Goal: Contribute content: Contribute content

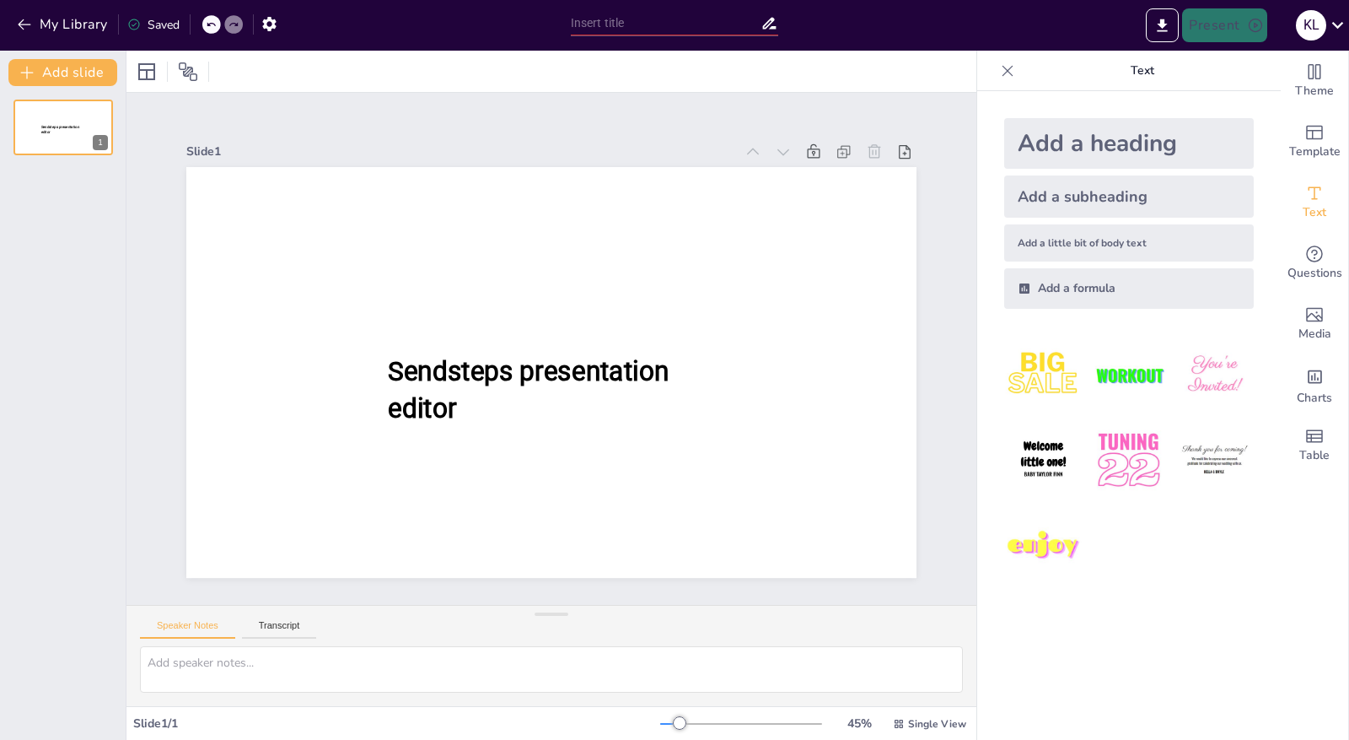
type input "New Sendsteps"
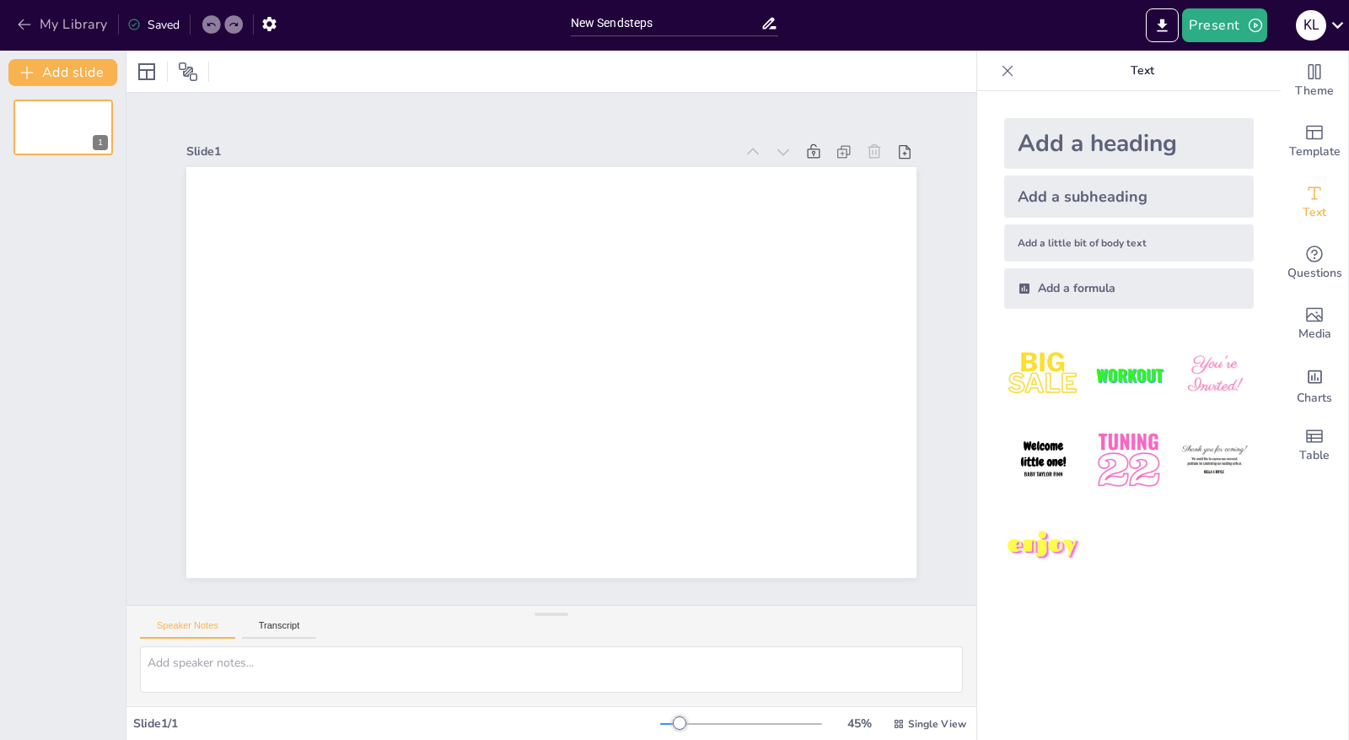
click at [49, 35] on button "My Library" at bounding box center [64, 24] width 102 height 27
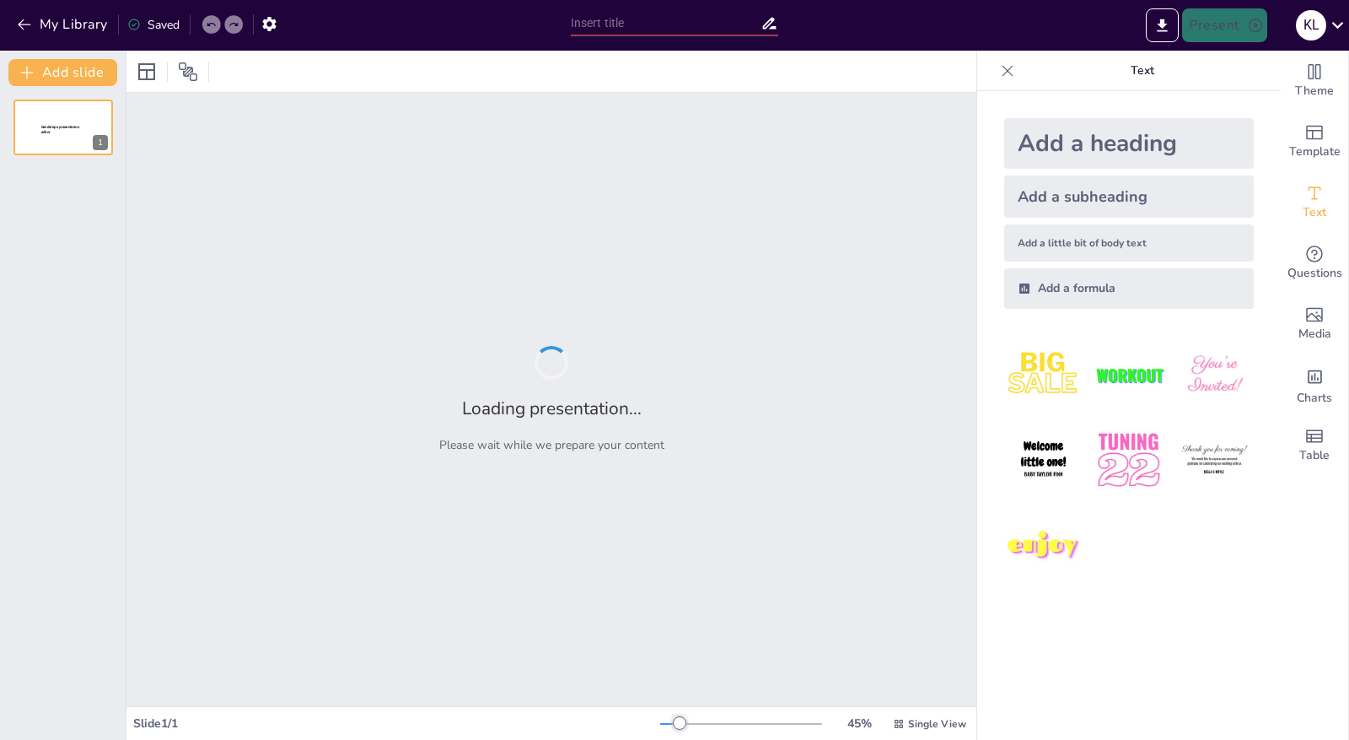
type input "Navigating the Intersection of AI, Equity, and Rigor: The CLEAR Compass Framewo…"
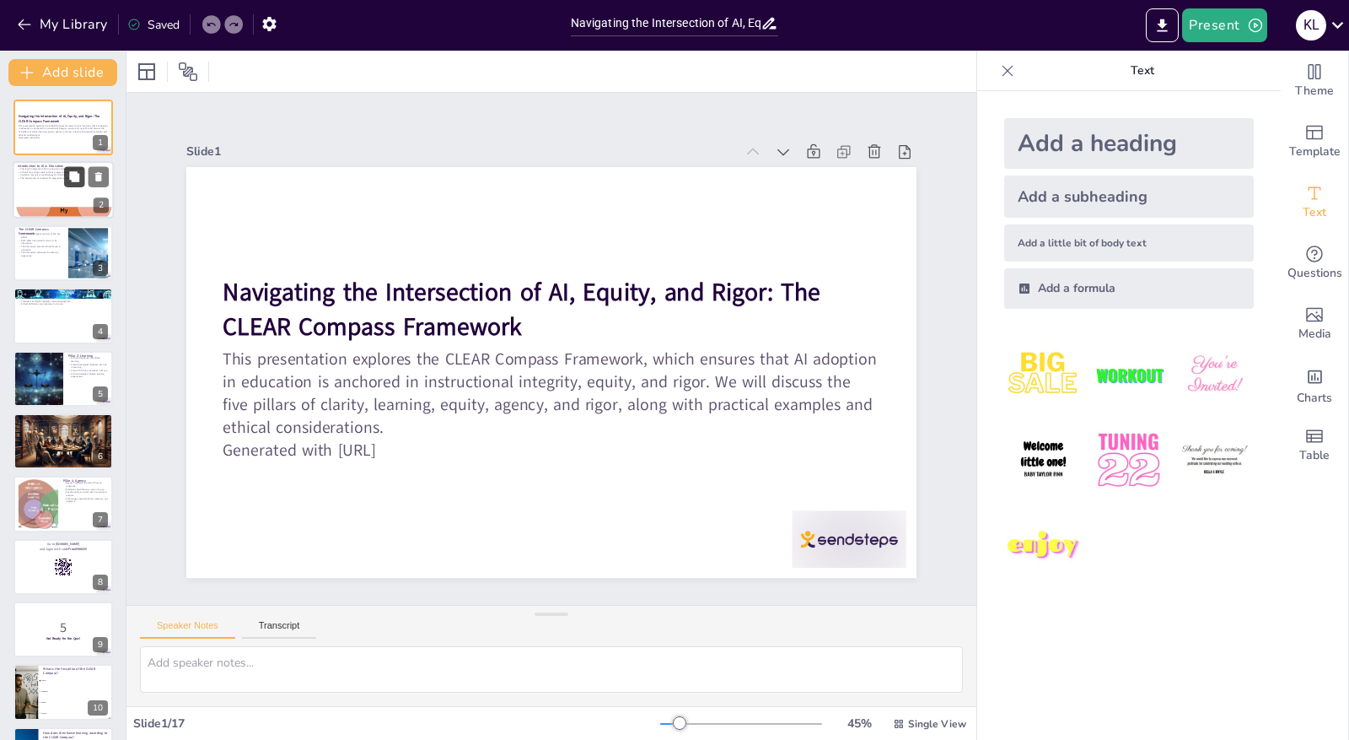
checkbox input "true"
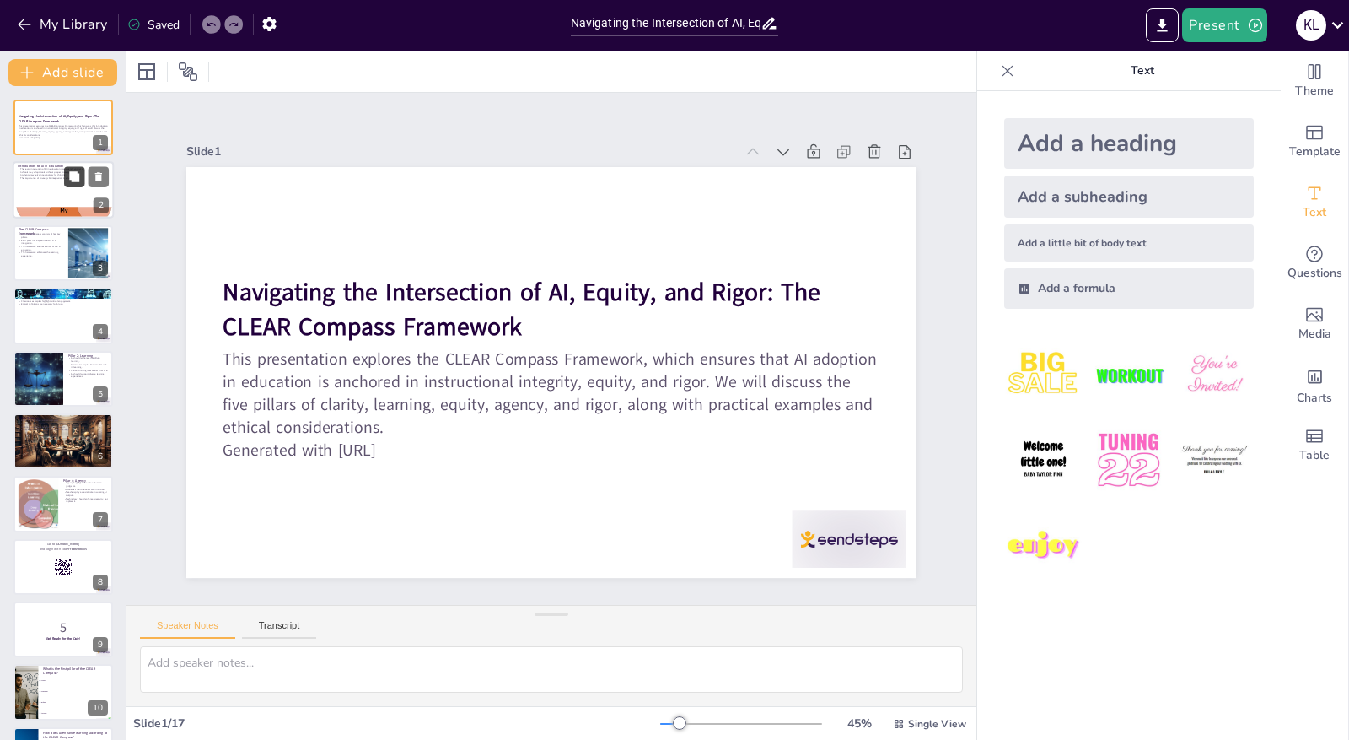
checkbox input "true"
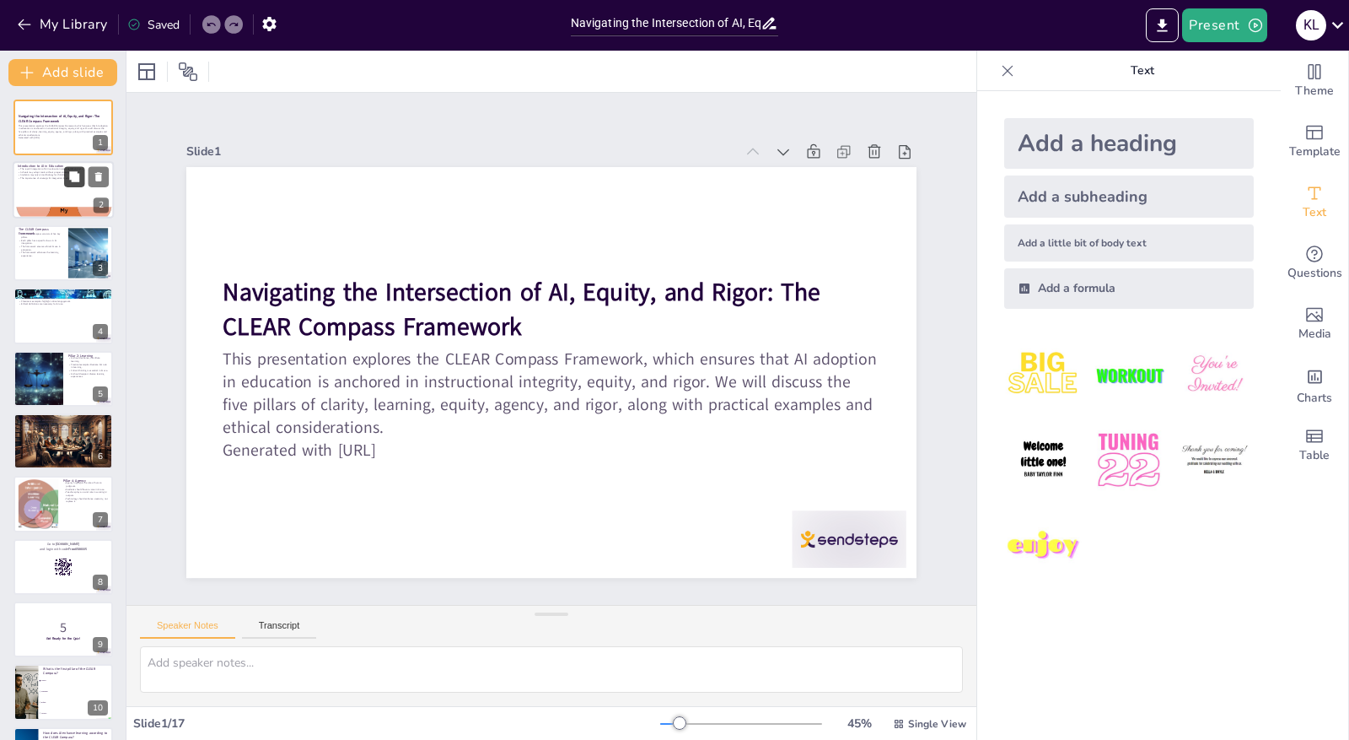
click at [75, 179] on icon at bounding box center [74, 177] width 10 height 10
type textarea "The rapid integration of AI in education presents challenges that educators mus…"
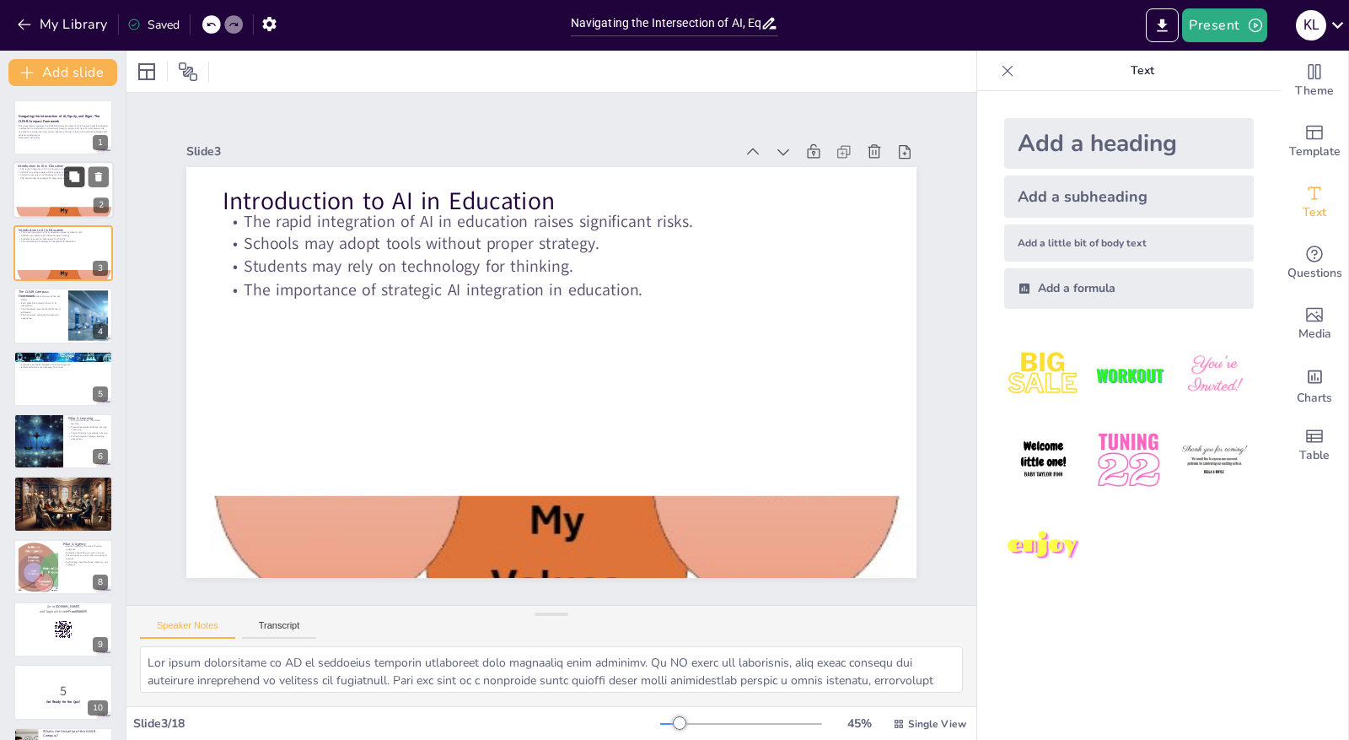
checkbox input "true"
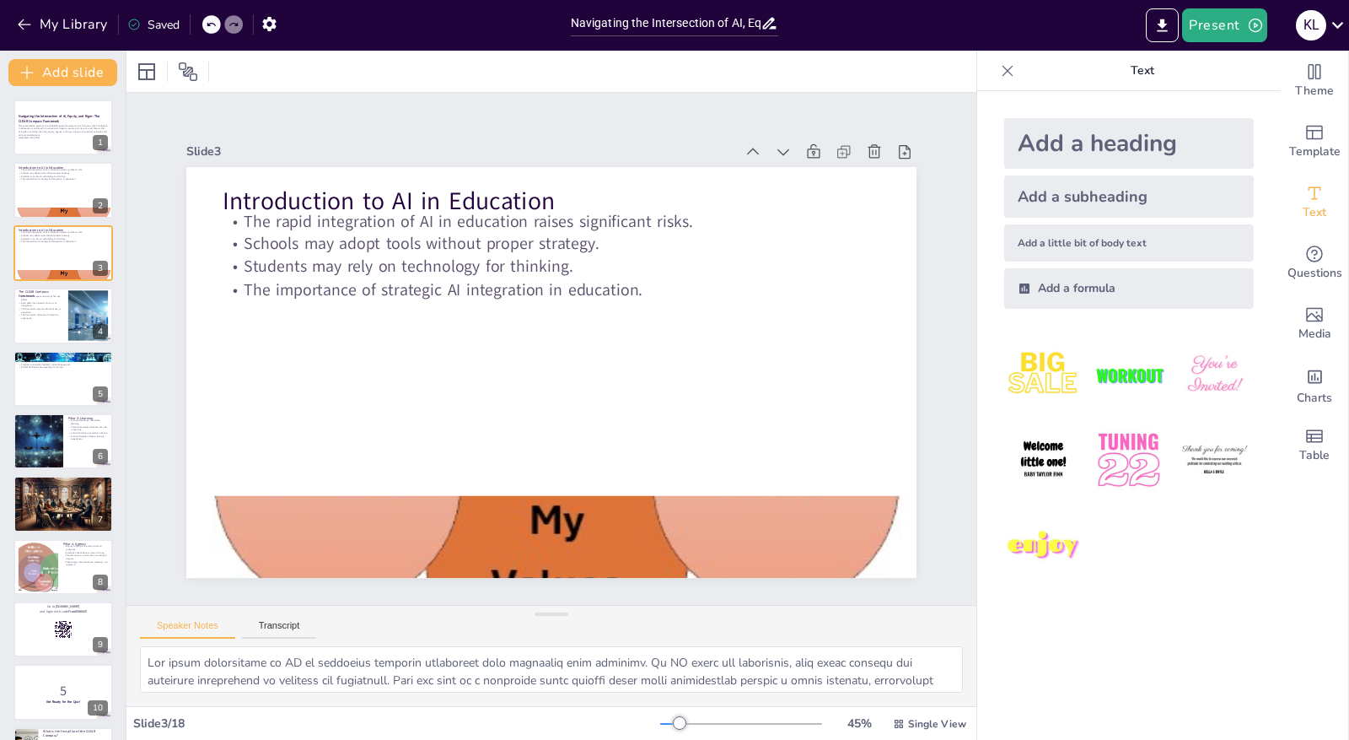
checkbox input "true"
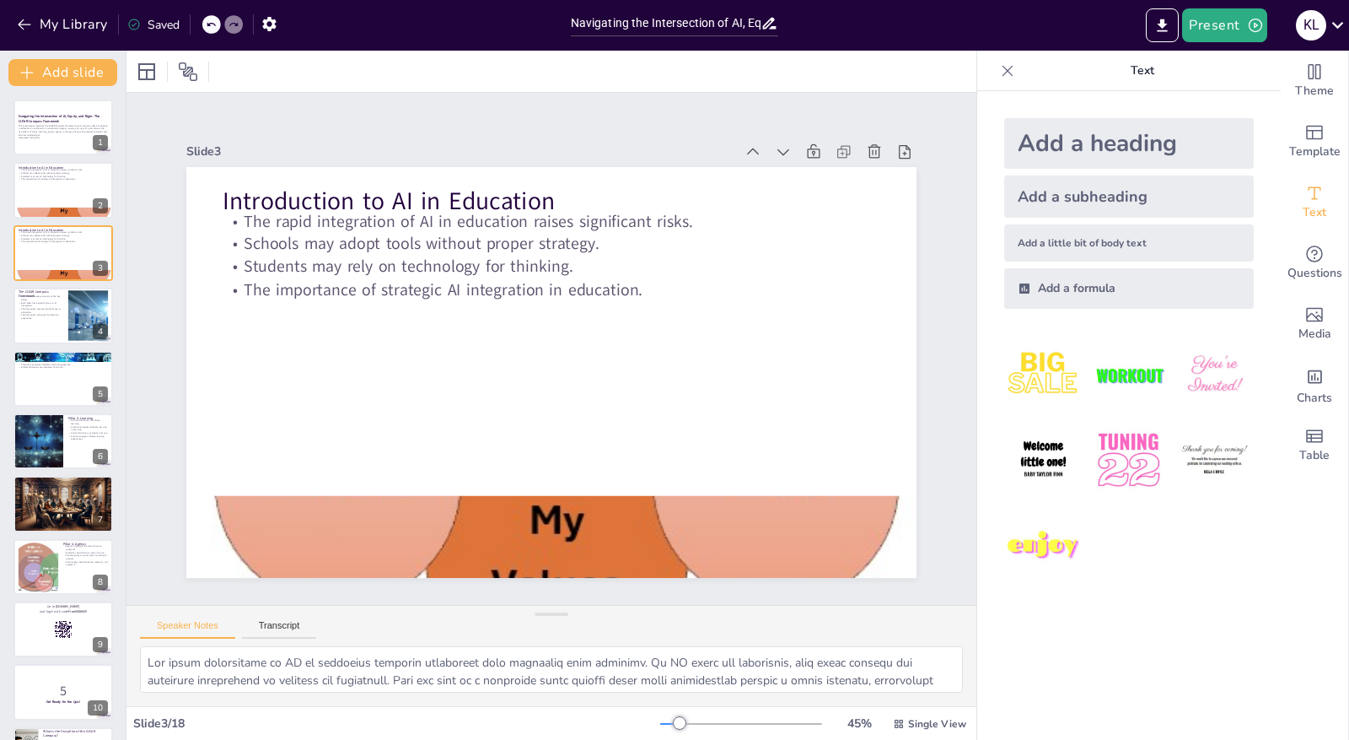
checkbox input "true"
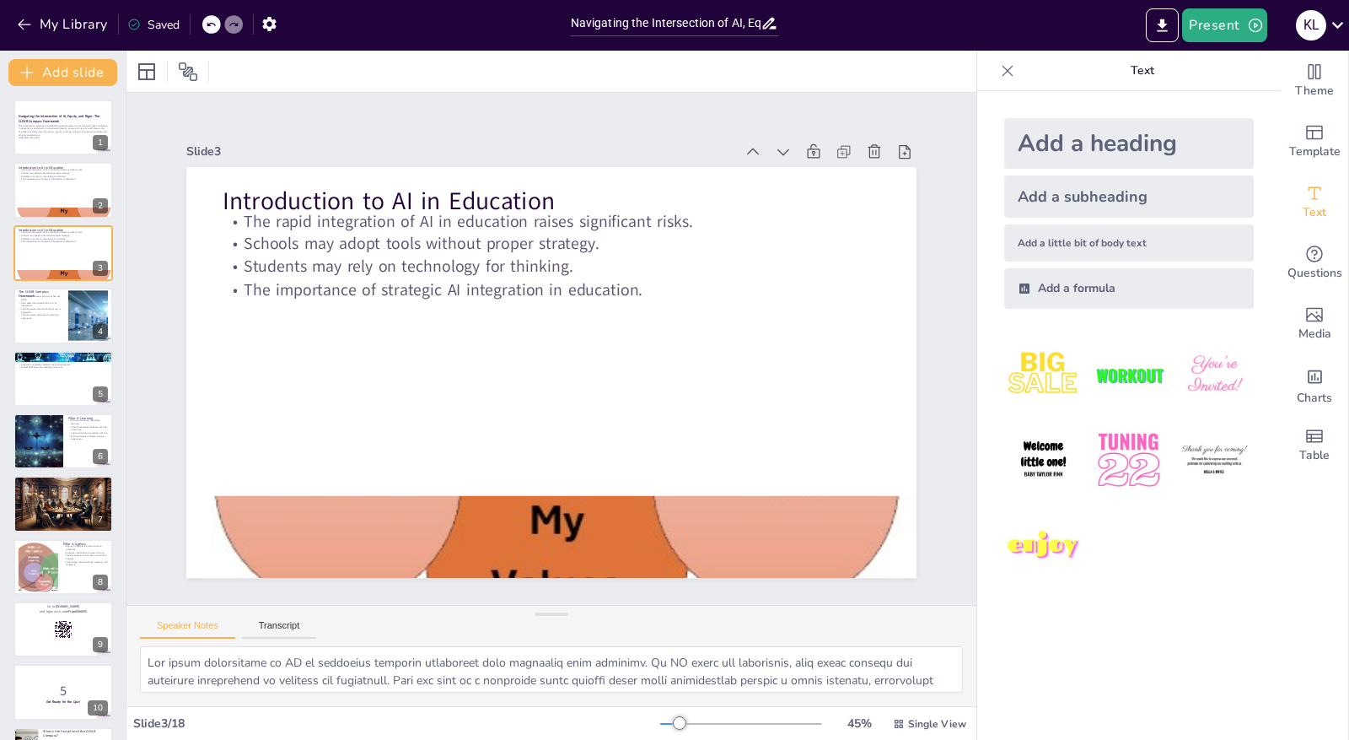
checkbox input "true"
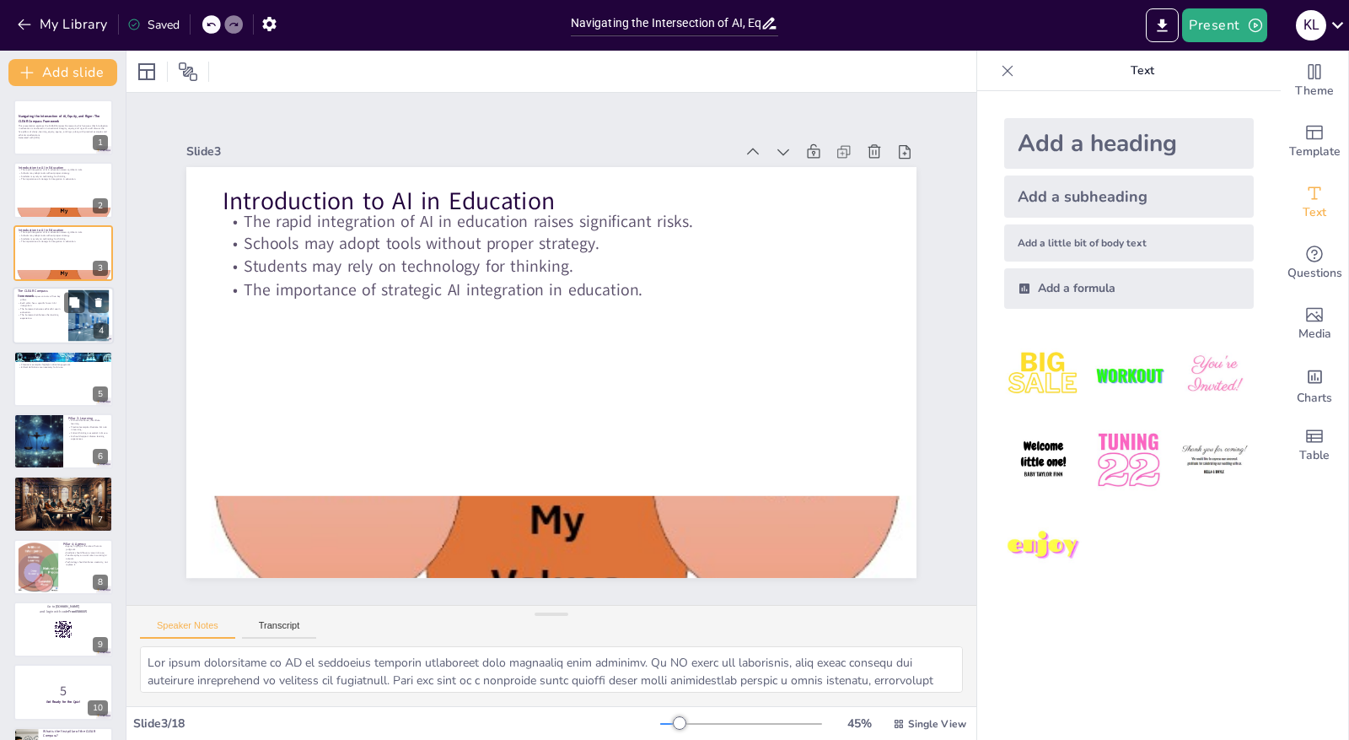
checkbox input "true"
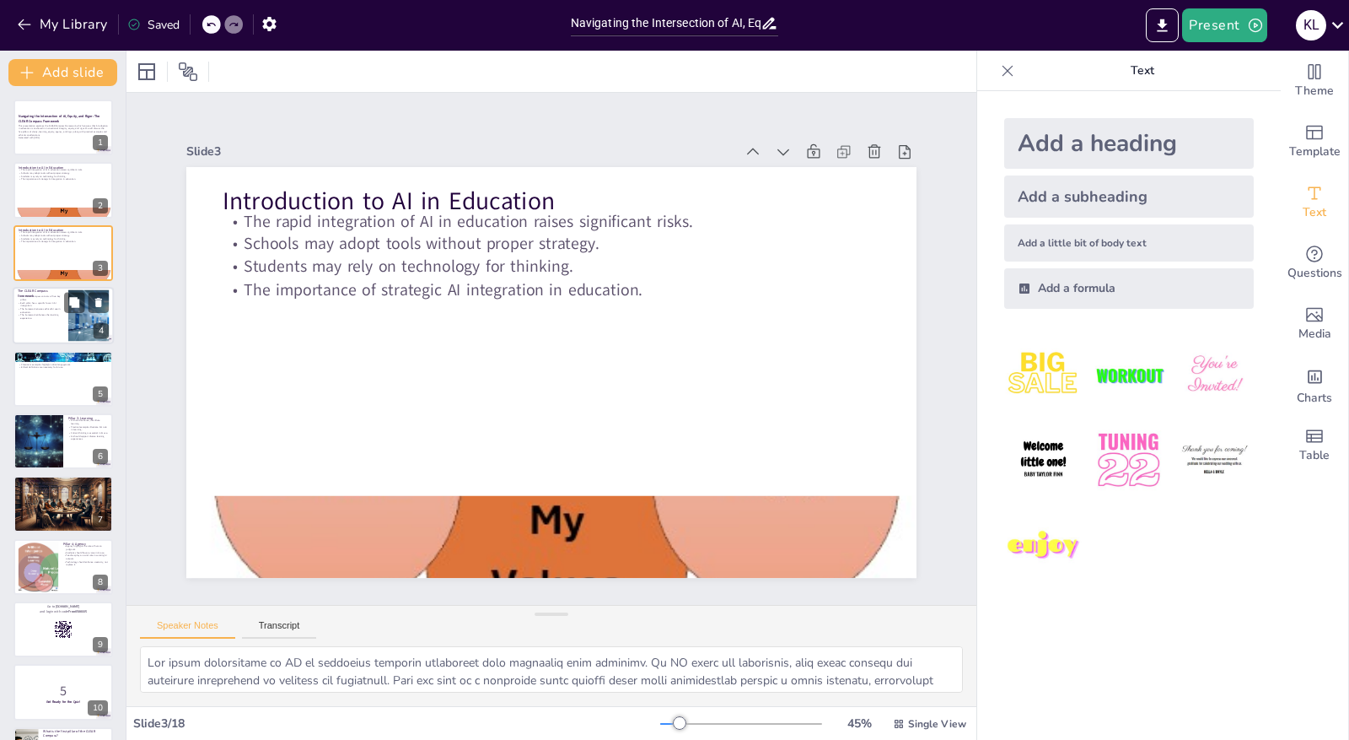
checkbox input "true"
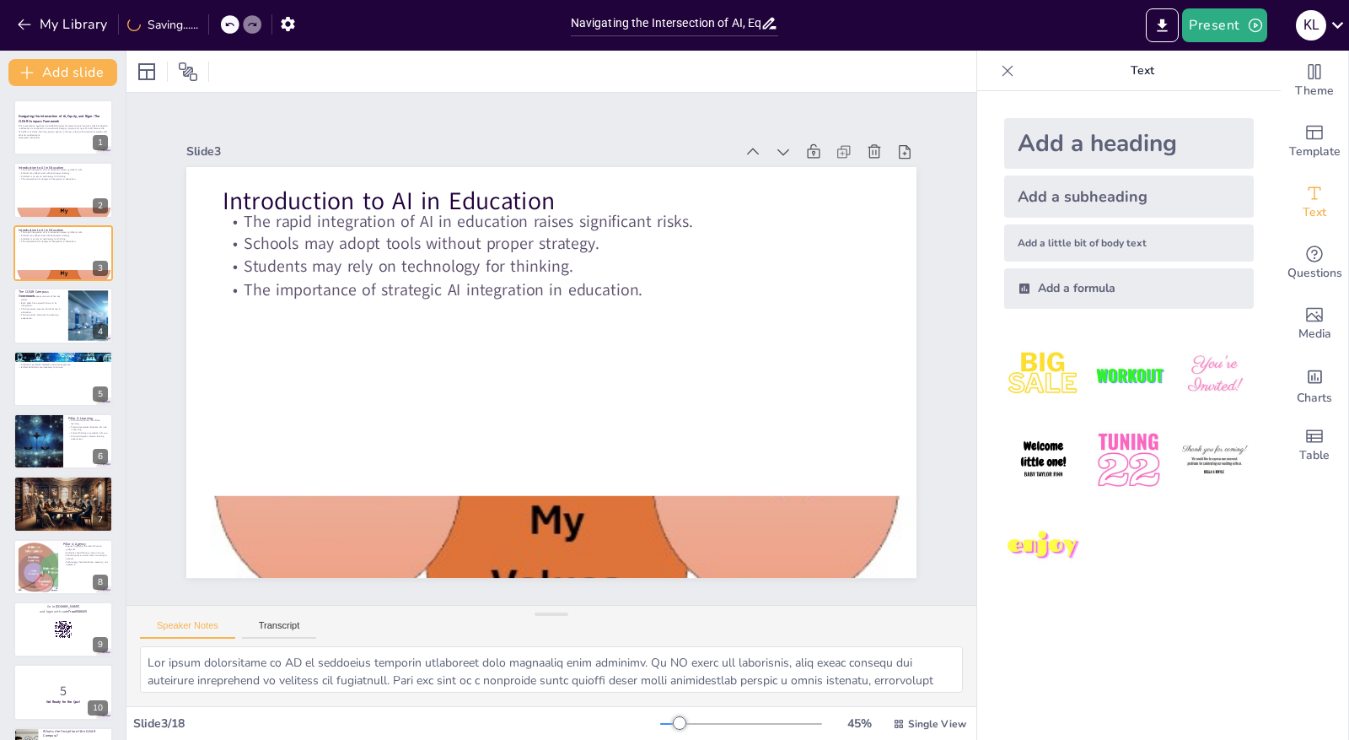
checkbox input "true"
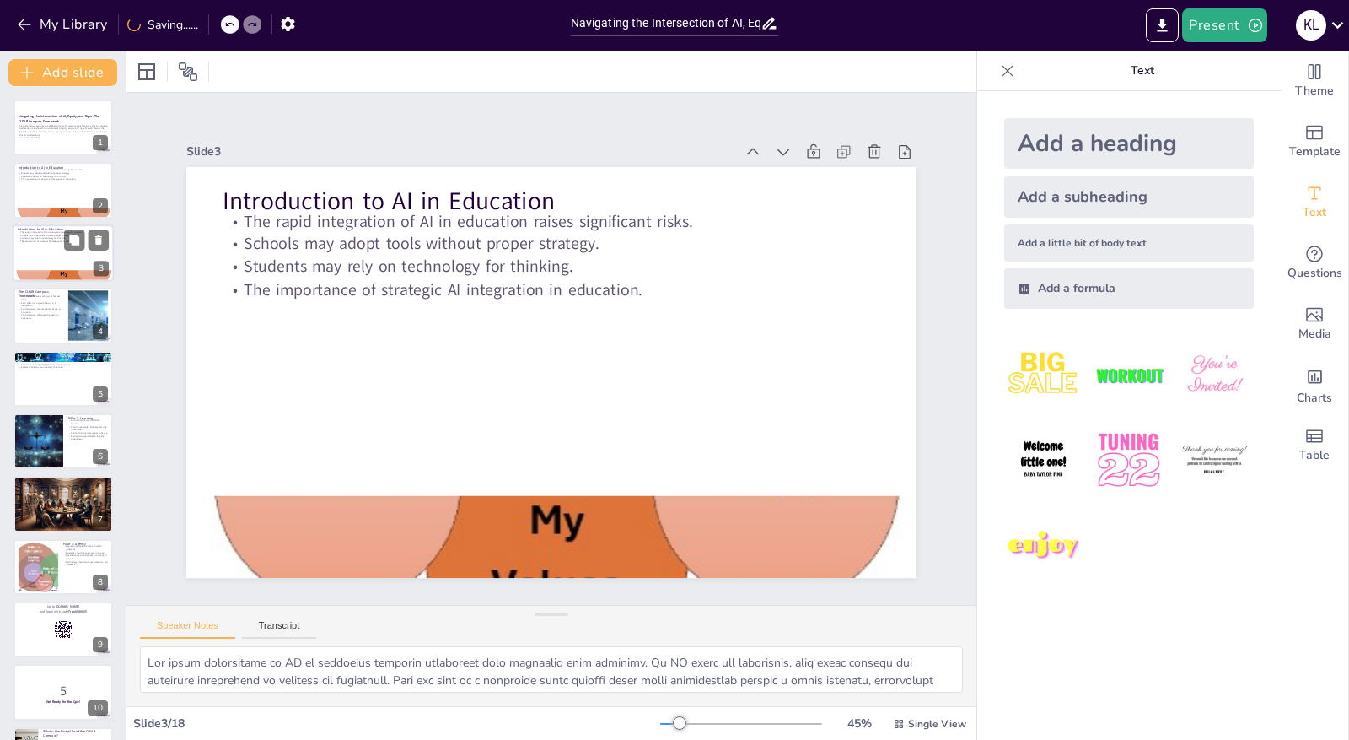
checkbox input "true"
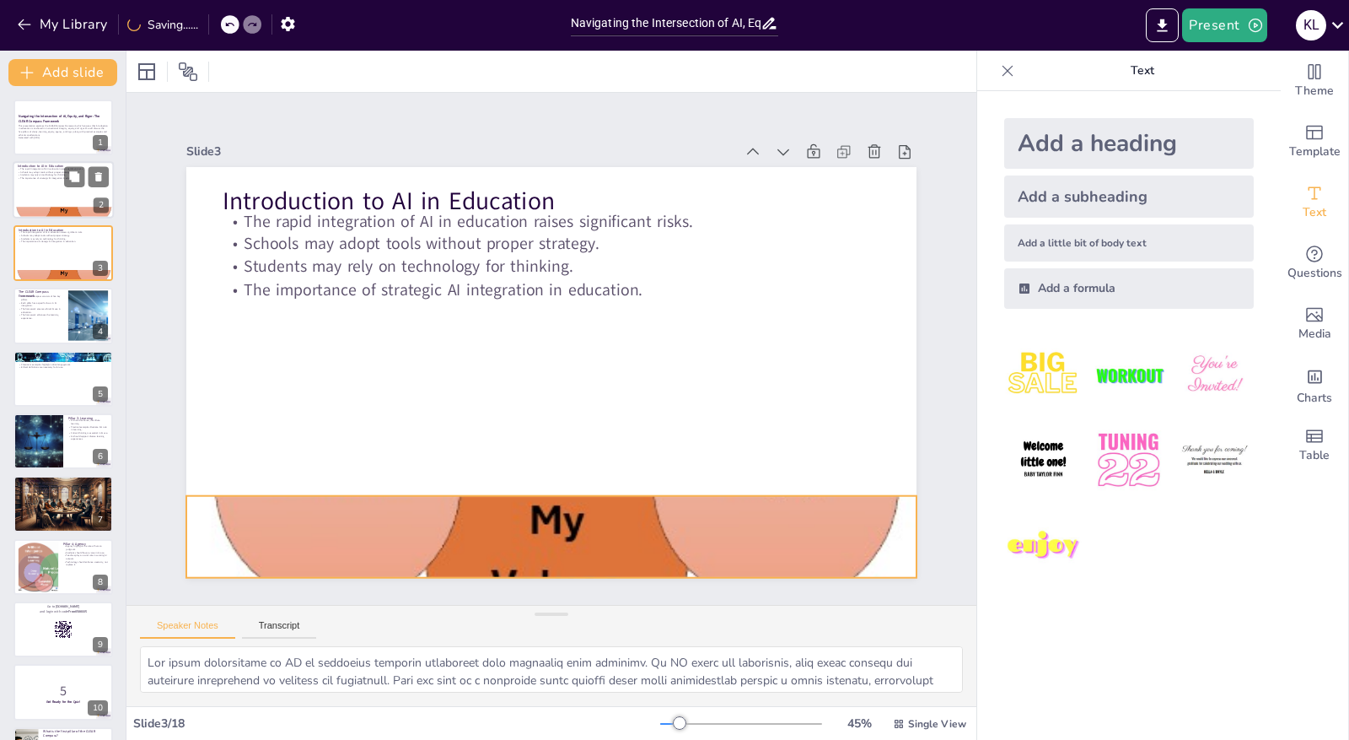
checkbox input "true"
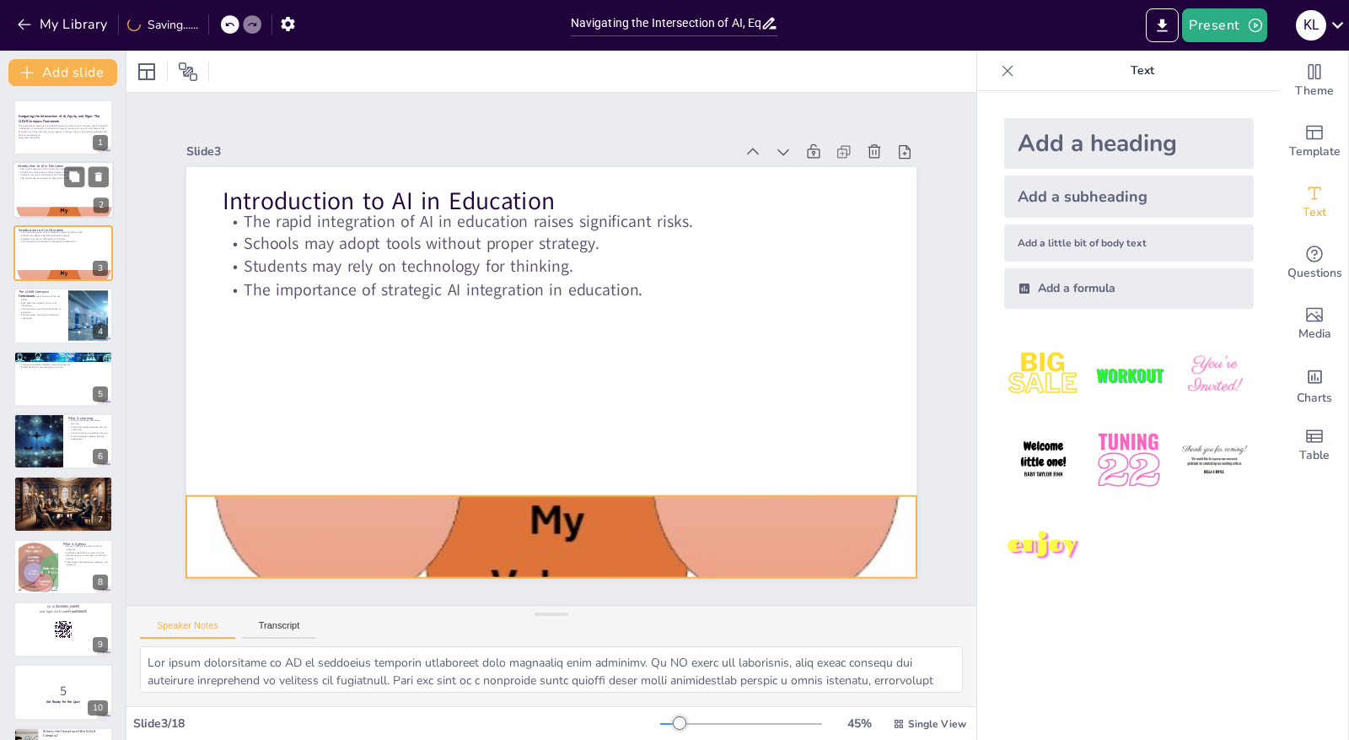
checkbox input "true"
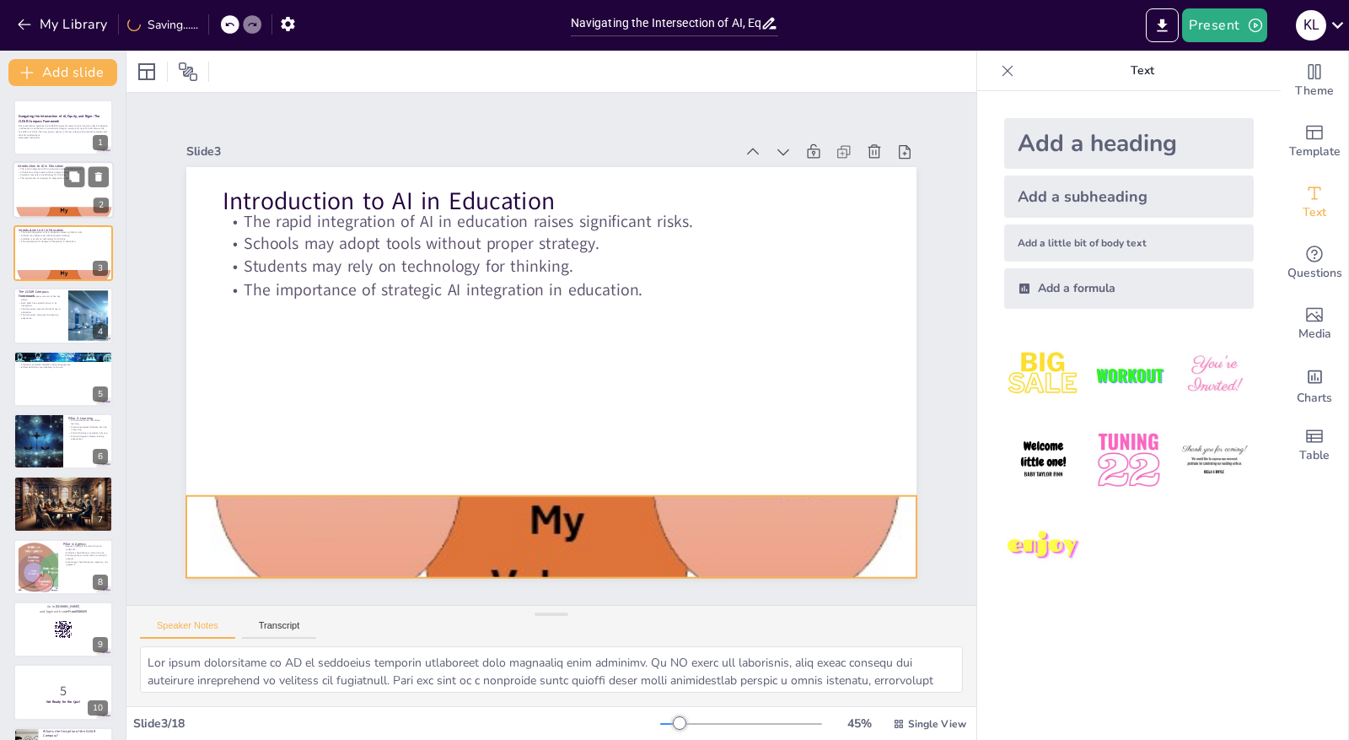
checkbox input "true"
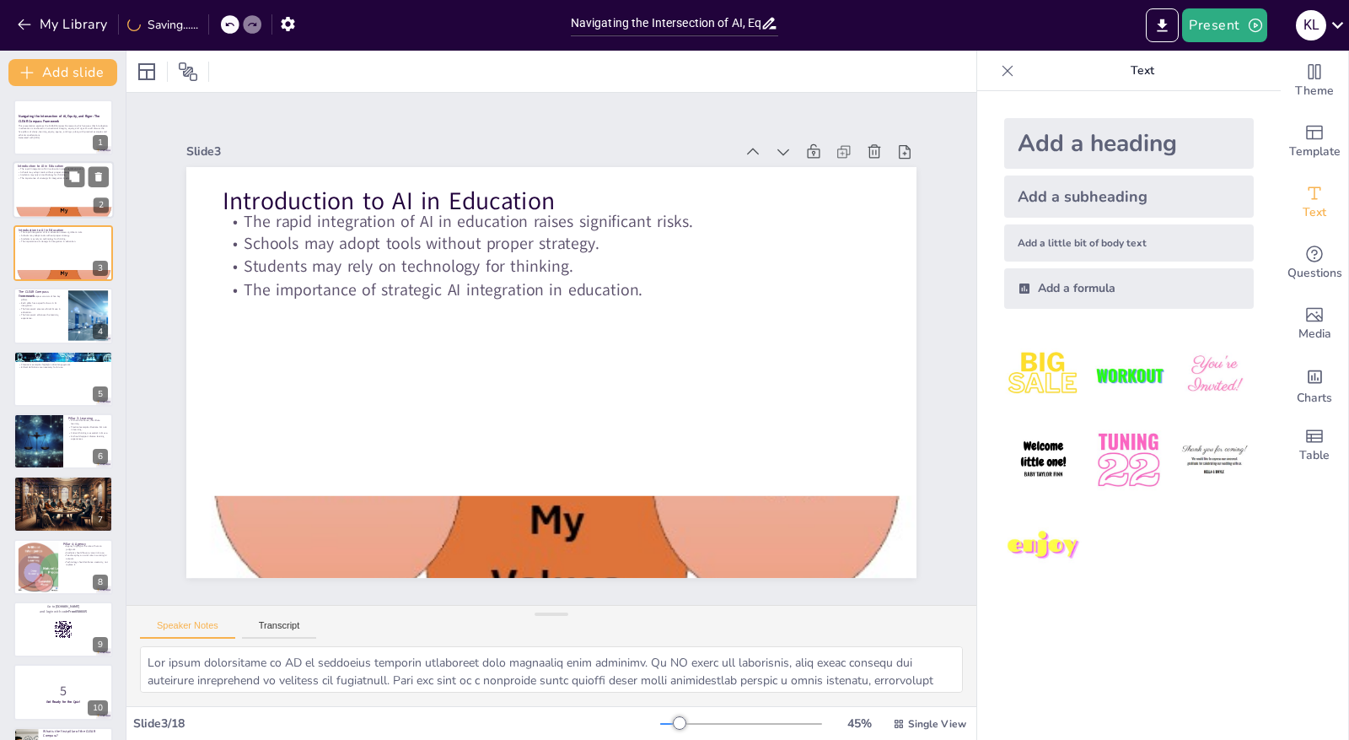
checkbox input "true"
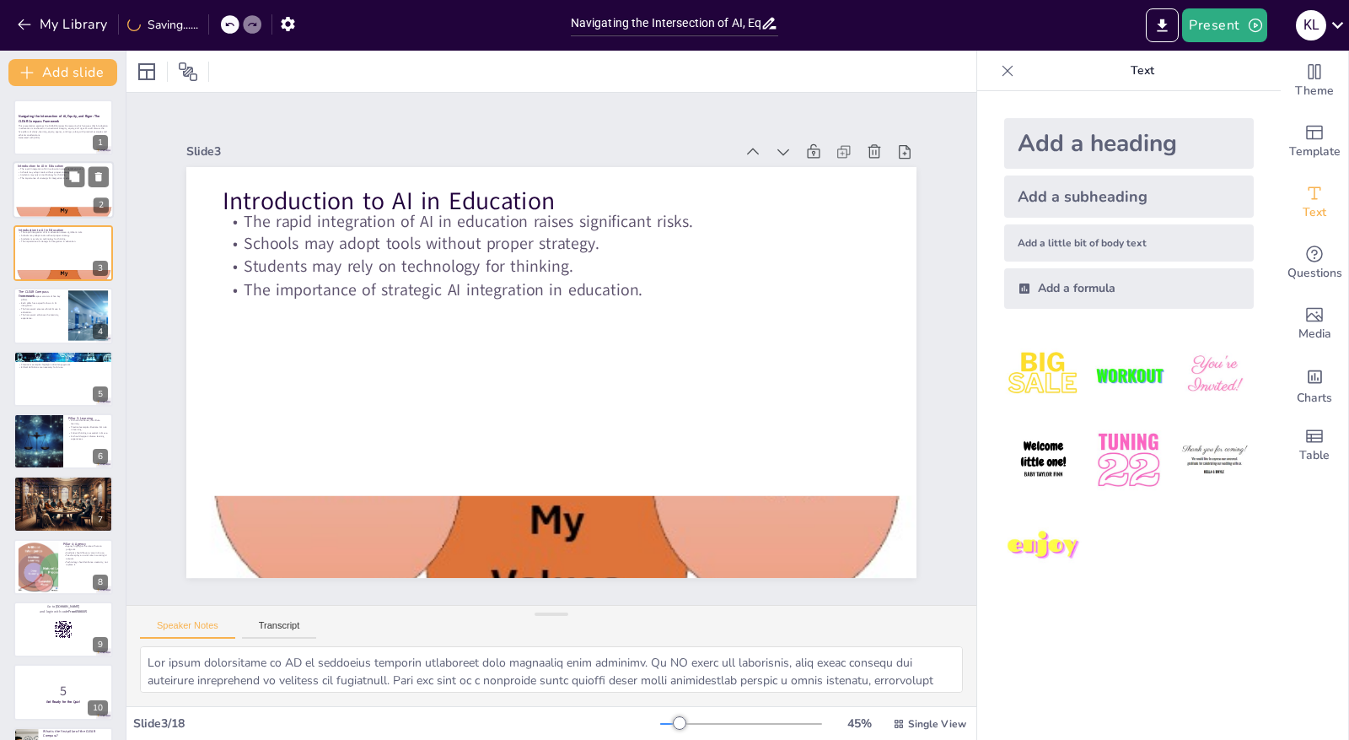
click at [71, 206] on div at bounding box center [63, 190] width 101 height 57
checkbox input "true"
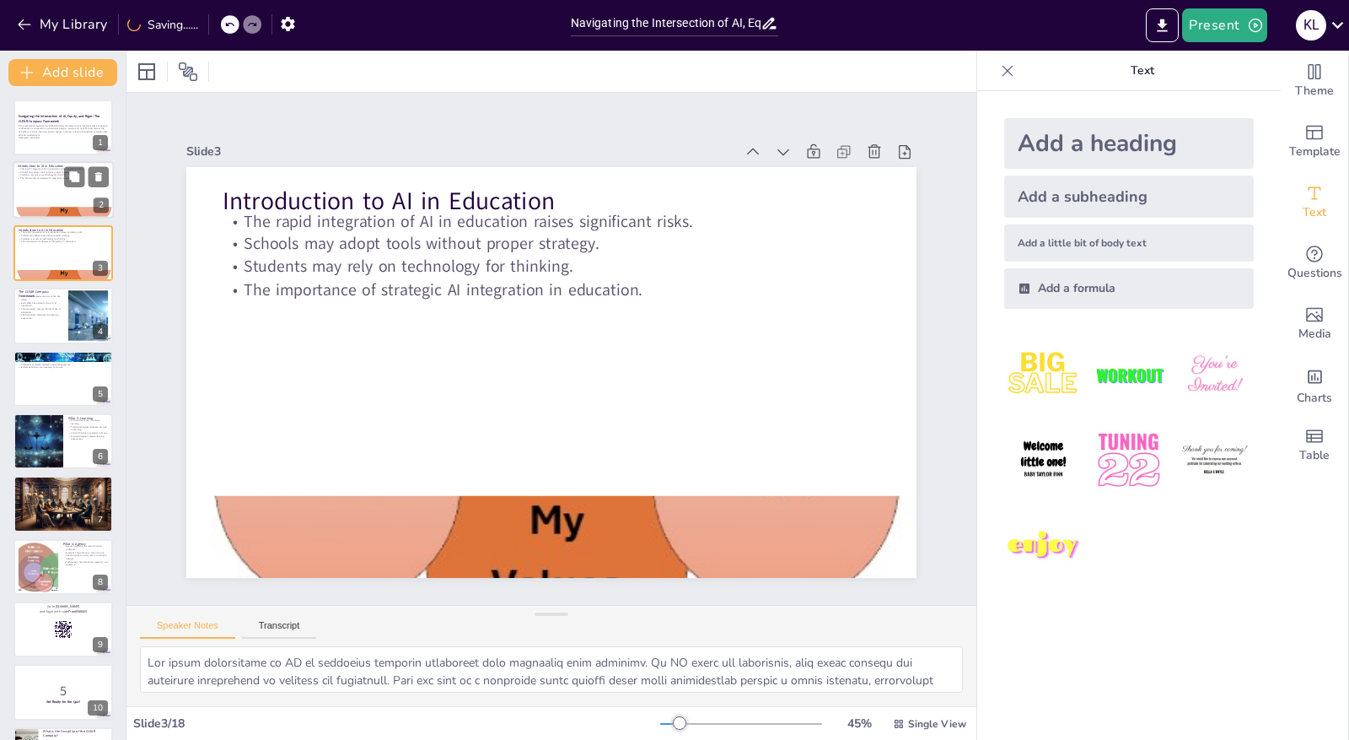
checkbox input "true"
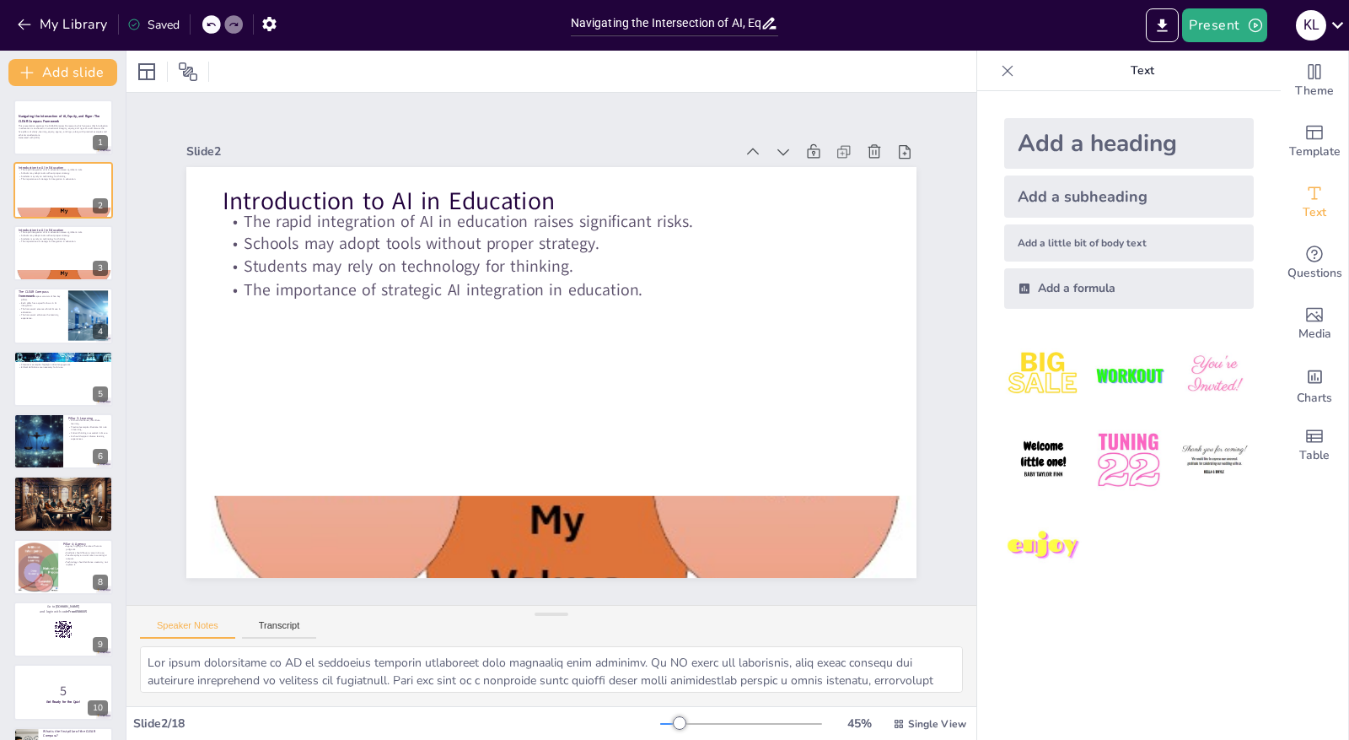
checkbox input "true"
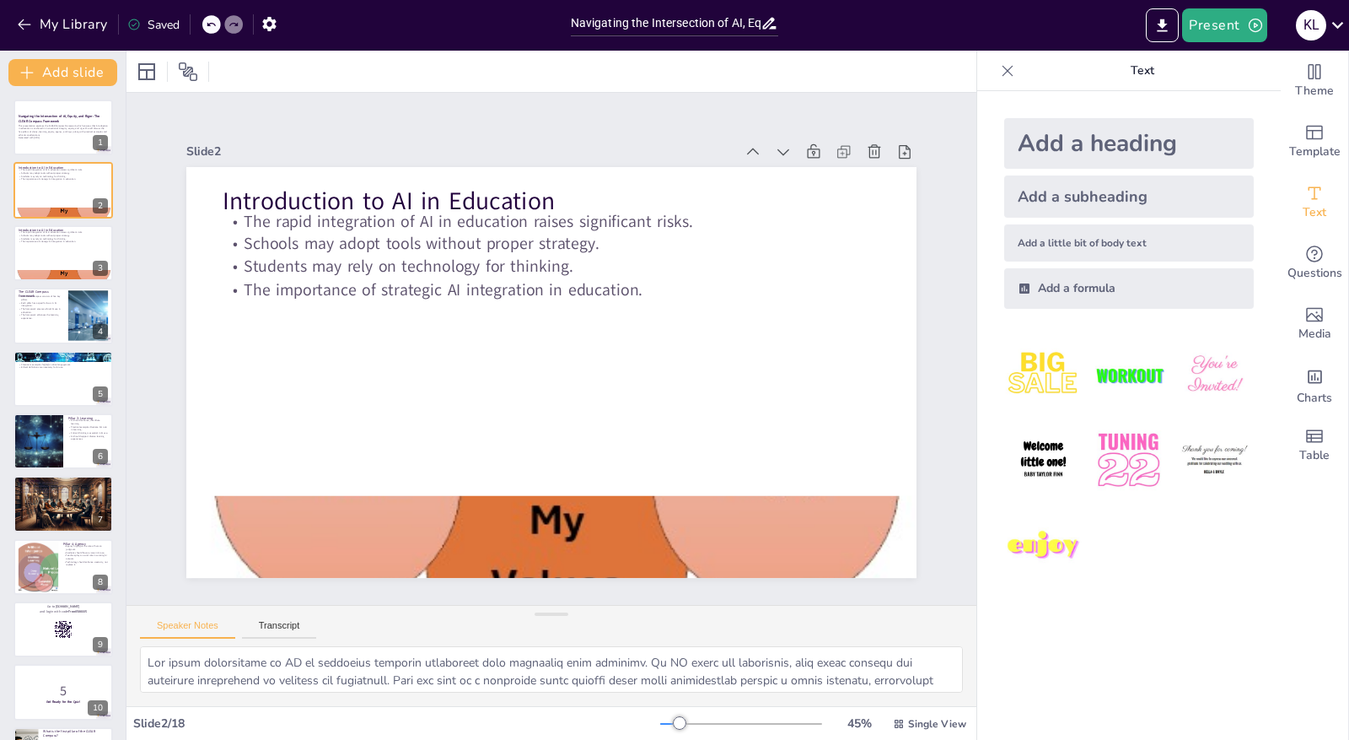
checkbox input "true"
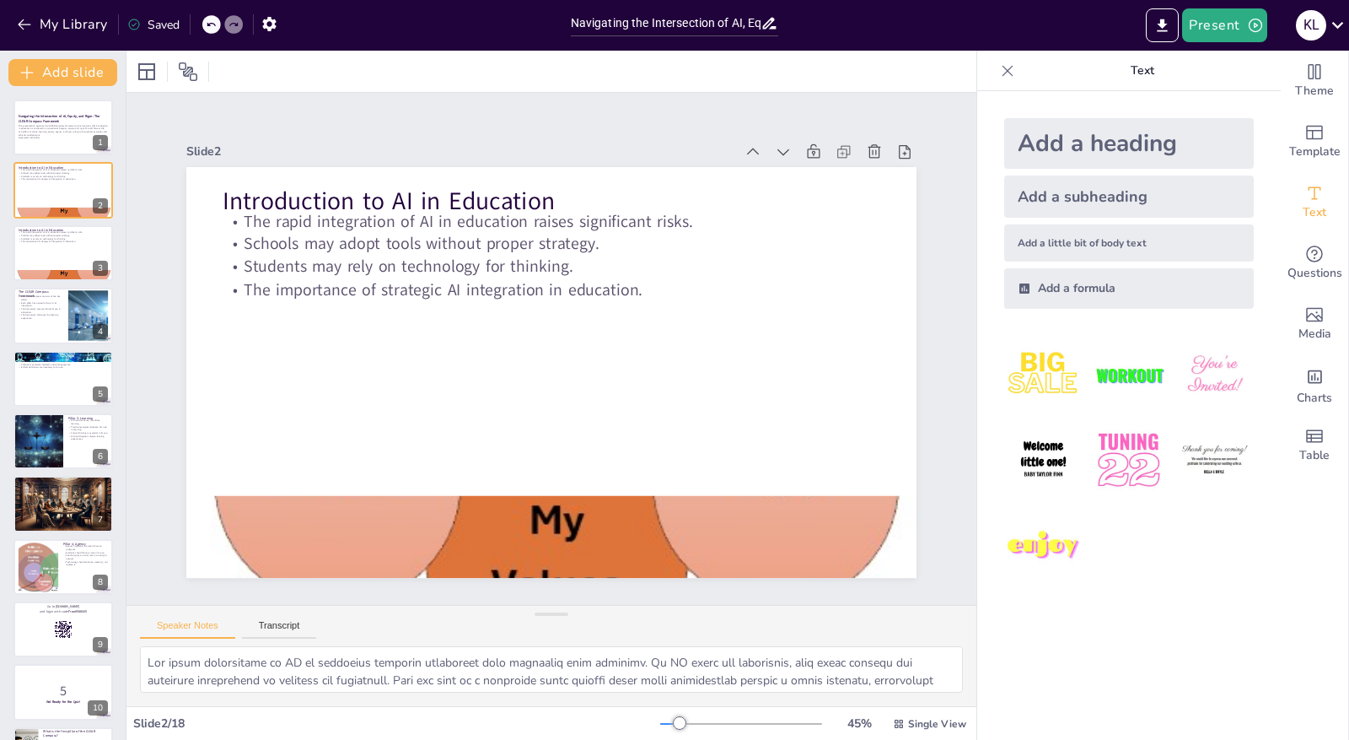
checkbox input "true"
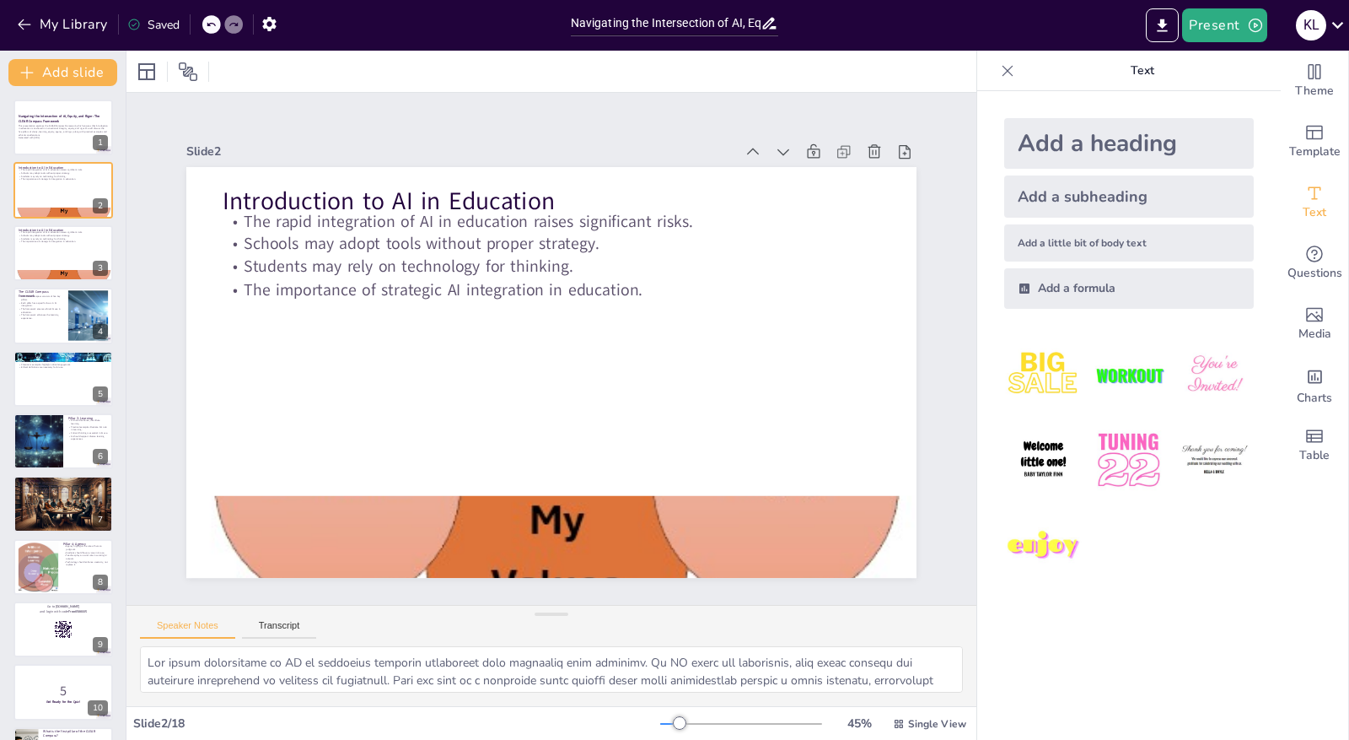
checkbox input "true"
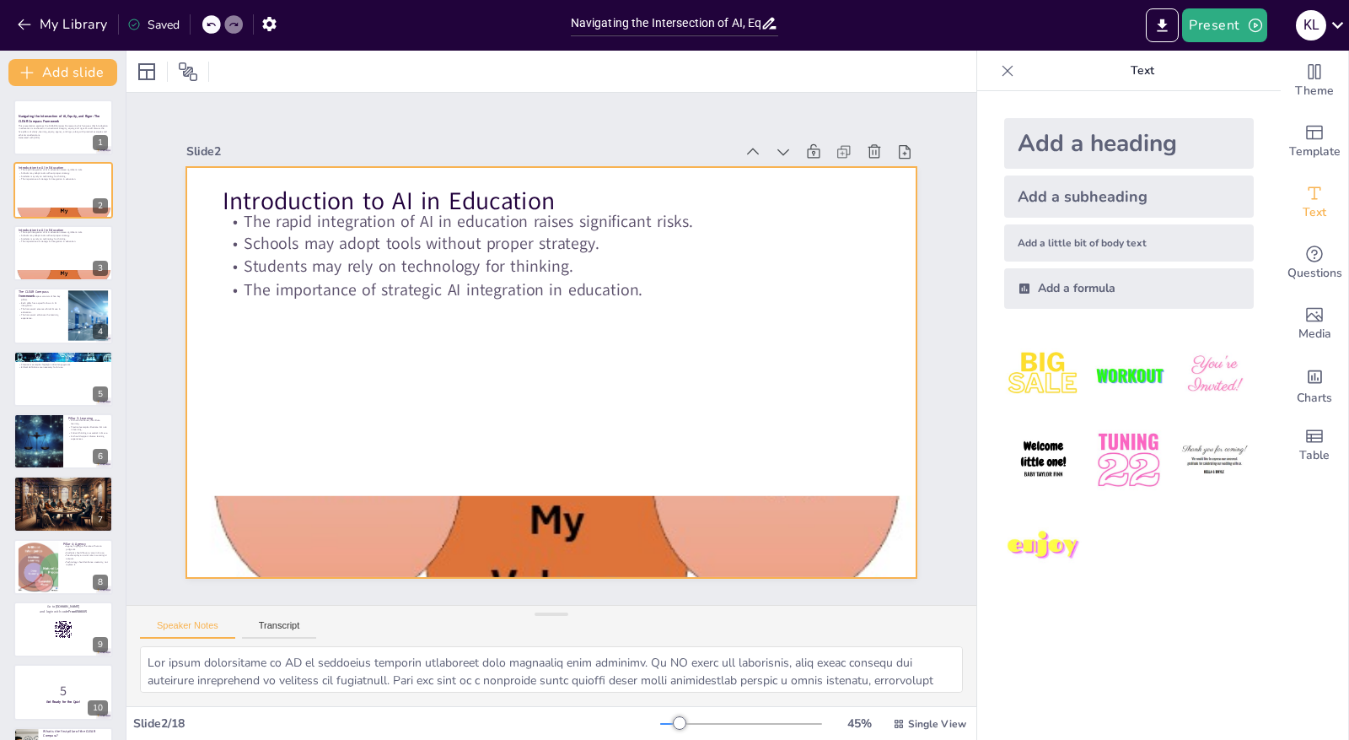
checkbox input "true"
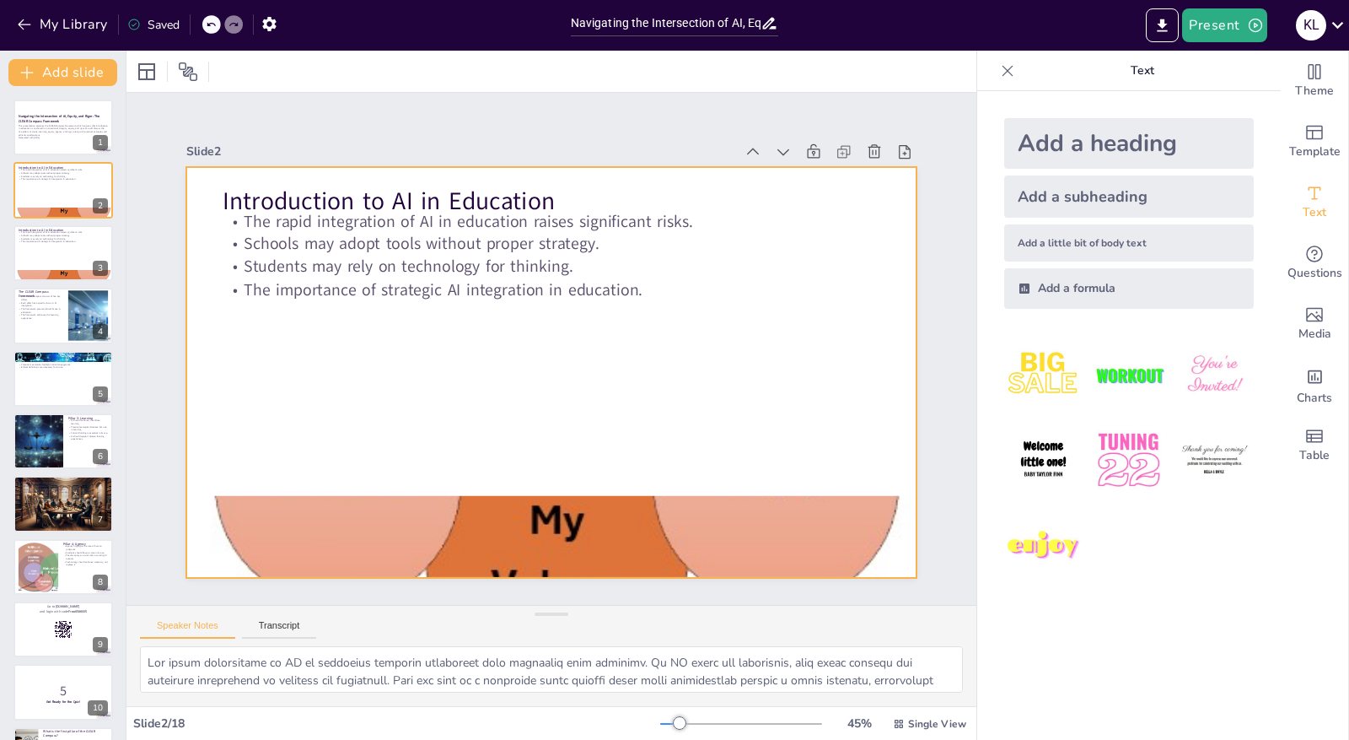
checkbox input "true"
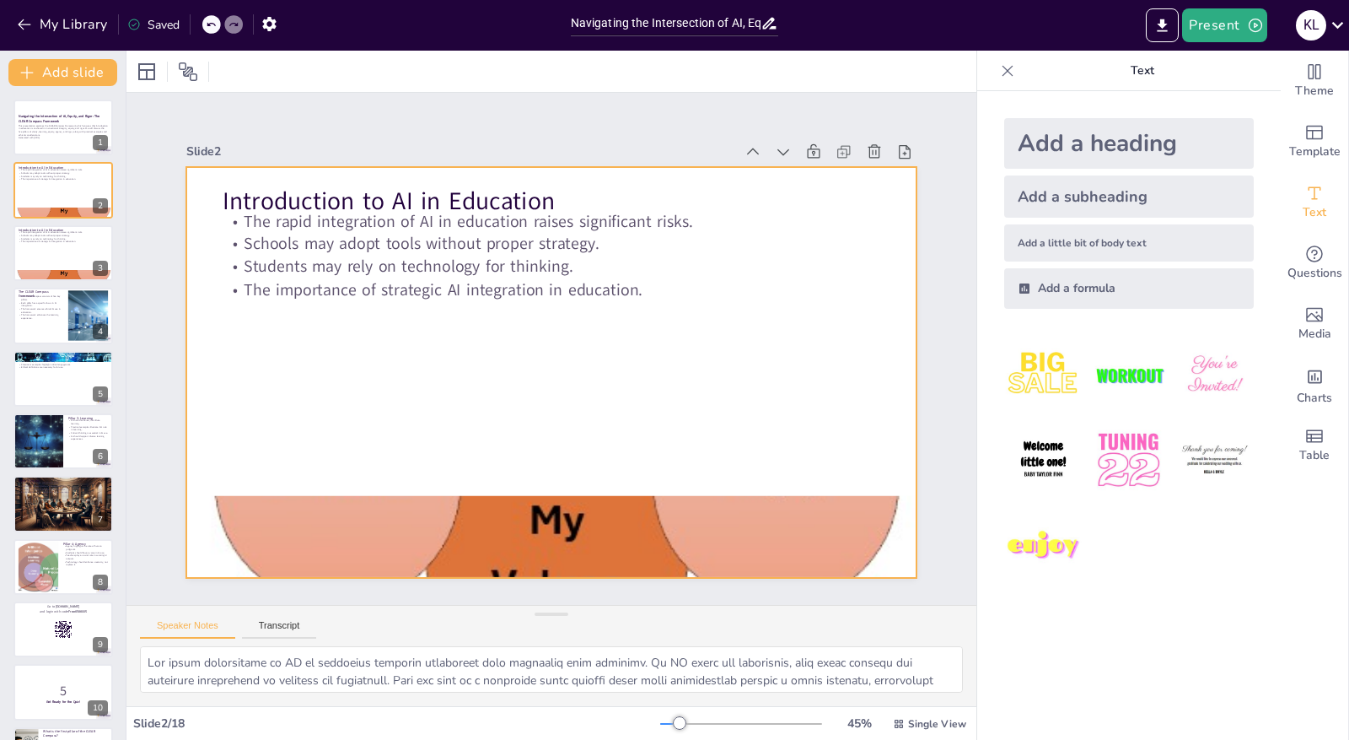
checkbox input "true"
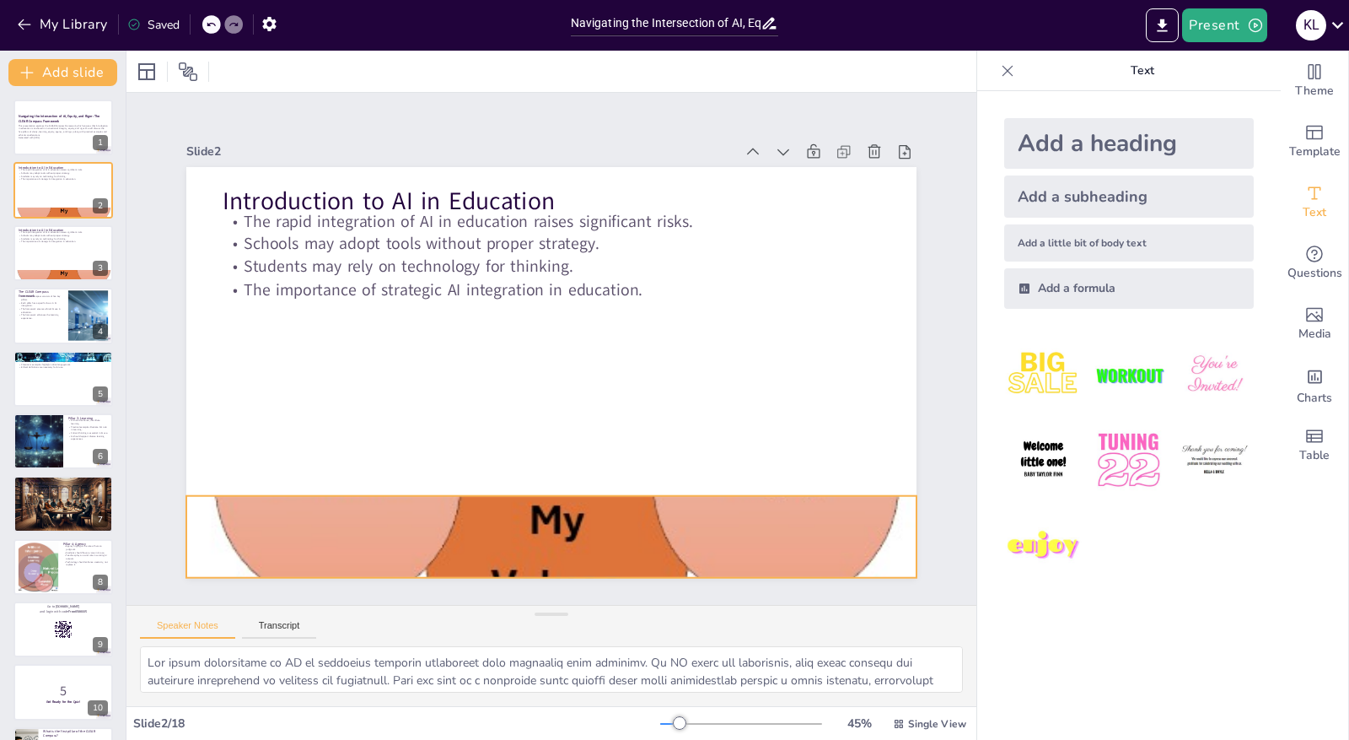
checkbox input "true"
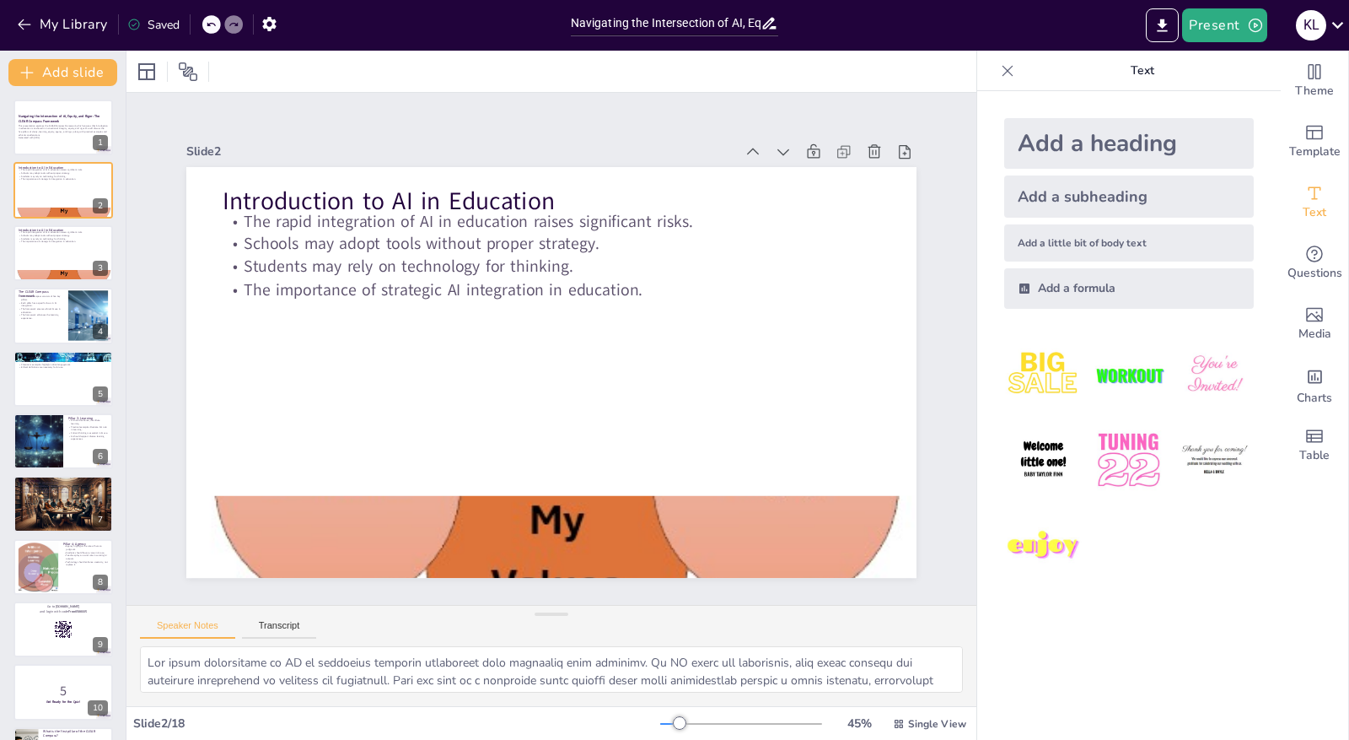
checkbox input "true"
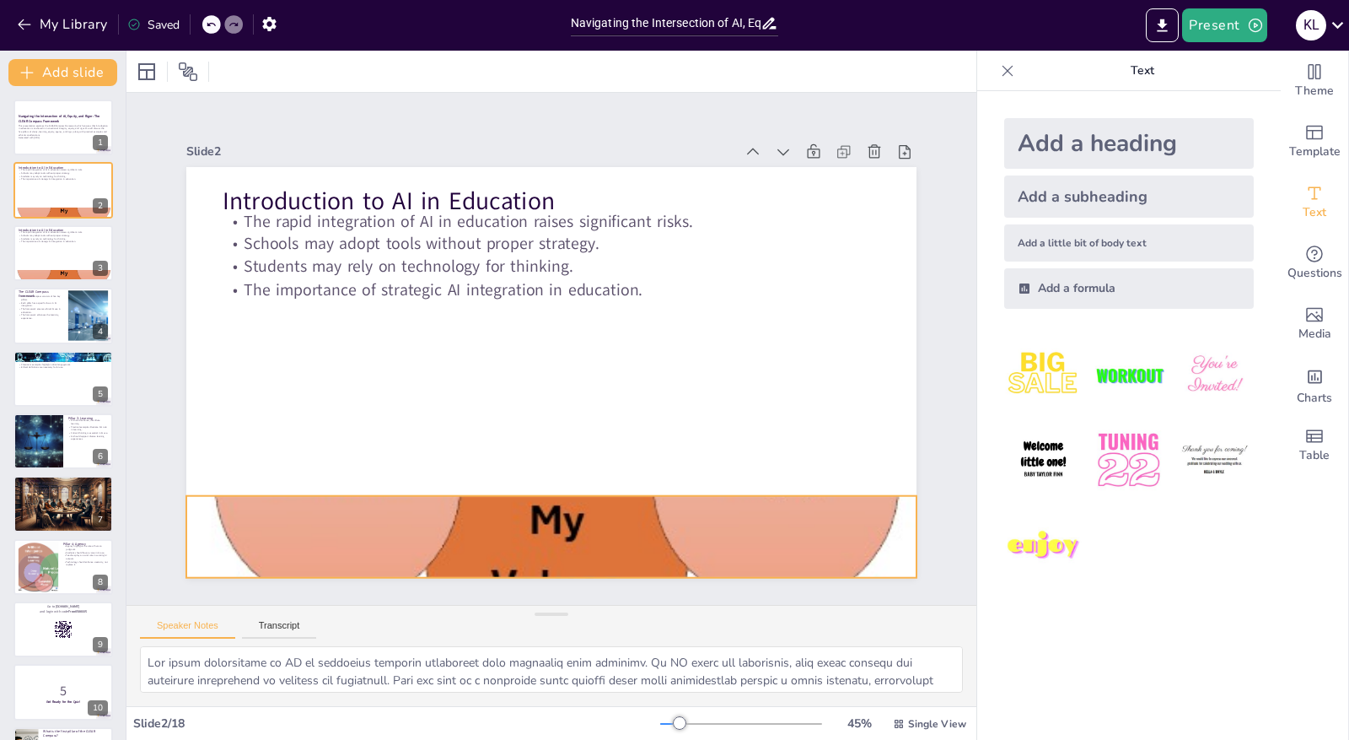
checkbox input "true"
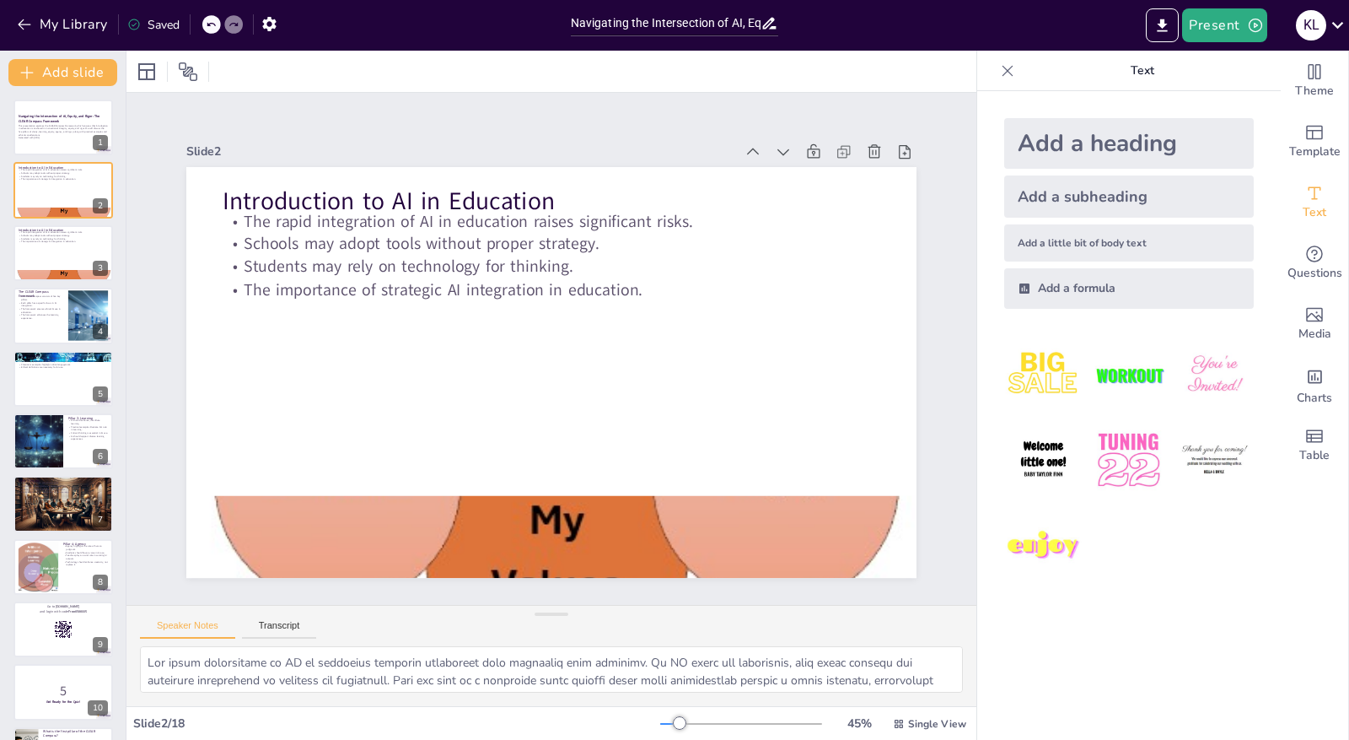
checkbox input "true"
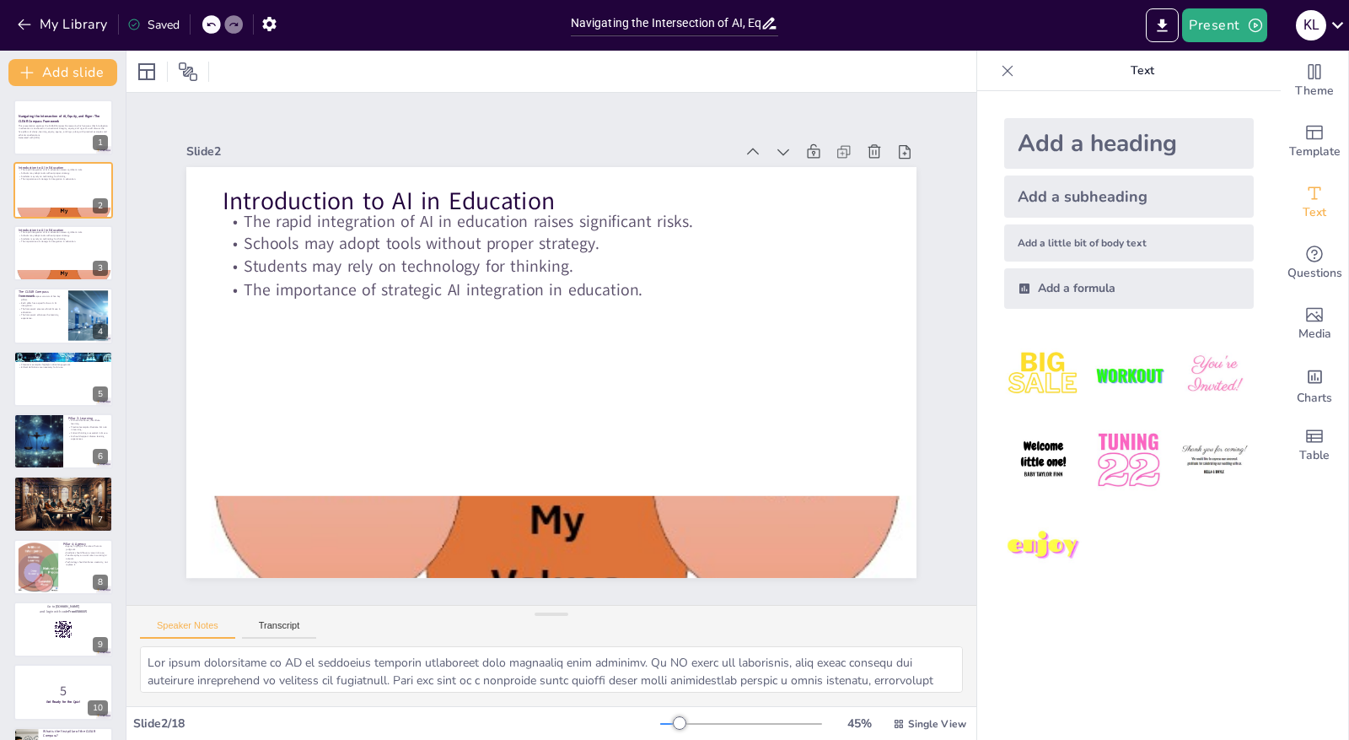
checkbox input "true"
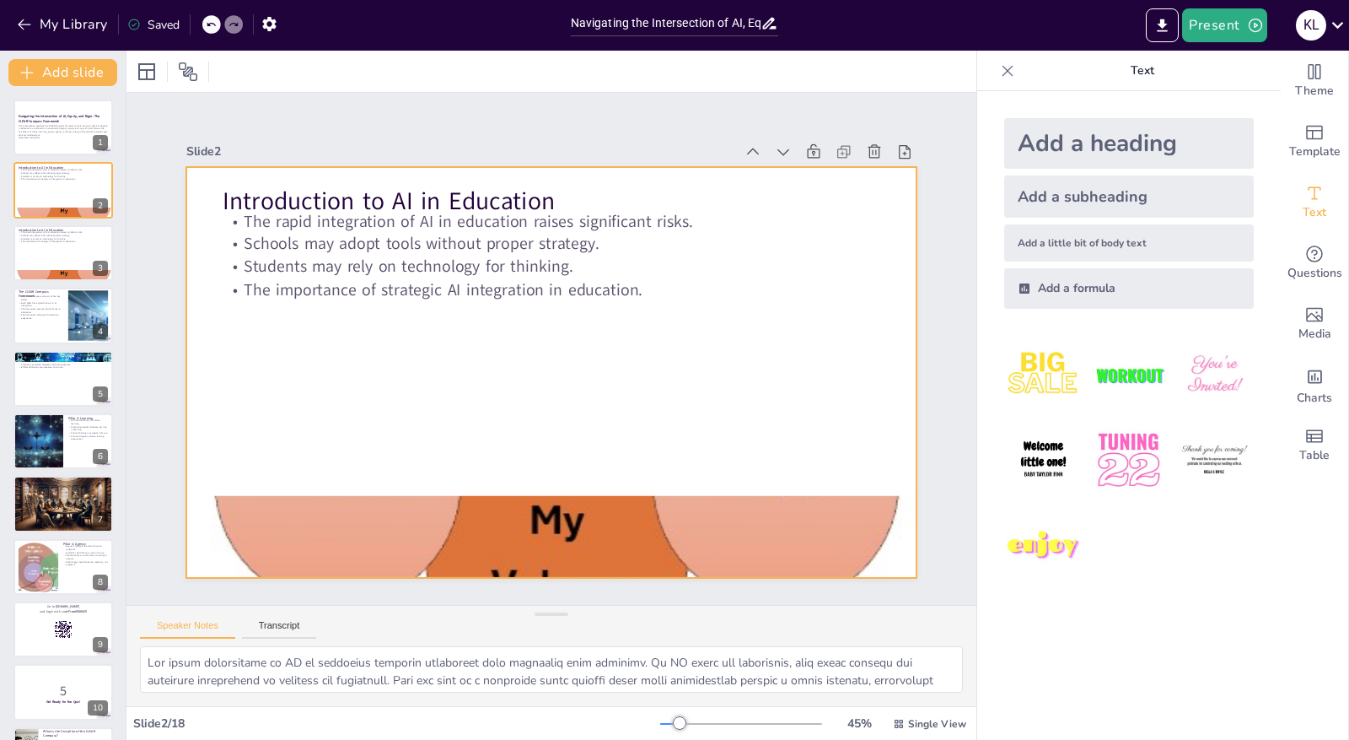
checkbox input "true"
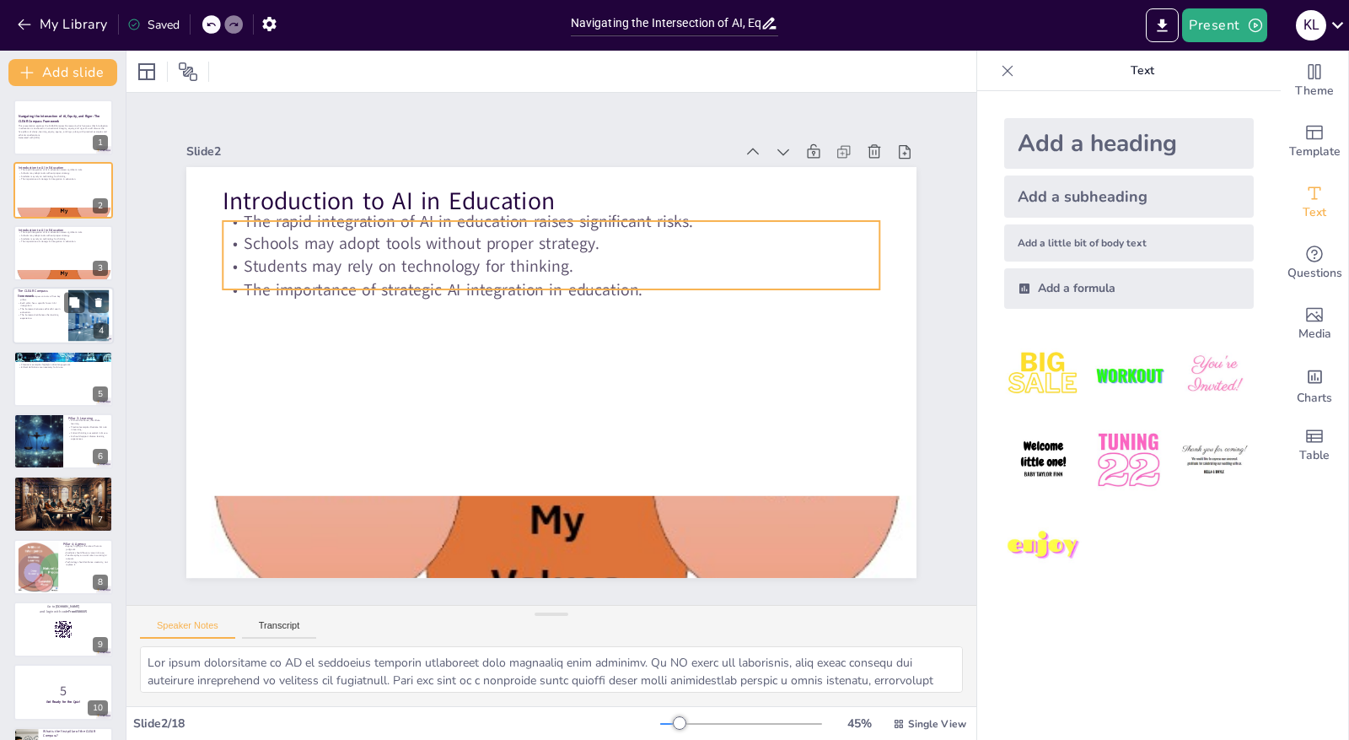
checkbox input "true"
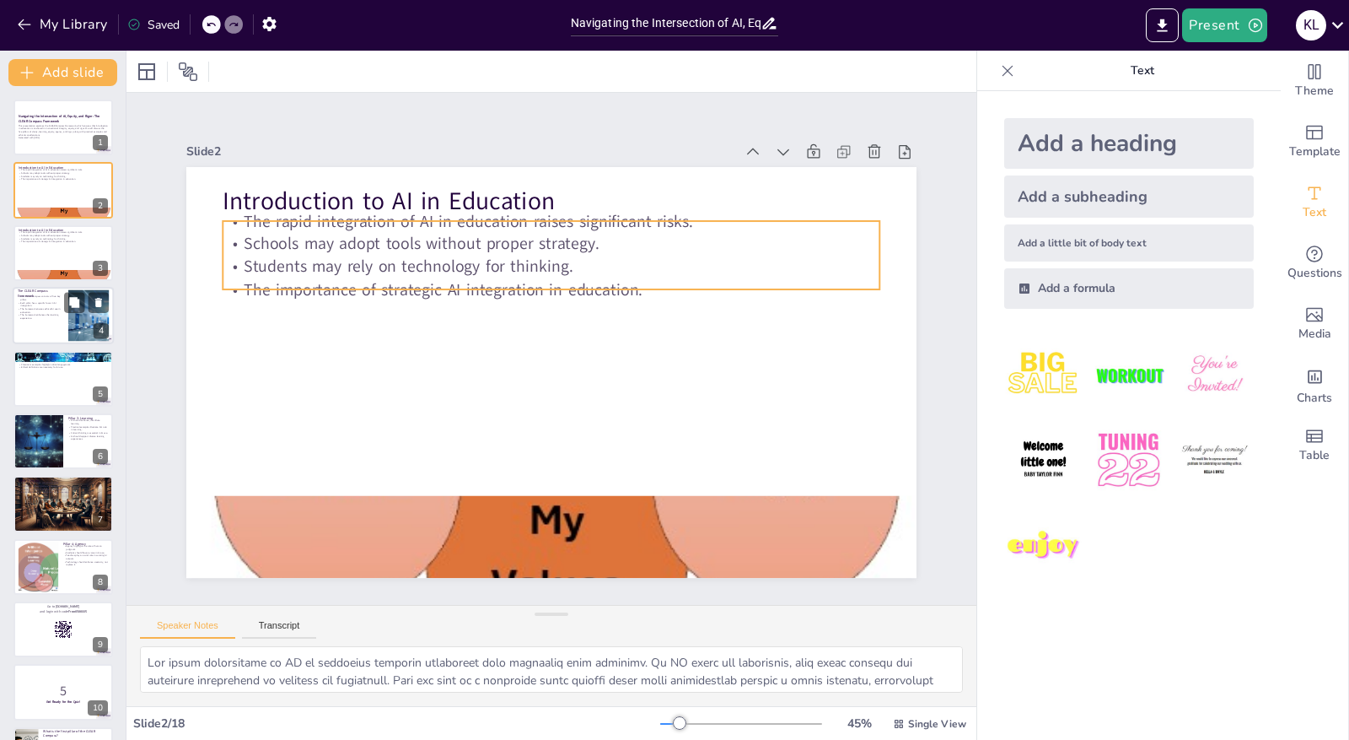
checkbox input "true"
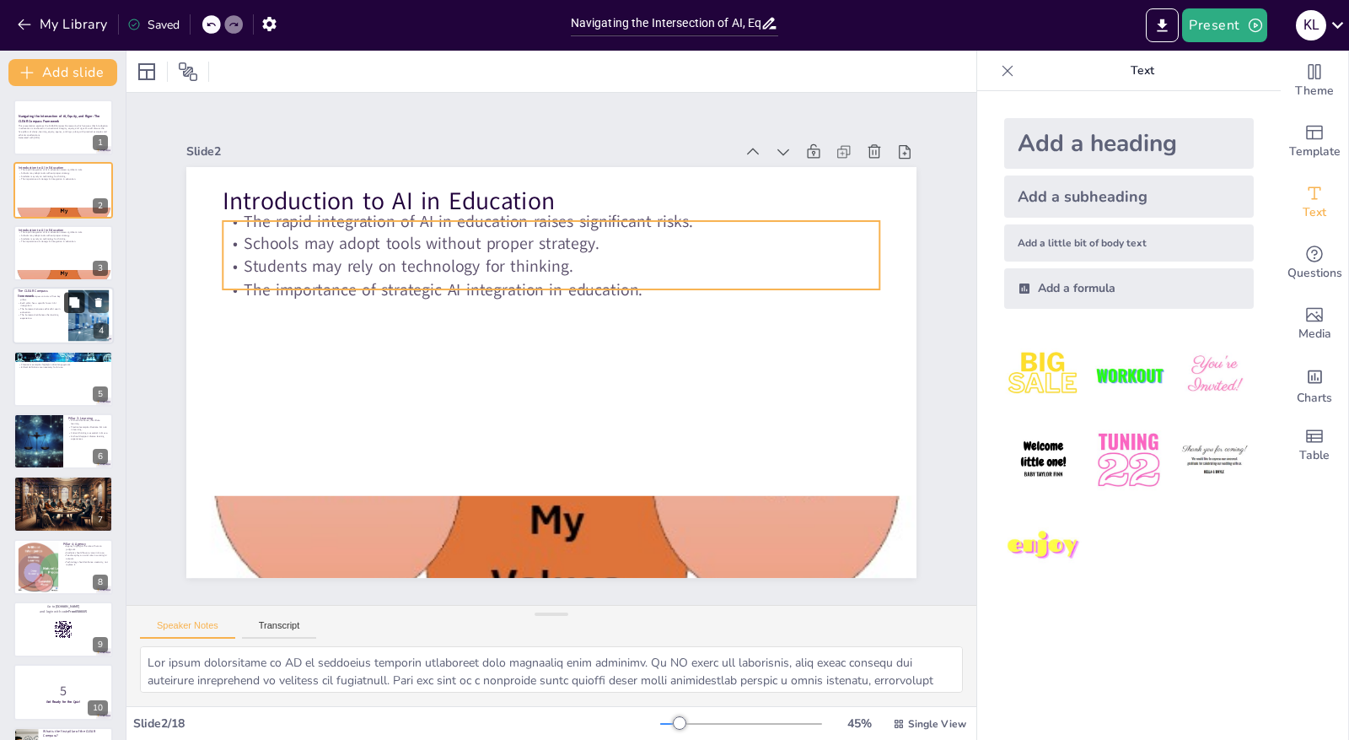
checkbox input "true"
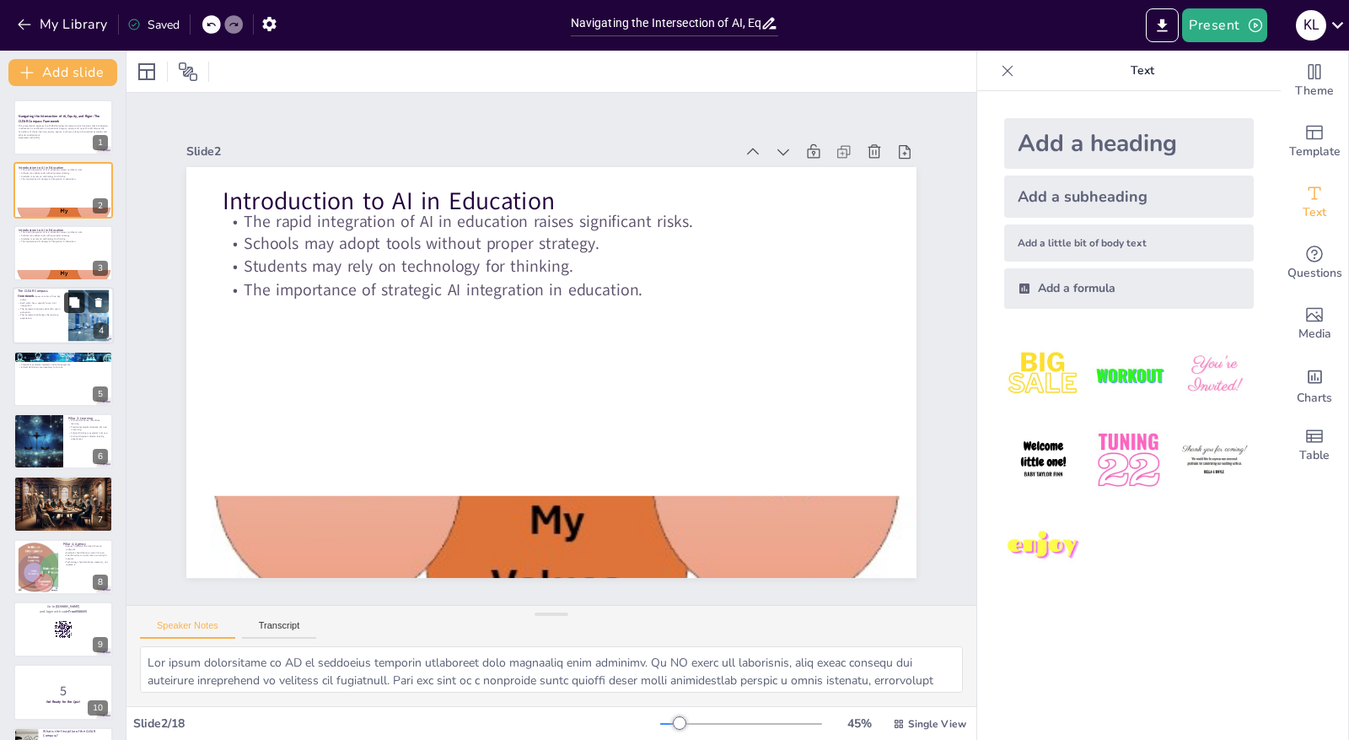
click at [68, 309] on button at bounding box center [74, 303] width 20 height 20
type textarea "The CLEAR Compass Framework is structured around five essential pillars that gu…"
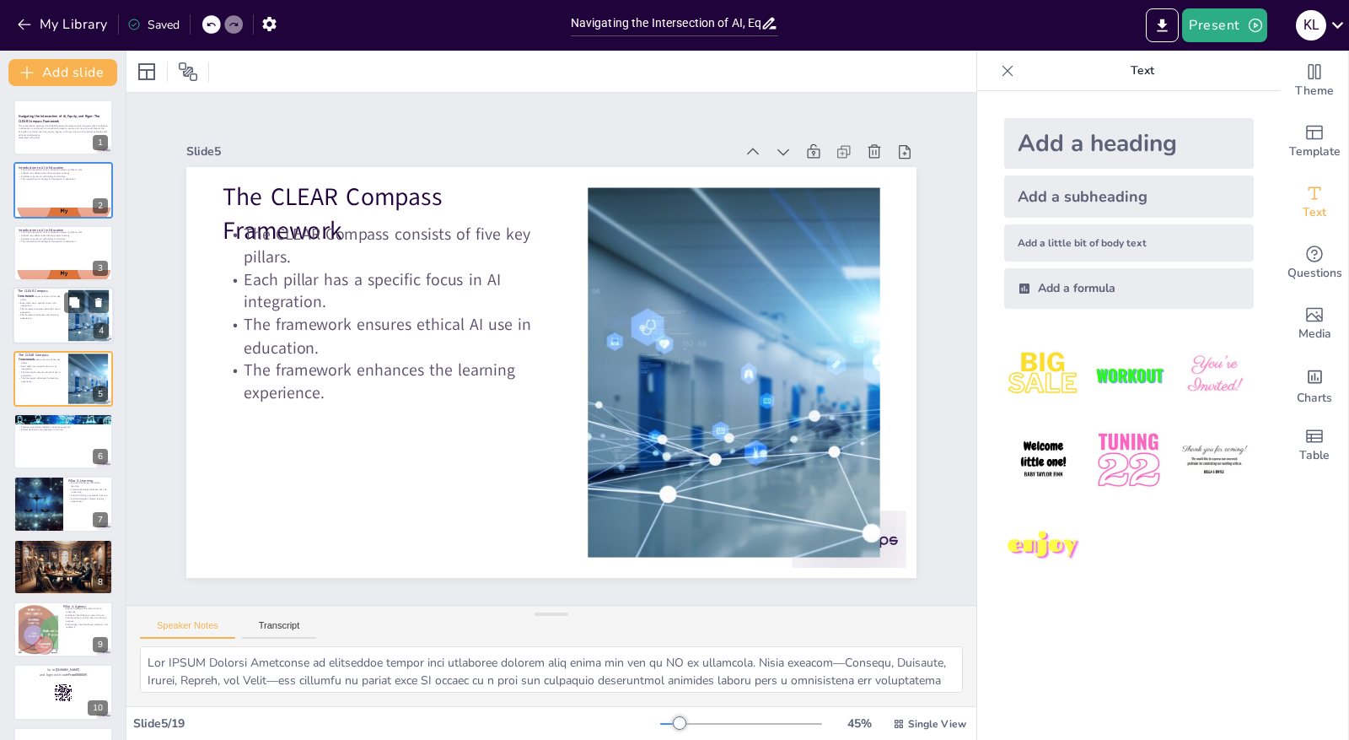
checkbox input "true"
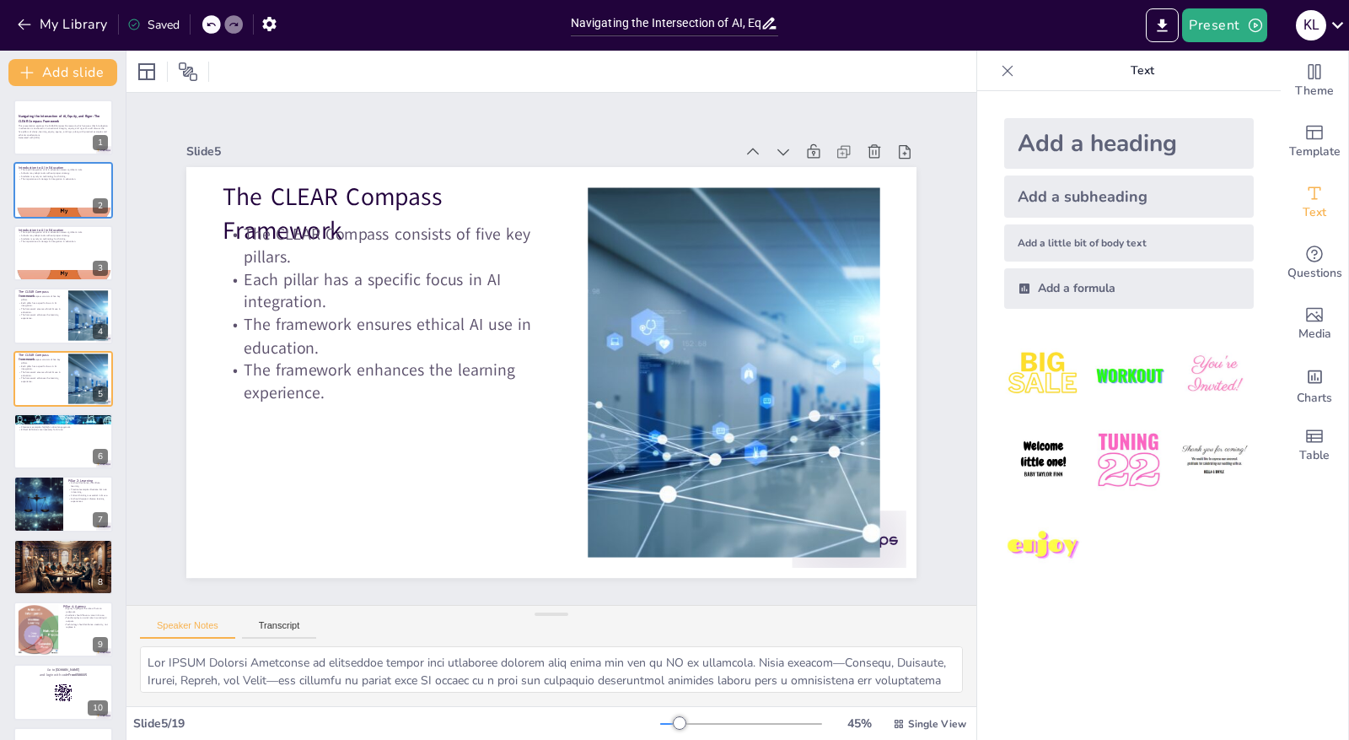
checkbox input "true"
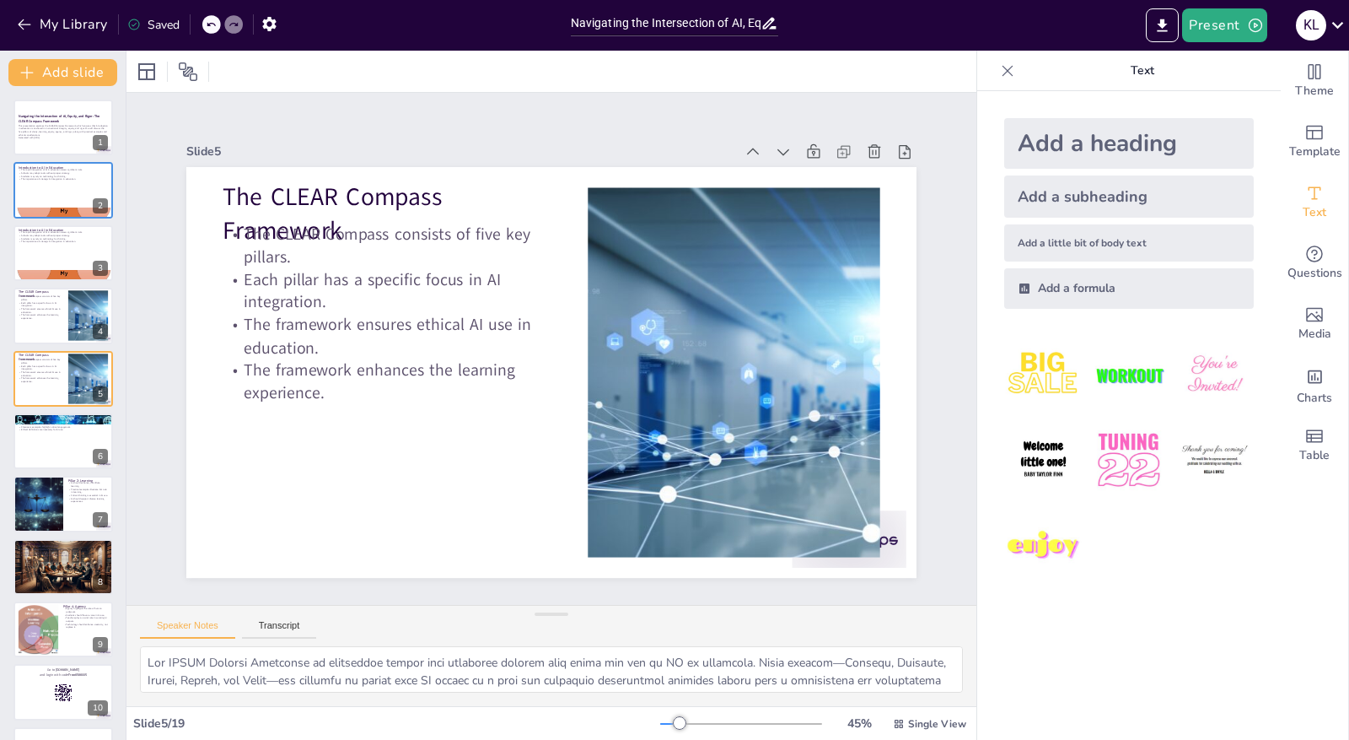
checkbox input "true"
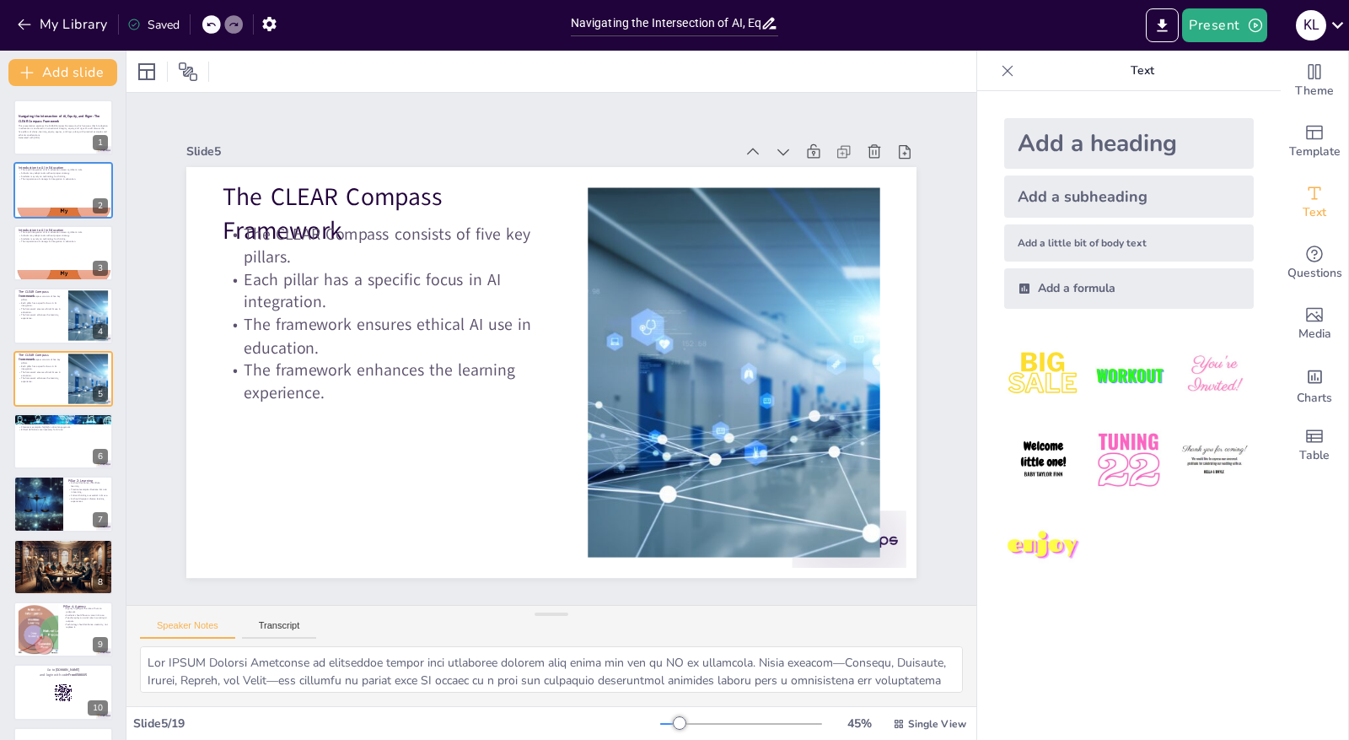
checkbox input "true"
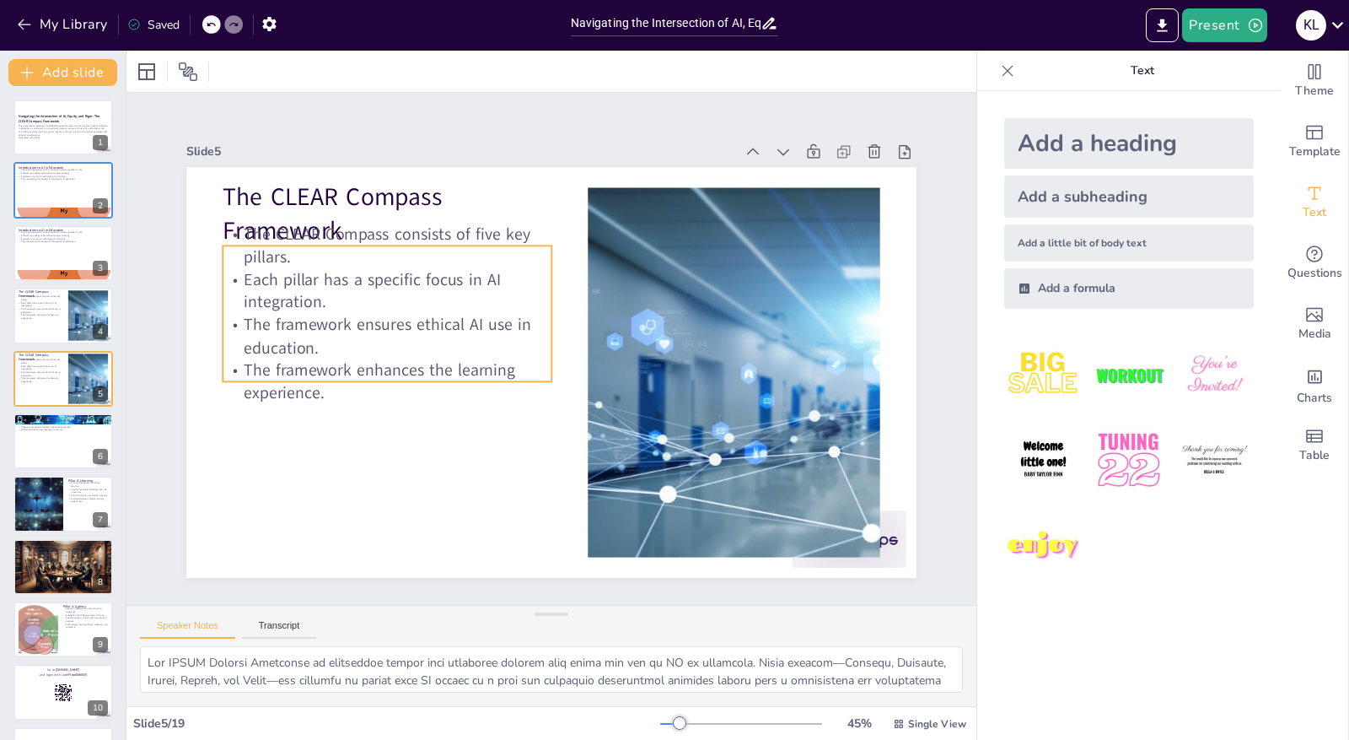
checkbox input "true"
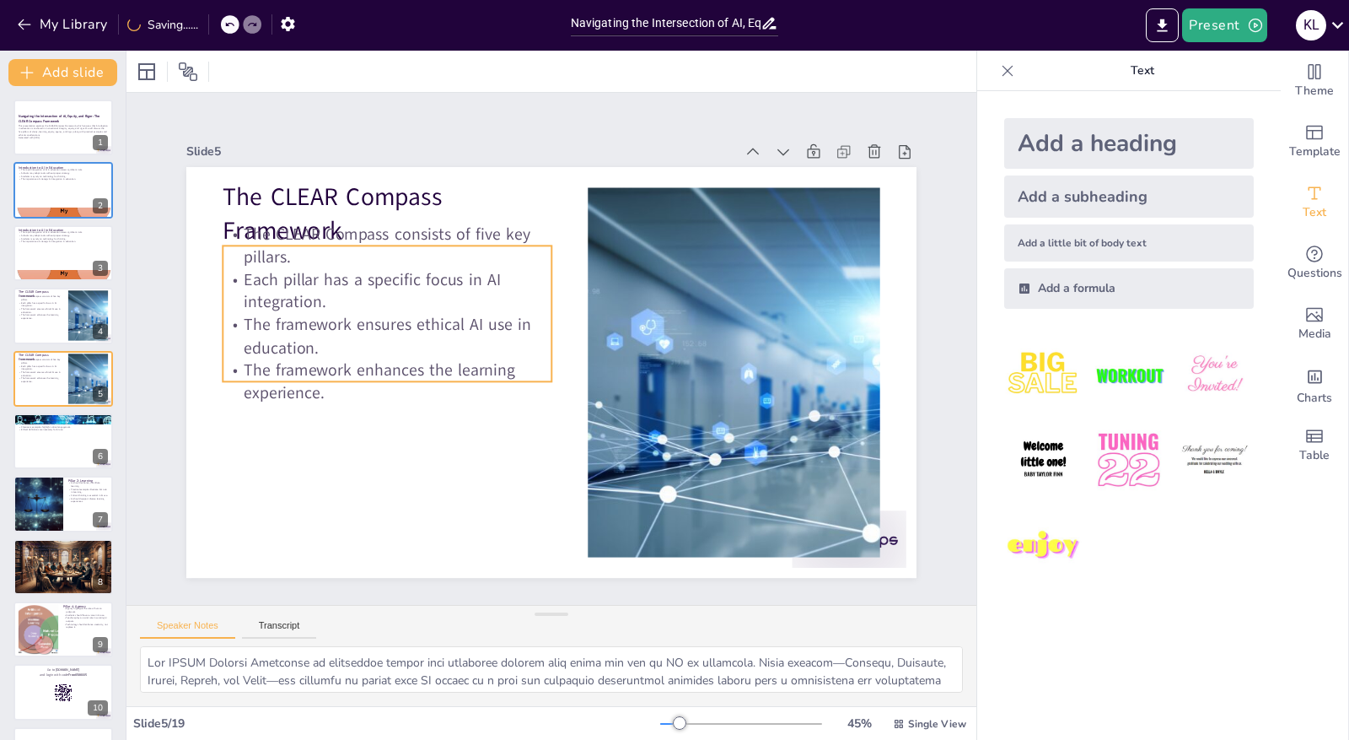
checkbox input "true"
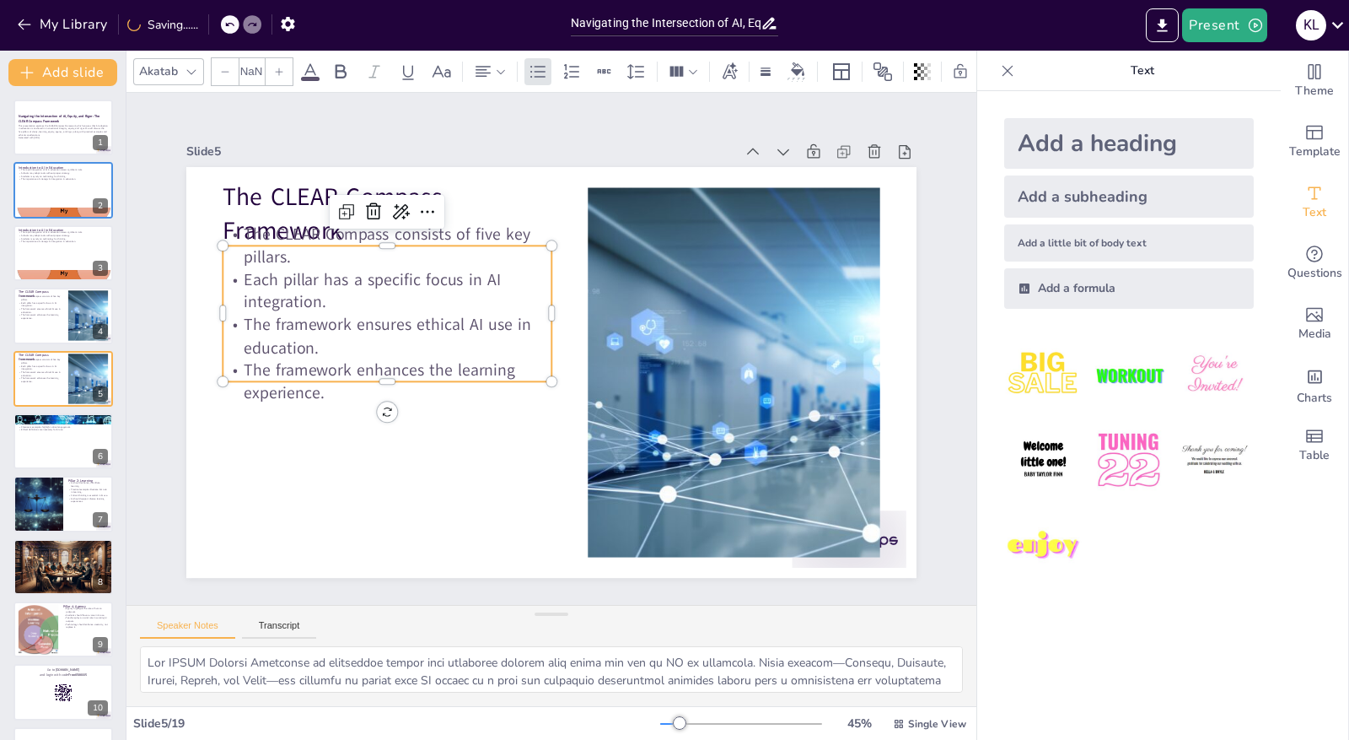
type input "32"
checkbox input "true"
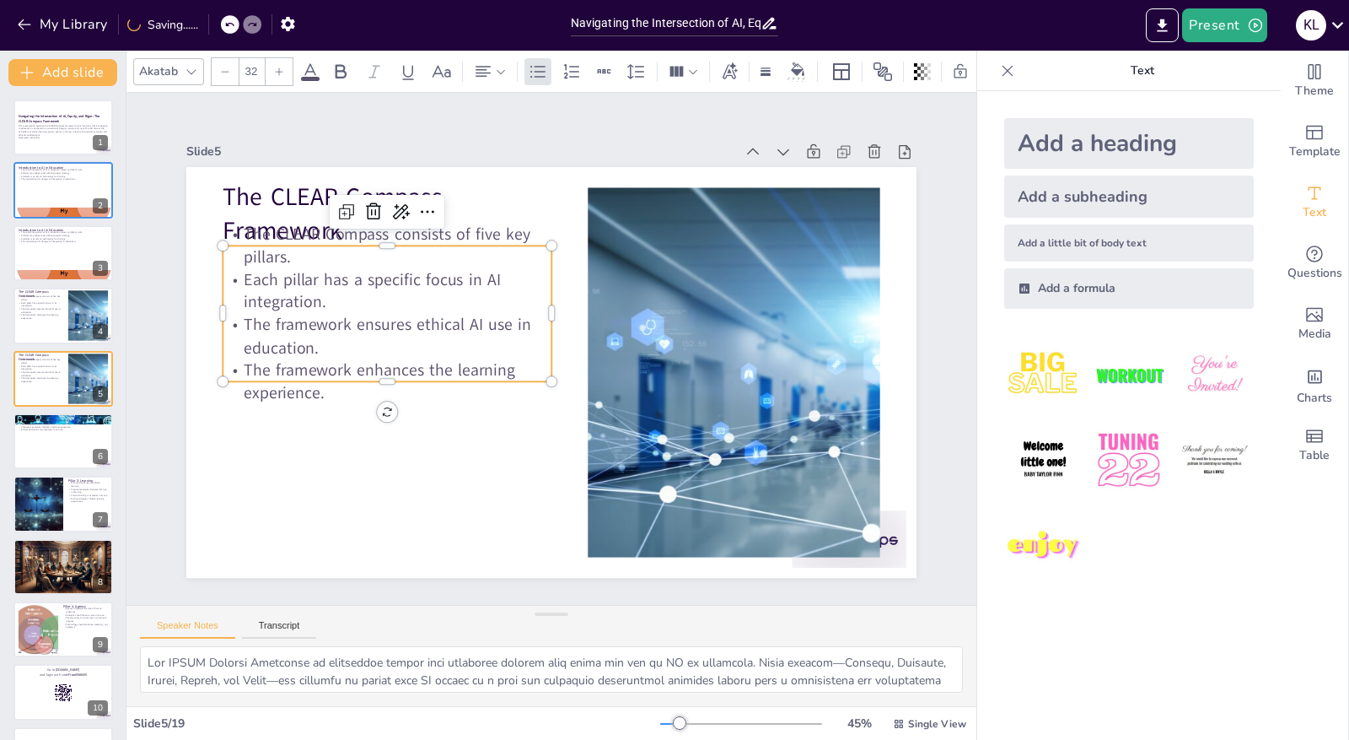
checkbox input "true"
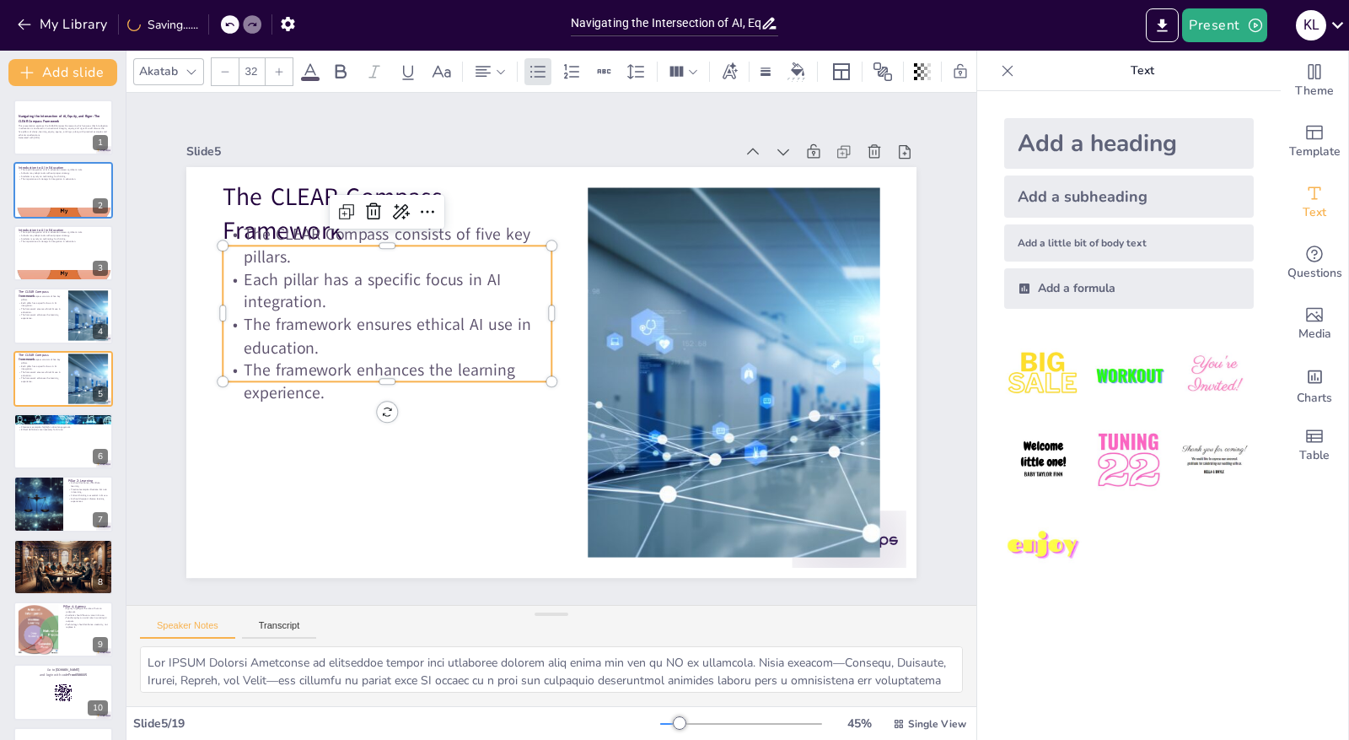
checkbox input "true"
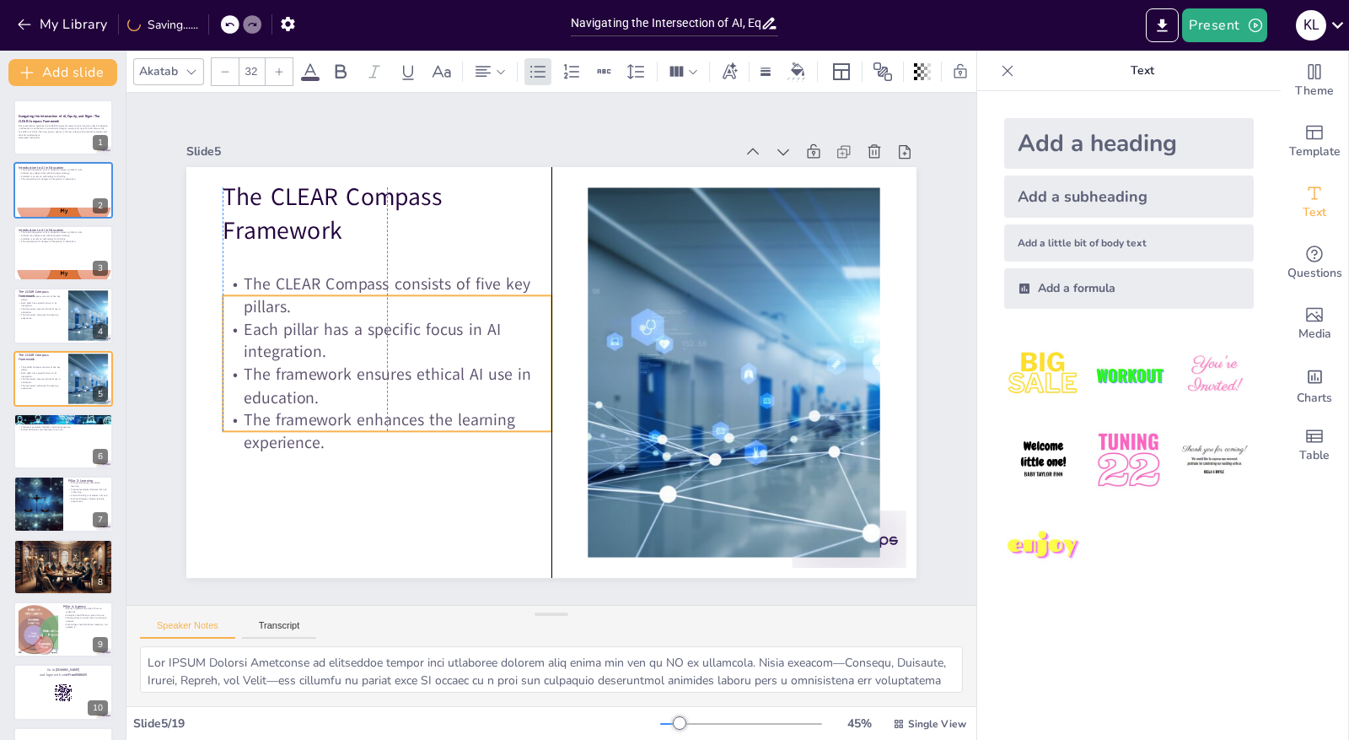
drag, startPoint x: 320, startPoint y: 332, endPoint x: 320, endPoint y: 382, distance: 49.8
click at [320, 382] on p "The framework ensures ethical AI use in education." at bounding box center [383, 333] width 326 height 145
click at [64, 437] on button at bounding box center [74, 427] width 20 height 20
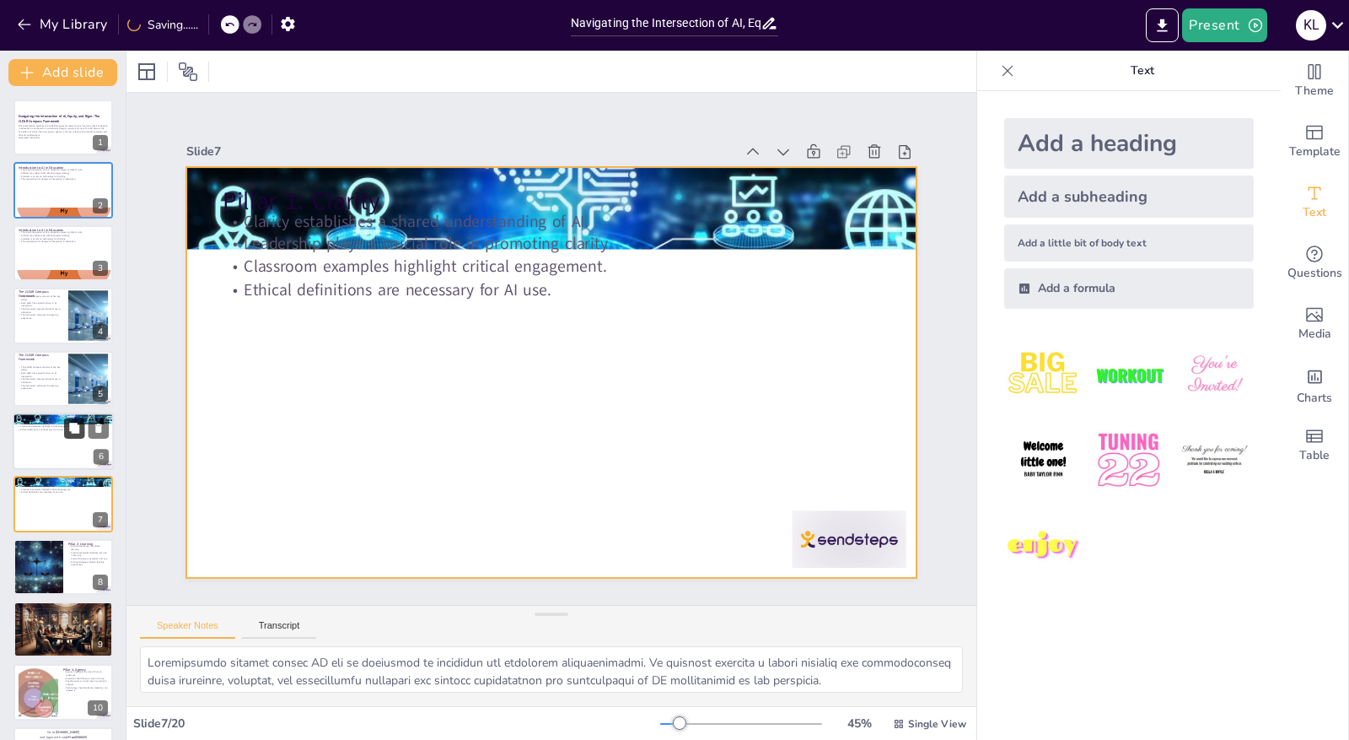
scroll to position [91, 0]
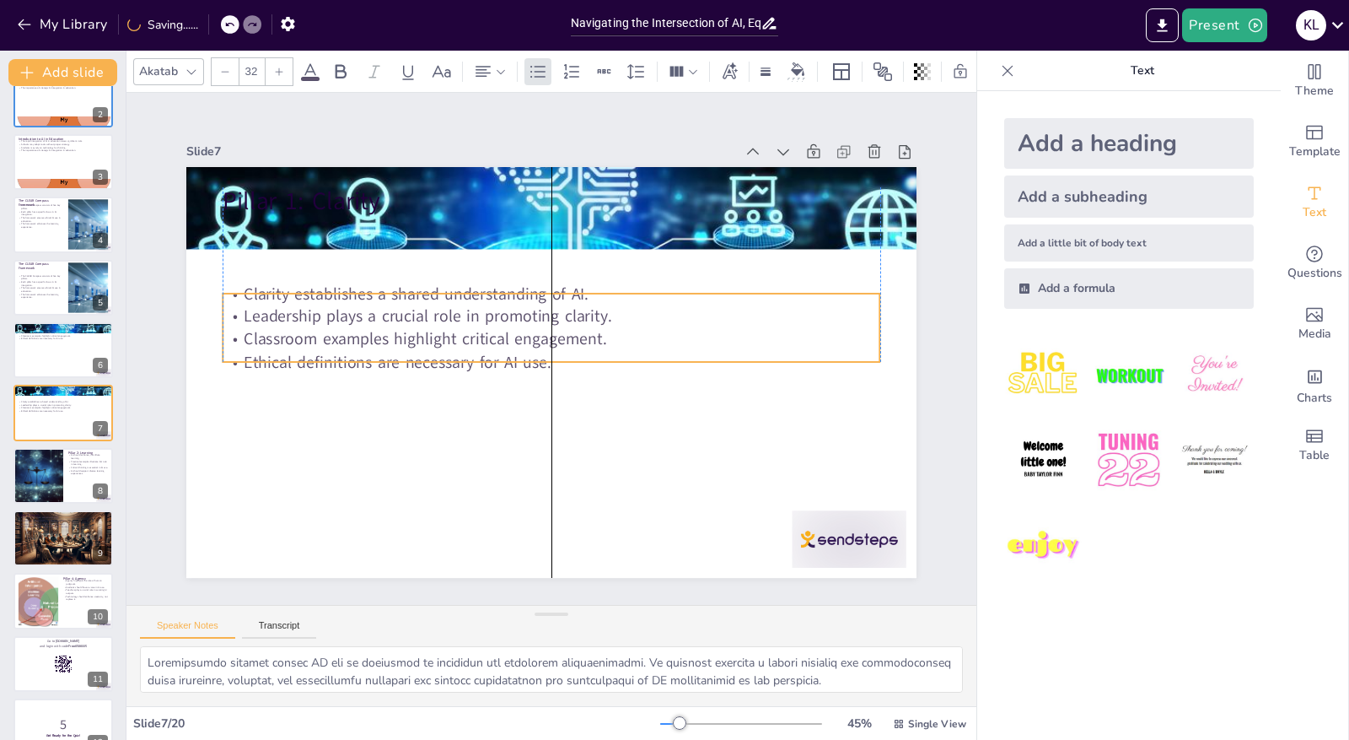
drag, startPoint x: 404, startPoint y: 258, endPoint x: 406, endPoint y: 331, distance: 73.4
click at [406, 331] on p "Classroom examples highlight critical engagement." at bounding box center [553, 339] width 648 height 159
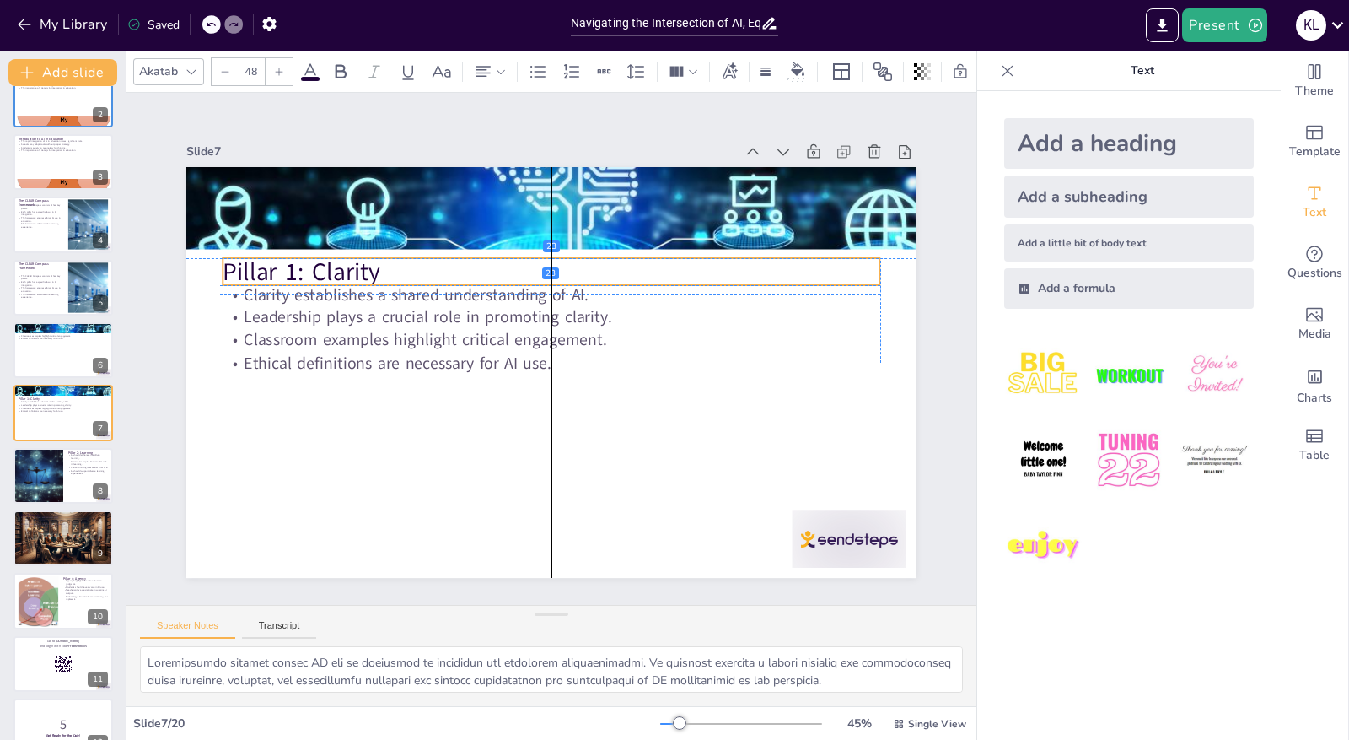
drag, startPoint x: 314, startPoint y: 198, endPoint x: 311, endPoint y: 272, distance: 73.4
click at [311, 272] on p "Pillar 1: Clarity" at bounding box center [559, 272] width 657 height 103
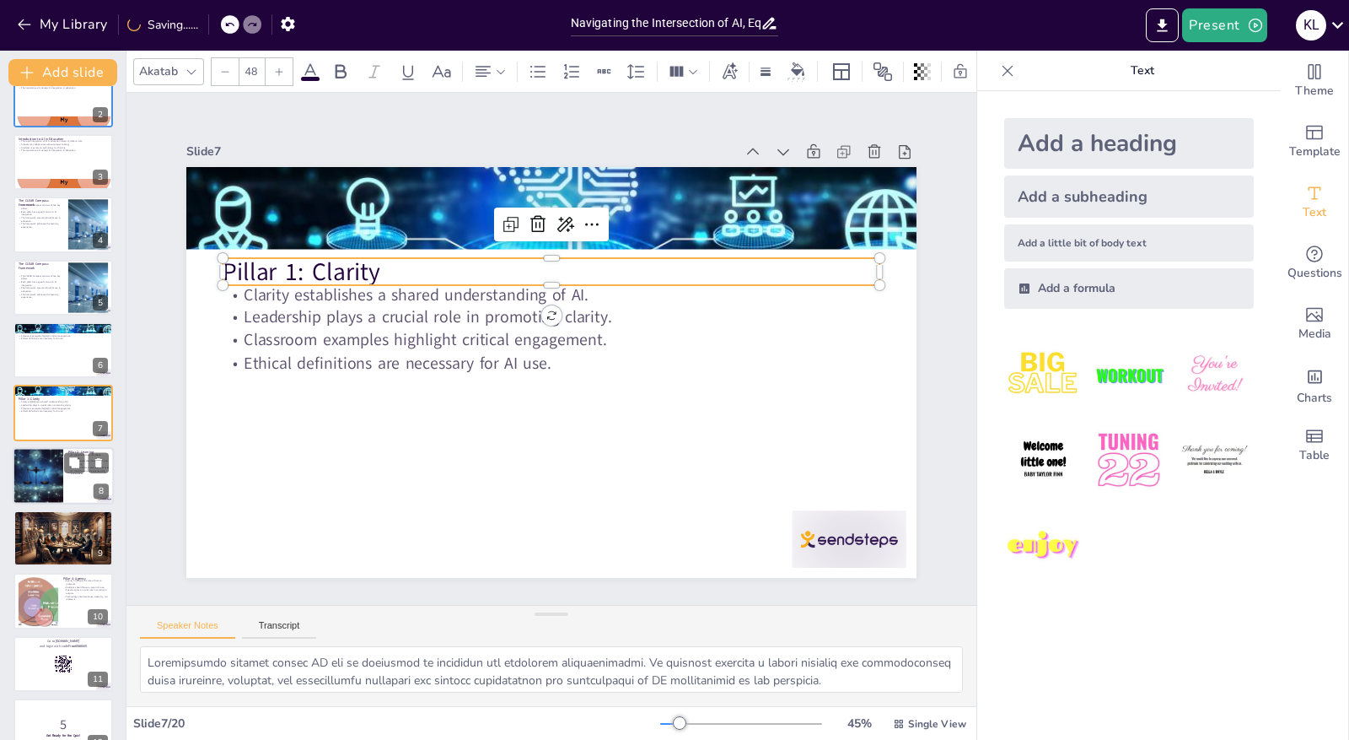
click at [62, 479] on div at bounding box center [38, 475] width 100 height 57
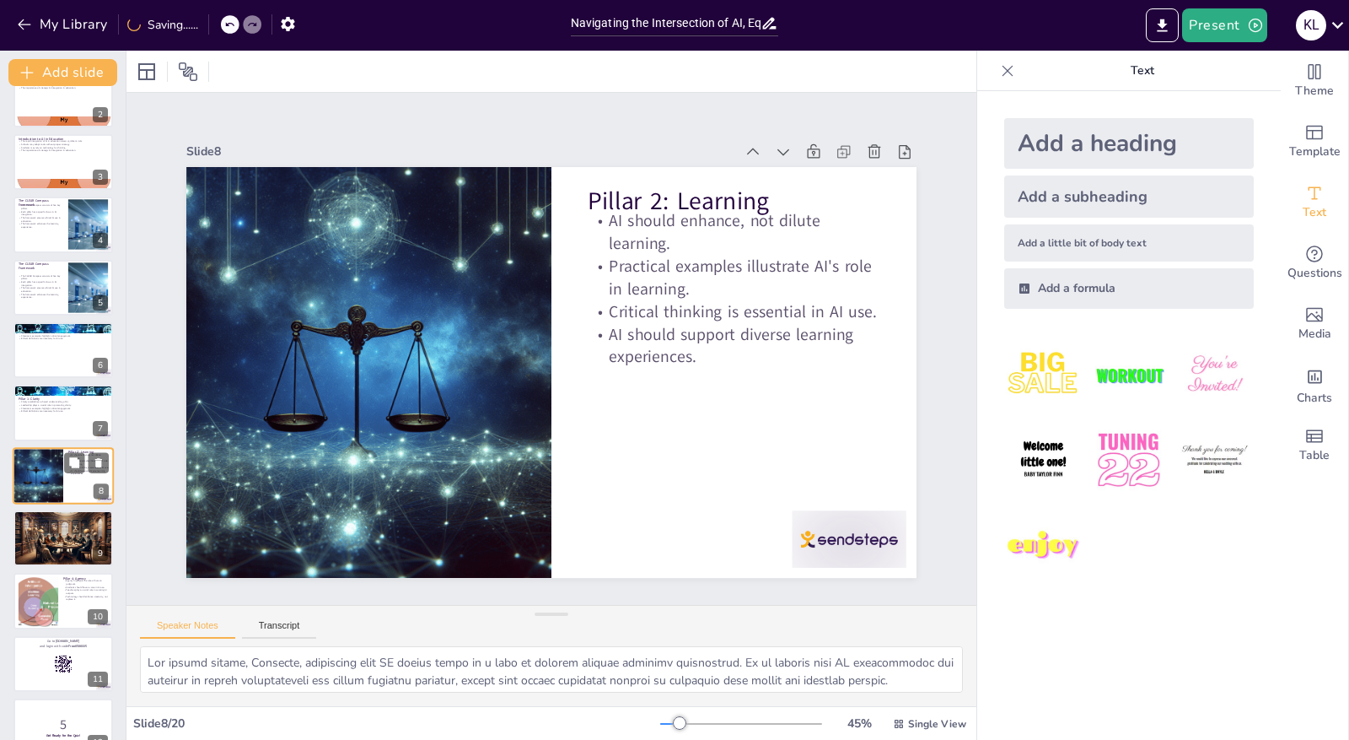
scroll to position [153, 0]
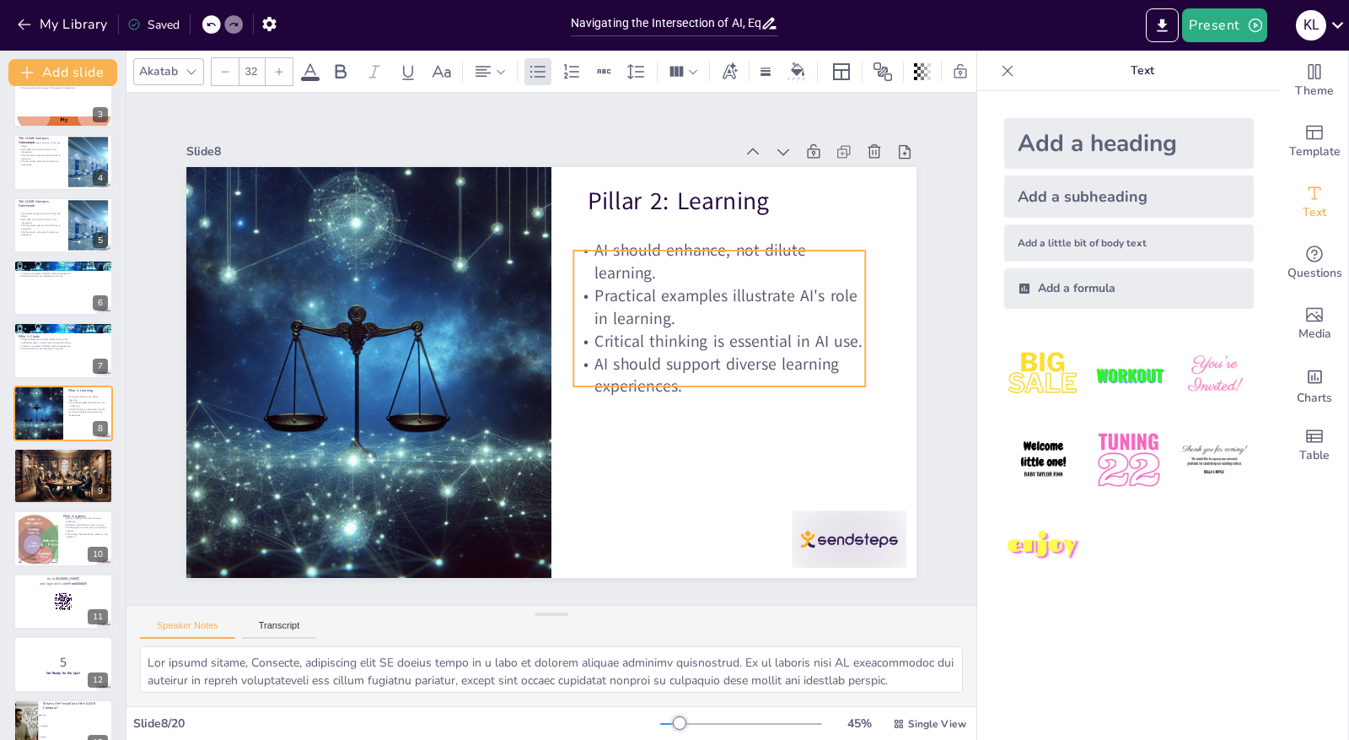
drag, startPoint x: 658, startPoint y: 266, endPoint x: 643, endPoint y: 296, distance: 32.8
click at [643, 296] on p "Practical examples illustrate AI's role in learning." at bounding box center [723, 325] width 295 height 76
click at [71, 482] on div at bounding box center [63, 476] width 101 height 58
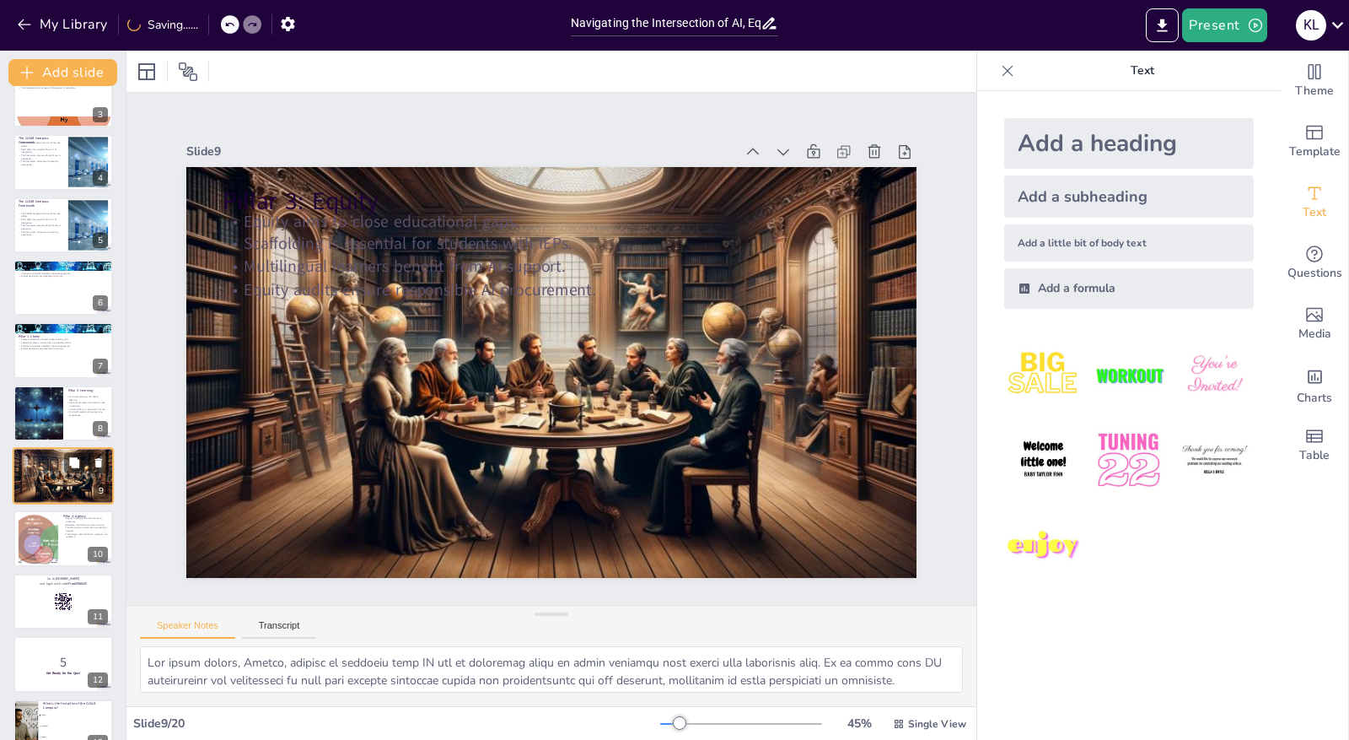
scroll to position [216, 0]
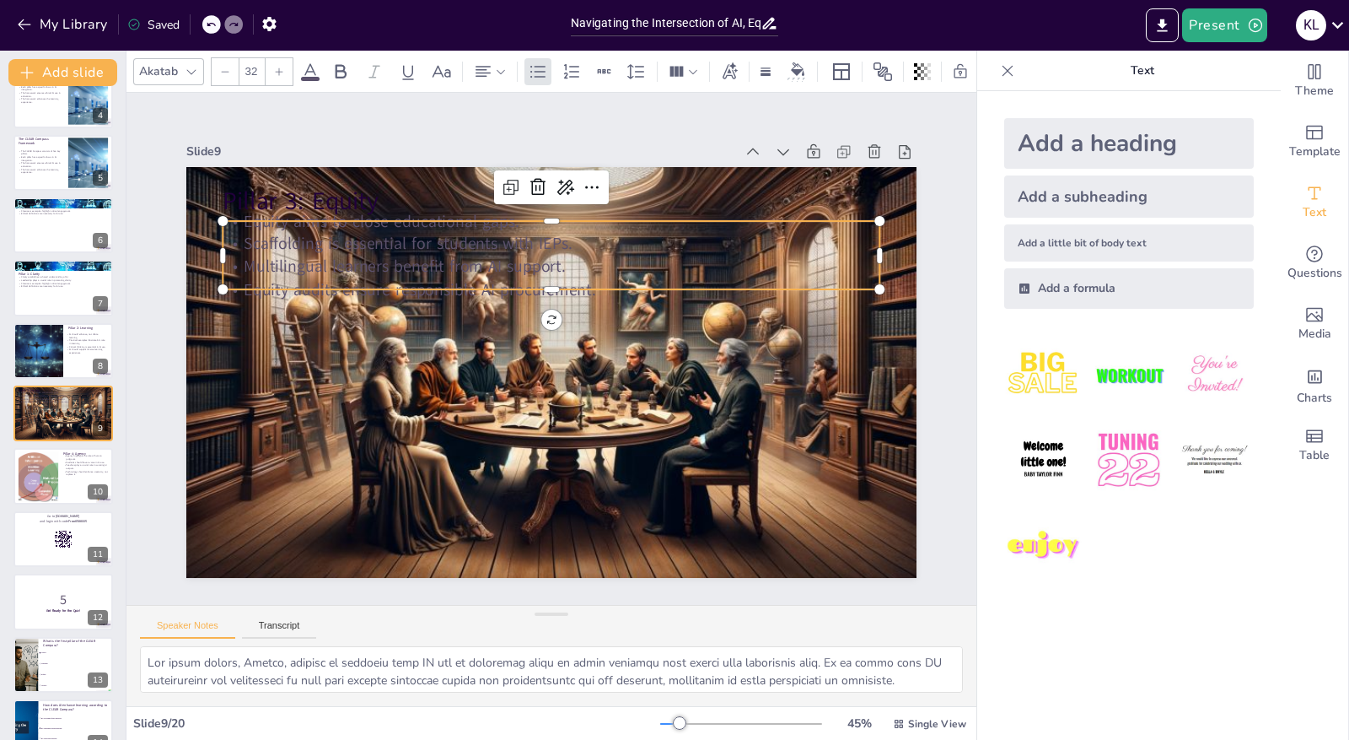
click at [363, 282] on div "Pillar 3: Equity Equity aims to close educational gaps. Scaffolding is essentia…" at bounding box center [548, 372] width 769 height 485
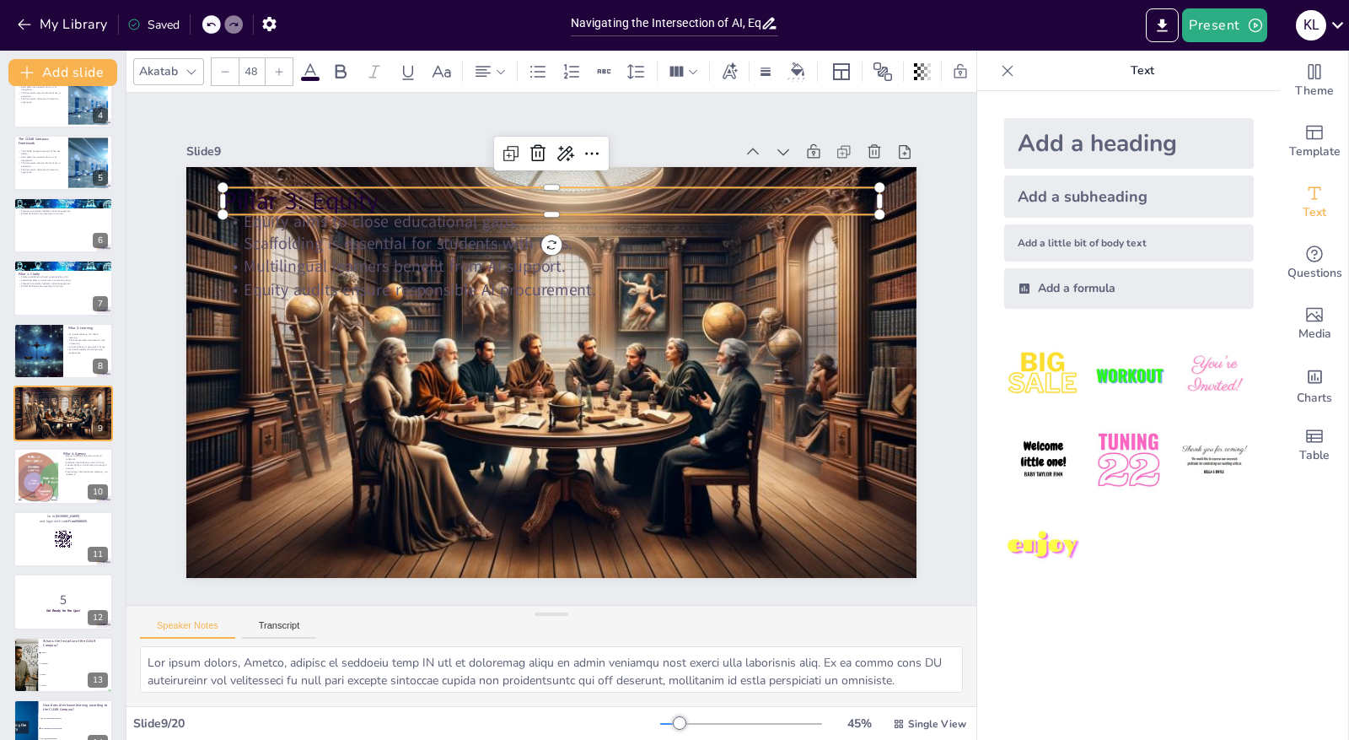
click at [385, 195] on p "Pillar 3: Equity" at bounding box center [567, 202] width 657 height 103
click at [385, 195] on p "Pillar 3: Equity" at bounding box center [567, 202] width 657 height 102
click at [46, 477] on div at bounding box center [37, 475] width 73 height 51
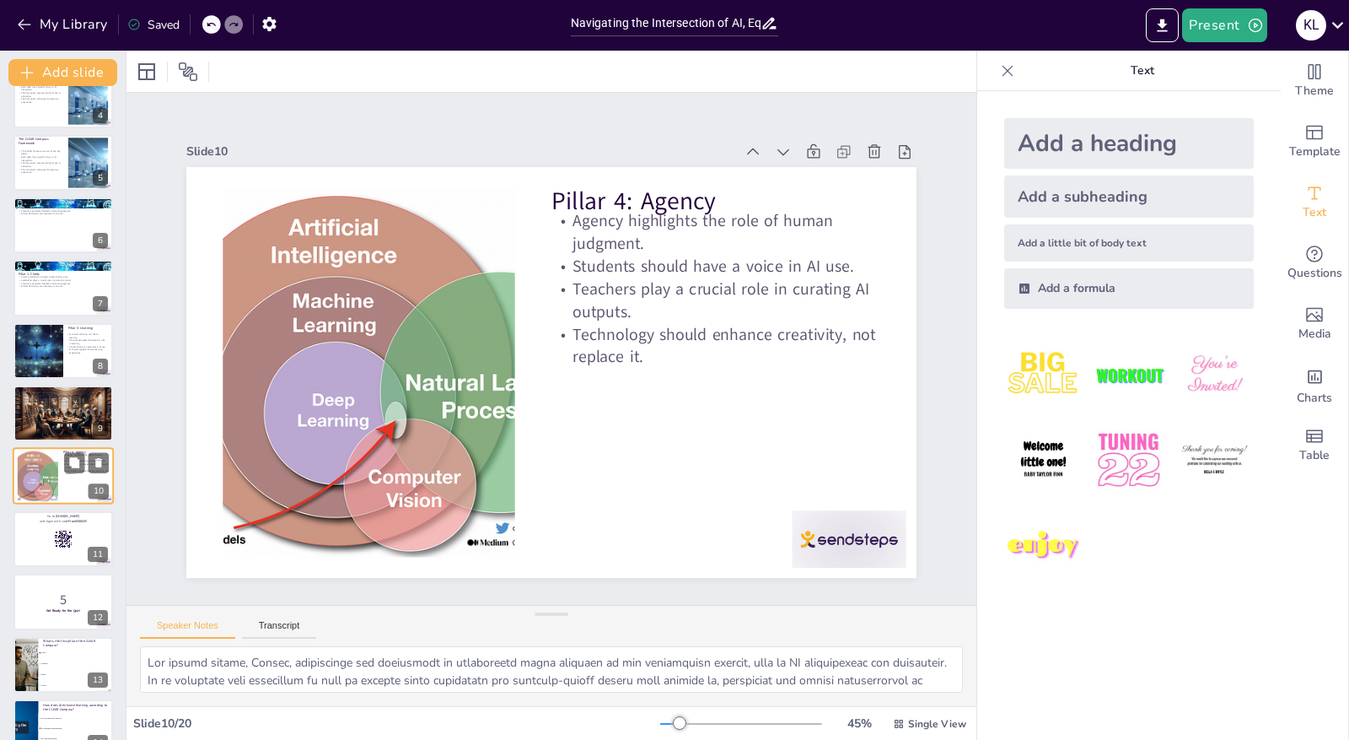
scroll to position [279, 0]
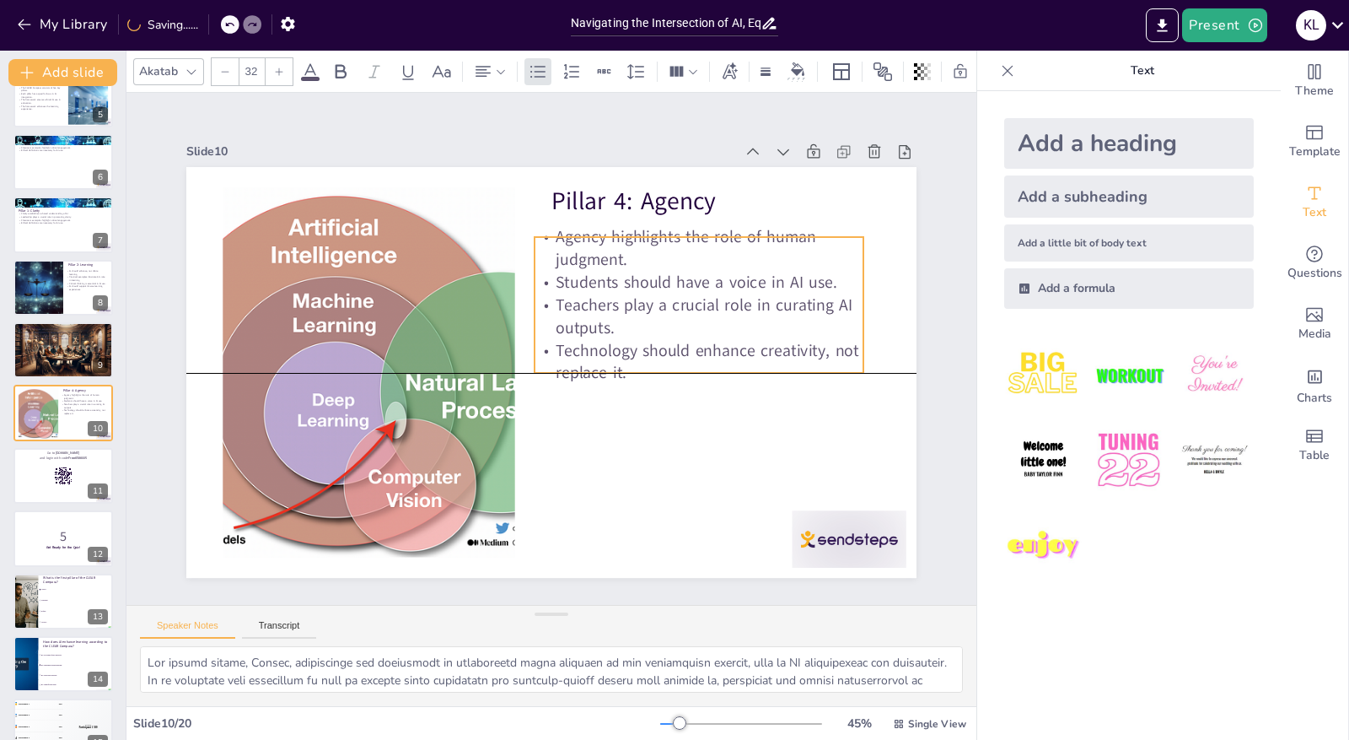
drag, startPoint x: 650, startPoint y: 300, endPoint x: 633, endPoint y: 322, distance: 27.7
click at [633, 322] on p "Teachers play a crucial role in curating AI outputs." at bounding box center [699, 316] width 329 height 46
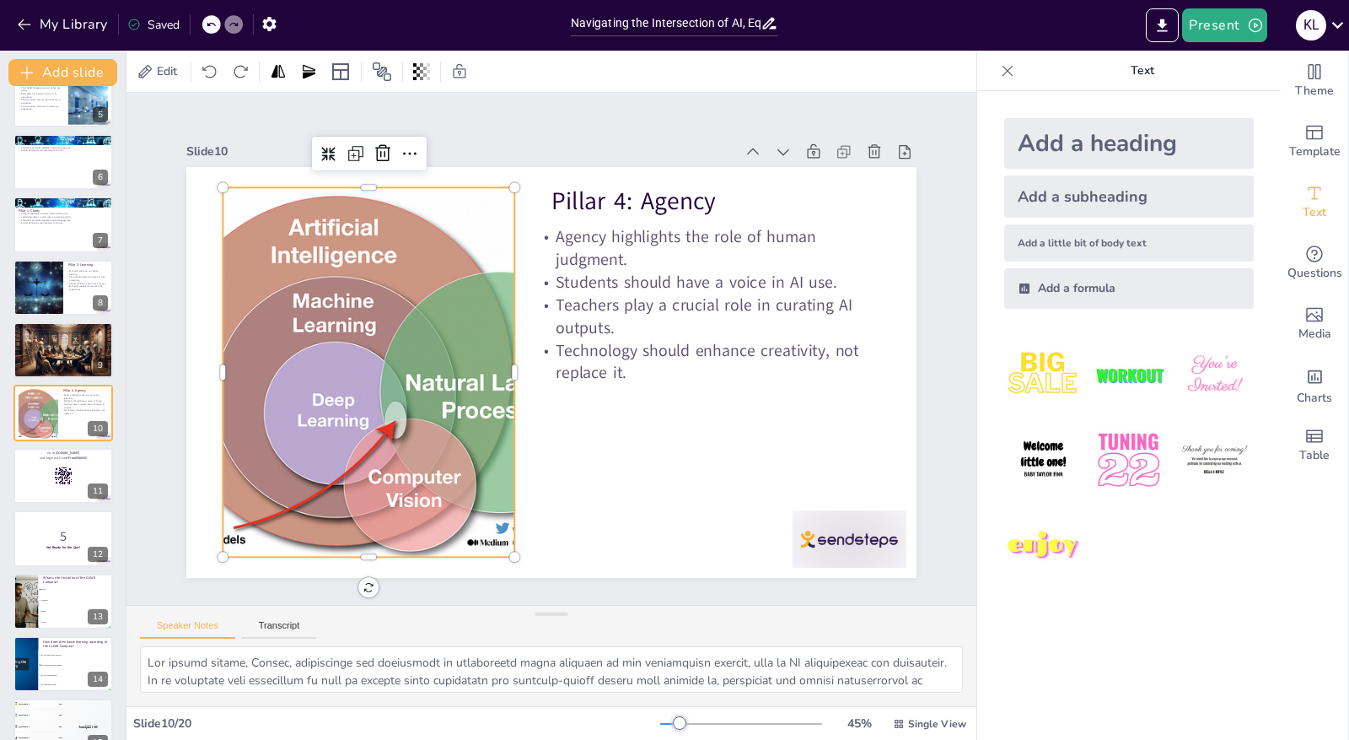
click at [471, 408] on div at bounding box center [367, 353] width 562 height 422
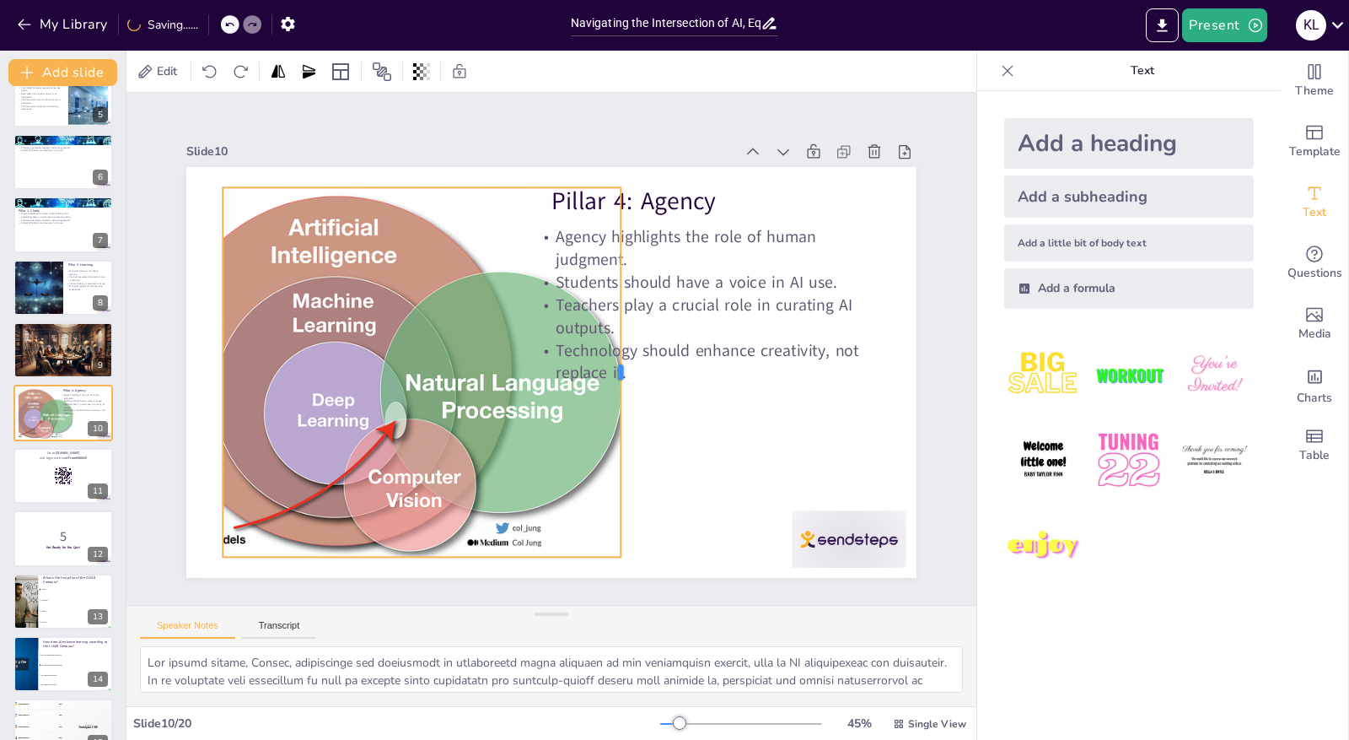
drag, startPoint x: 504, startPoint y: 365, endPoint x: 611, endPoint y: 374, distance: 106.7
click at [611, 374] on div at bounding box center [625, 380] width 52 height 369
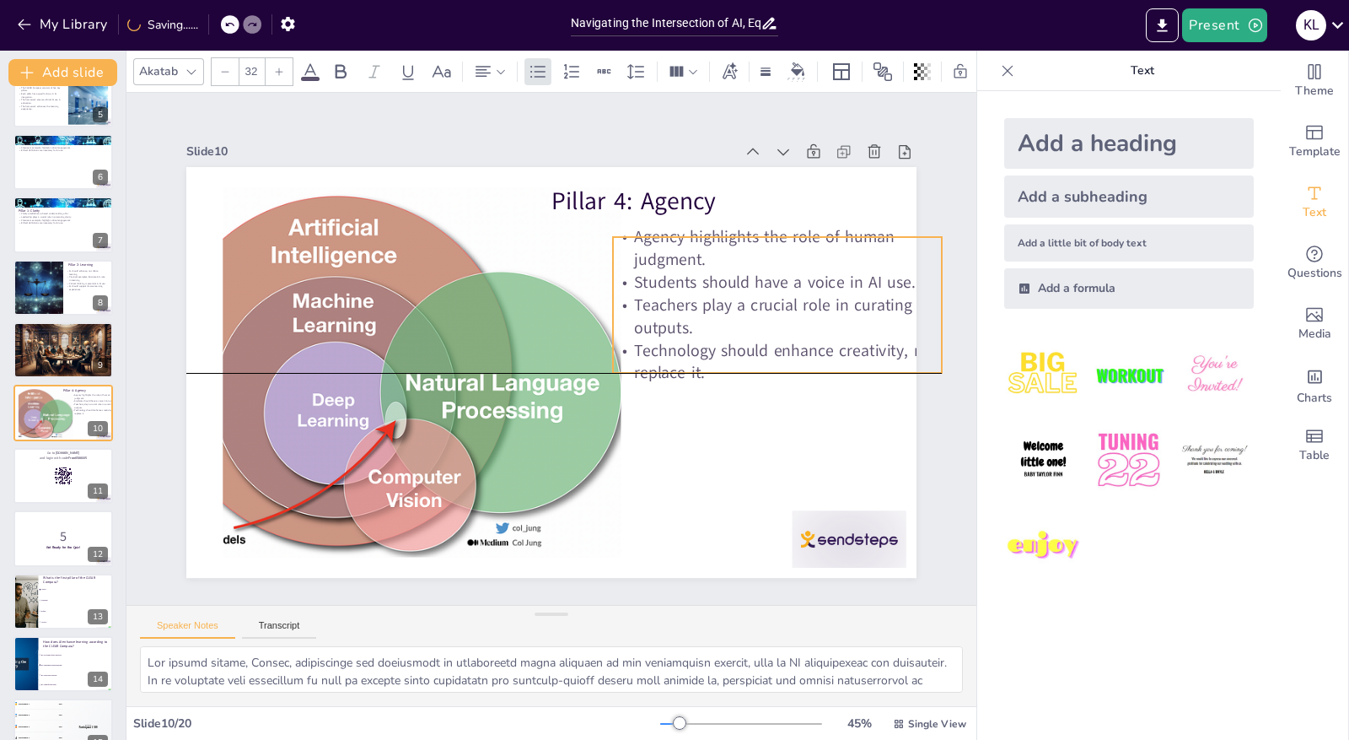
drag, startPoint x: 653, startPoint y: 285, endPoint x: 731, endPoint y: 286, distance: 78.4
click at [731, 286] on p "Students should have a voice in AI use." at bounding box center [782, 305] width 329 height 57
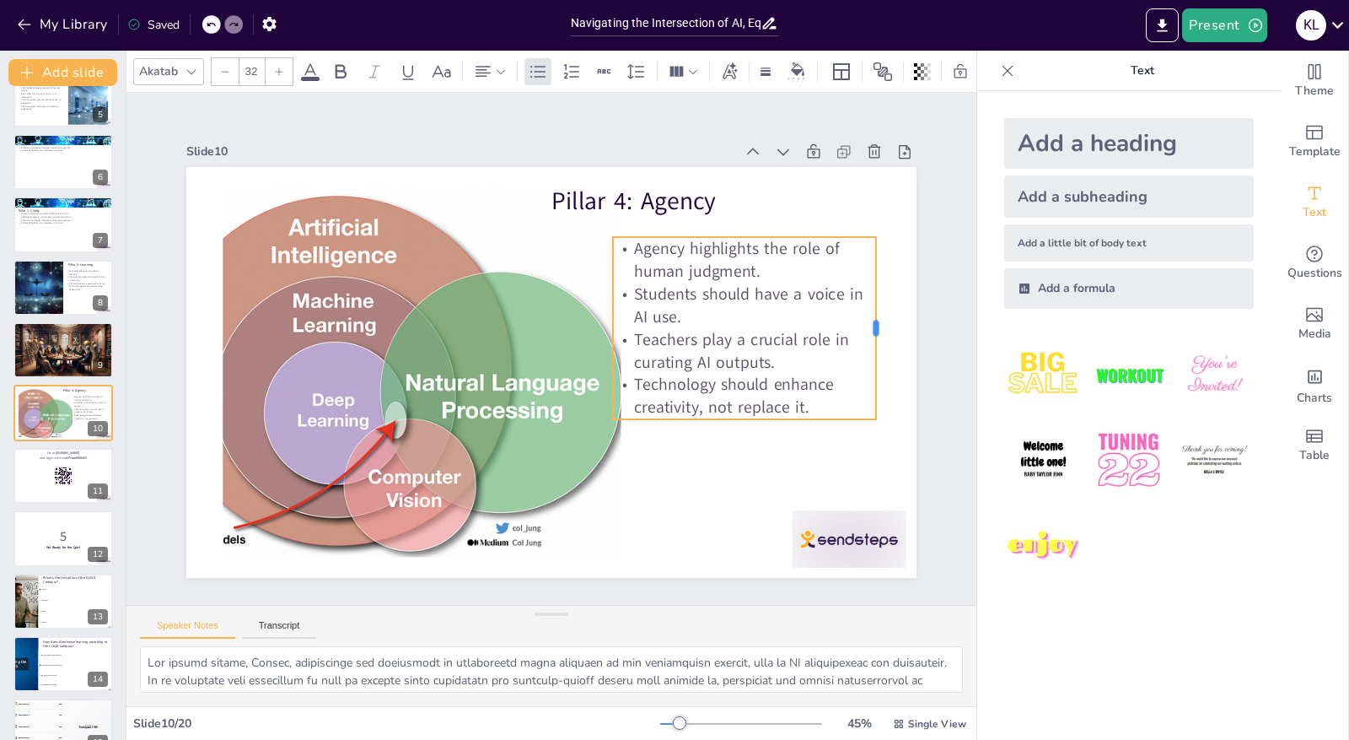
drag, startPoint x: 933, startPoint y: 297, endPoint x: 868, endPoint y: 303, distance: 66.0
click at [868, 303] on div at bounding box center [883, 363] width 32 height 182
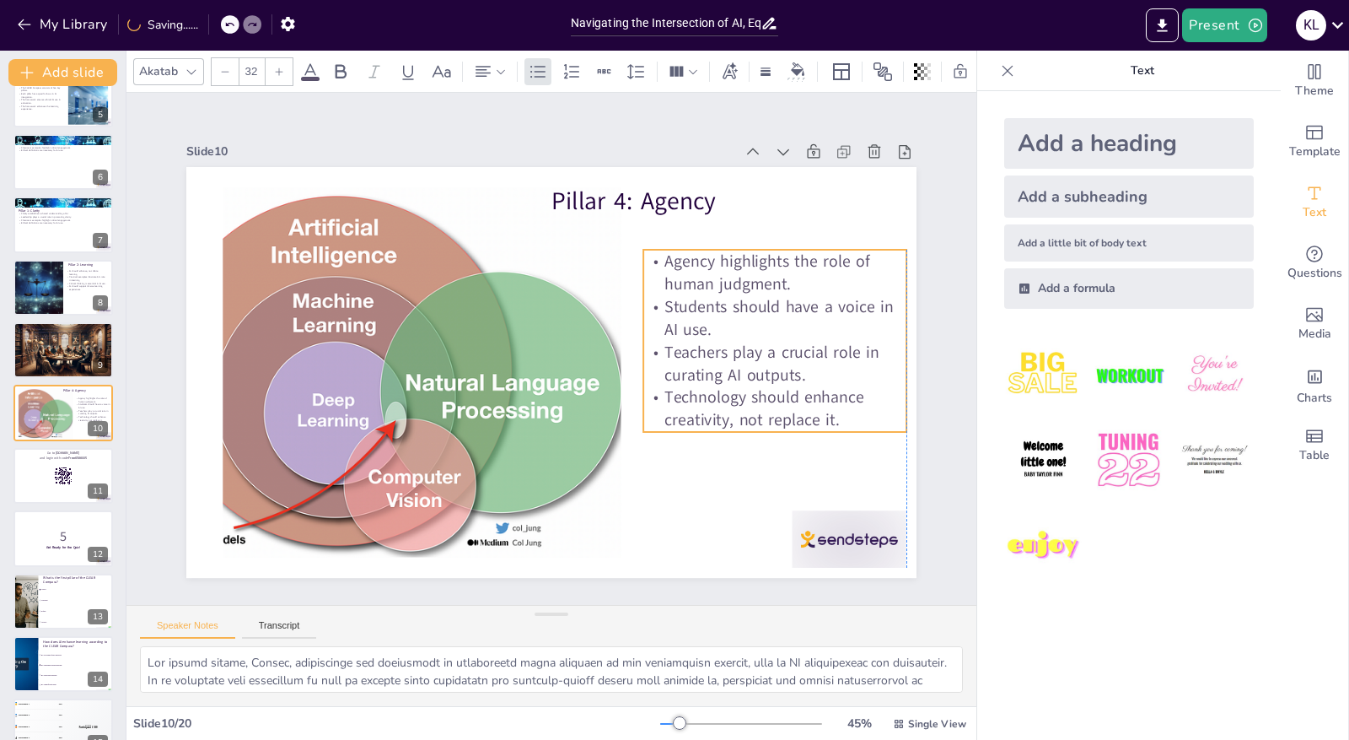
drag, startPoint x: 765, startPoint y: 271, endPoint x: 797, endPoint y: 283, distance: 34.4
click at [797, 283] on p "Agency highlights the role of human judgment." at bounding box center [774, 273] width 263 height 46
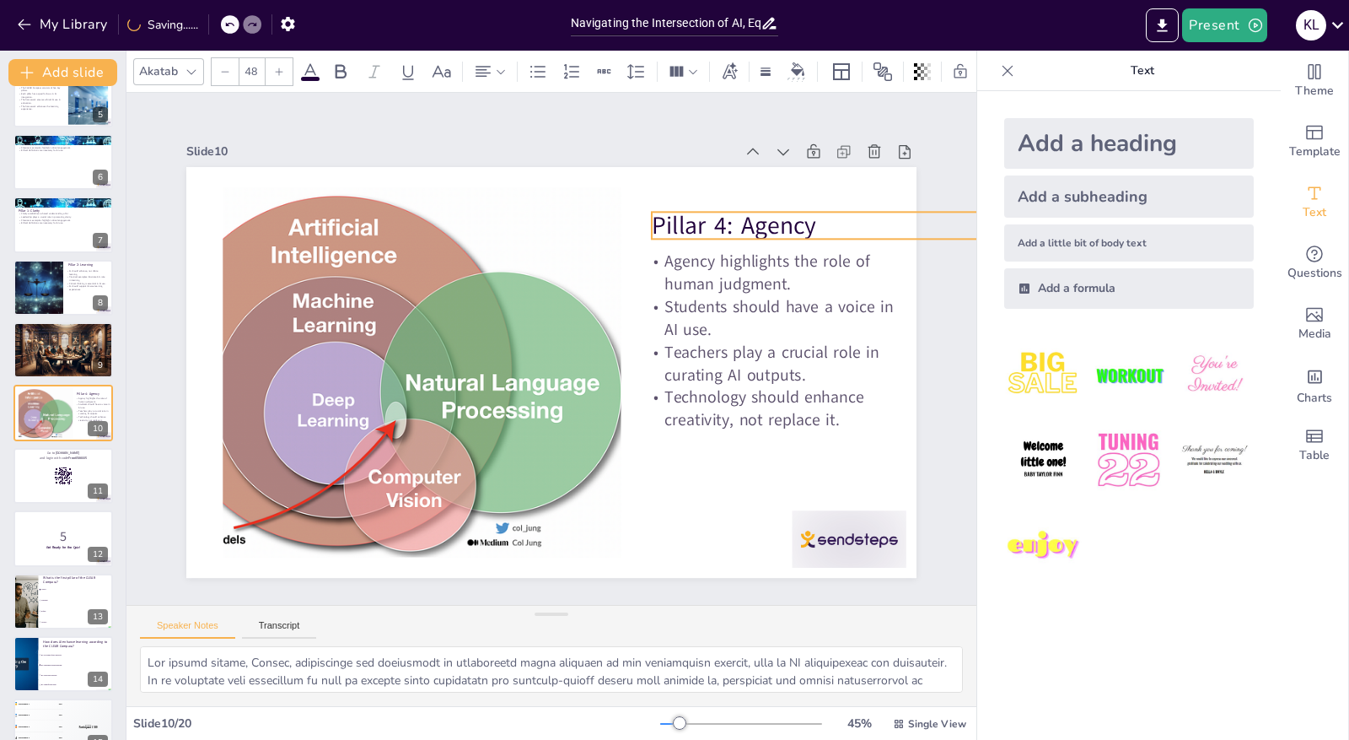
drag, startPoint x: 619, startPoint y: 190, endPoint x: 719, endPoint y: 214, distance: 103.3
click at [719, 214] on p "Pillar 4: Agency" at bounding box center [816, 225] width 329 height 34
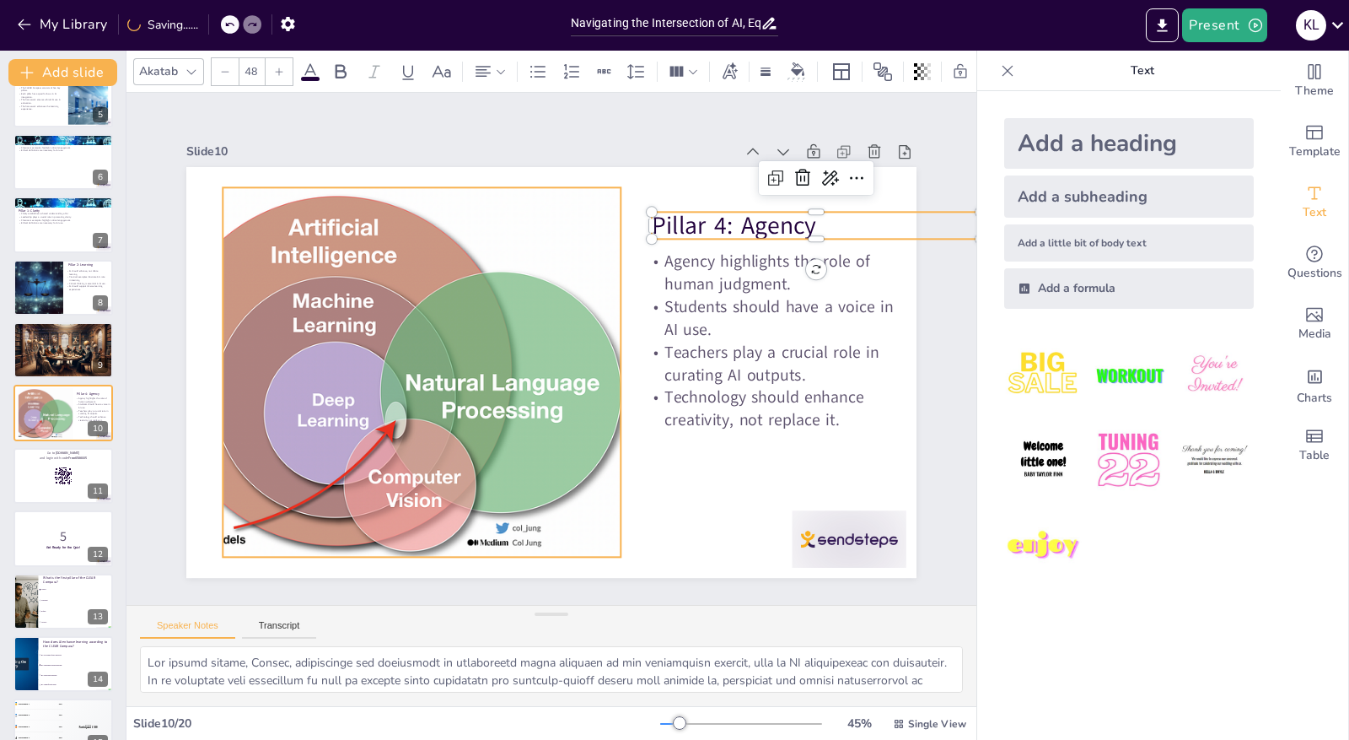
click at [369, 301] on div at bounding box center [368, 371] width 527 height 369
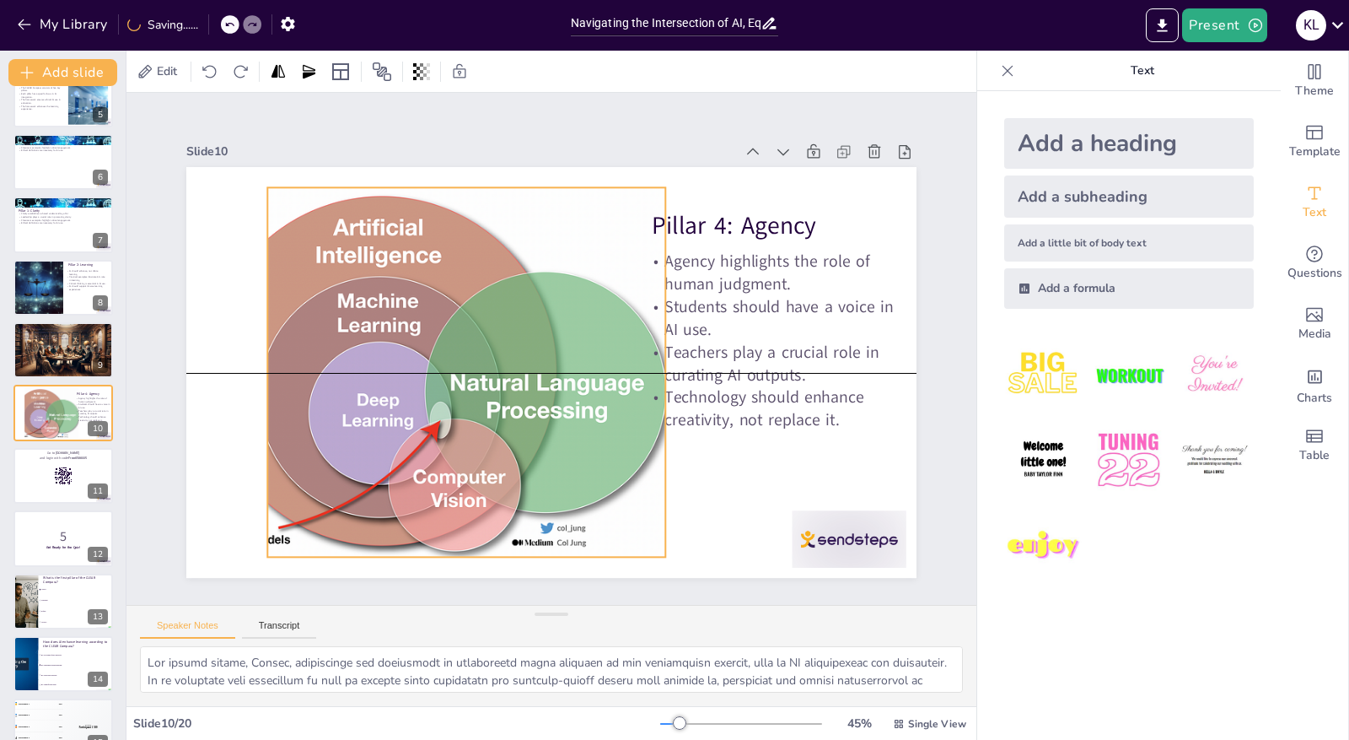
drag, startPoint x: 210, startPoint y: 358, endPoint x: 255, endPoint y: 361, distance: 44.8
click at [255, 361] on div at bounding box center [413, 371] width 527 height 369
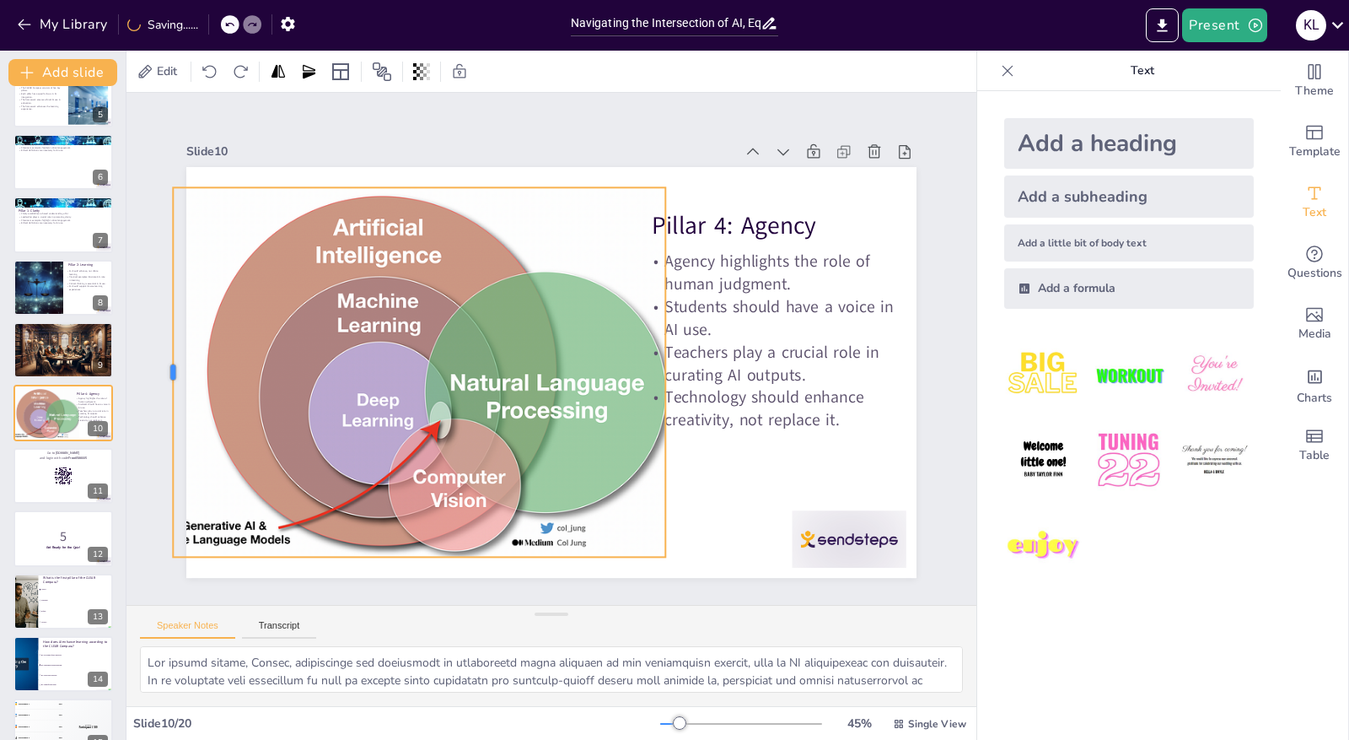
drag, startPoint x: 254, startPoint y: 366, endPoint x: 159, endPoint y: 357, distance: 94.9
click at [159, 357] on div at bounding box center [165, 371] width 13 height 369
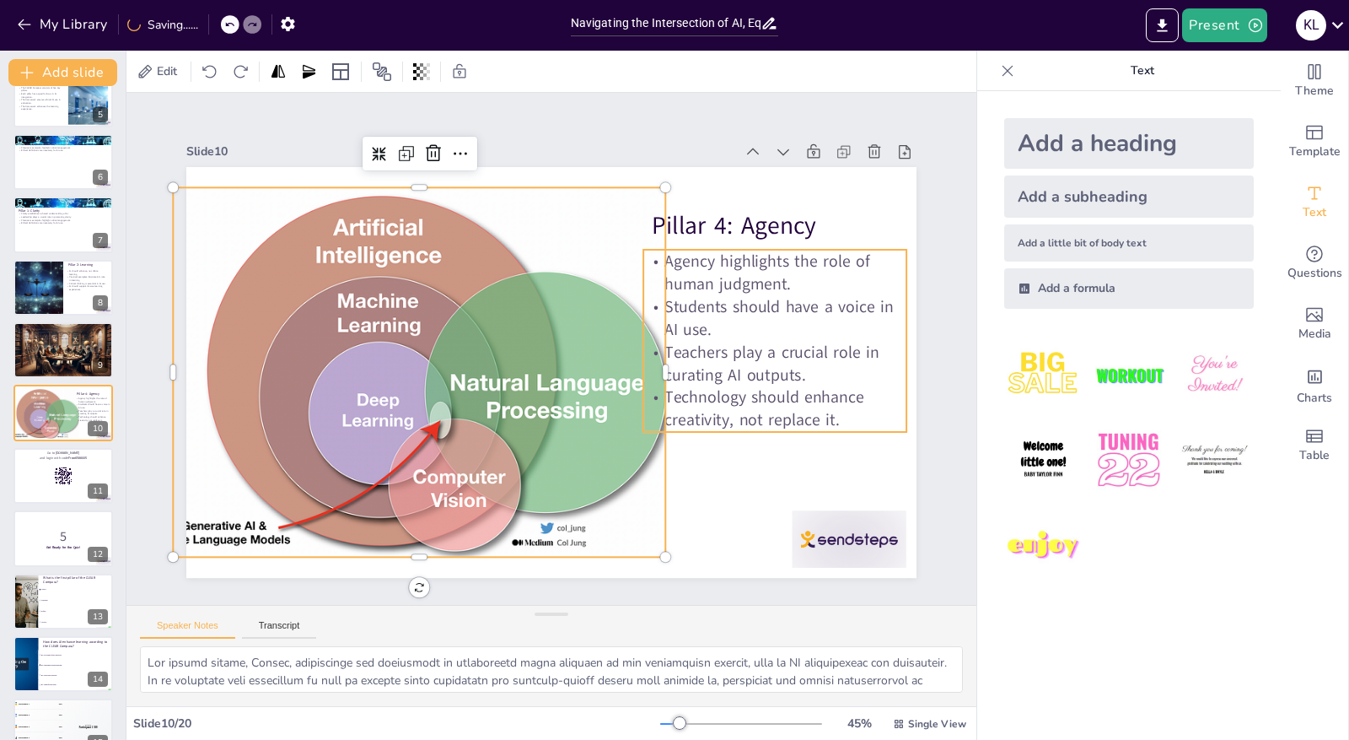
click at [752, 316] on p "Students should have a voice in AI use." at bounding box center [774, 318] width 263 height 46
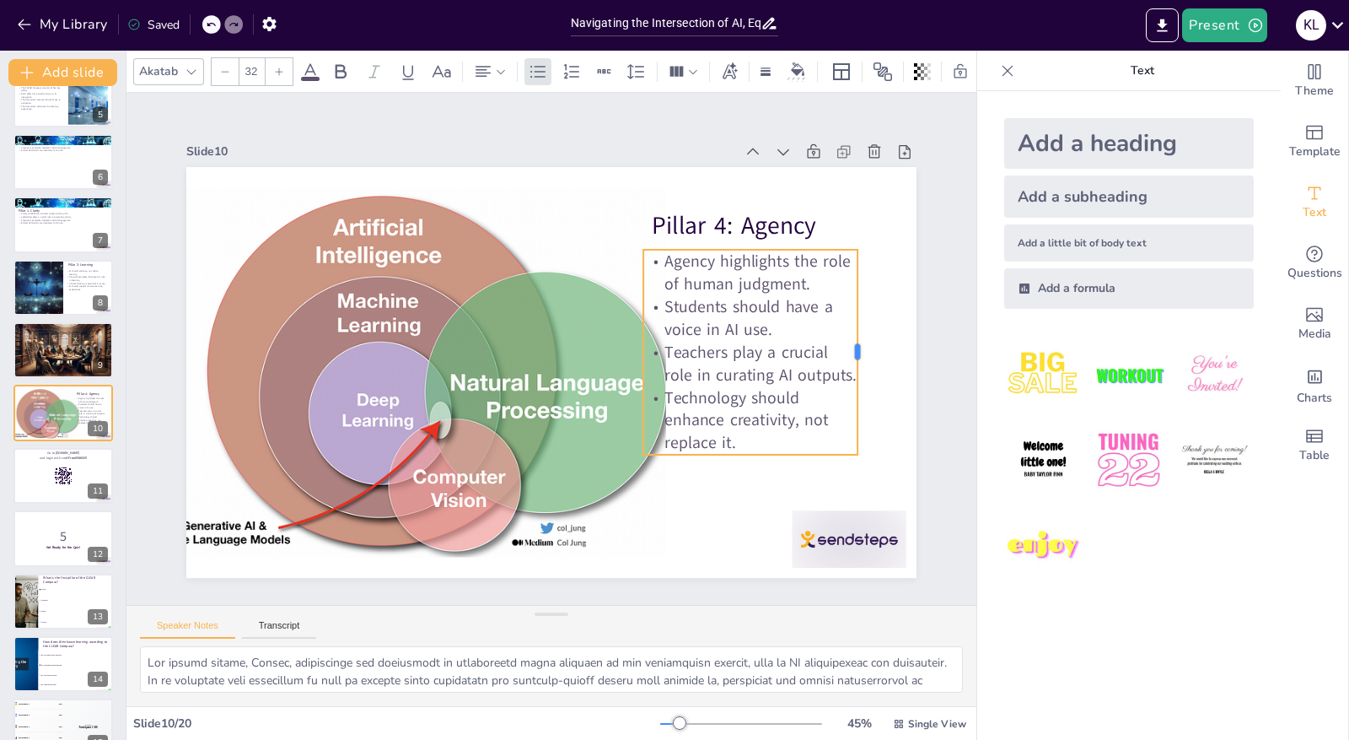
drag, startPoint x: 896, startPoint y: 334, endPoint x: 847, endPoint y: 336, distance: 49.0
click at [858, 336] on div at bounding box center [864, 352] width 13 height 205
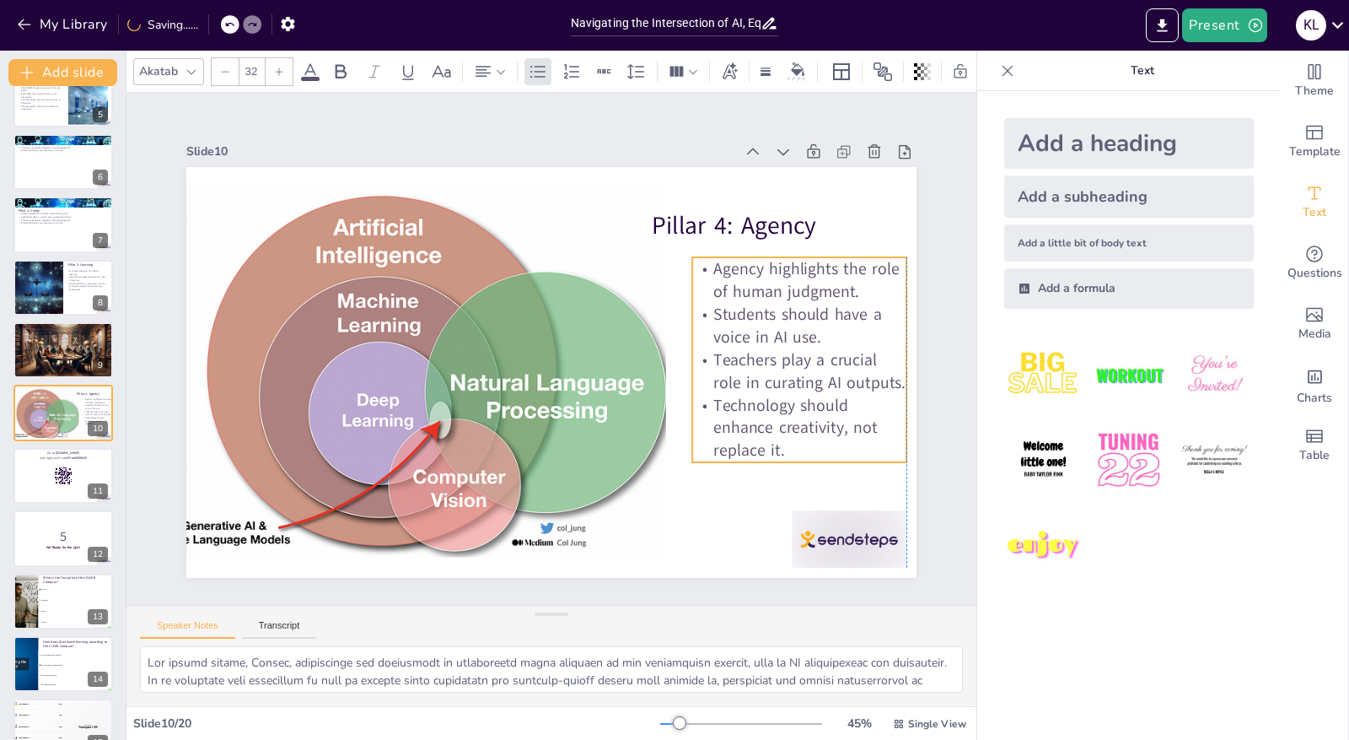
drag, startPoint x: 784, startPoint y: 325, endPoint x: 831, endPoint y: 332, distance: 47.0
click at [831, 332] on p "Students should have a voice in AI use." at bounding box center [800, 351] width 218 height 67
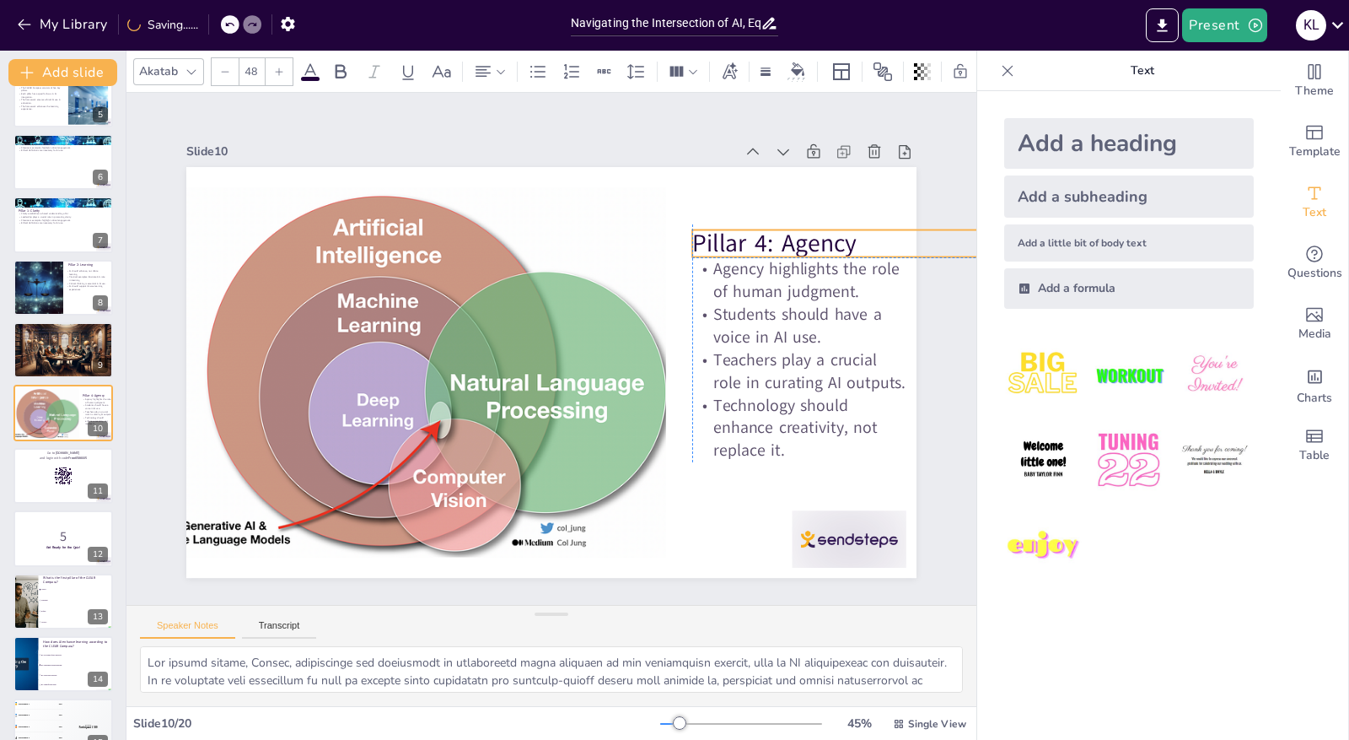
drag, startPoint x: 693, startPoint y: 214, endPoint x: 739, endPoint y: 227, distance: 47.3
click at [739, 242] on p "Pillar 4: Agency" at bounding box center [866, 276] width 331 height 68
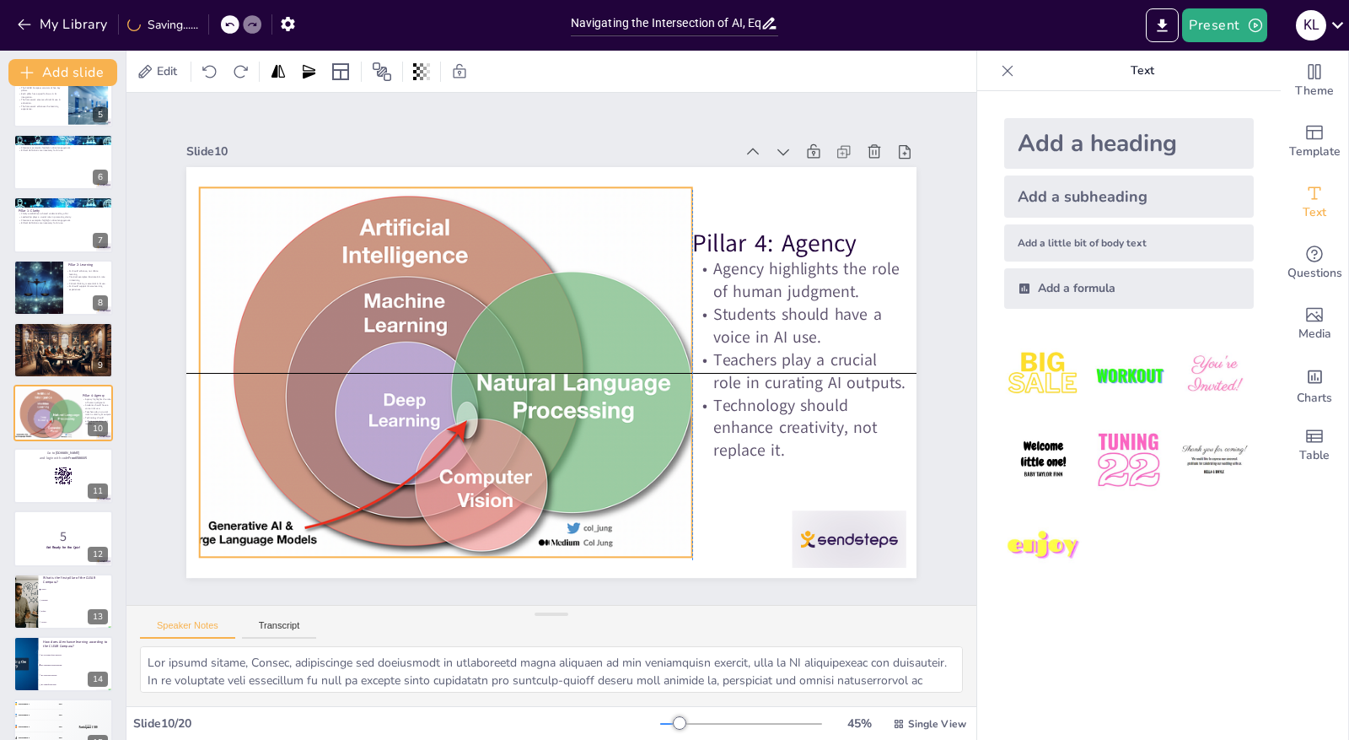
drag, startPoint x: 557, startPoint y: 331, endPoint x: 589, endPoint y: 333, distance: 32.1
click at [589, 333] on div at bounding box center [438, 348] width 593 height 471
drag, startPoint x: 182, startPoint y: 368, endPoint x: 166, endPoint y: 367, distance: 16.0
click at [166, 367] on div at bounding box center [176, 332] width 52 height 369
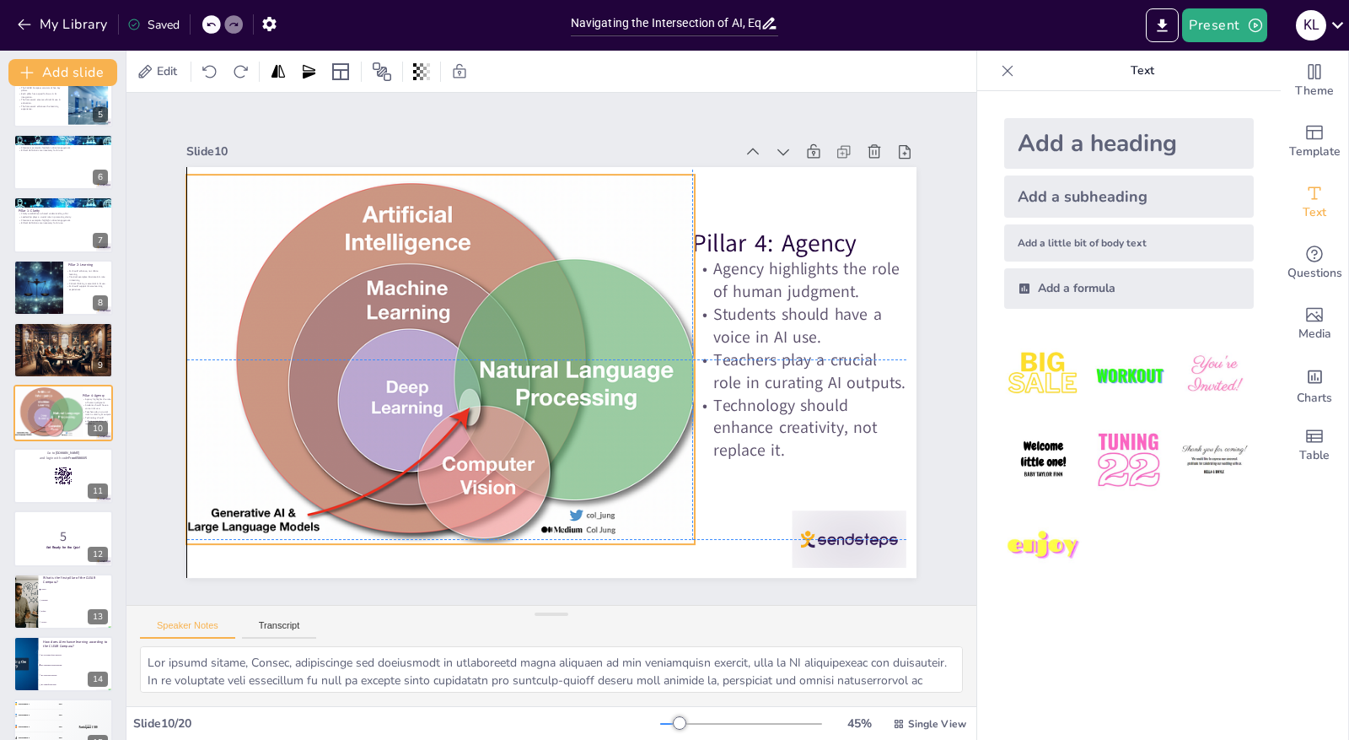
drag, startPoint x: 494, startPoint y: 355, endPoint x: 498, endPoint y: 337, distance: 18.0
click at [498, 337] on div at bounding box center [442, 348] width 562 height 422
click at [69, 608] on li "Equity" at bounding box center [76, 610] width 76 height 11
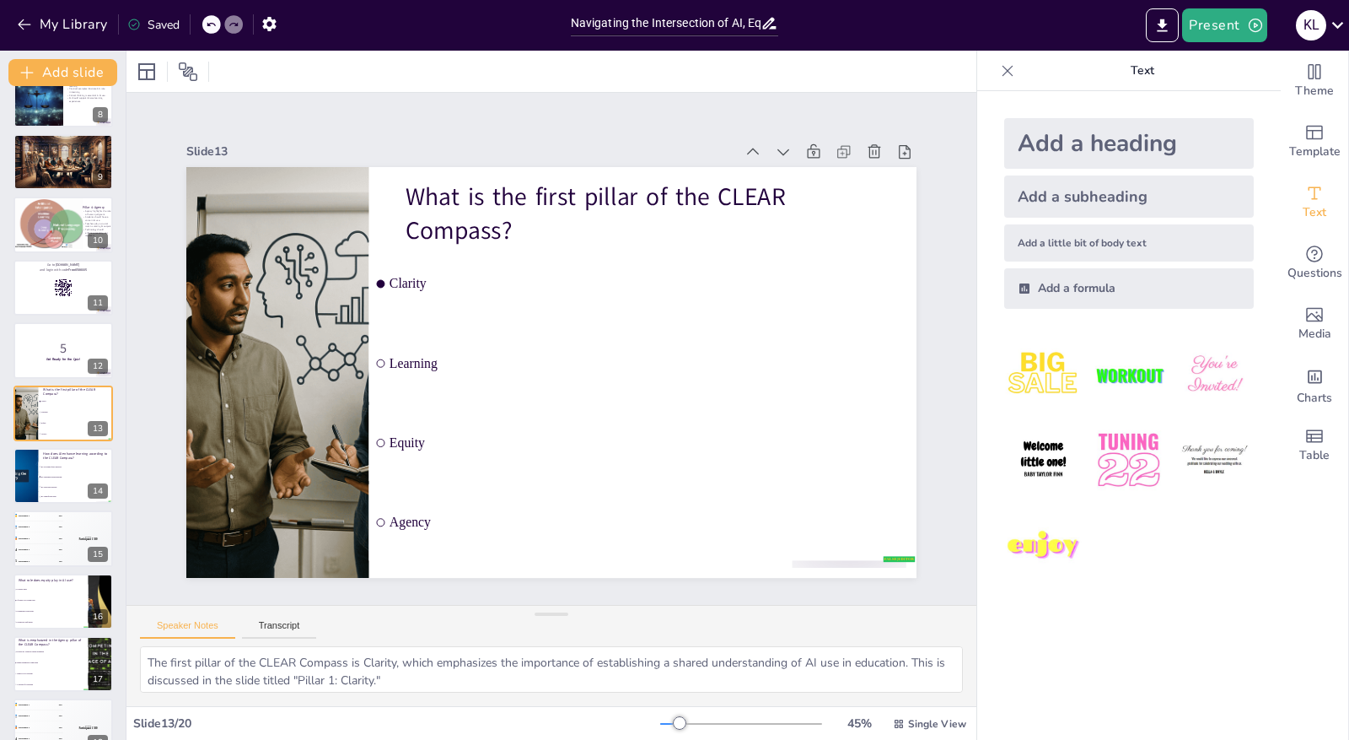
scroll to position [621, 0]
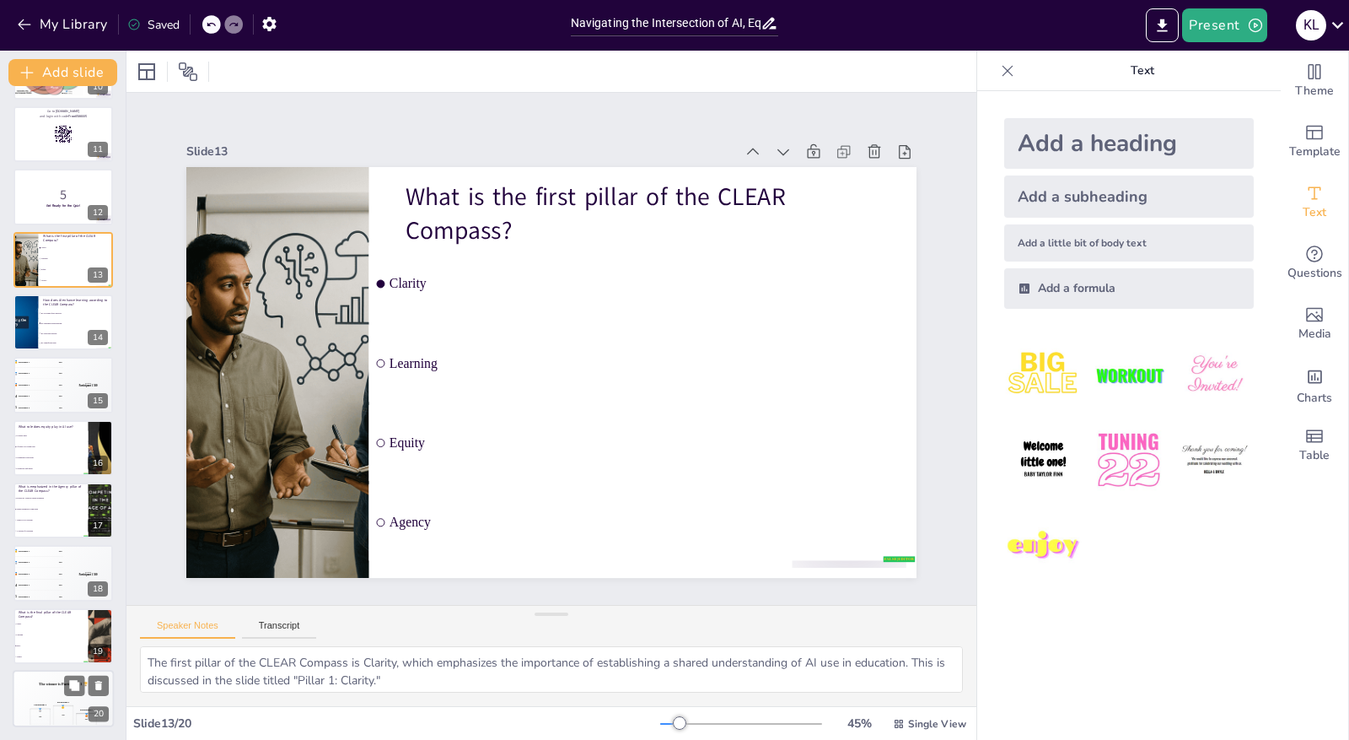
click at [25, 676] on div "The winner is Participant 1 🏆" at bounding box center [63, 684] width 101 height 29
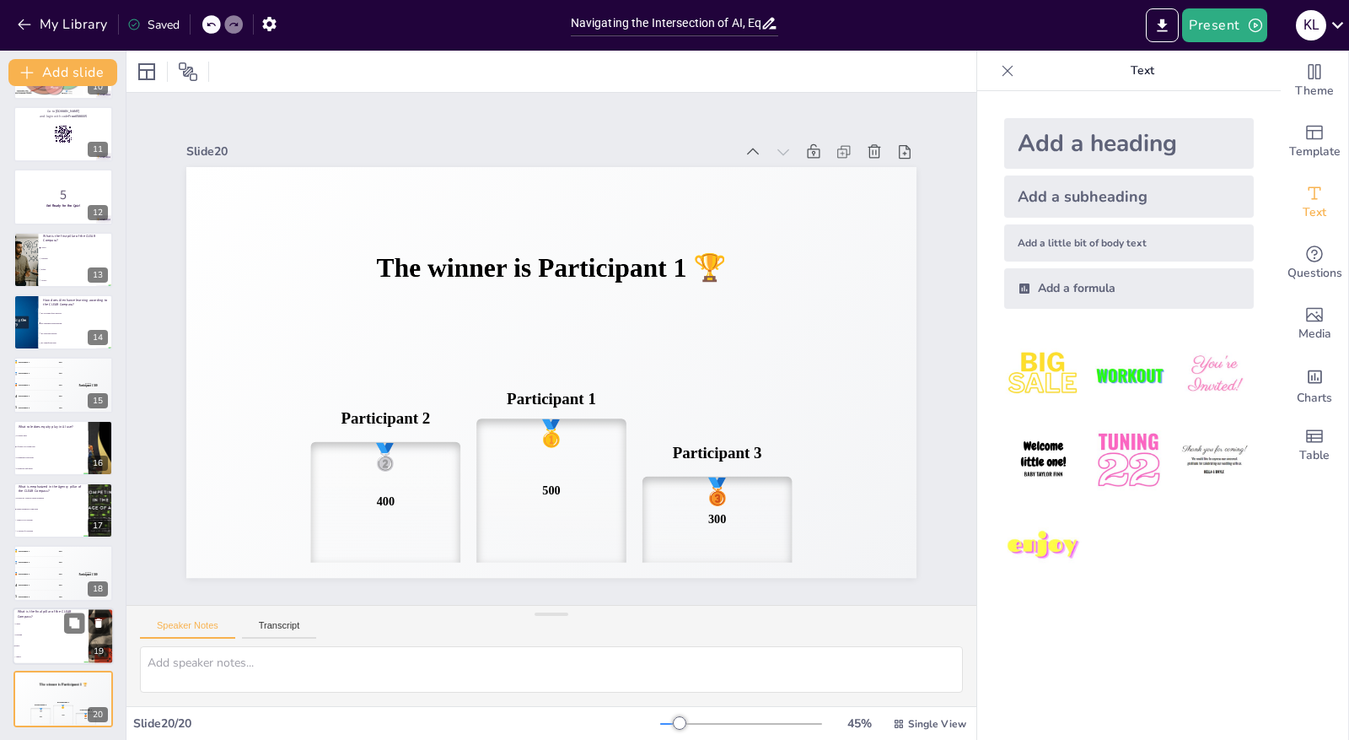
click at [31, 643] on li "Rigor" at bounding box center [51, 645] width 76 height 11
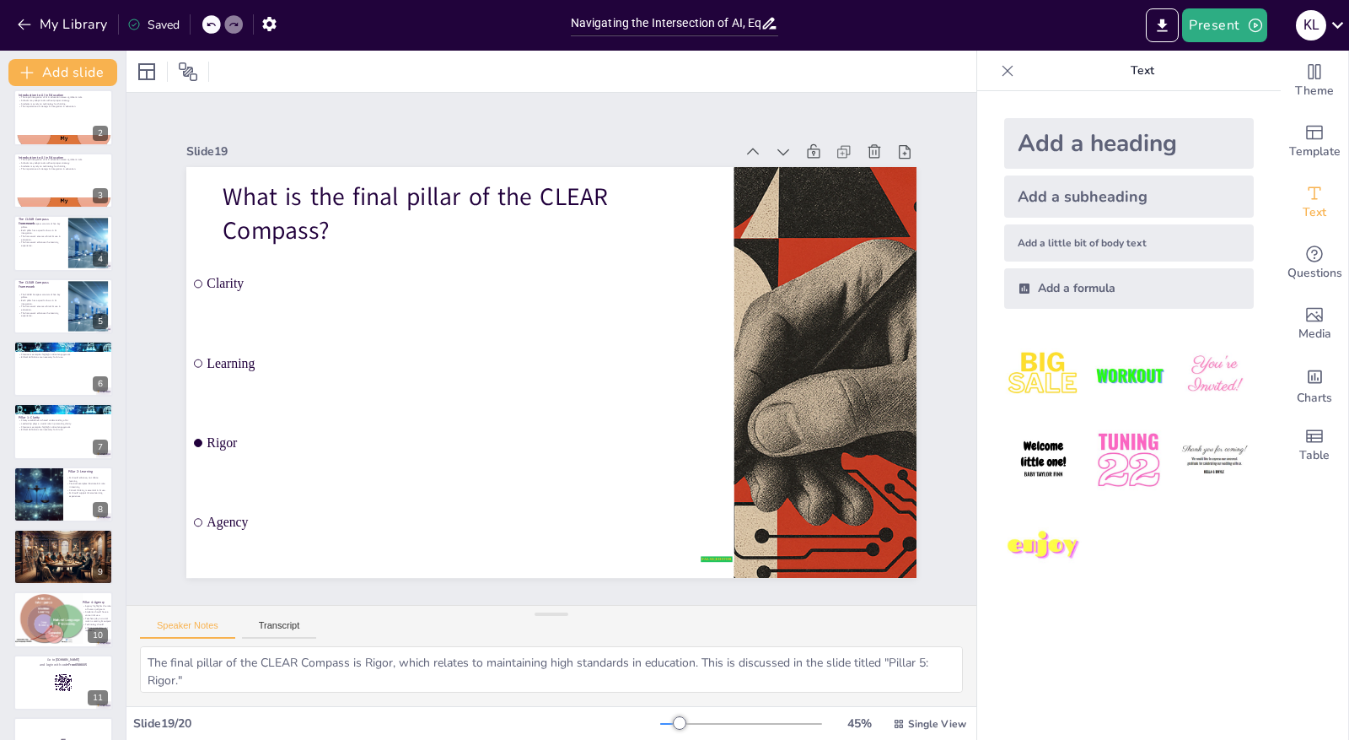
scroll to position [65, 0]
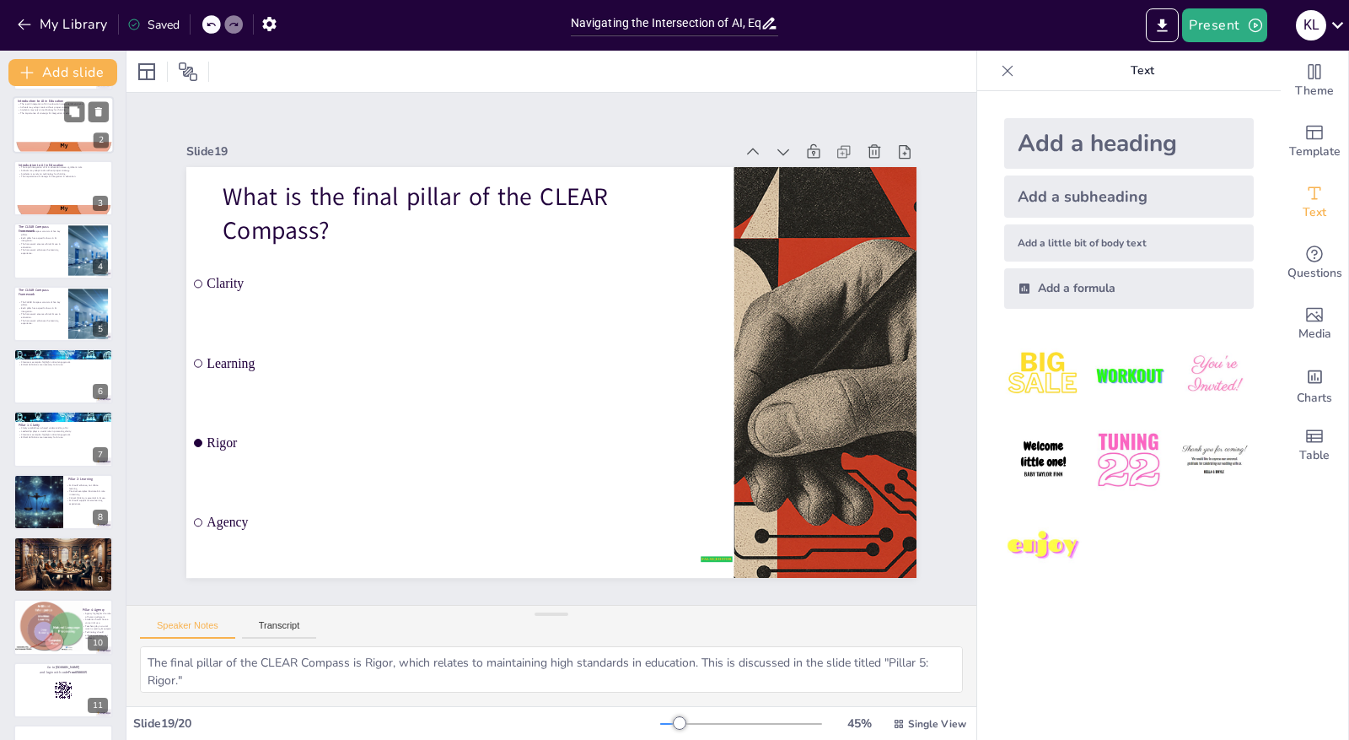
click at [73, 127] on div at bounding box center [63, 125] width 101 height 57
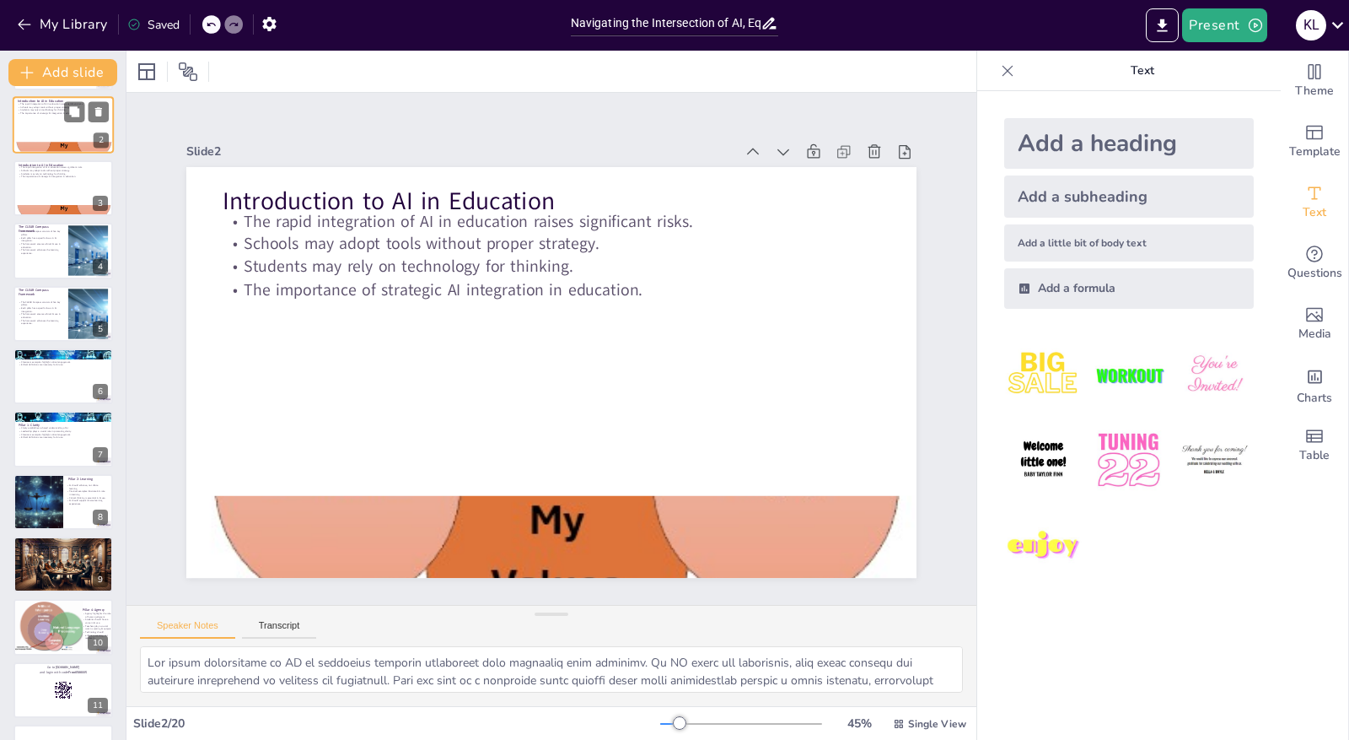
scroll to position [0, 0]
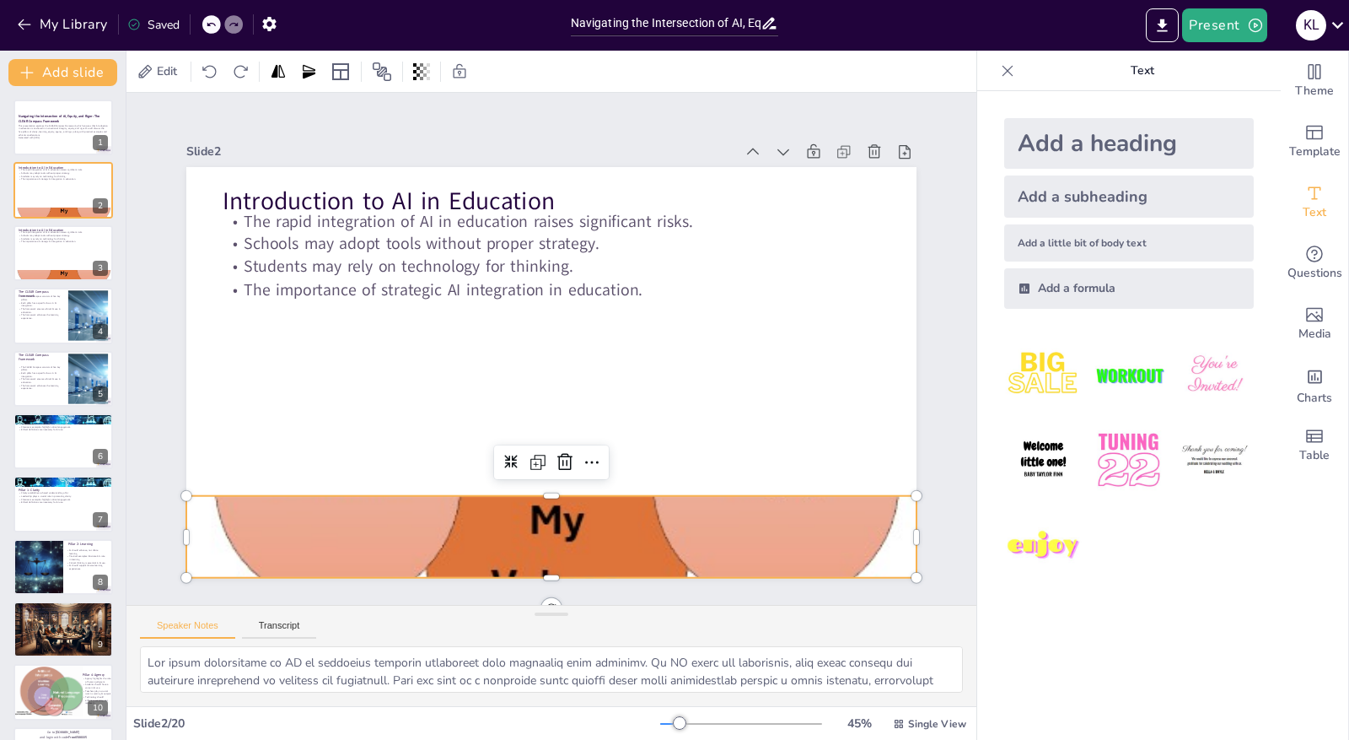
click at [522, 508] on div at bounding box center [531, 535] width 797 height 745
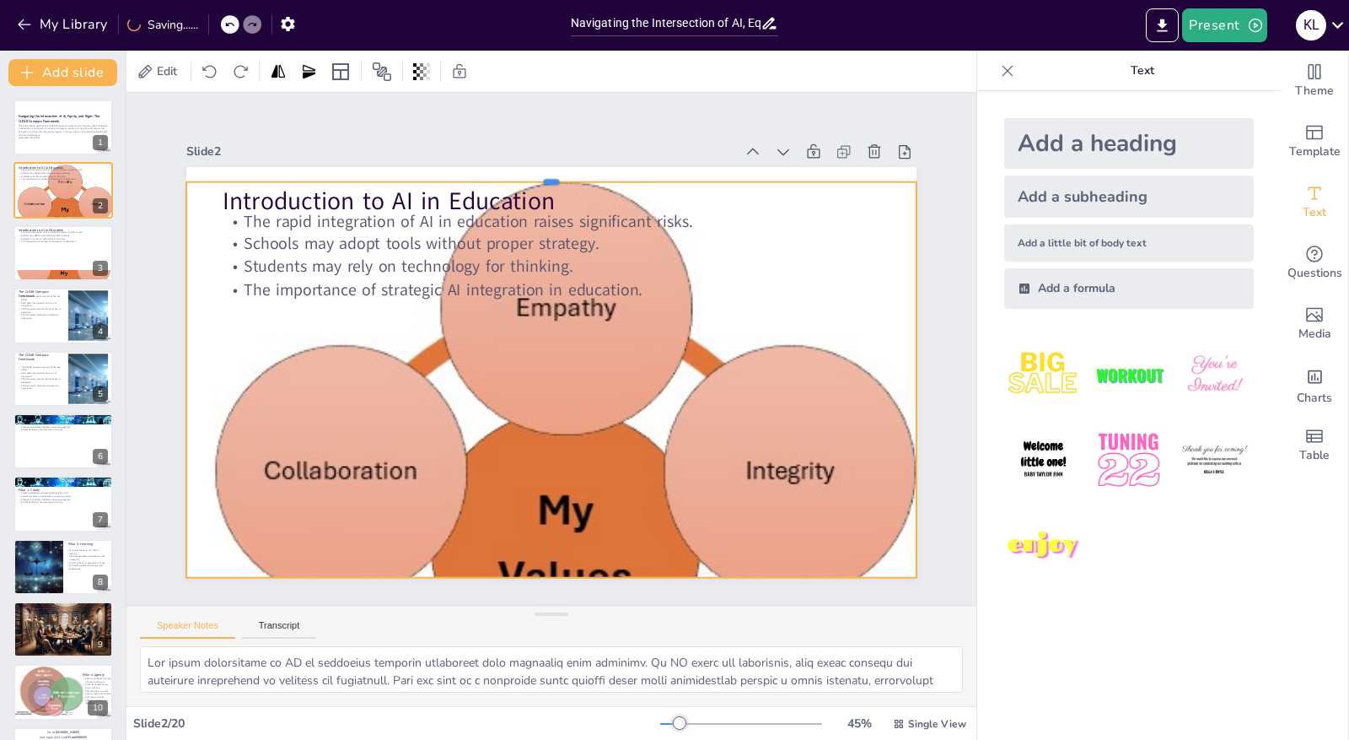
drag, startPoint x: 537, startPoint y: 486, endPoint x: 522, endPoint y: 172, distance: 314.1
click at [522, 172] on div at bounding box center [551, 175] width 730 height 13
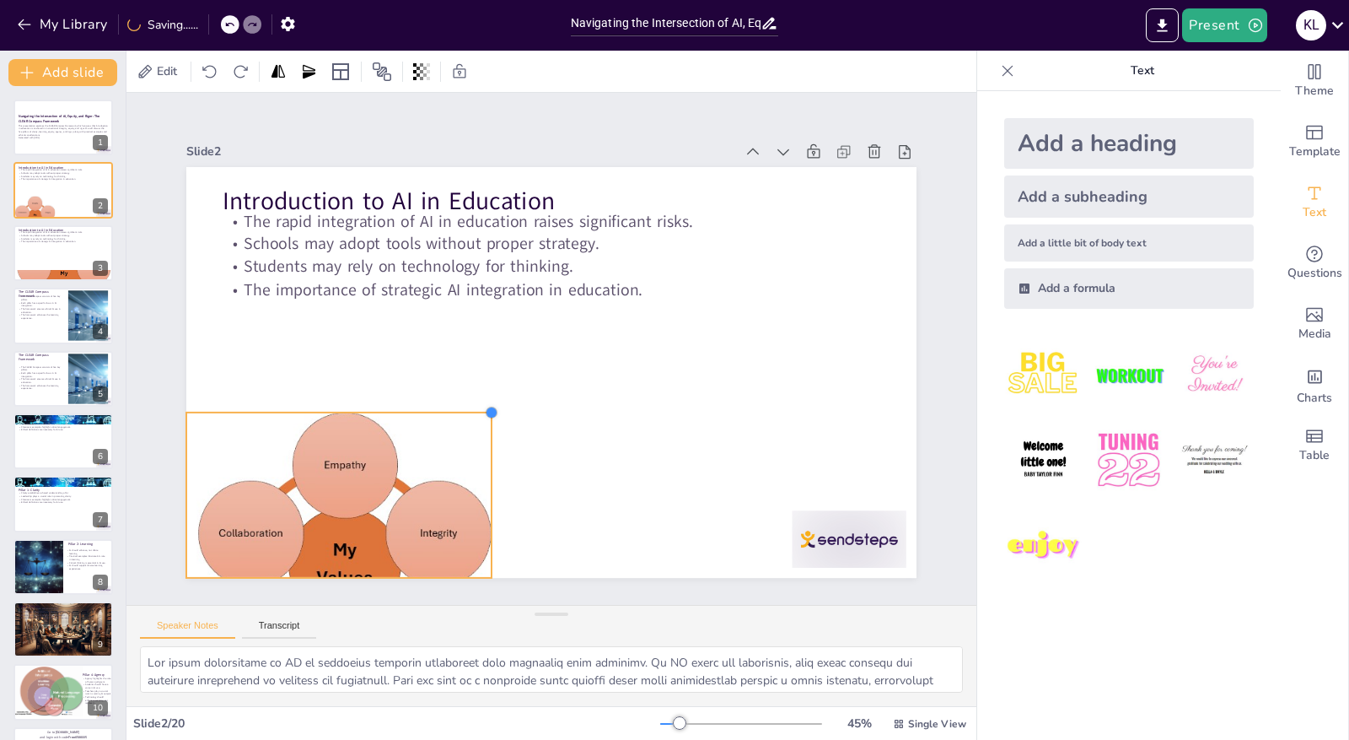
drag, startPoint x: 903, startPoint y: 175, endPoint x: 477, endPoint y: 441, distance: 502.3
click at [477, 441] on div "Introduction to AI in Education The rapid integration of AI in education raises…" at bounding box center [551, 372] width 730 height 411
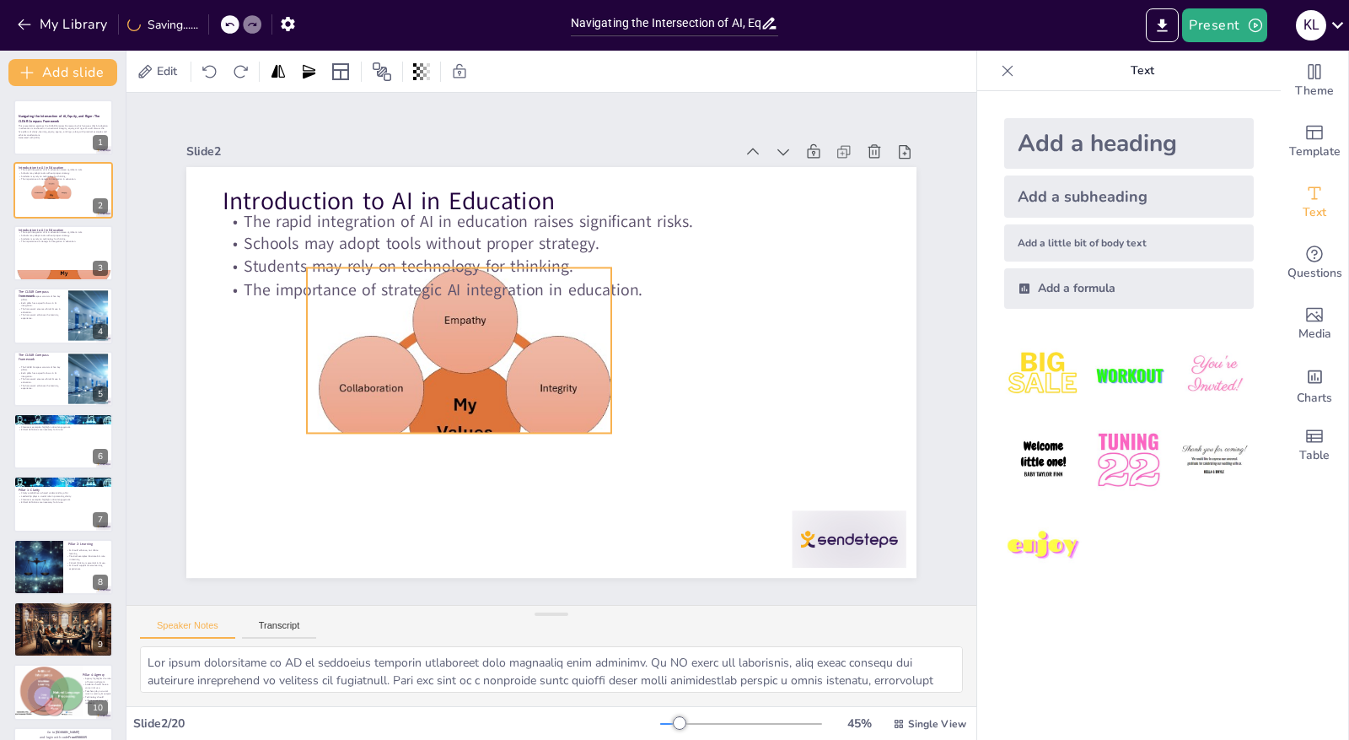
drag, startPoint x: 404, startPoint y: 466, endPoint x: 524, endPoint y: 321, distance: 188.6
click at [524, 321] on div at bounding box center [463, 411] width 312 height 288
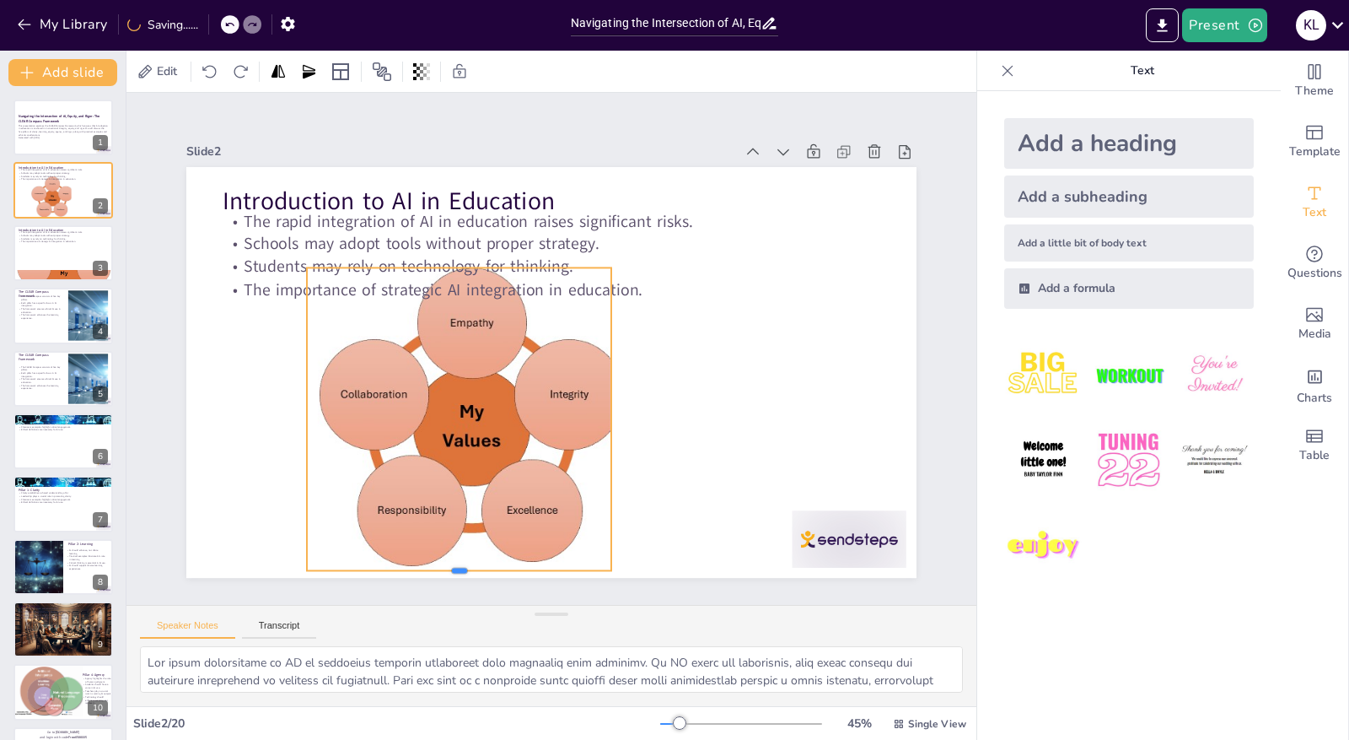
drag, startPoint x: 447, startPoint y: 428, endPoint x: 444, endPoint y: 565, distance: 137.5
click at [444, 565] on div at bounding box center [435, 566] width 304 height 46
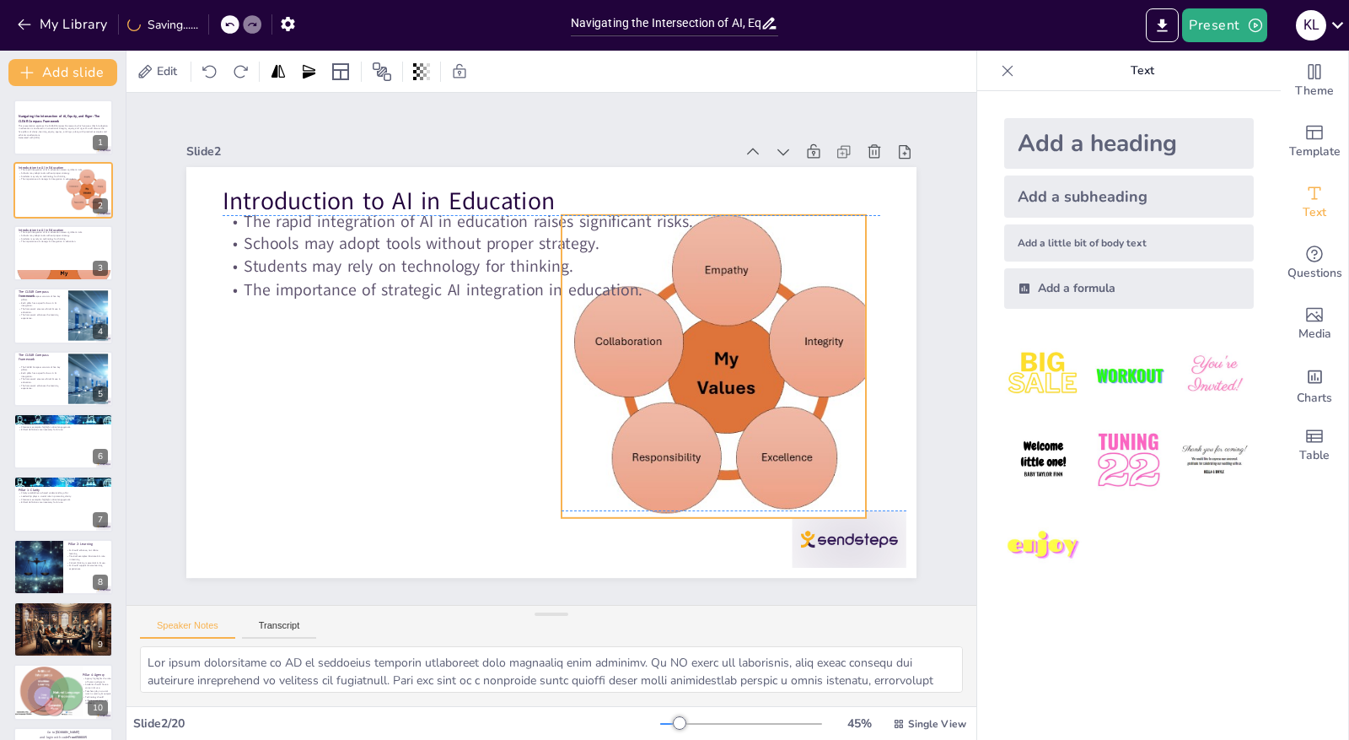
drag, startPoint x: 473, startPoint y: 451, endPoint x: 728, endPoint y: 395, distance: 260.8
click at [728, 395] on div at bounding box center [724, 366] width 325 height 303
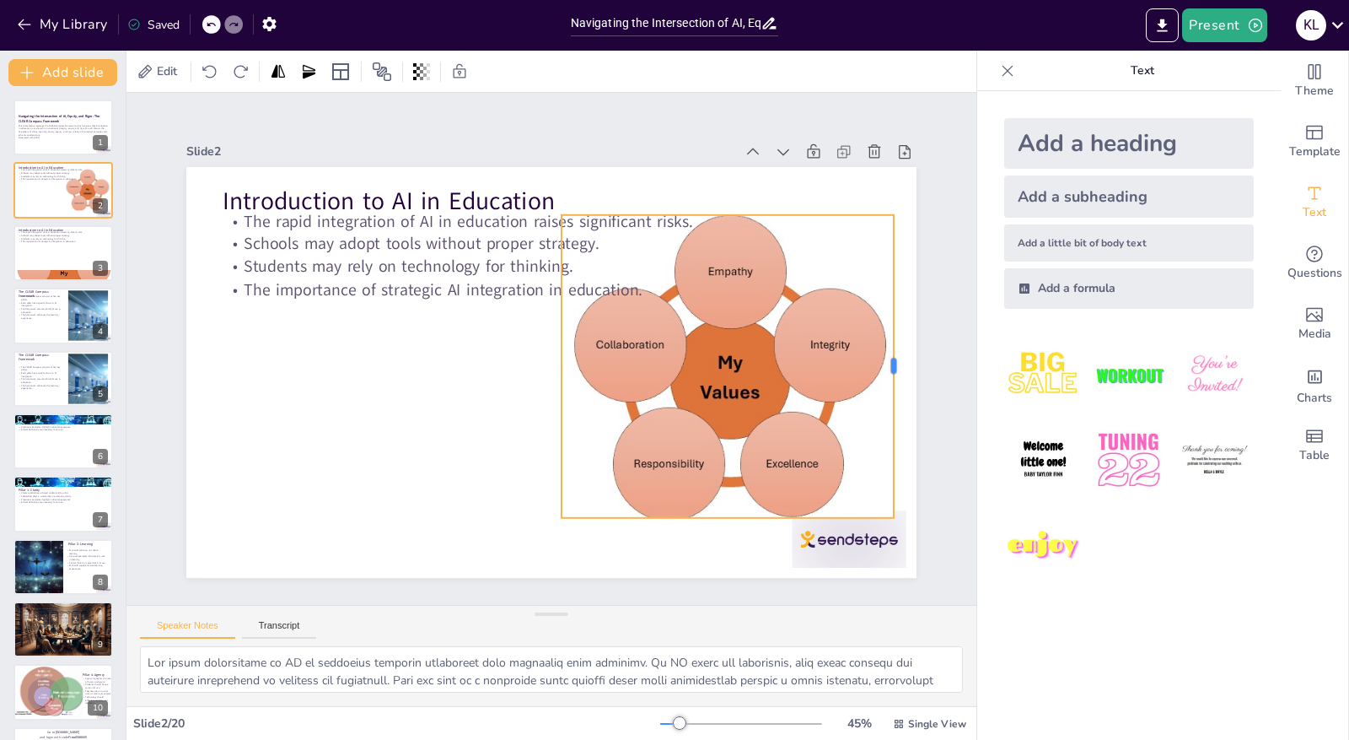
drag, startPoint x: 855, startPoint y: 360, endPoint x: 884, endPoint y: 357, distance: 28.9
click at [894, 357] on div at bounding box center [900, 366] width 13 height 303
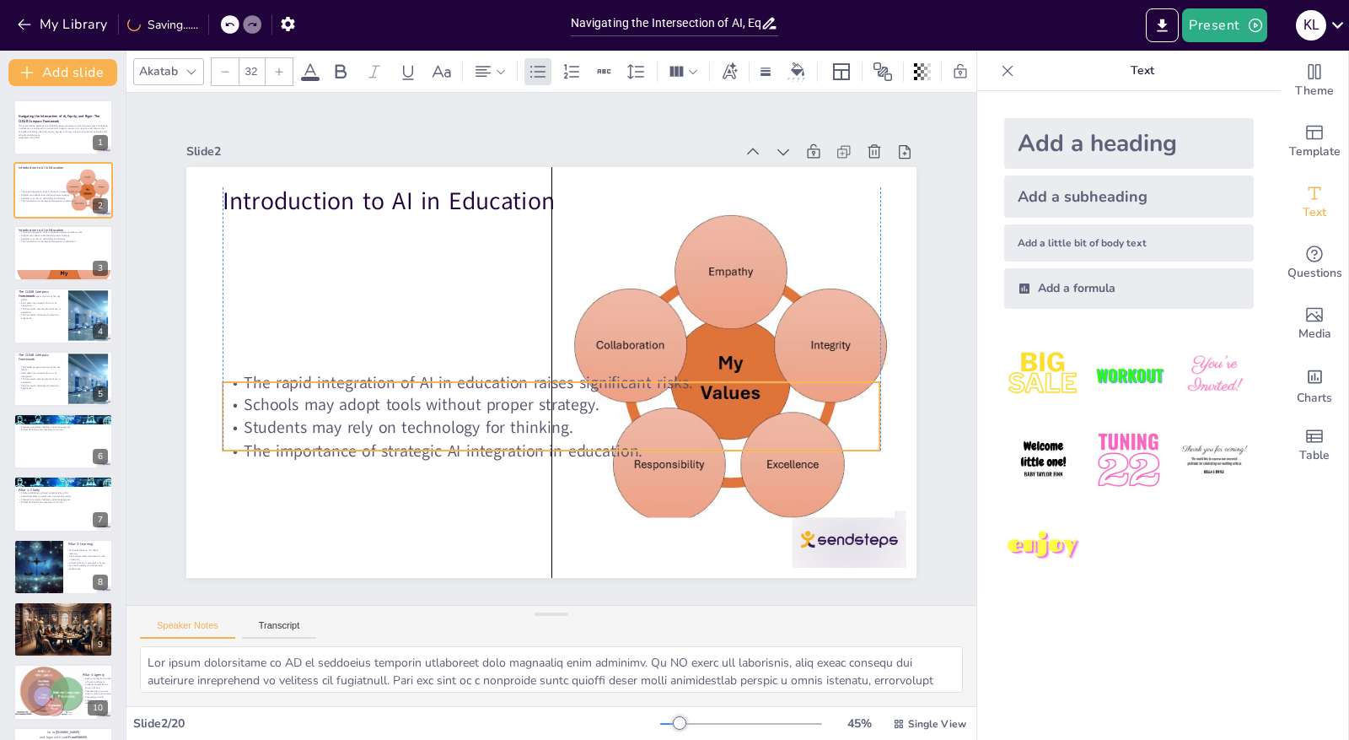
drag, startPoint x: 407, startPoint y: 255, endPoint x: 404, endPoint y: 416, distance: 161.1
click at [404, 416] on p "Students may rely on technology for thinking." at bounding box center [543, 426] width 656 height 91
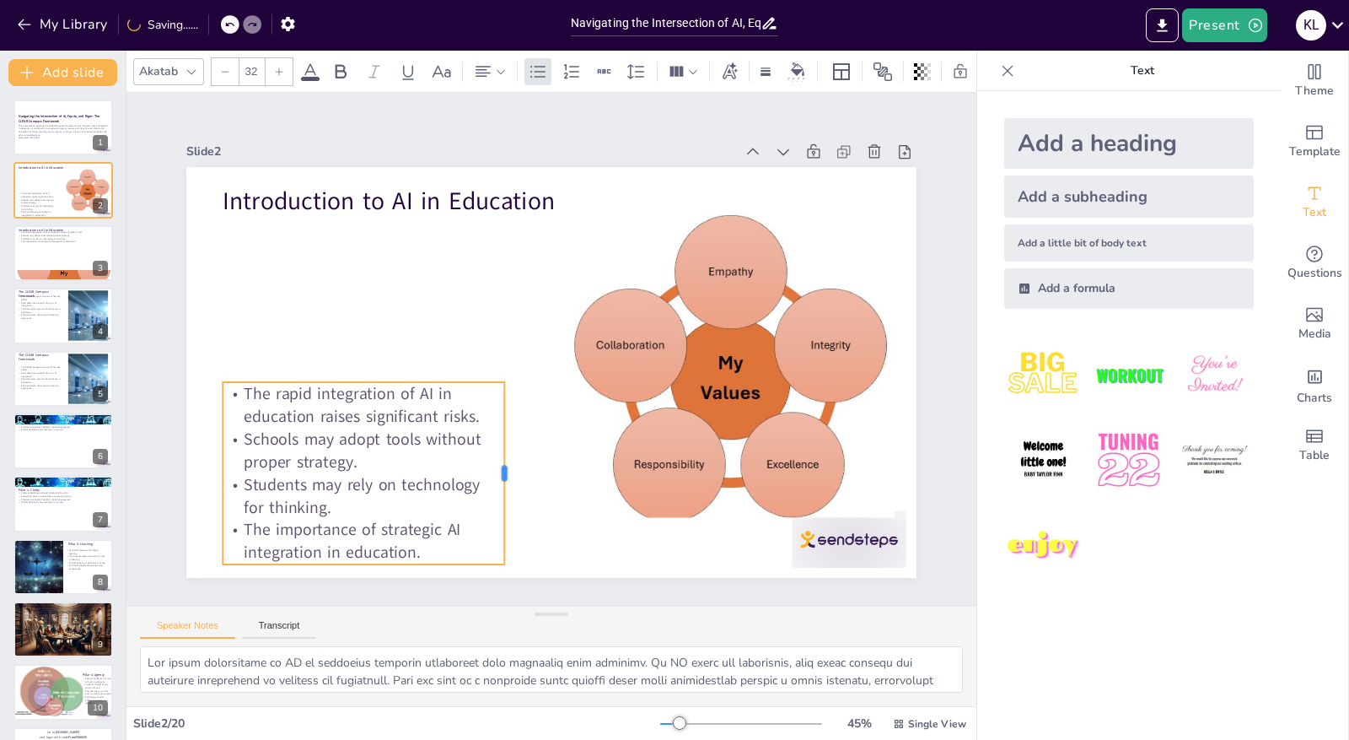
drag, startPoint x: 869, startPoint y: 410, endPoint x: 494, endPoint y: 413, distance: 375.3
click at [505, 413] on div at bounding box center [511, 473] width 13 height 182
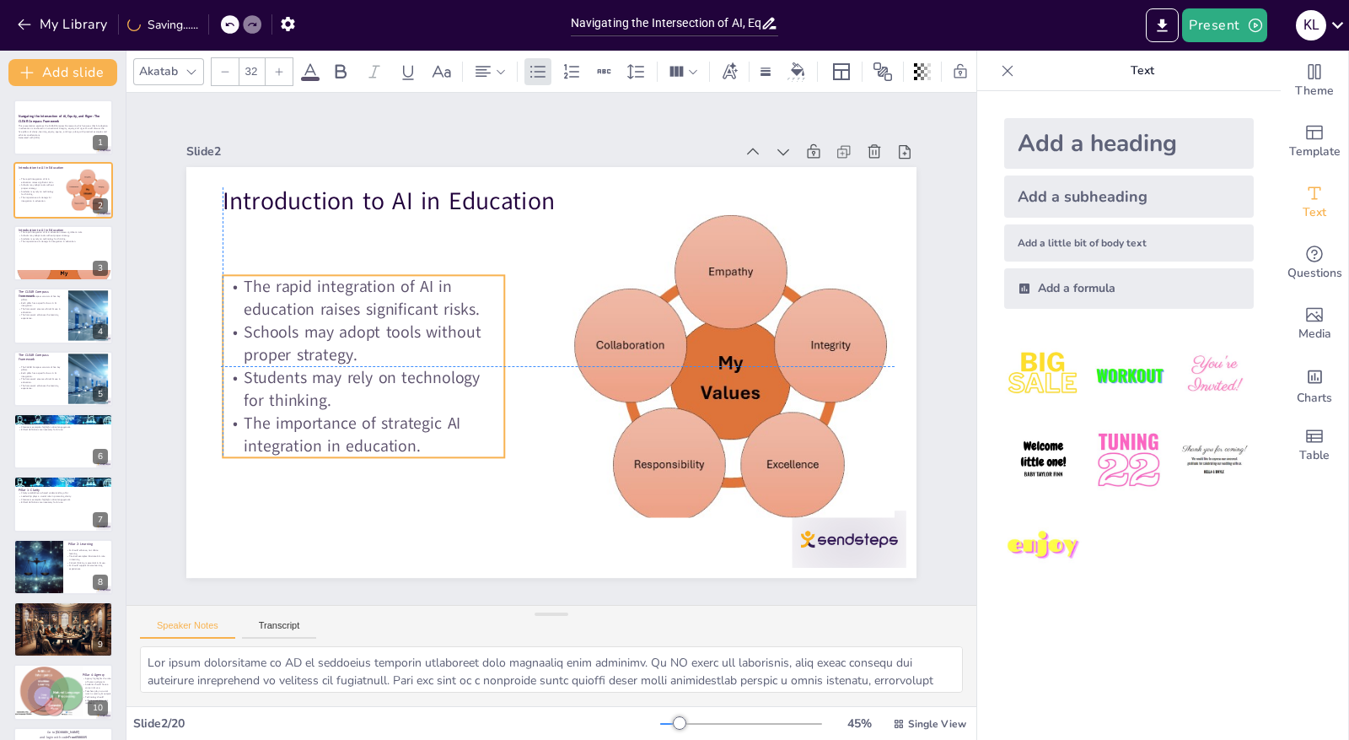
drag, startPoint x: 392, startPoint y: 426, endPoint x: 390, endPoint y: 316, distance: 109.6
click at [390, 320] on p "Schools may adopt tools without proper strategy." at bounding box center [364, 343] width 282 height 46
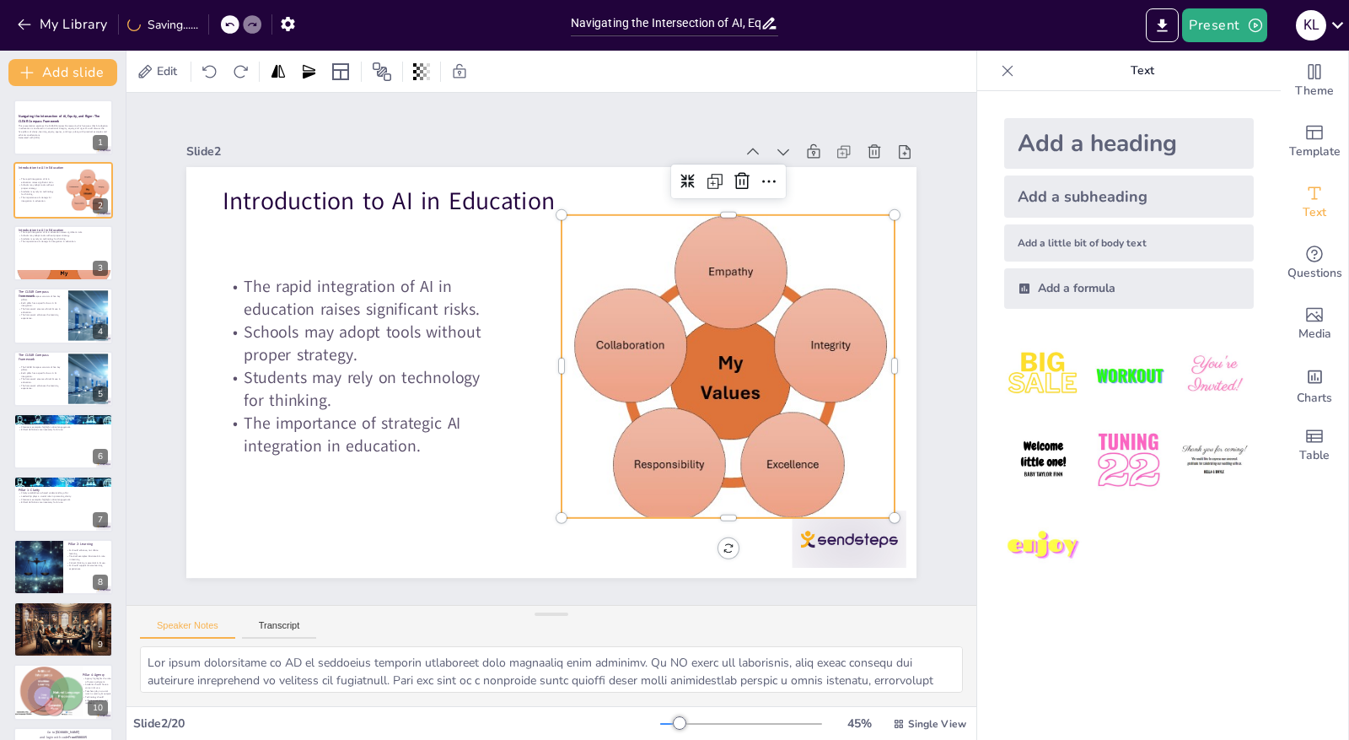
click at [666, 341] on div at bounding box center [728, 370] width 333 height 311
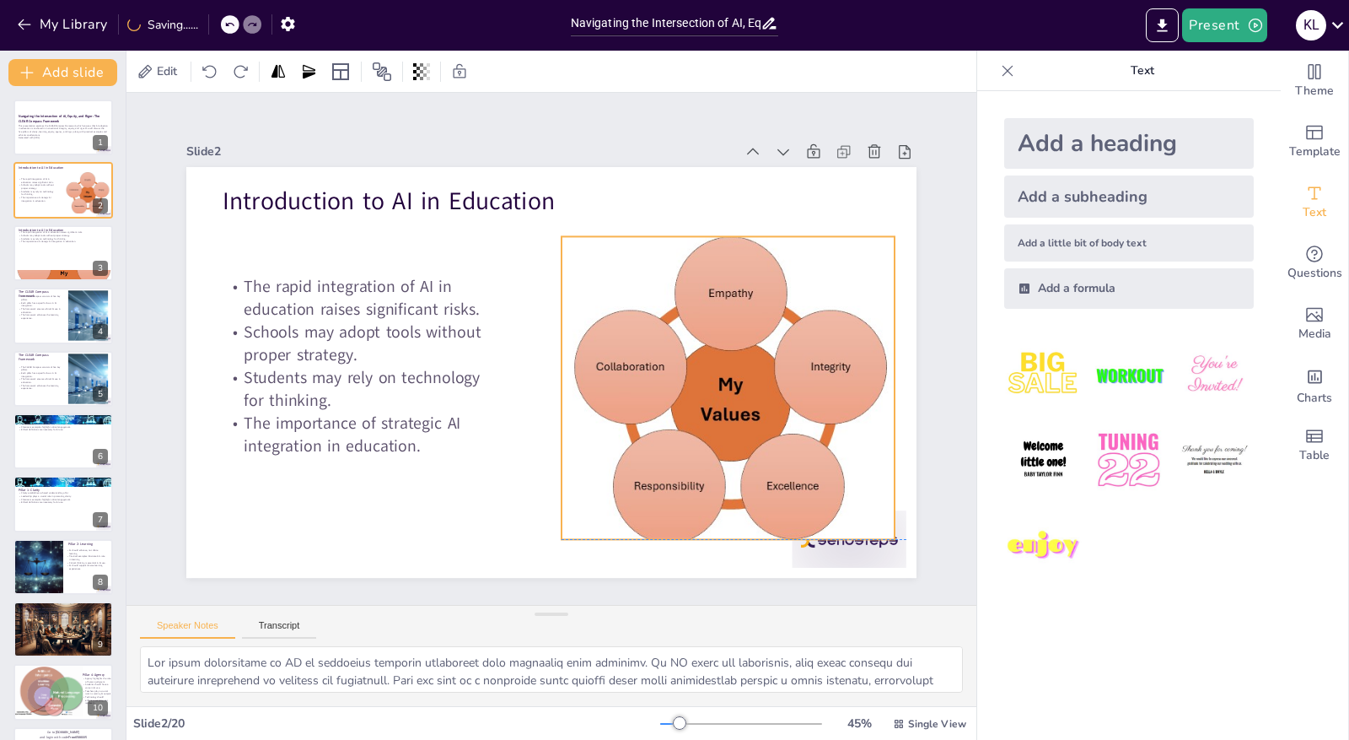
drag, startPoint x: 717, startPoint y: 510, endPoint x: 717, endPoint y: 535, distance: 24.5
click at [717, 167] on div "Introduction to AI in Education The rapid integration of AI in education raises…" at bounding box center [551, 167] width 730 height 0
click at [718, 530] on div at bounding box center [722, 410] width 363 height 344
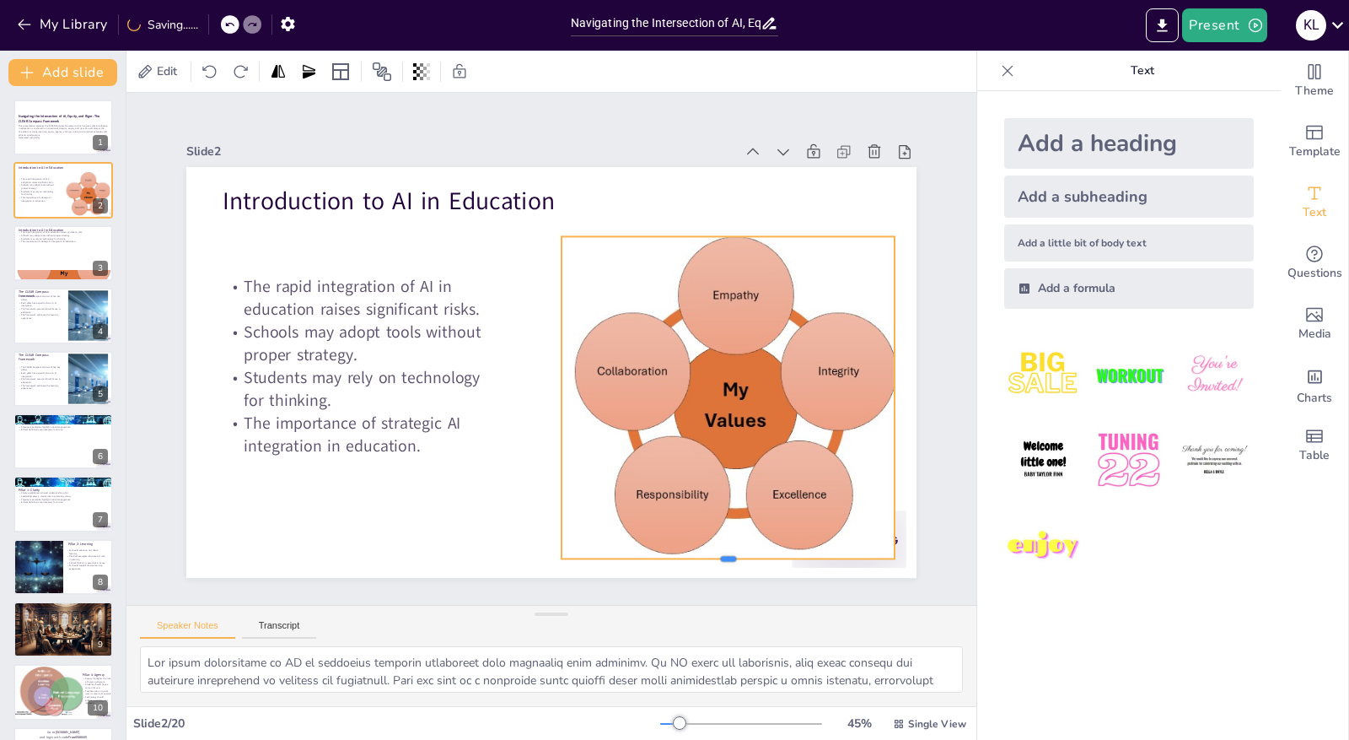
drag, startPoint x: 715, startPoint y: 535, endPoint x: 716, endPoint y: 555, distance: 19.4
click at [716, 558] on div at bounding box center [728, 564] width 333 height 13
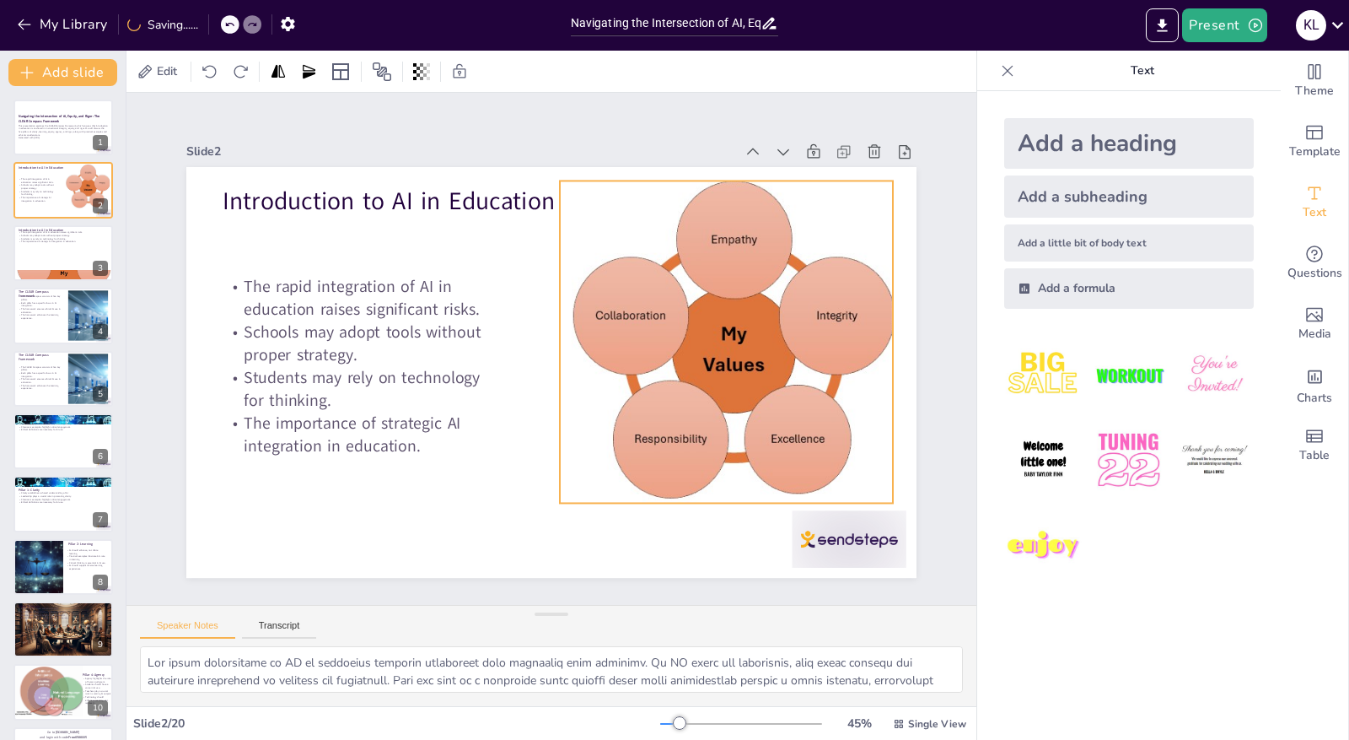
drag, startPoint x: 758, startPoint y: 425, endPoint x: 757, endPoint y: 369, distance: 55.7
click at [757, 369] on div at bounding box center [731, 361] width 374 height 356
click at [68, 258] on div at bounding box center [63, 252] width 101 height 57
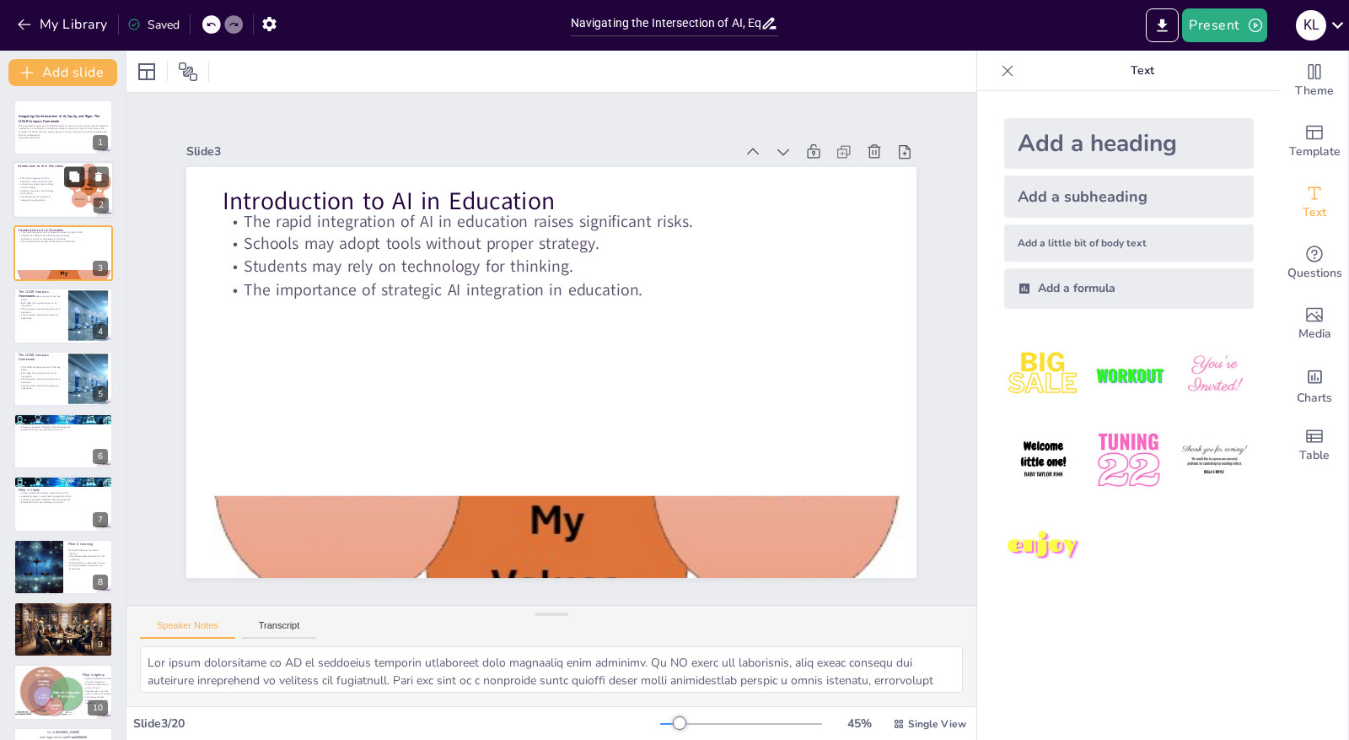
click at [67, 180] on button at bounding box center [74, 177] width 20 height 20
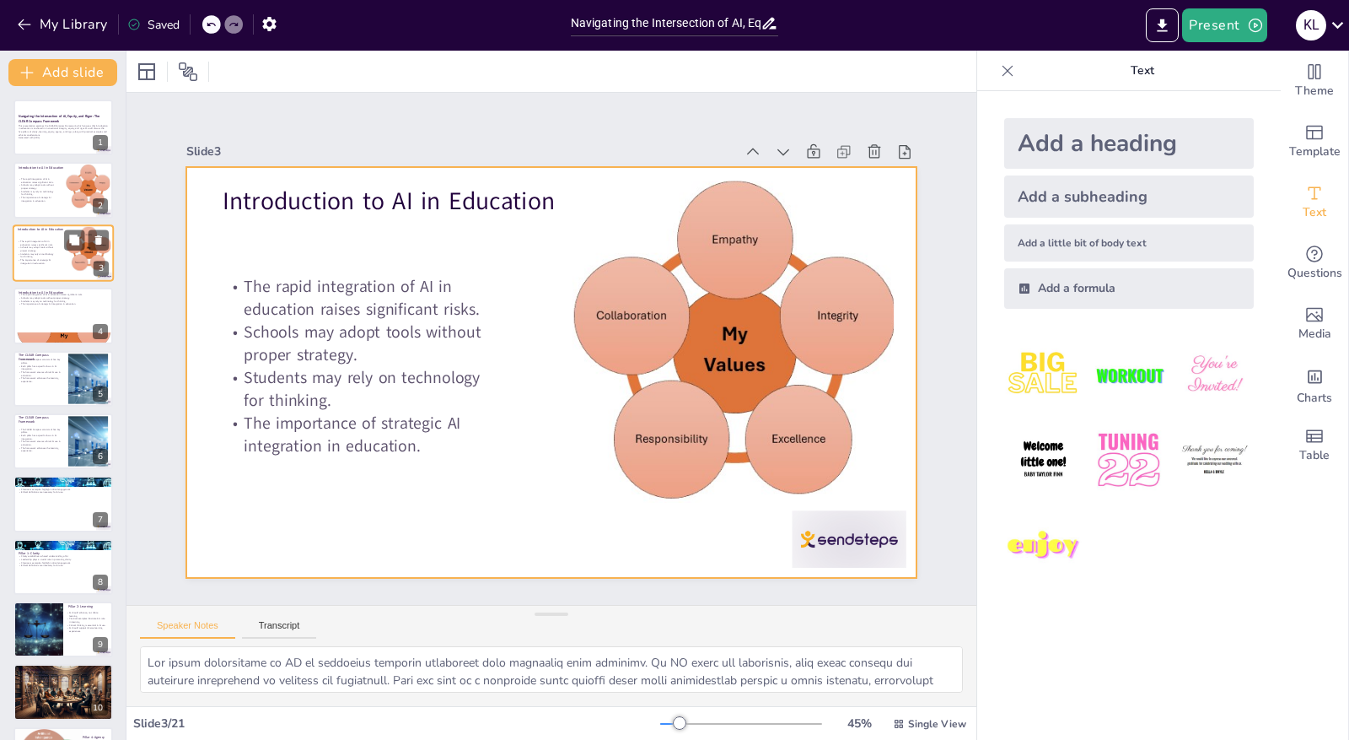
click at [58, 259] on div at bounding box center [63, 252] width 101 height 57
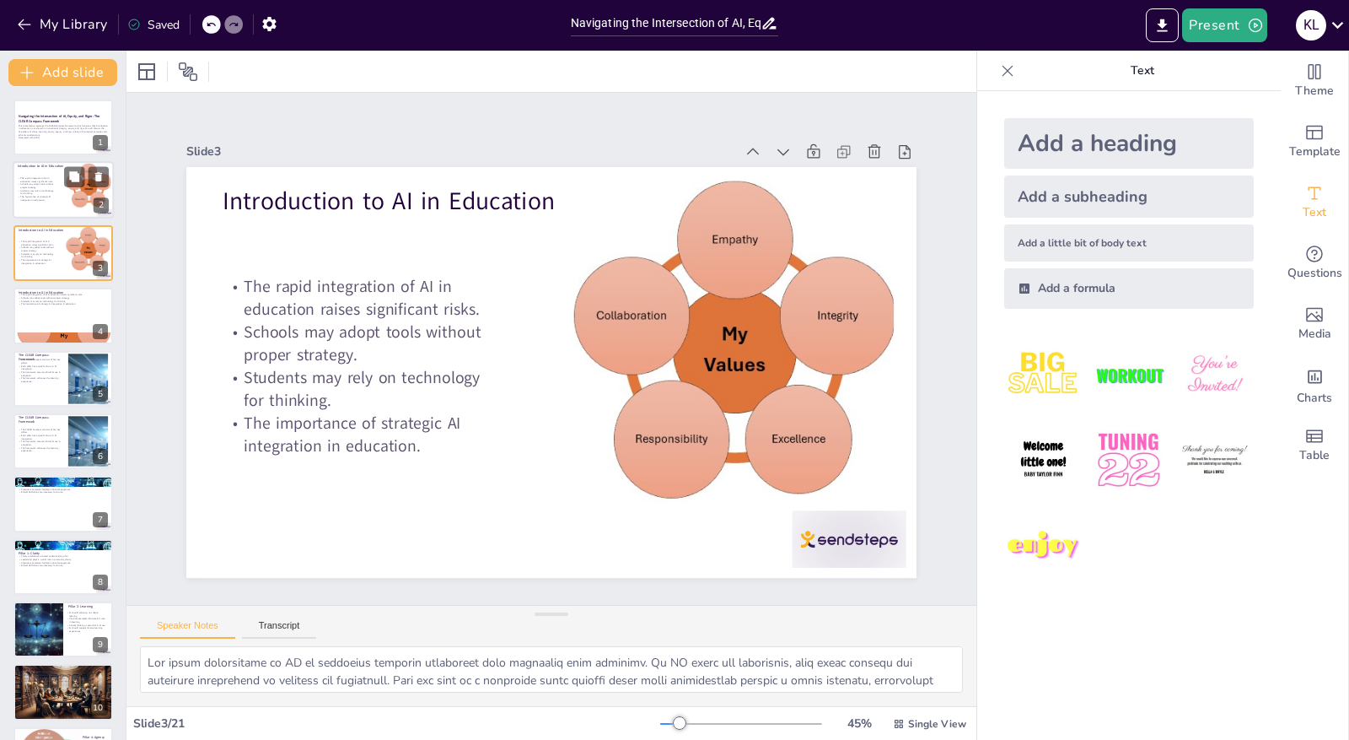
click at [53, 191] on p "Students may rely on technology for thinking." at bounding box center [37, 193] width 39 height 6
click at [55, 268] on div at bounding box center [63, 252] width 101 height 57
click at [54, 332] on div at bounding box center [63, 339] width 101 height 94
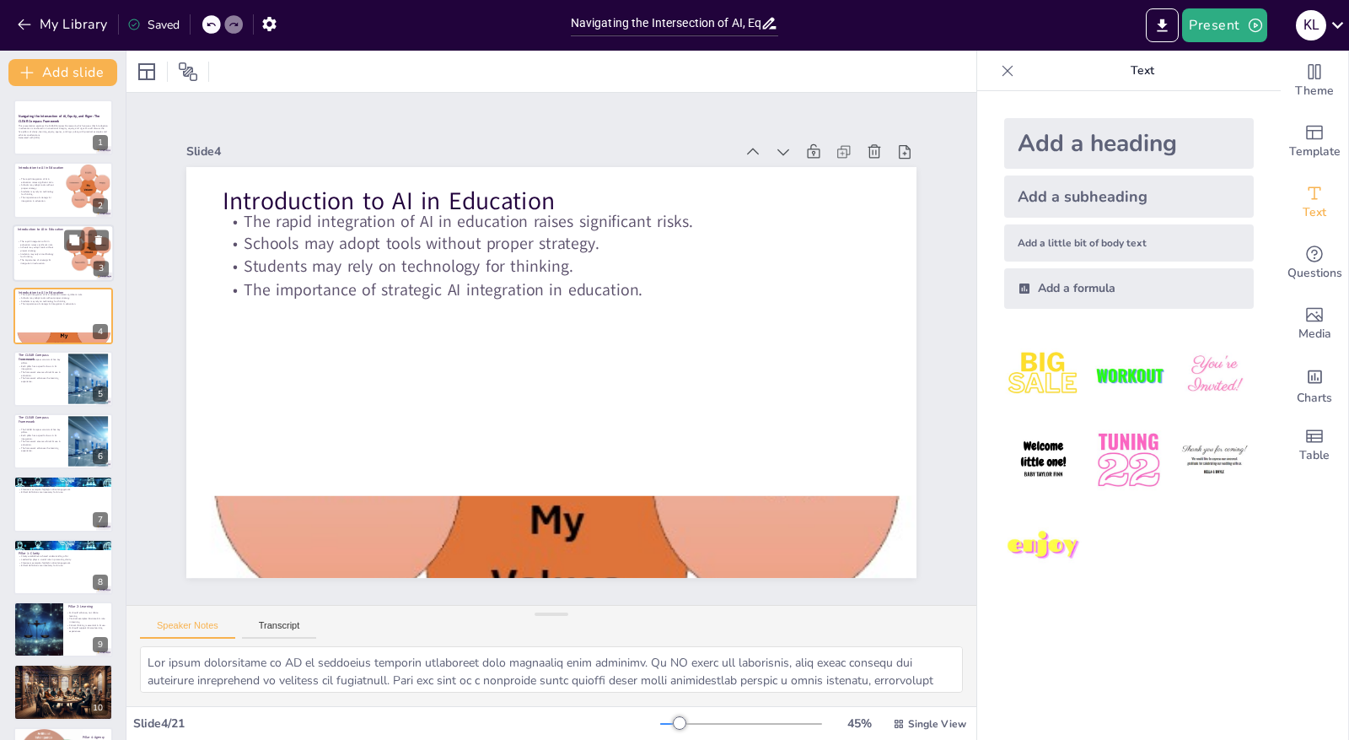
click at [48, 235] on div at bounding box center [63, 252] width 101 height 57
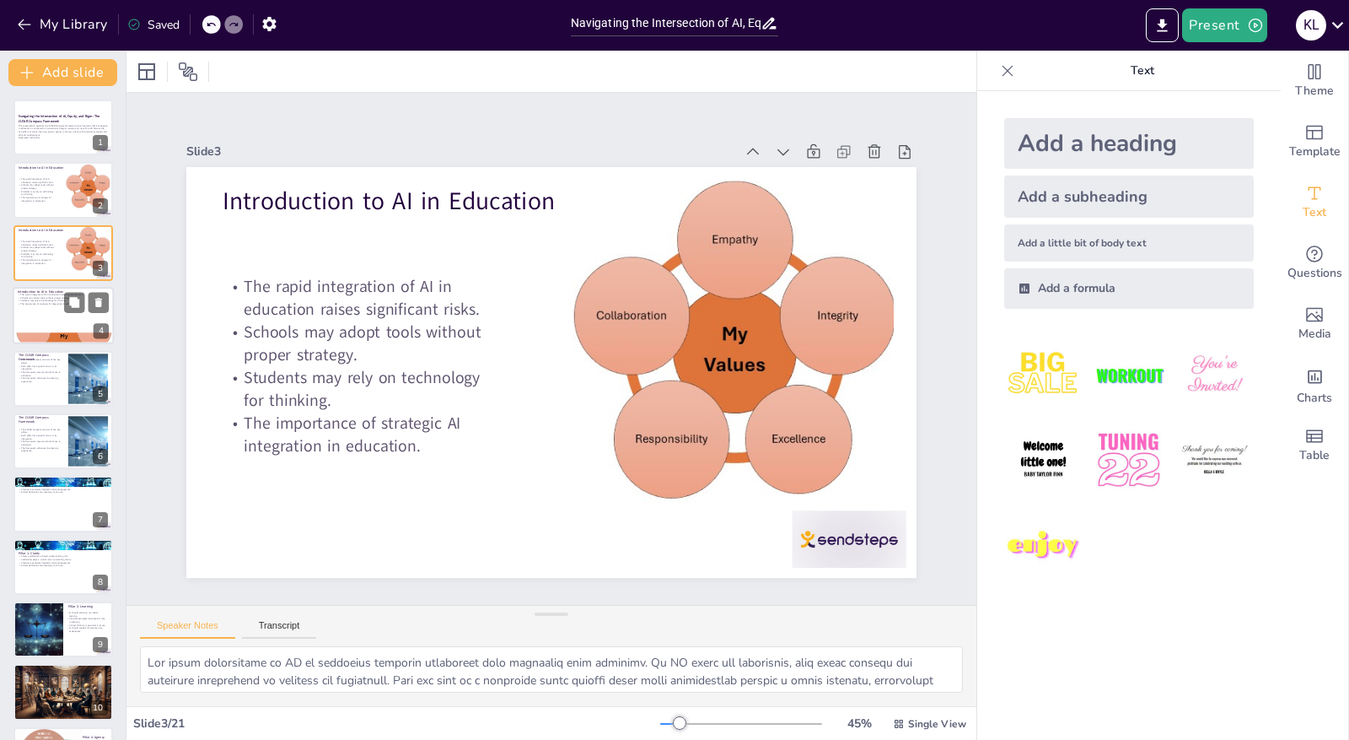
click at [42, 325] on div at bounding box center [63, 315] width 101 height 57
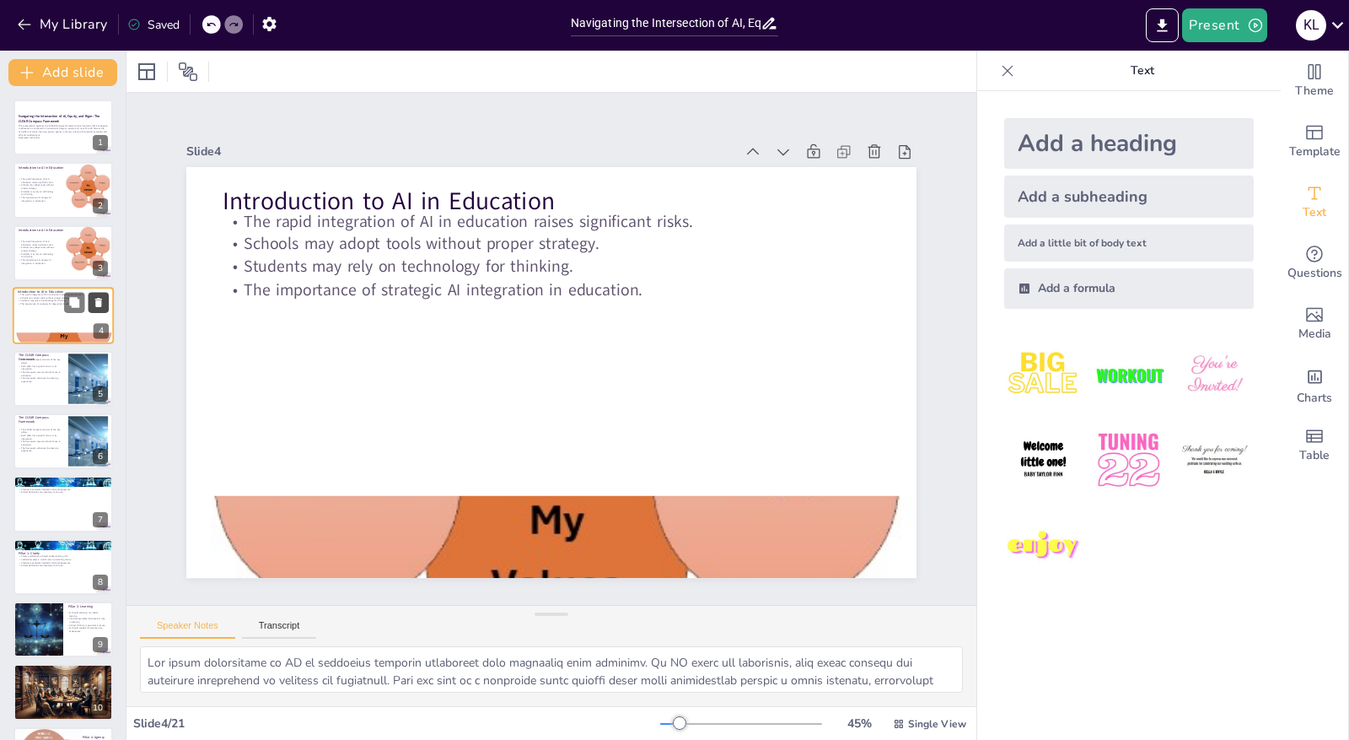
click at [100, 297] on icon at bounding box center [99, 303] width 12 height 12
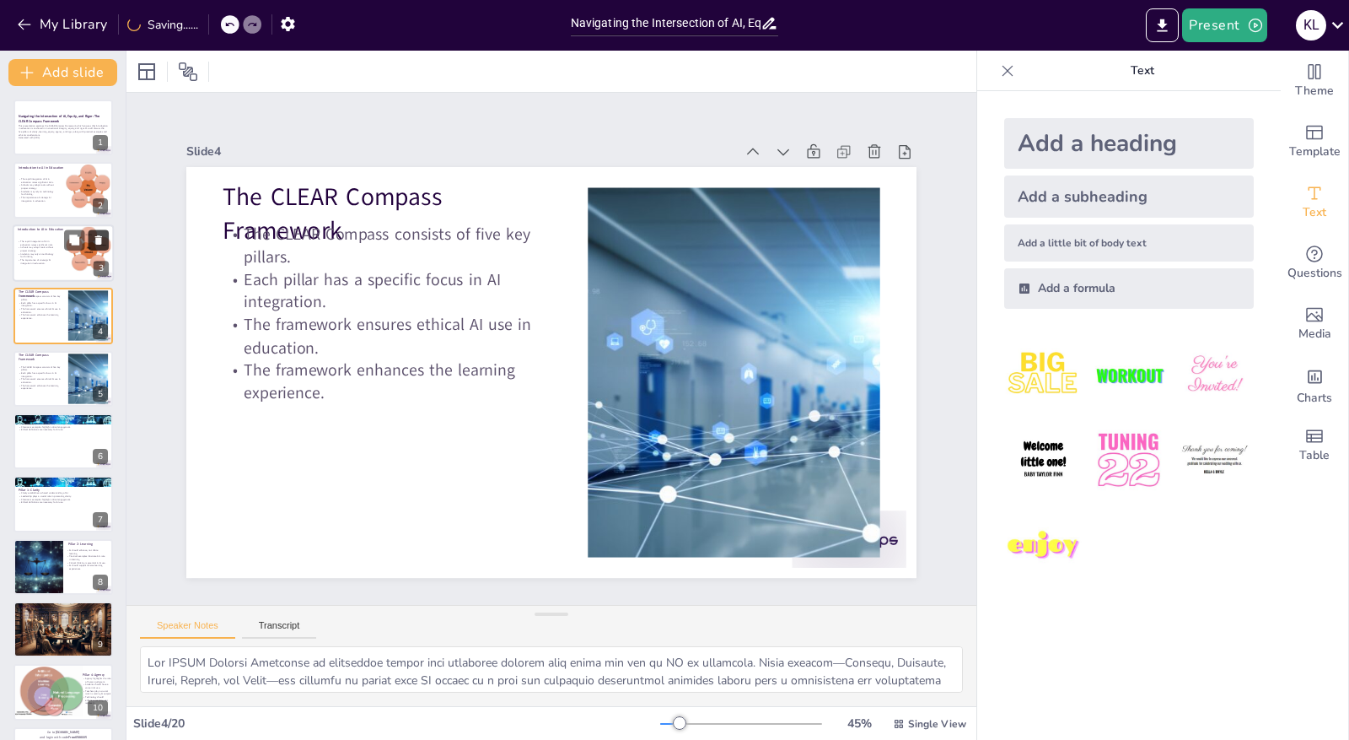
click at [105, 235] on button at bounding box center [99, 239] width 20 height 20
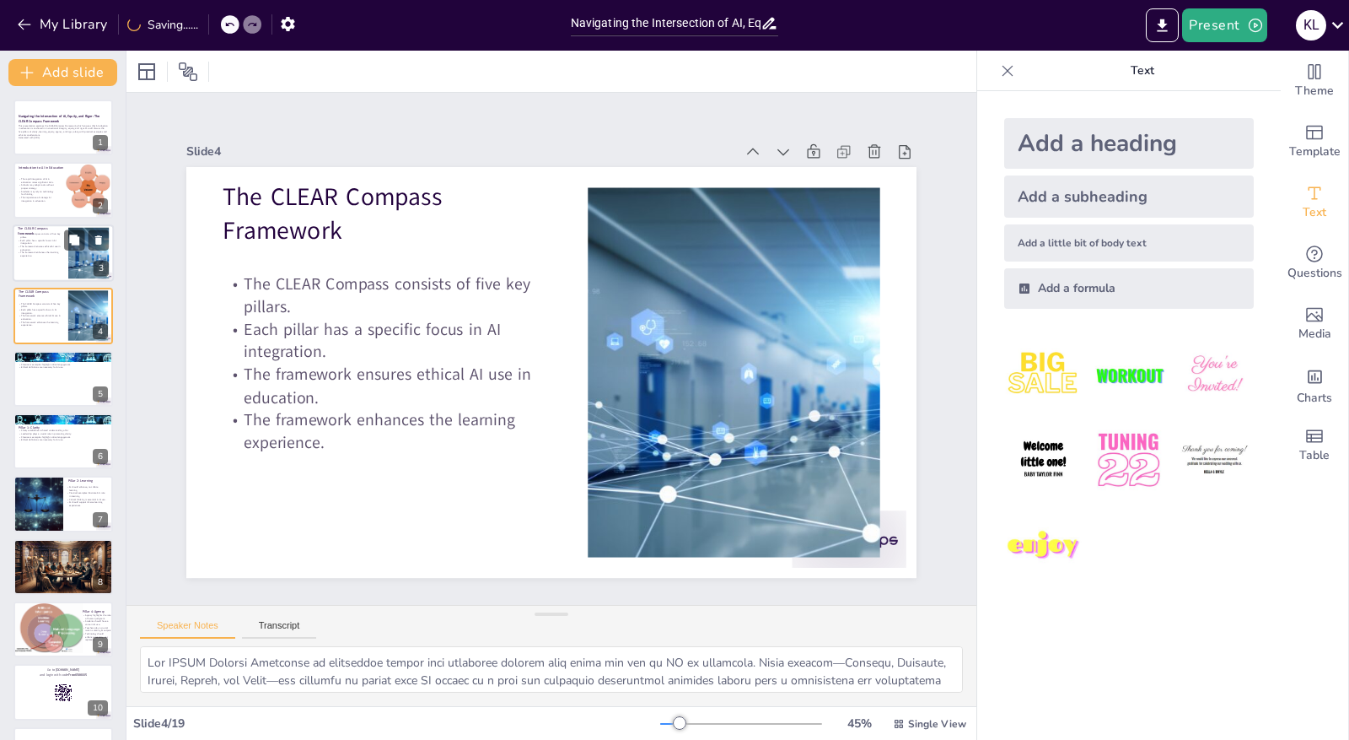
click at [54, 262] on div at bounding box center [63, 252] width 101 height 57
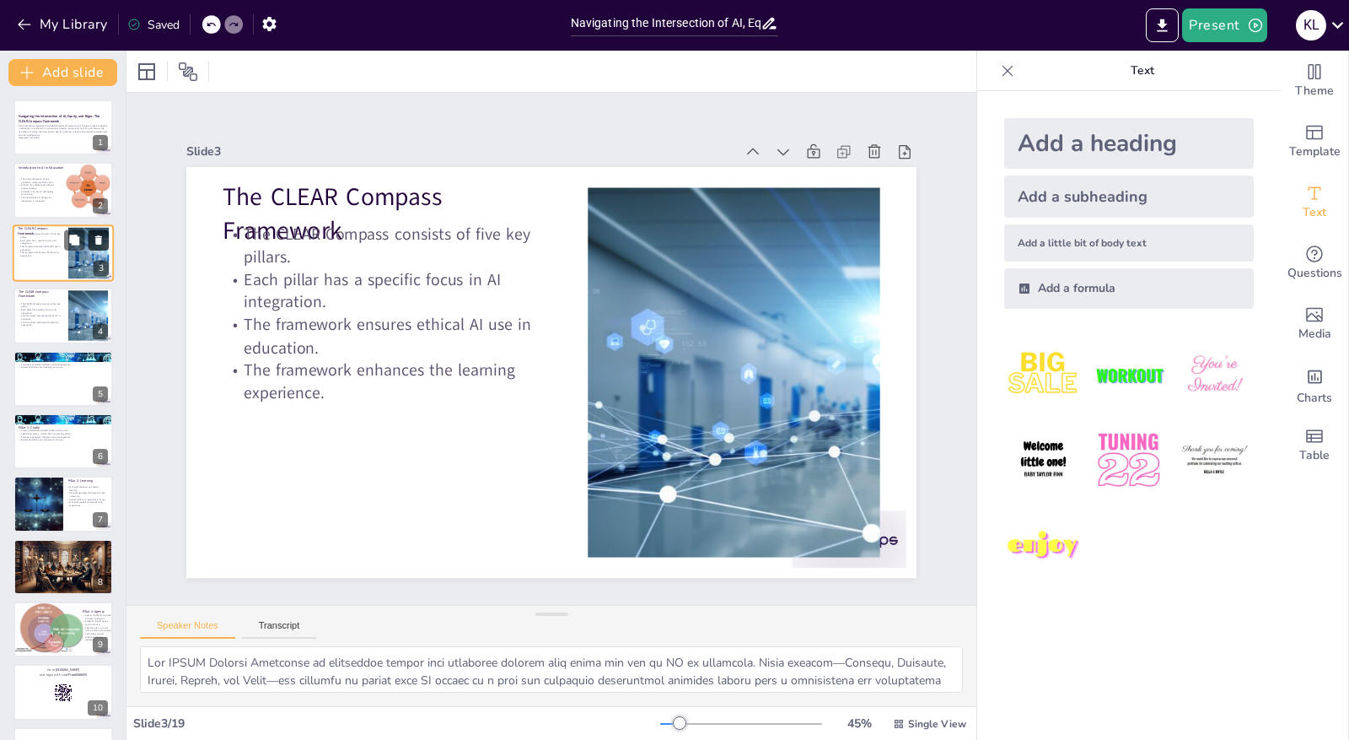
click at [98, 237] on icon at bounding box center [98, 239] width 7 height 9
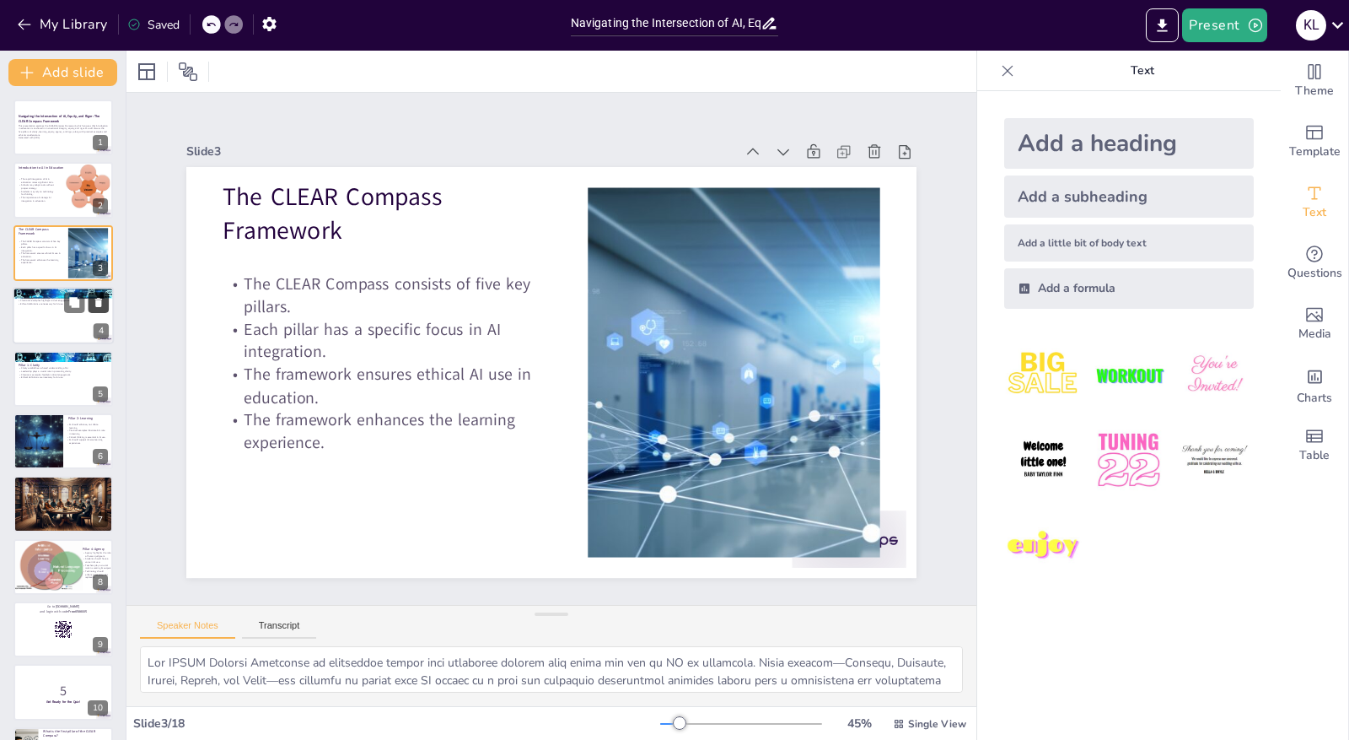
click at [102, 299] on icon at bounding box center [99, 303] width 12 height 12
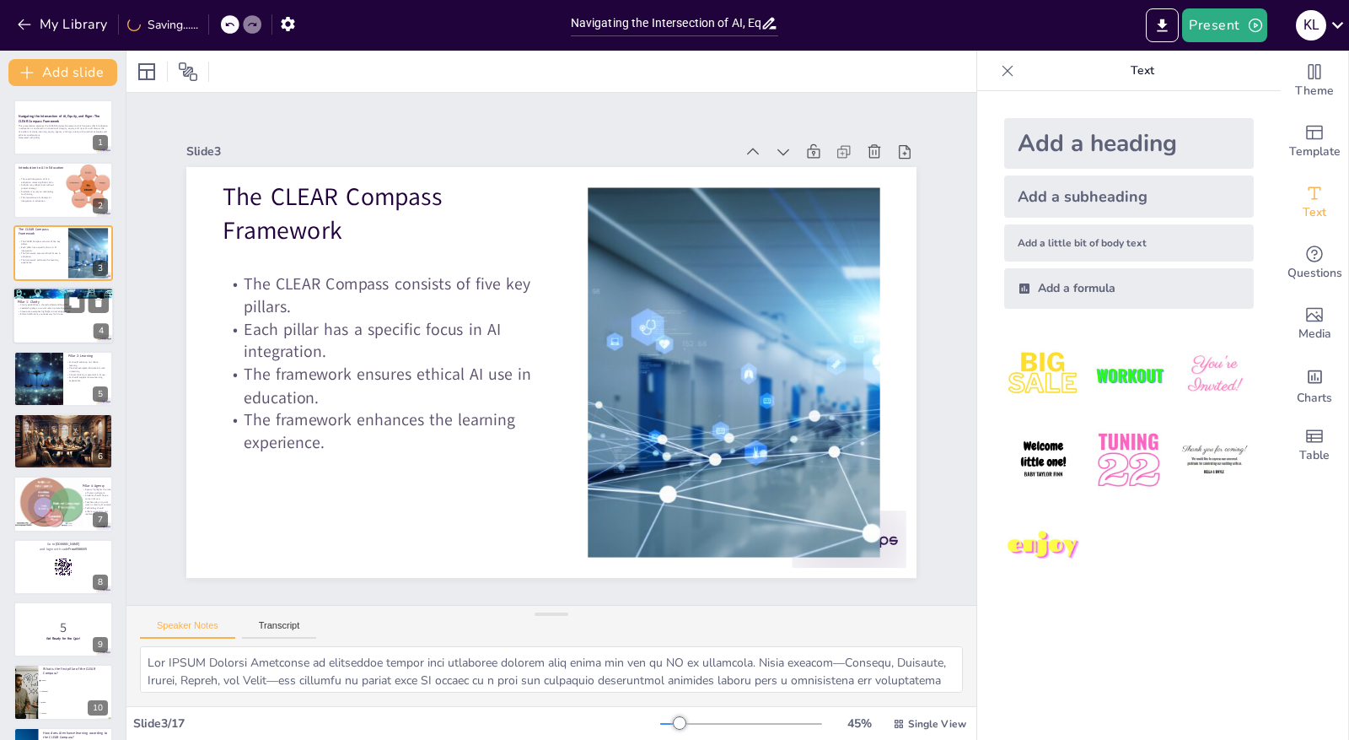
click at [46, 327] on div at bounding box center [63, 315] width 101 height 57
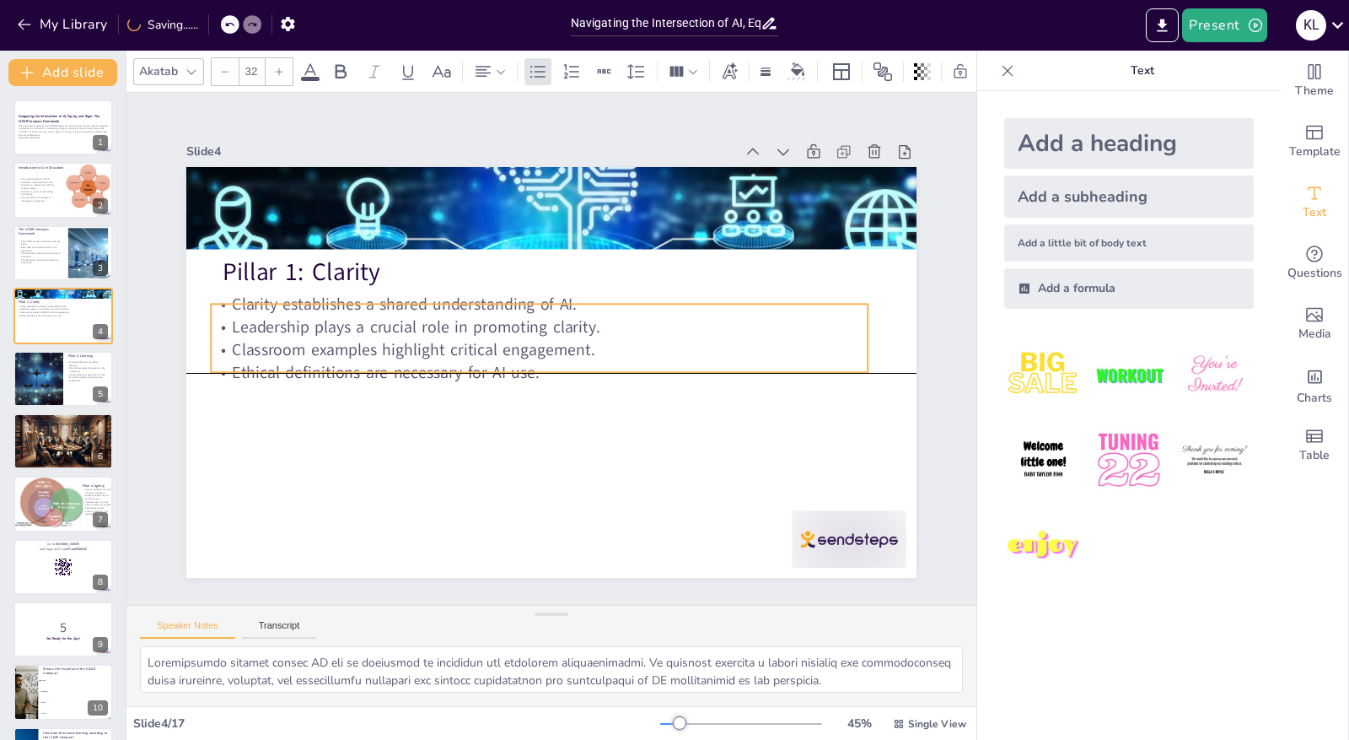
drag, startPoint x: 412, startPoint y: 309, endPoint x: 399, endPoint y: 319, distance: 15.7
click at [399, 319] on p "Leadership plays a crucial role in promoting clarity." at bounding box center [542, 325] width 656 height 91
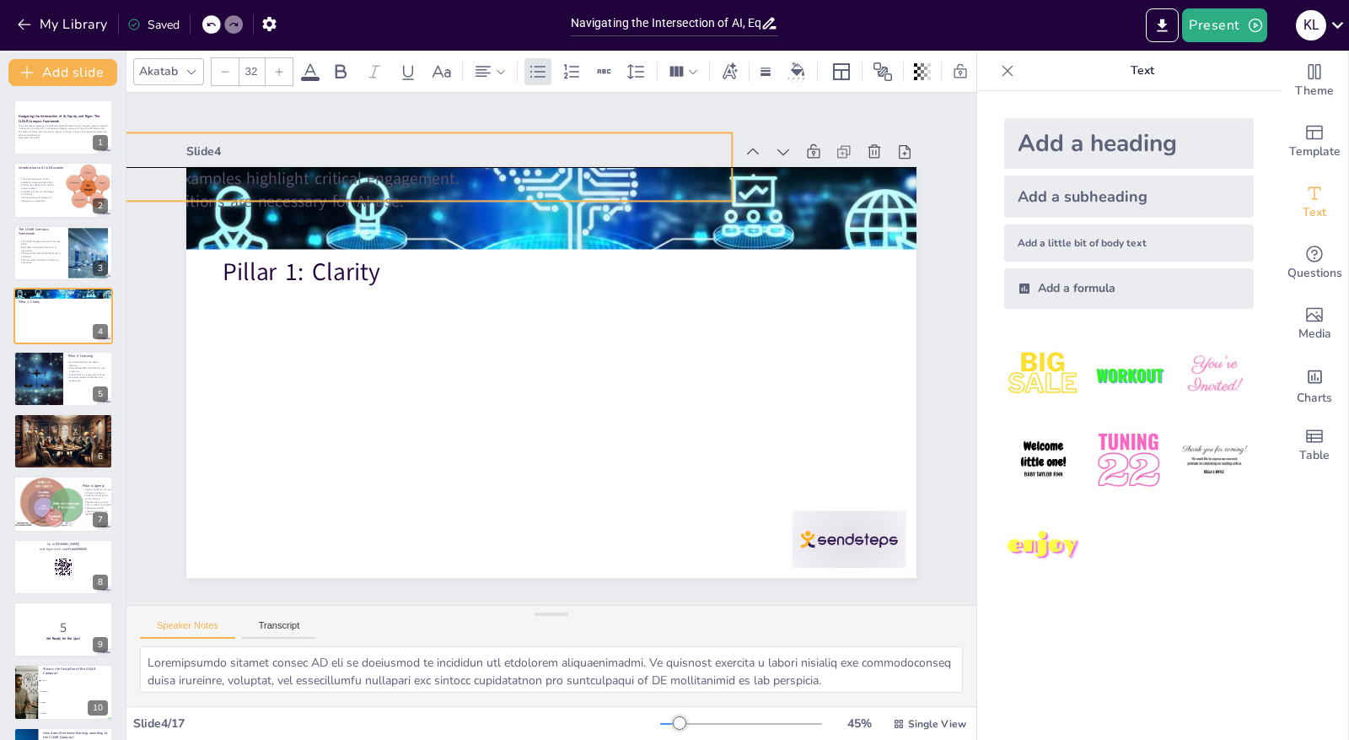
drag, startPoint x: 399, startPoint y: 319, endPoint x: 120, endPoint y: -12, distance: 432.6
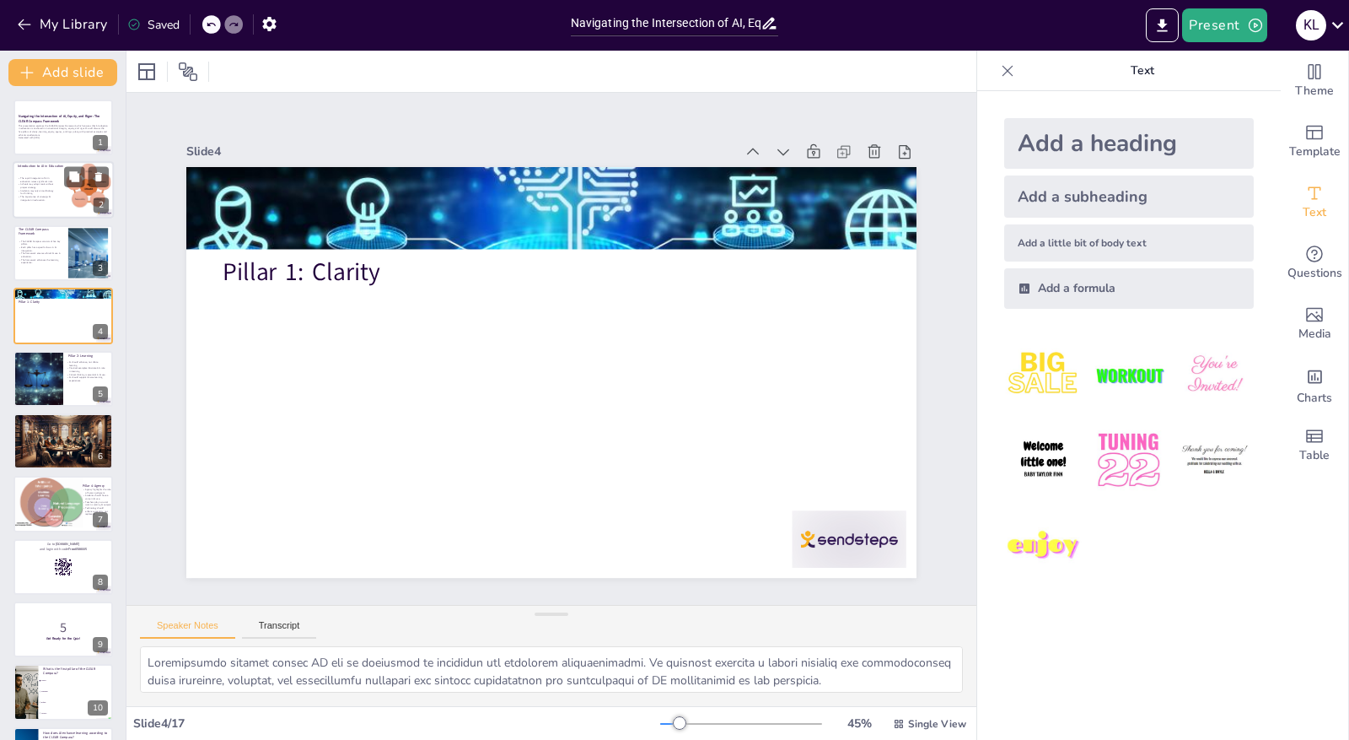
click at [59, 204] on div at bounding box center [63, 190] width 101 height 57
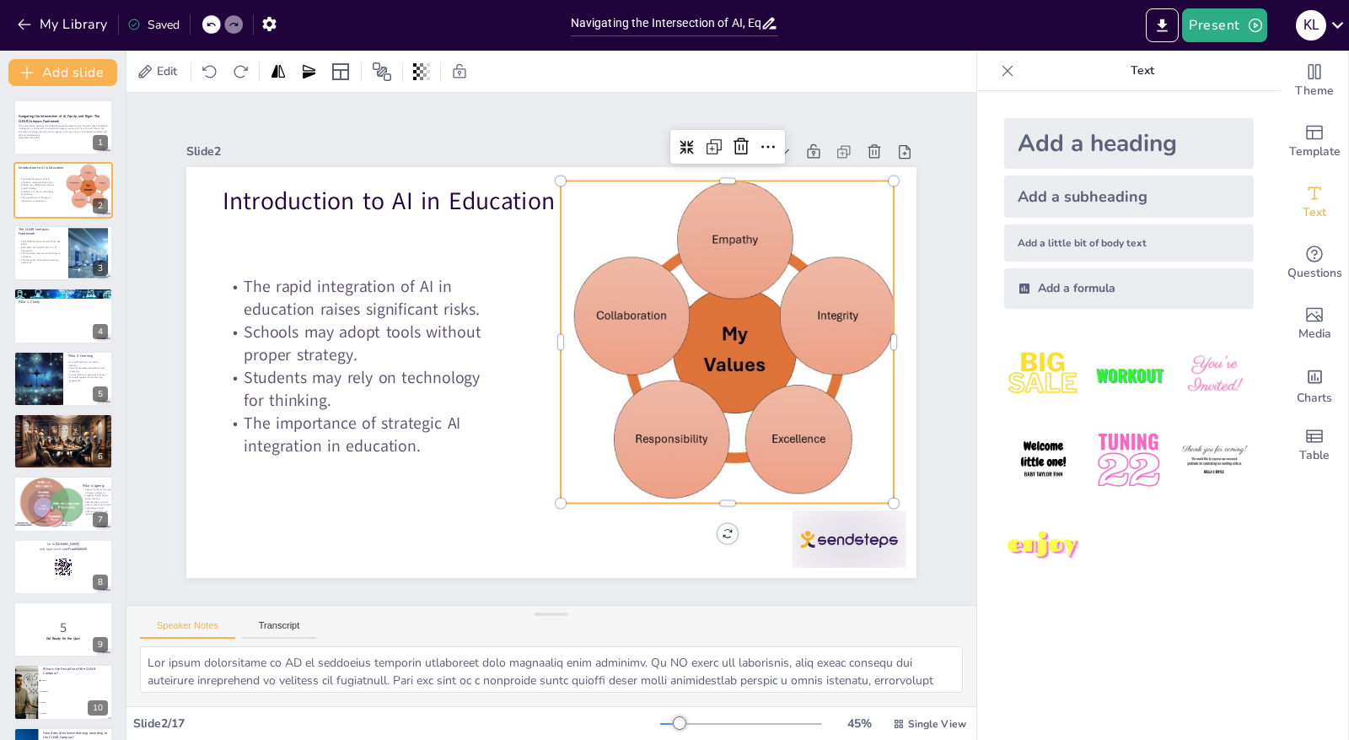
click at [681, 373] on div at bounding box center [732, 341] width 343 height 322
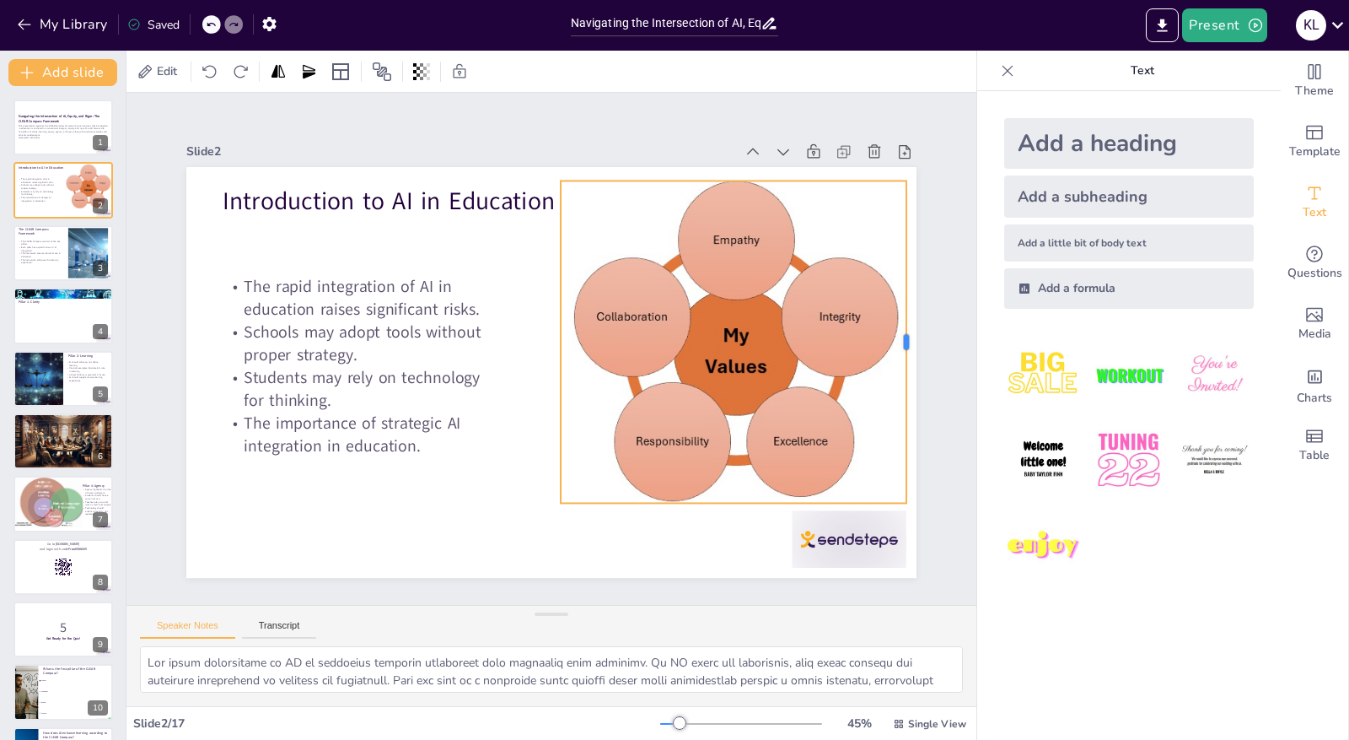
drag, startPoint x: 884, startPoint y: 335, endPoint x: 896, endPoint y: 336, distance: 12.7
click at [906, 336] on div at bounding box center [912, 341] width 13 height 322
click at [66, 496] on button at bounding box center [74, 491] width 20 height 20
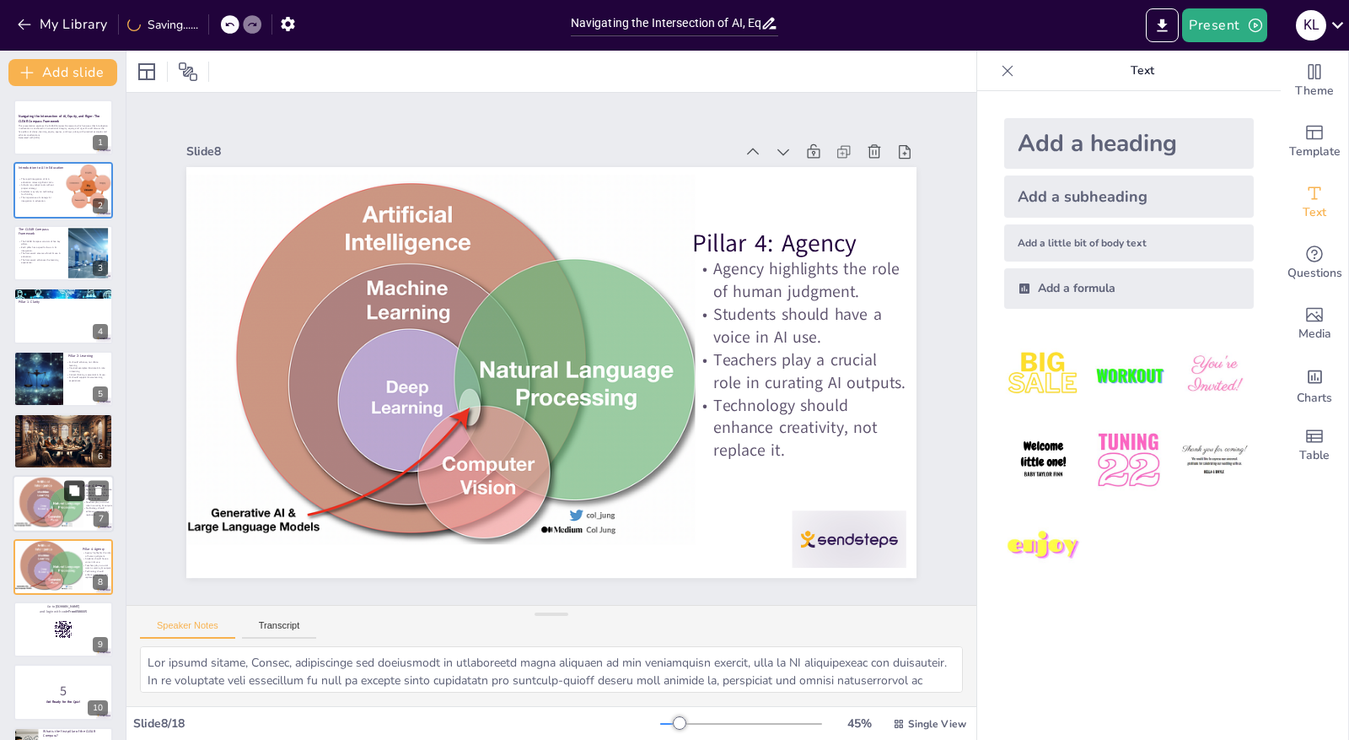
scroll to position [153, 0]
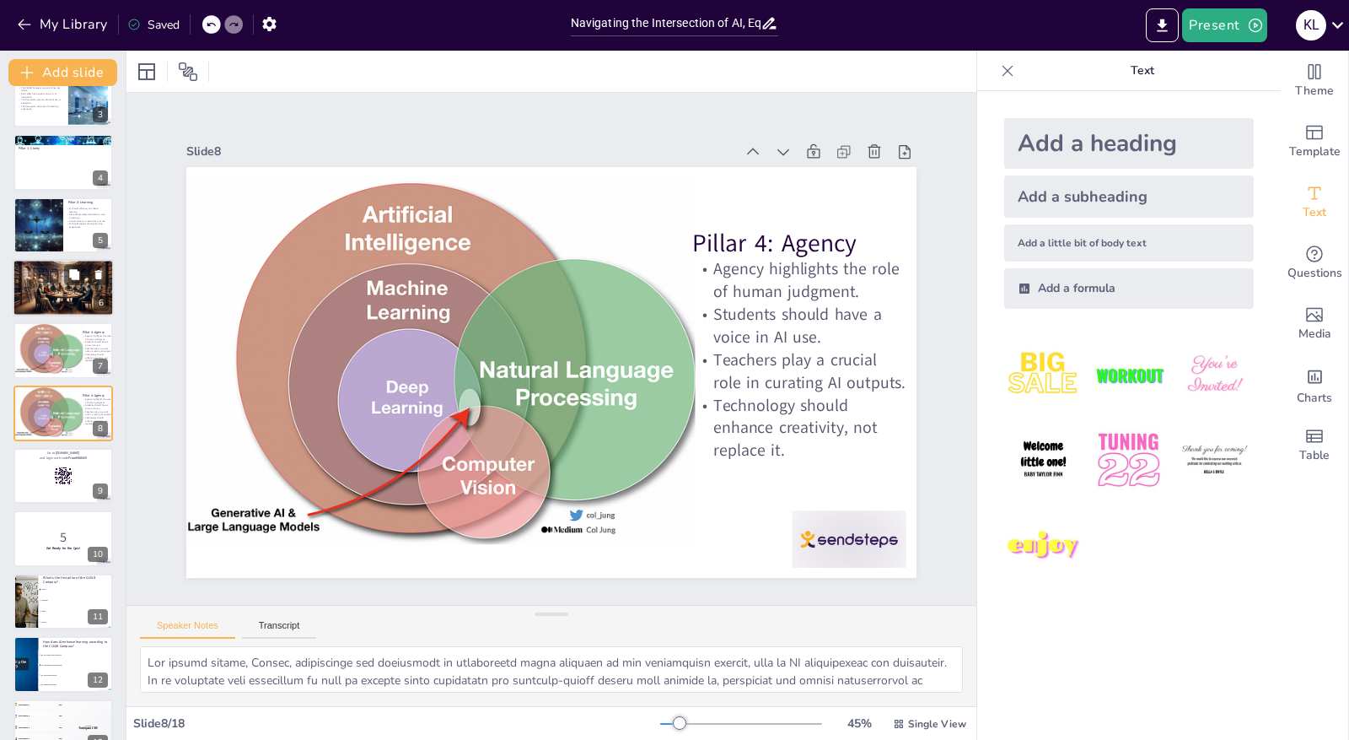
click at [73, 288] on div at bounding box center [63, 288] width 101 height 58
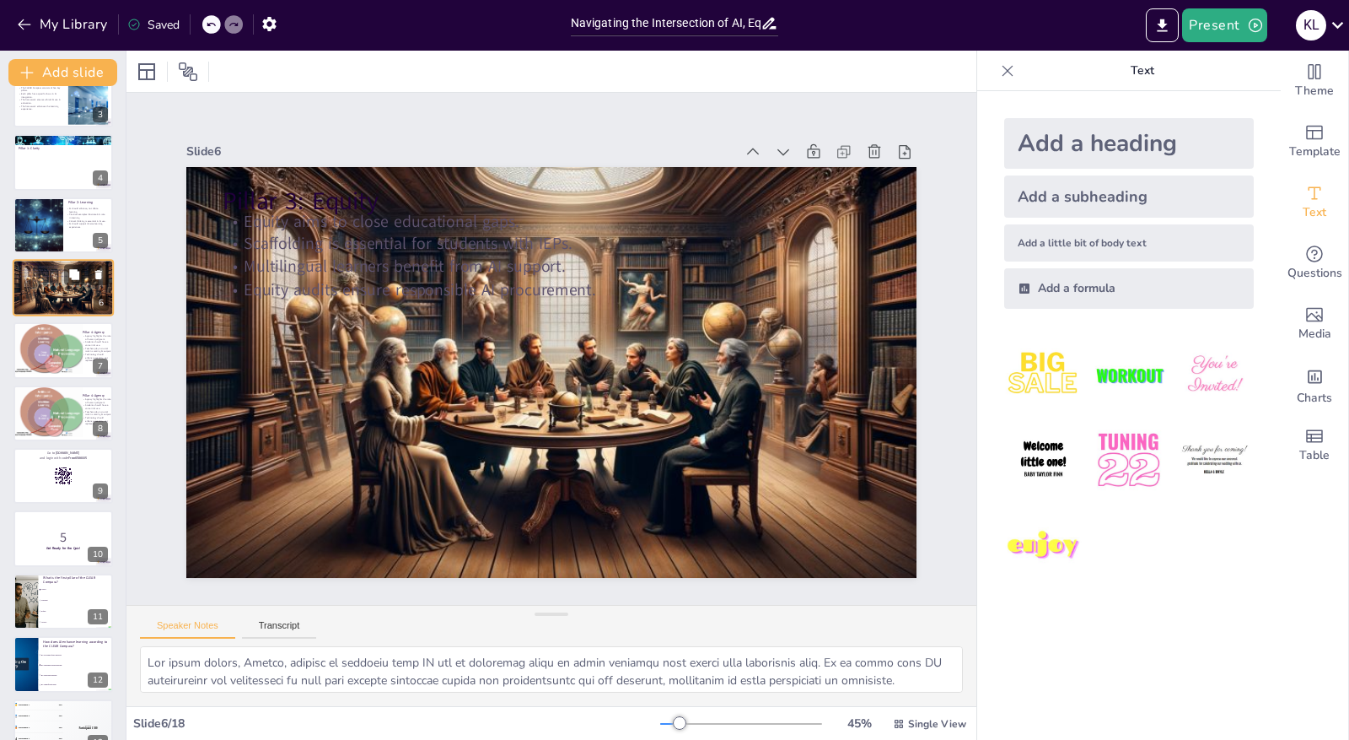
scroll to position [28, 0]
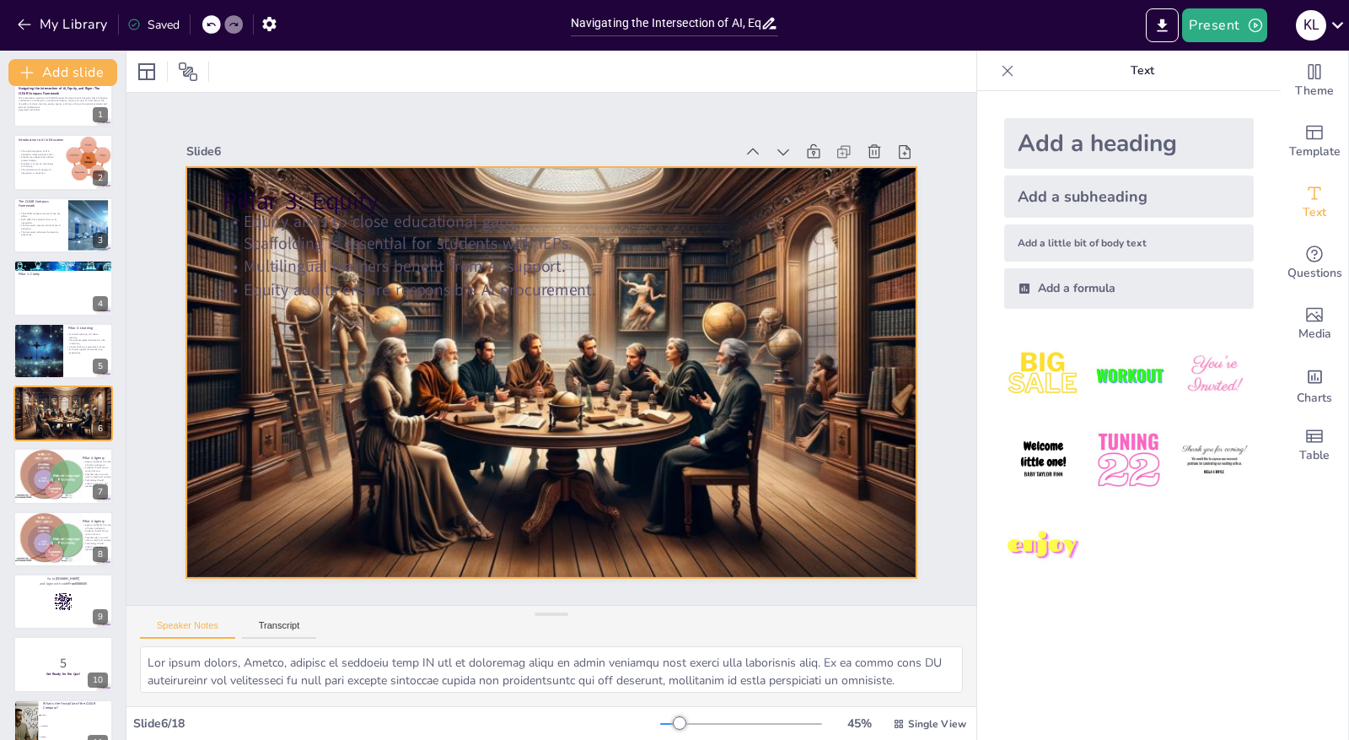
click at [803, 380] on div at bounding box center [543, 371] width 823 height 622
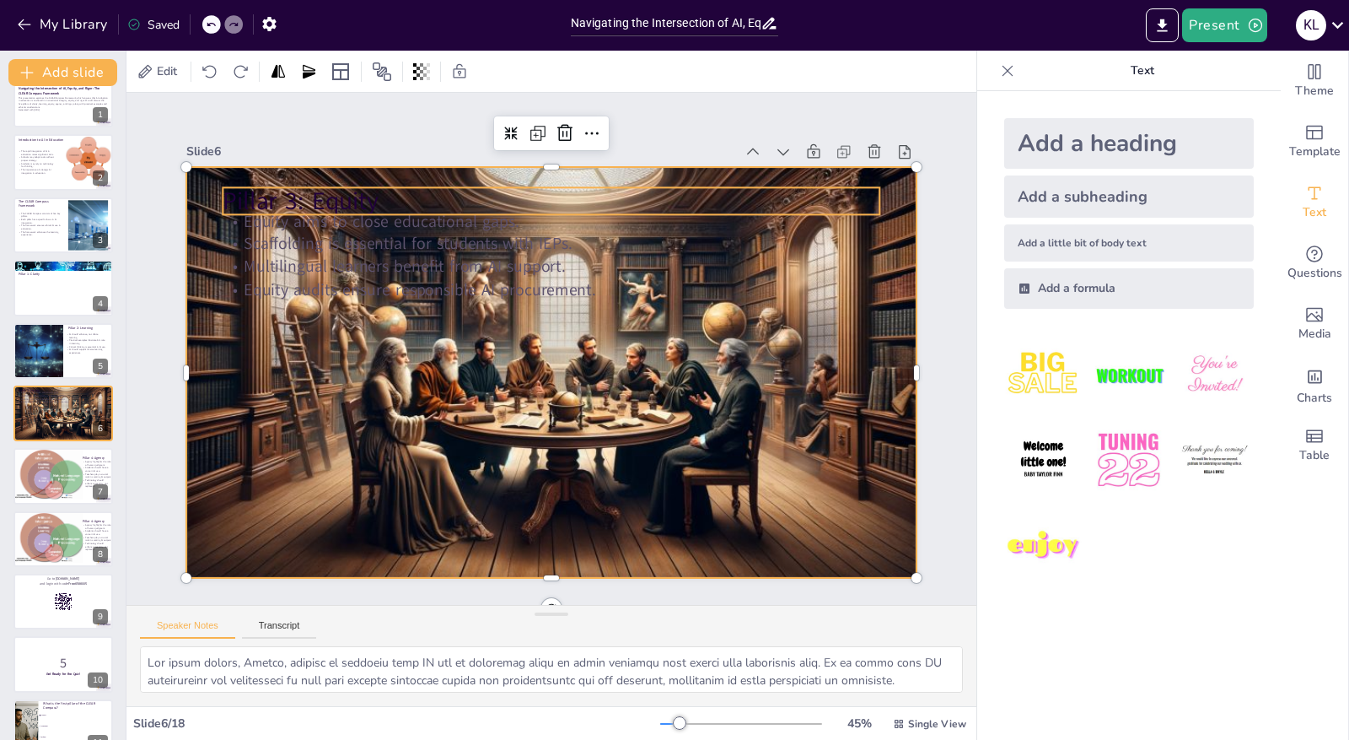
click at [349, 196] on p "Pillar 3: Equity" at bounding box center [567, 202] width 657 height 102
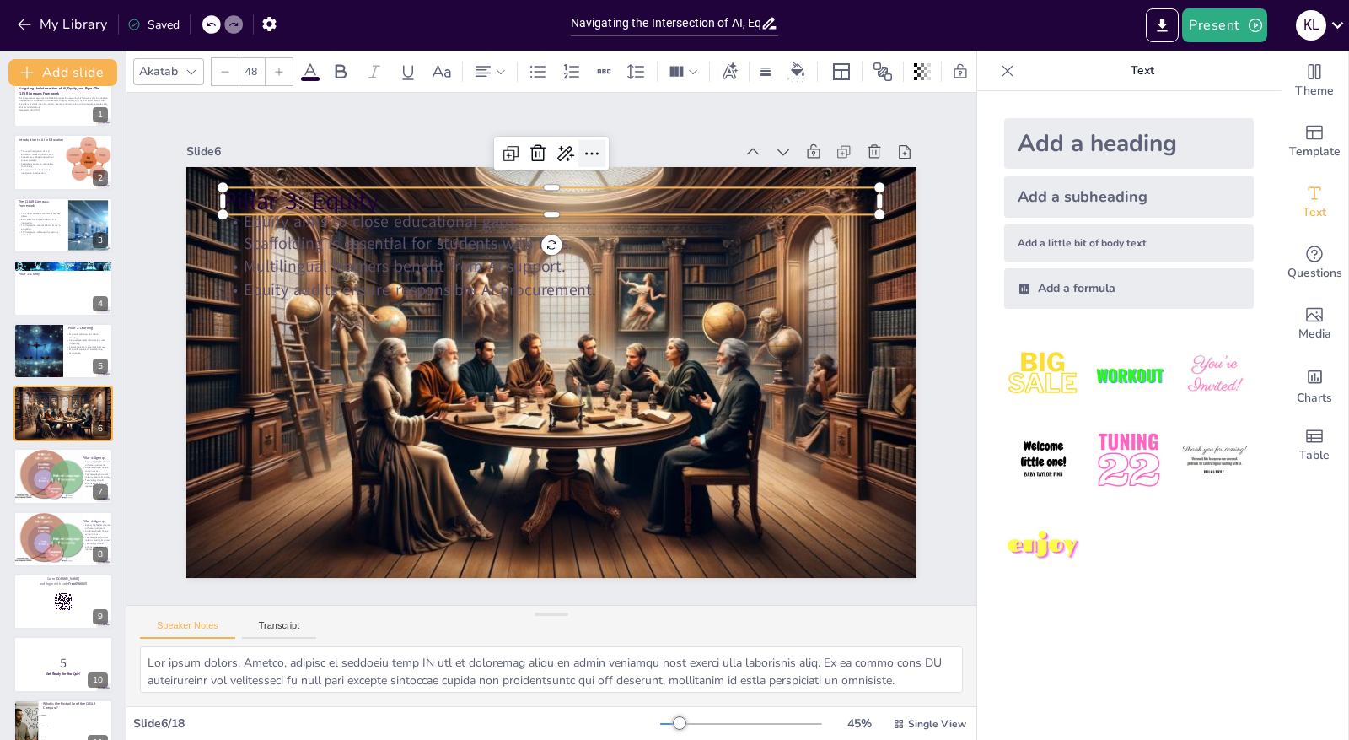
click at [601, 148] on icon at bounding box center [612, 159] width 22 height 22
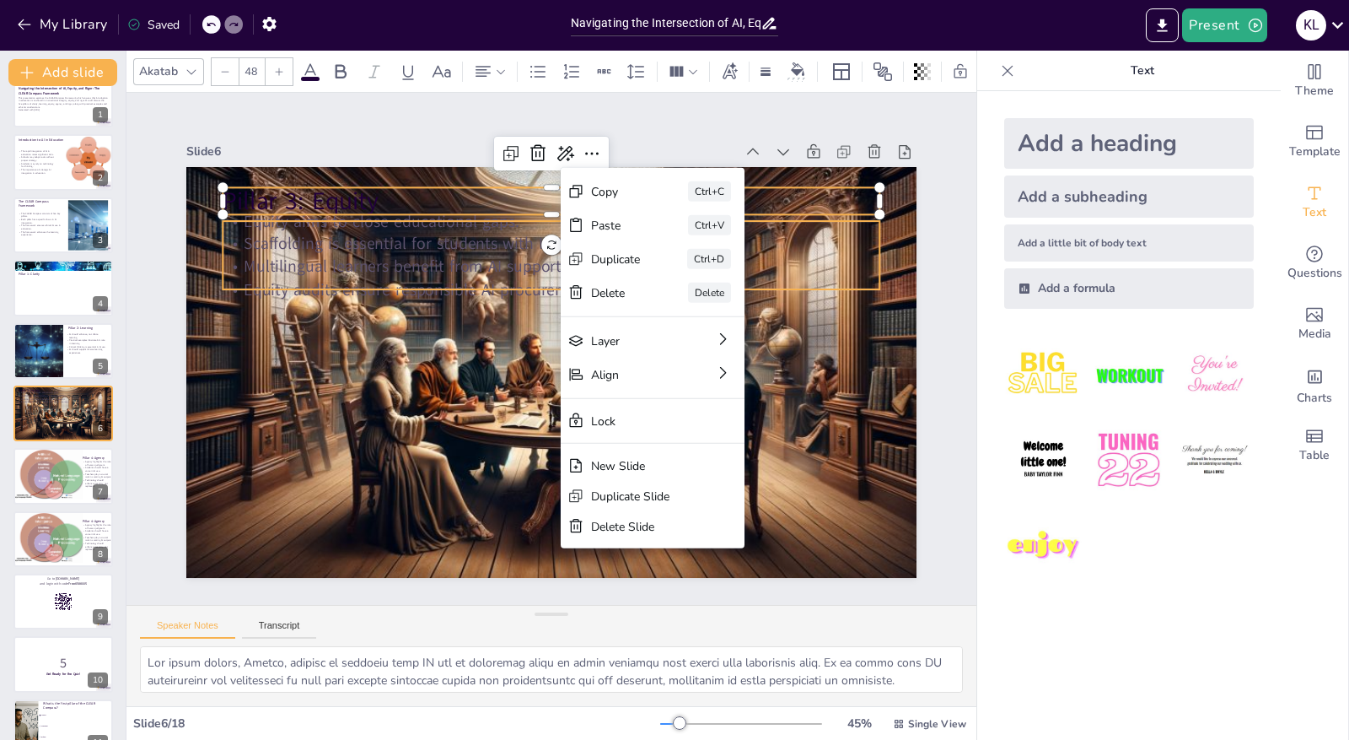
click at [438, 268] on p "Multilingual learners benefit from AI support." at bounding box center [560, 267] width 656 height 92
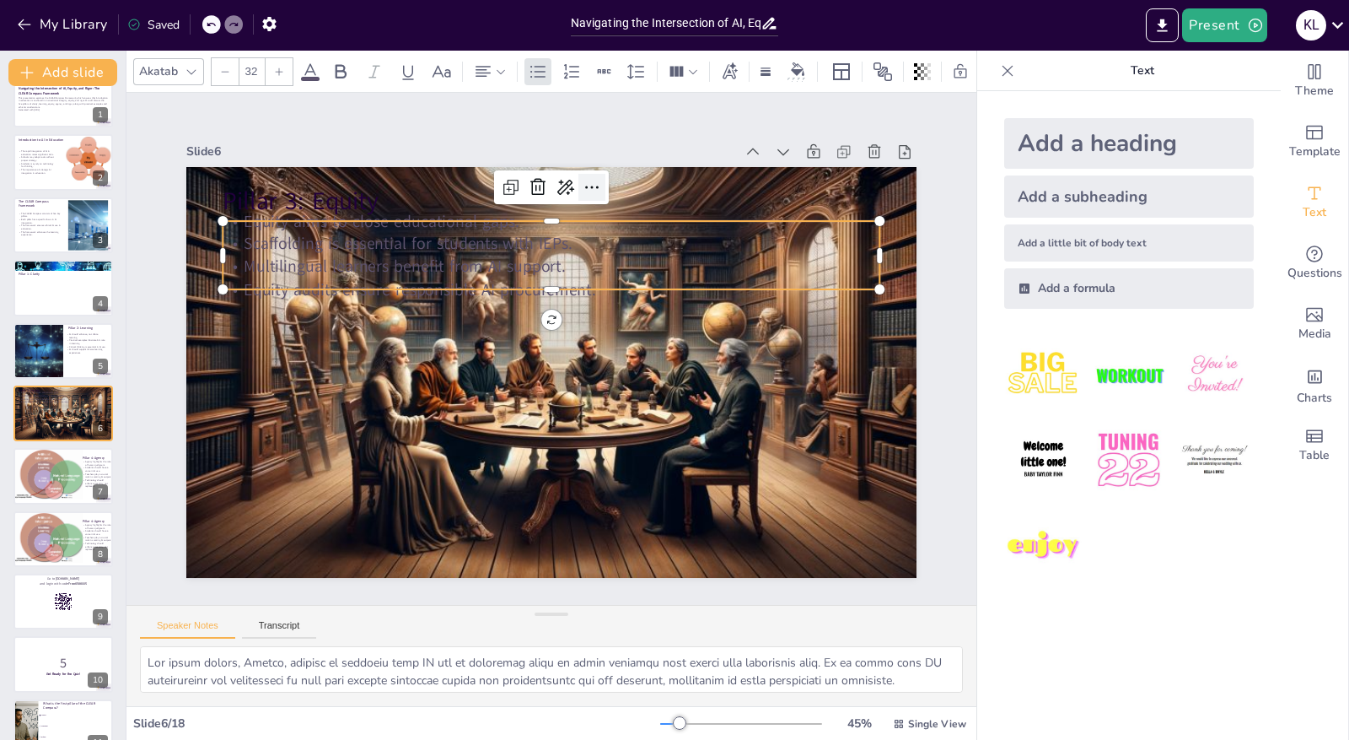
click at [613, 187] on icon at bounding box center [625, 199] width 24 height 24
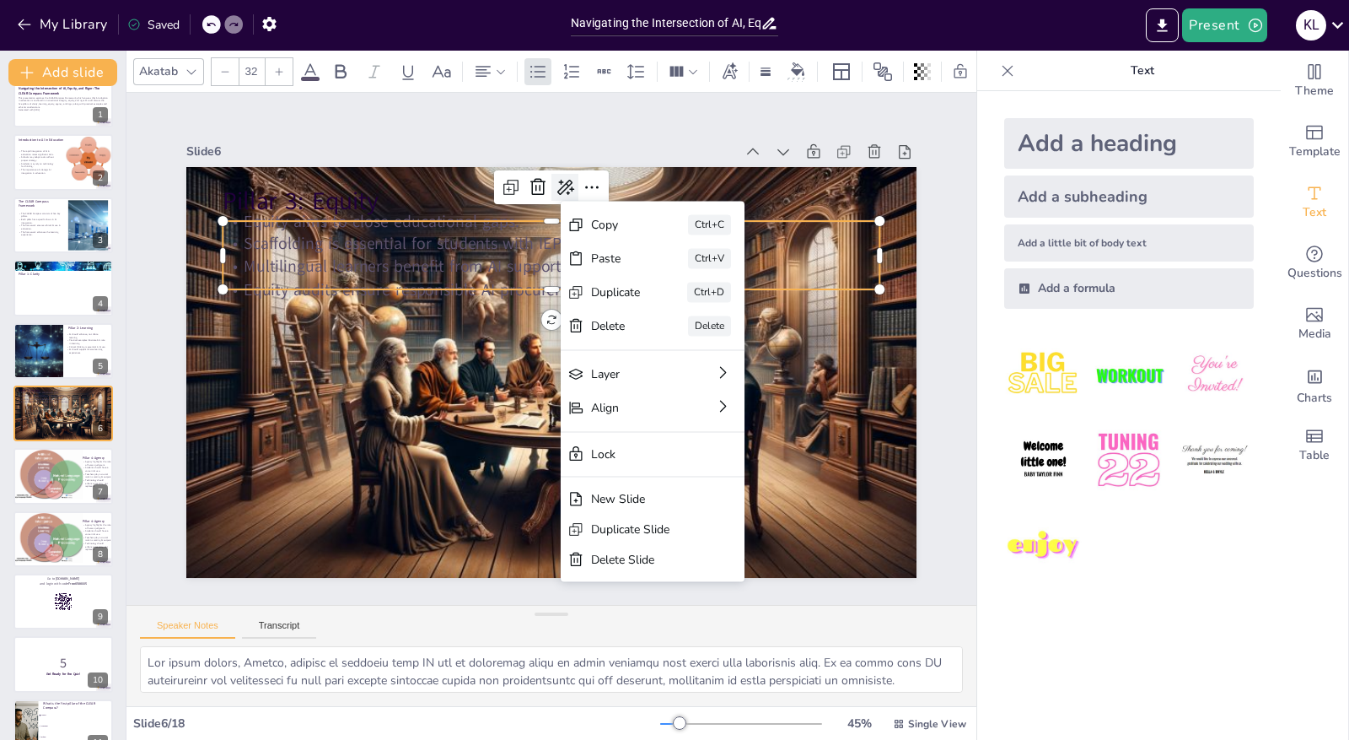
click at [555, 181] on icon at bounding box center [565, 187] width 20 height 20
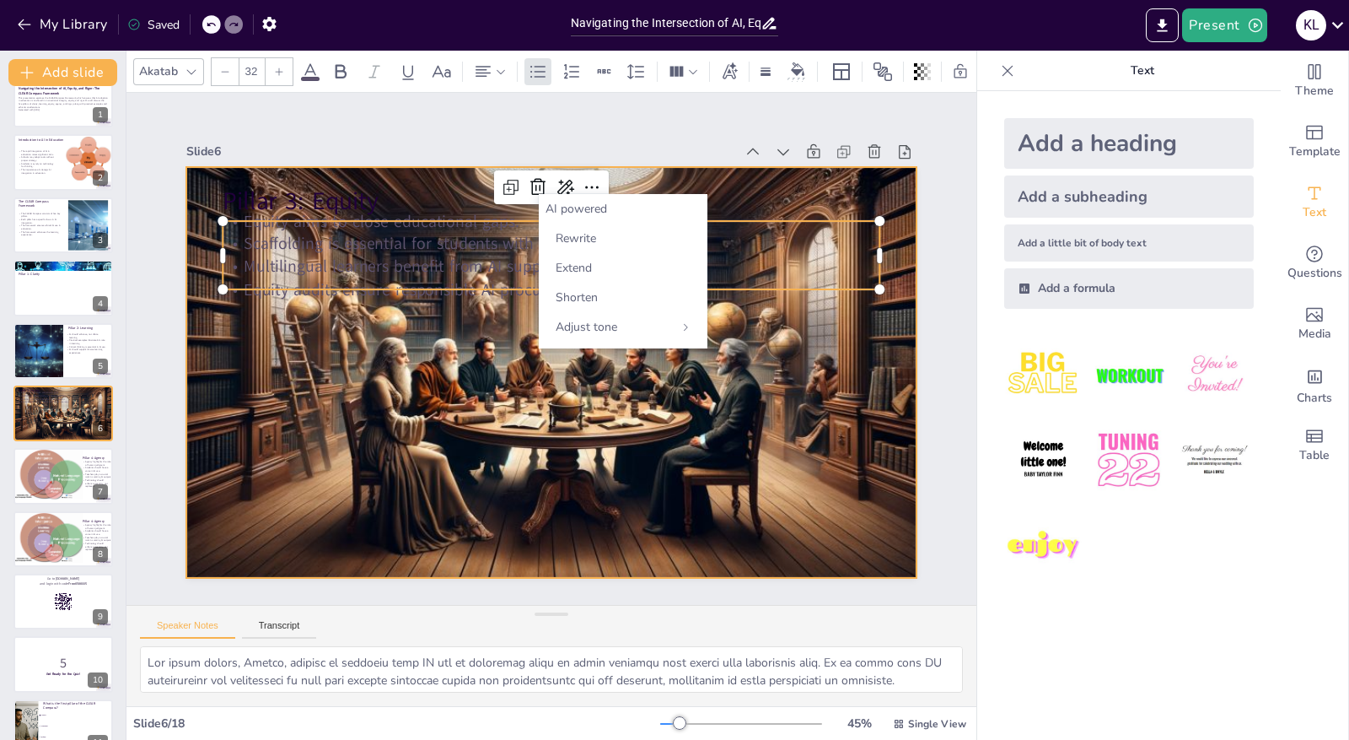
click at [737, 441] on div at bounding box center [544, 371] width 824 height 622
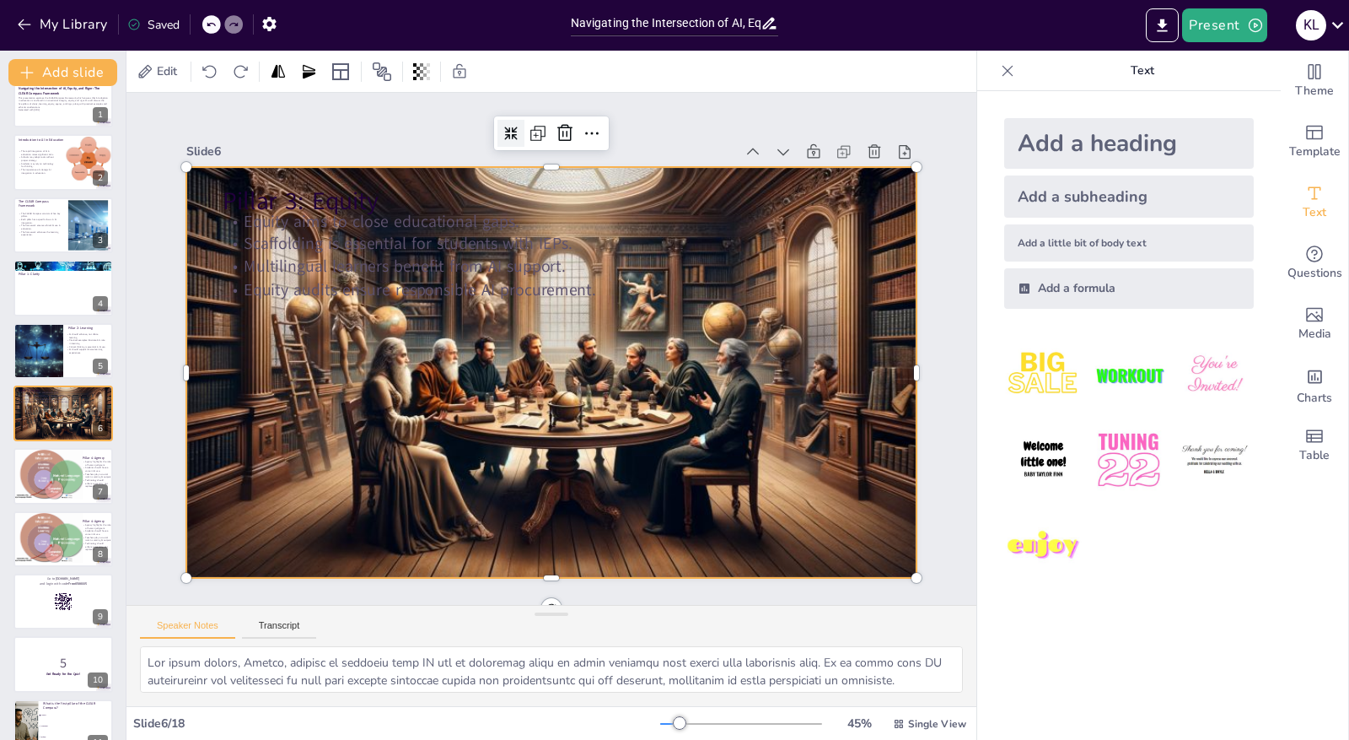
click at [548, 121] on icon at bounding box center [556, 129] width 17 height 17
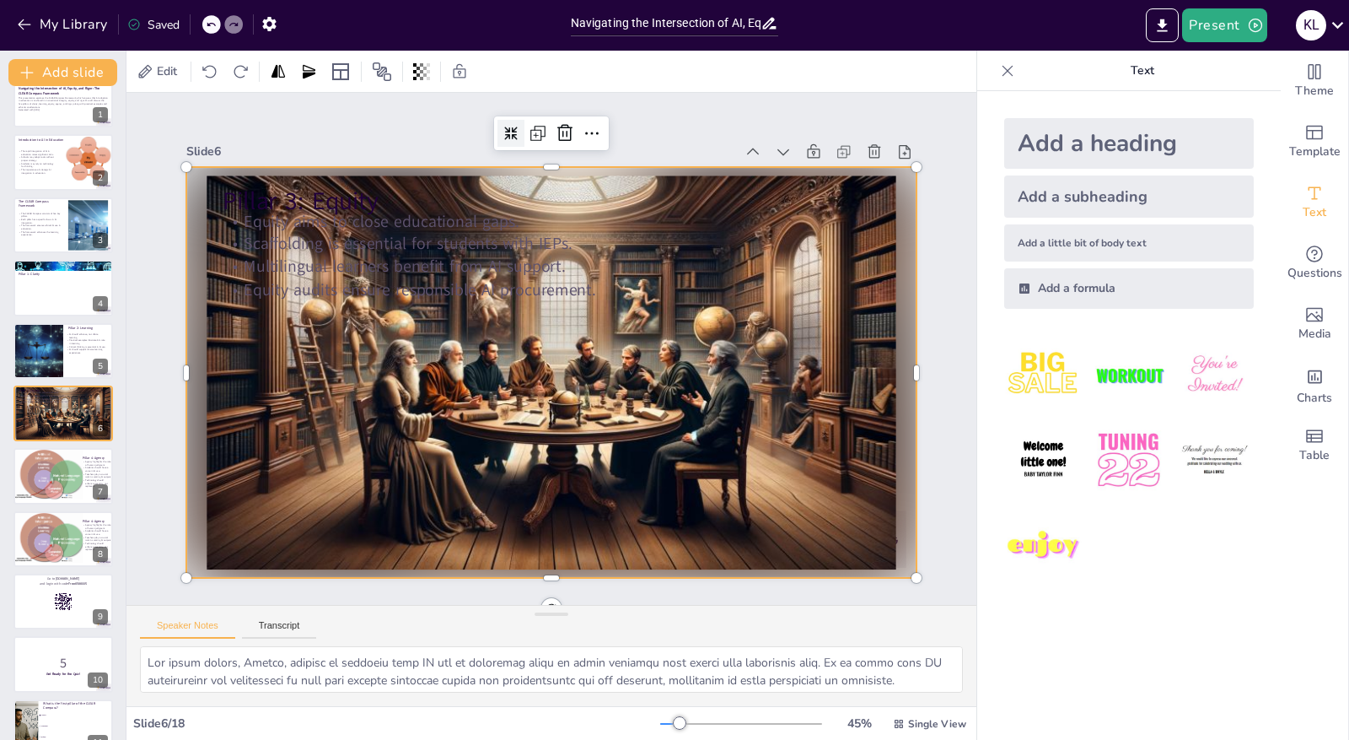
click at [504, 126] on icon at bounding box center [511, 133] width 14 height 14
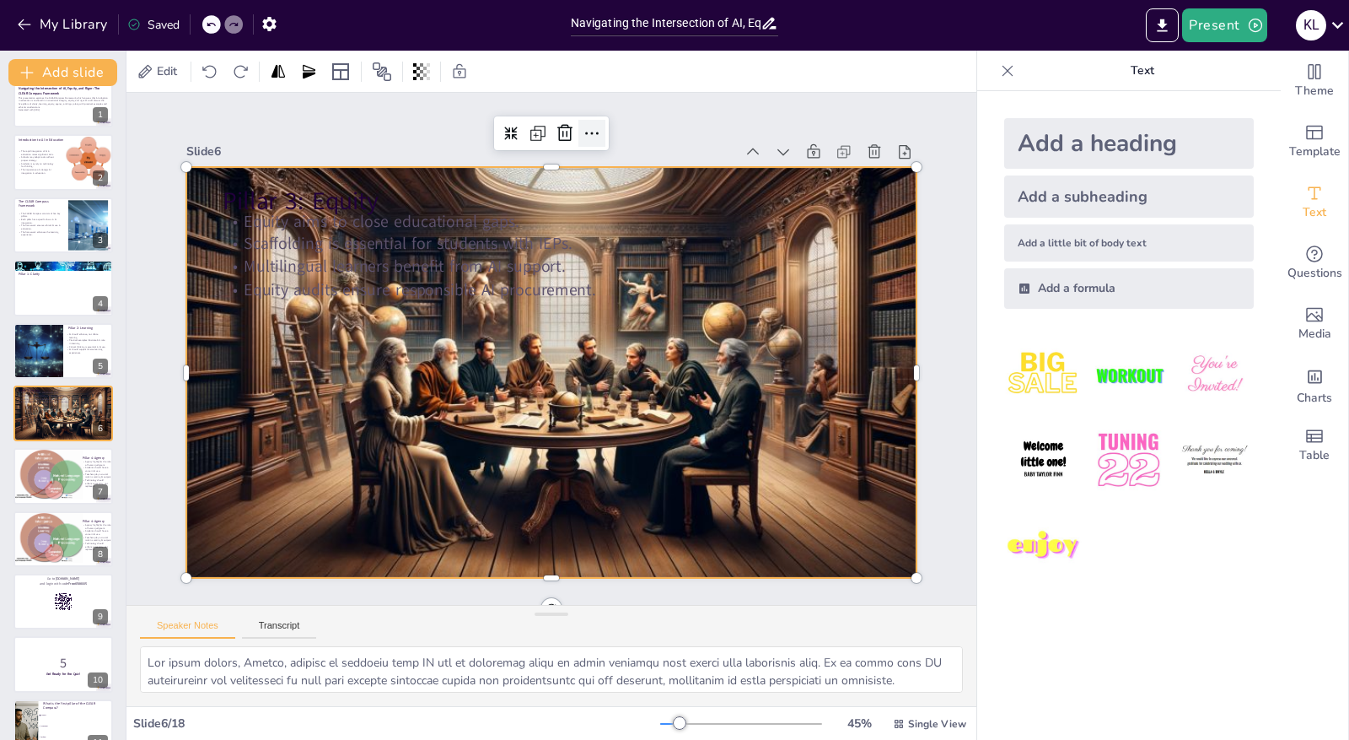
click at [603, 130] on icon at bounding box center [614, 138] width 22 height 22
click at [928, 245] on div "Slide 1 Navigating the Intersection of AI, Equity, and Rigor: The CLEAR Compass…" at bounding box center [551, 348] width 939 height 754
click at [679, 383] on div at bounding box center [549, 371] width 770 height 491
click at [159, 73] on span "Edit" at bounding box center [166, 71] width 27 height 16
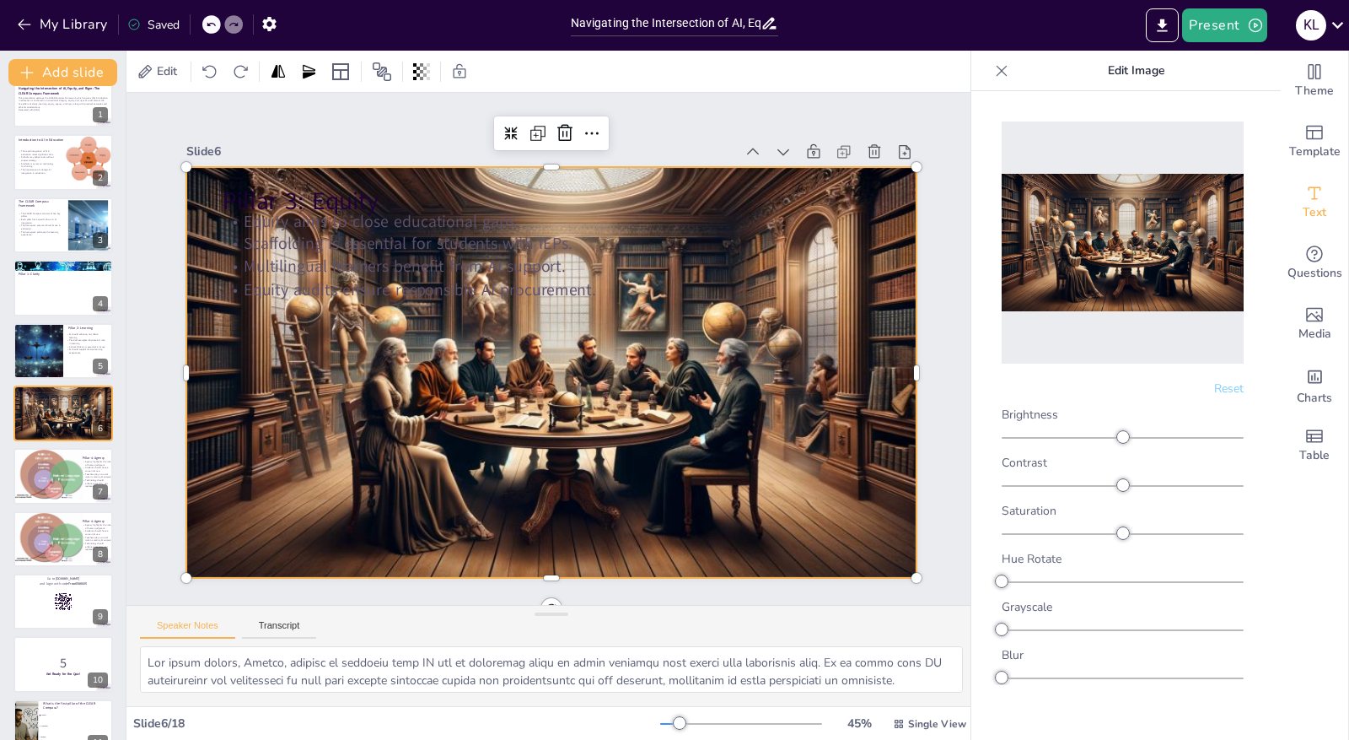
click at [1181, 280] on img at bounding box center [1123, 243] width 242 height 138
click at [1133, 69] on p "Edit Image" at bounding box center [1136, 71] width 242 height 40
click at [626, 512] on div at bounding box center [551, 372] width 730 height 417
click at [651, 522] on div at bounding box center [549, 371] width 770 height 491
click at [163, 57] on div "Edit" at bounding box center [551, 71] width 850 height 41
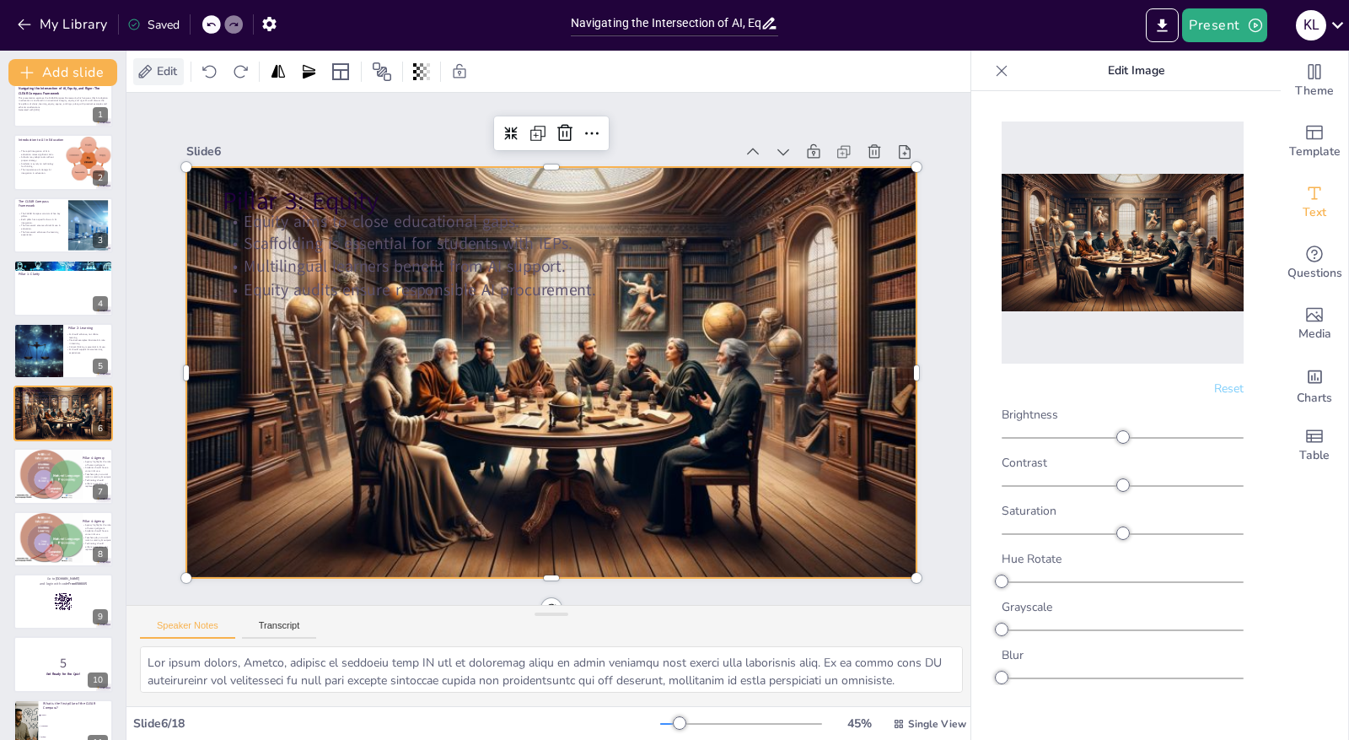
click at [157, 73] on span "Edit" at bounding box center [166, 71] width 27 height 16
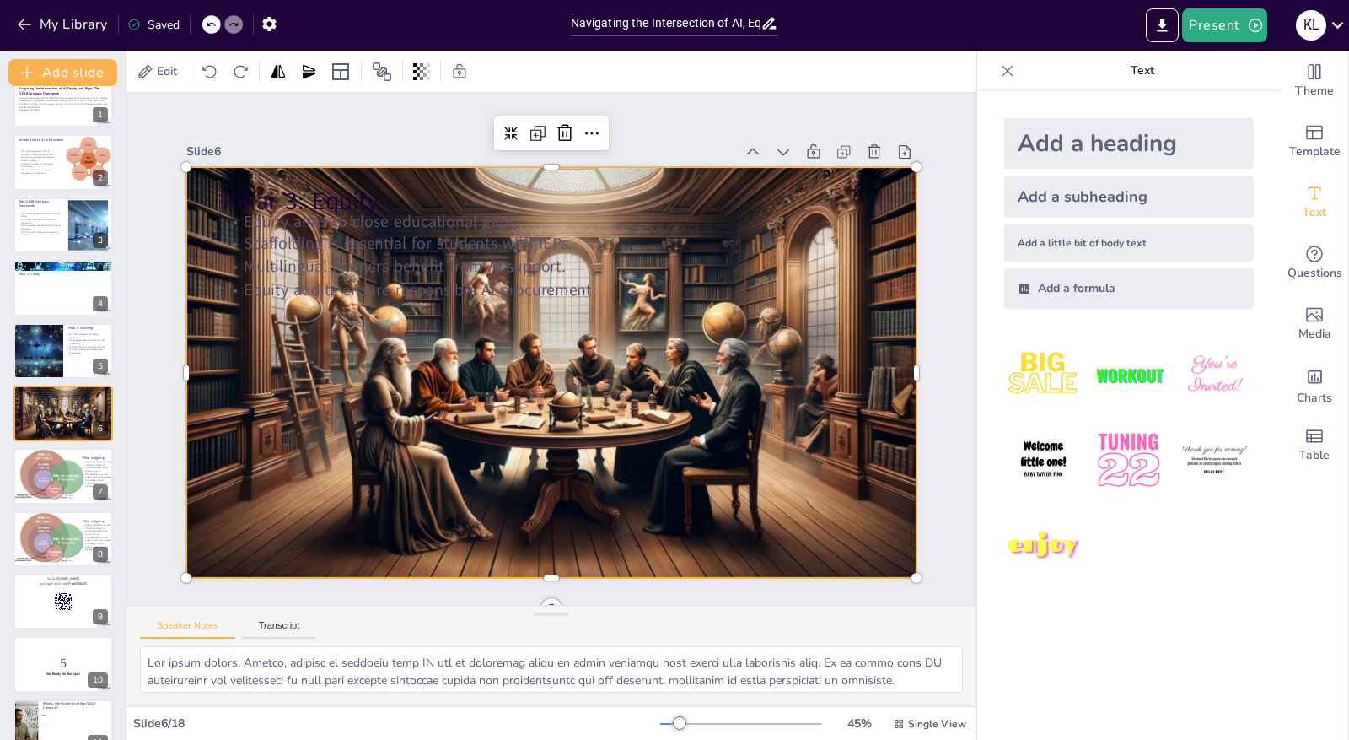
click at [360, 498] on div at bounding box center [549, 371] width 770 height 491
click at [603, 127] on icon at bounding box center [614, 138] width 22 height 22
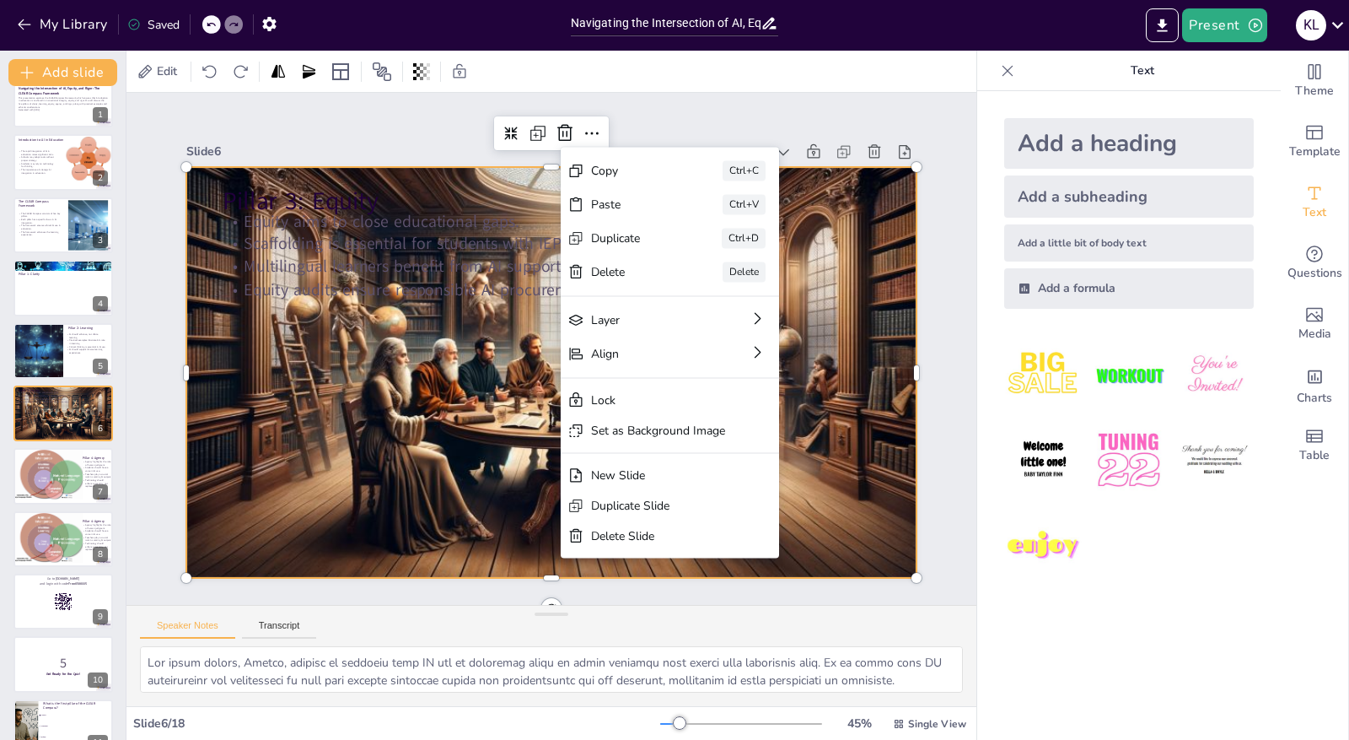
click at [668, 126] on div "Slide 1 Navigating the Intersection of AI, Equity, and Rigor: The CLEAR Compass…" at bounding box center [551, 349] width 730 height 458
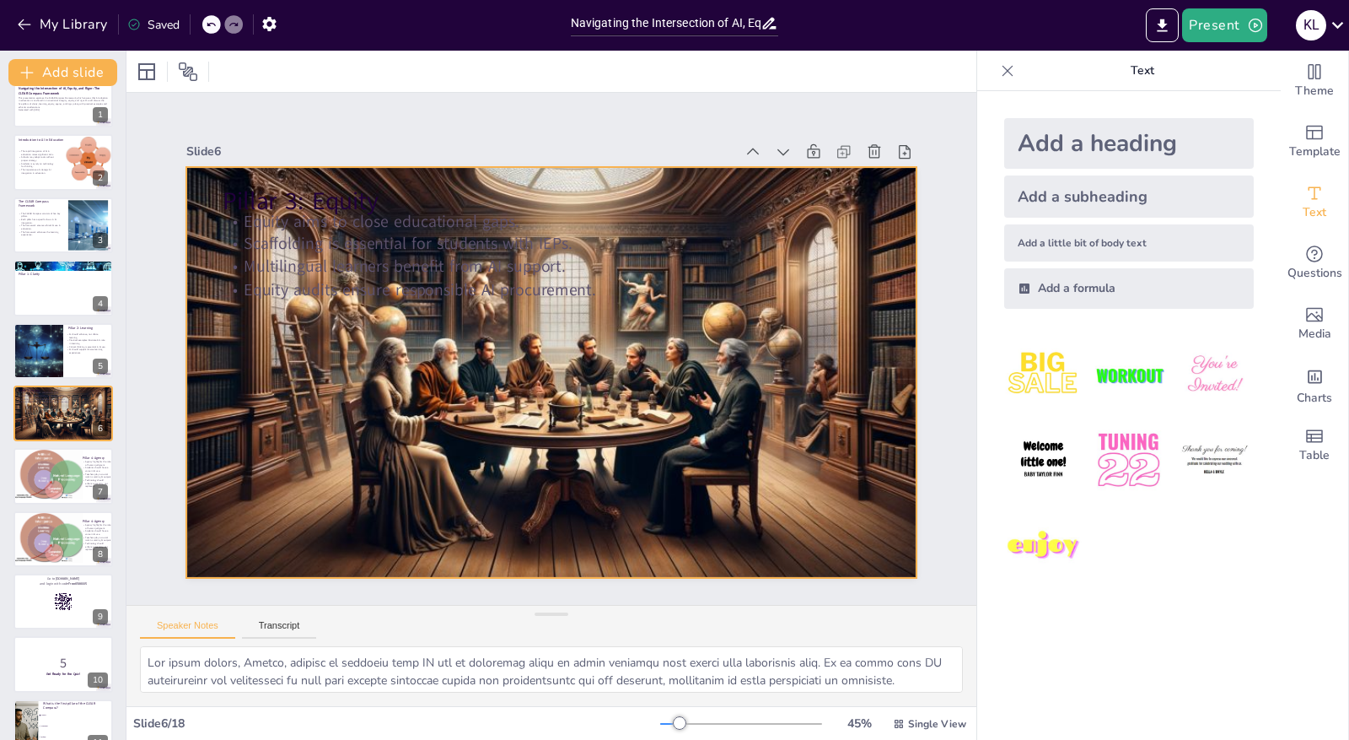
click at [248, 535] on div at bounding box center [549, 371] width 770 height 491
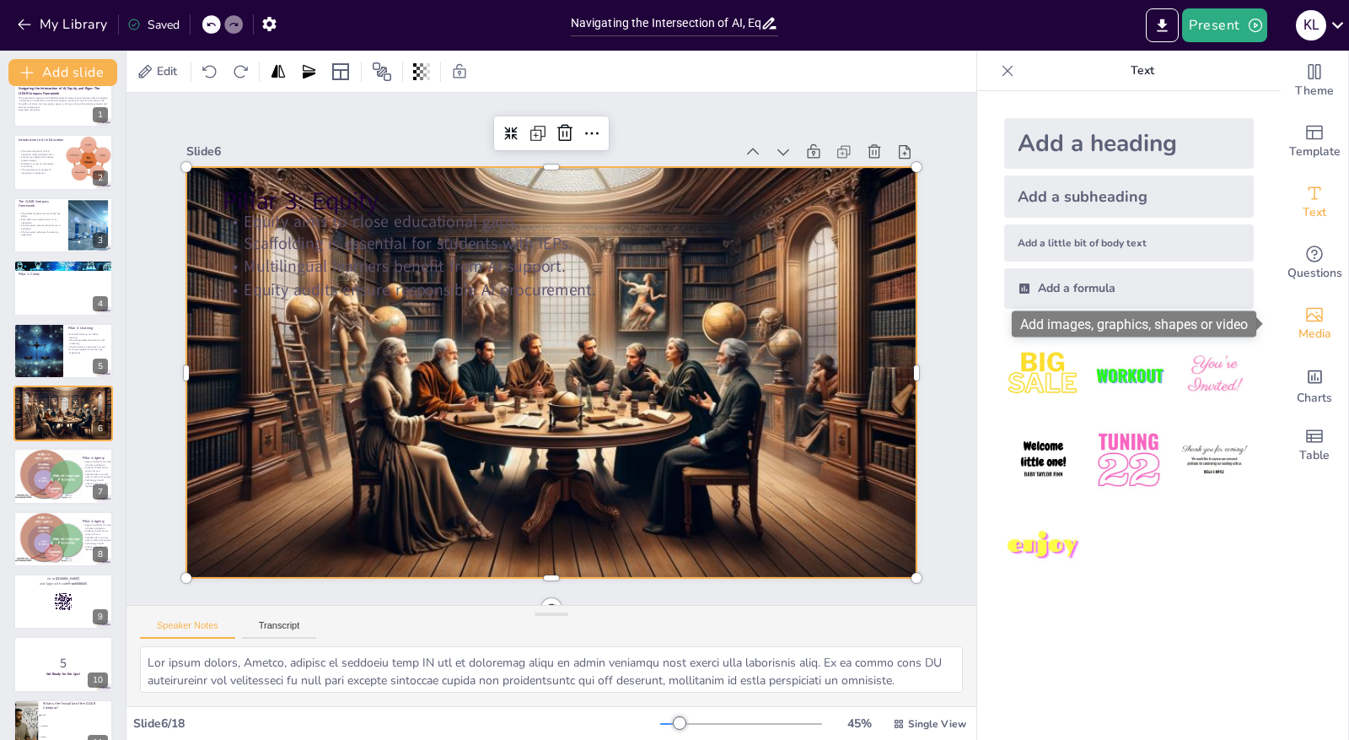
click at [1304, 323] on icon "Add images, graphics, shapes or video" at bounding box center [1314, 314] width 20 height 20
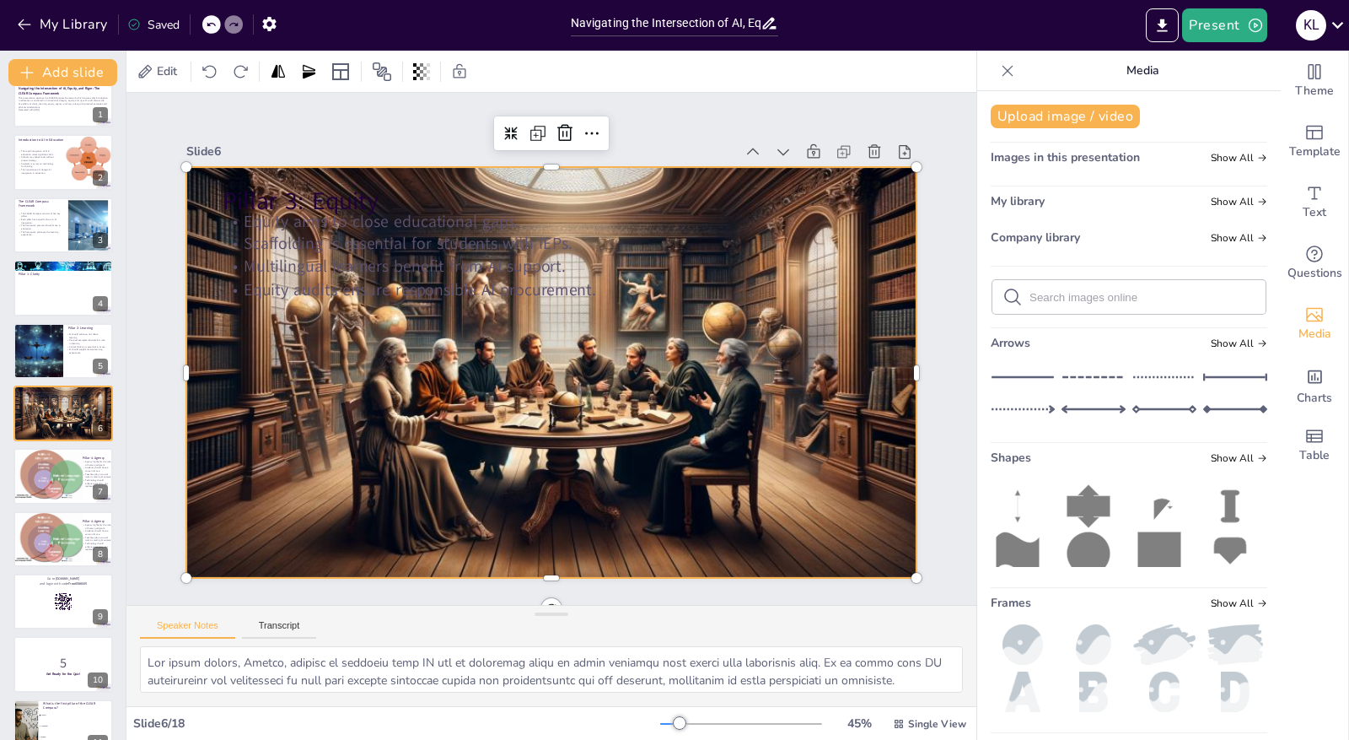
click at [532, 510] on div at bounding box center [549, 372] width 770 height 492
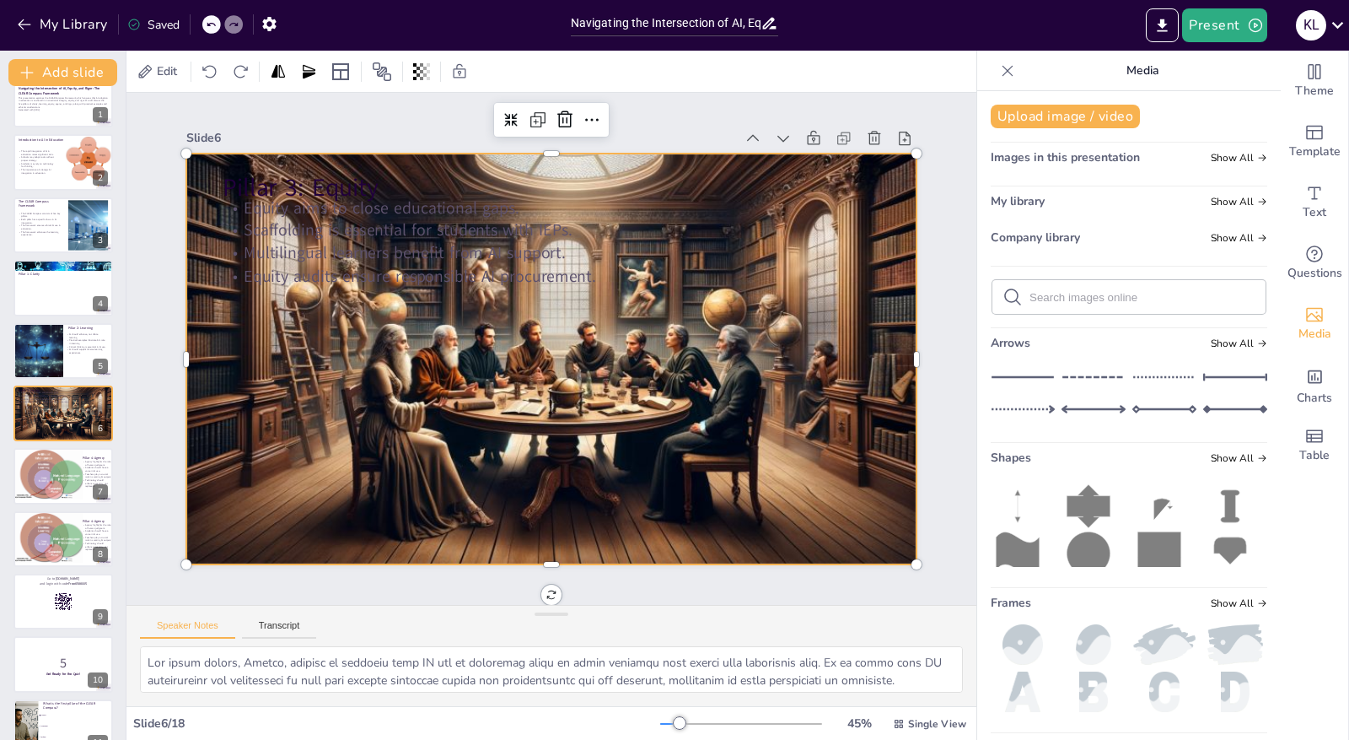
scroll to position [0, 0]
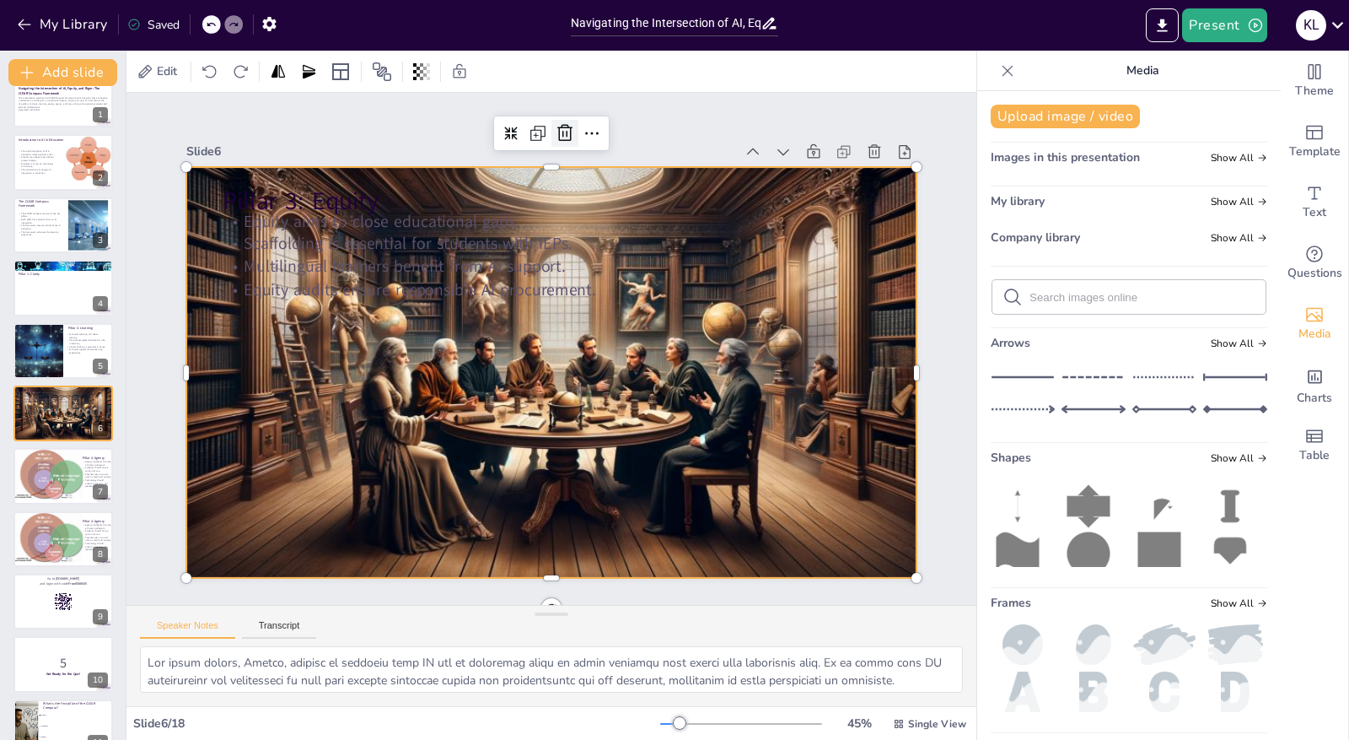
click at [576, 132] on icon at bounding box center [587, 136] width 22 height 22
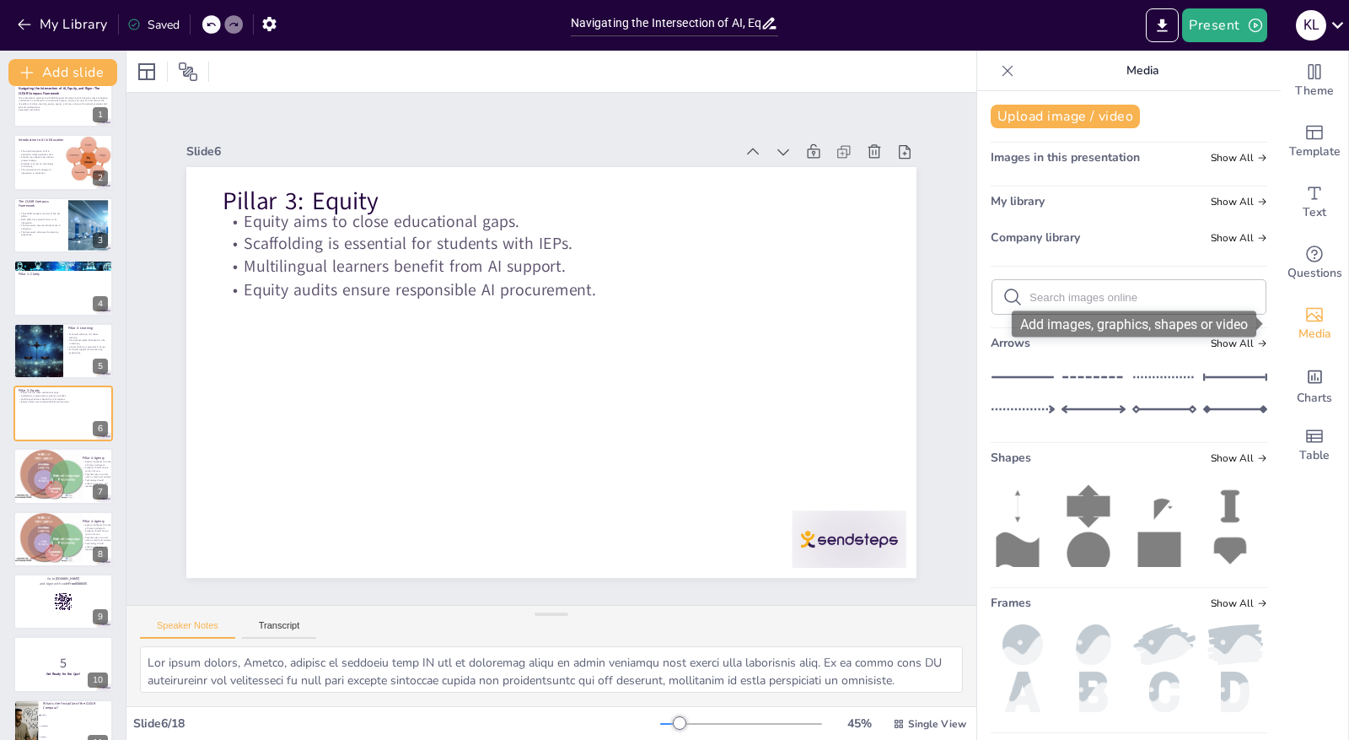
click at [1311, 327] on span "Media" at bounding box center [1315, 334] width 33 height 19
click at [1304, 307] on icon "Add images, graphics, shapes or video" at bounding box center [1314, 314] width 20 height 20
click at [212, 18] on div at bounding box center [211, 24] width 19 height 19
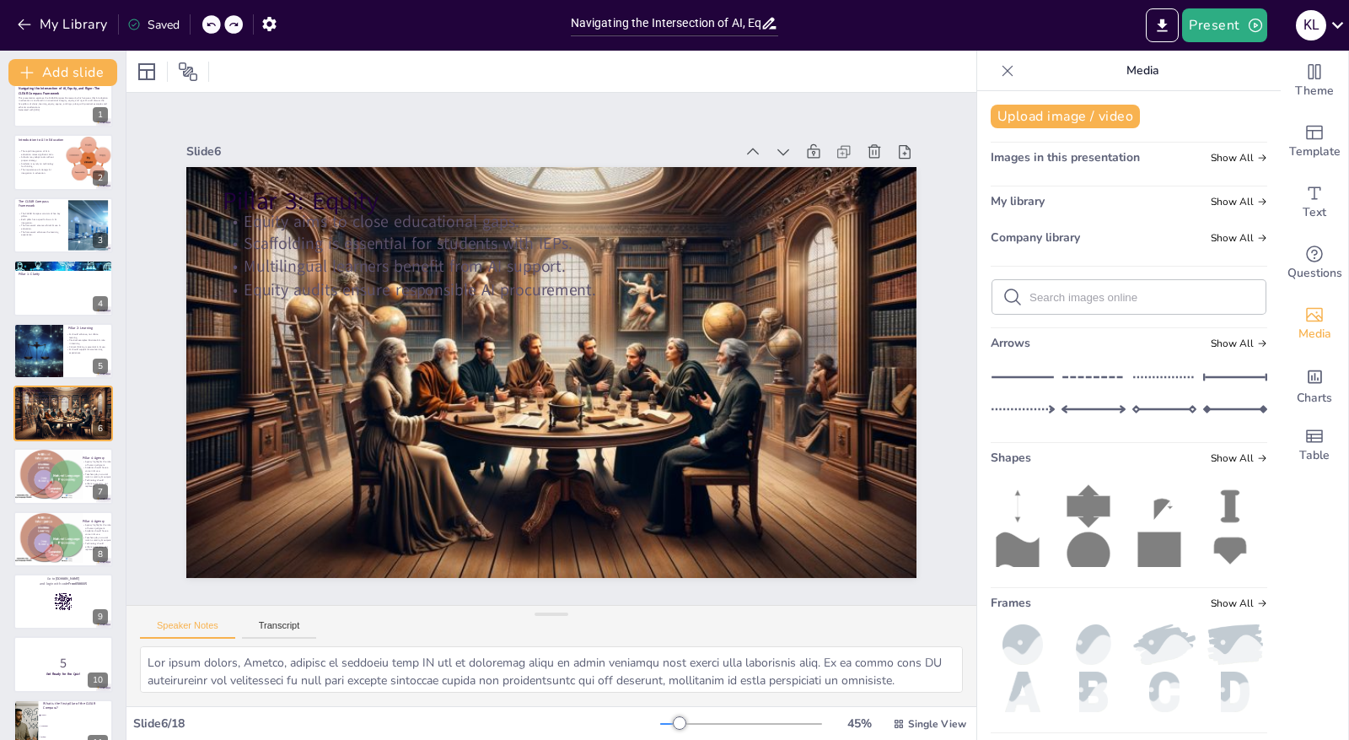
click at [1211, 164] on div "Images in this presentation Show All" at bounding box center [1129, 160] width 277 height 23
click at [1218, 156] on span "Show All" at bounding box center [1239, 158] width 56 height 12
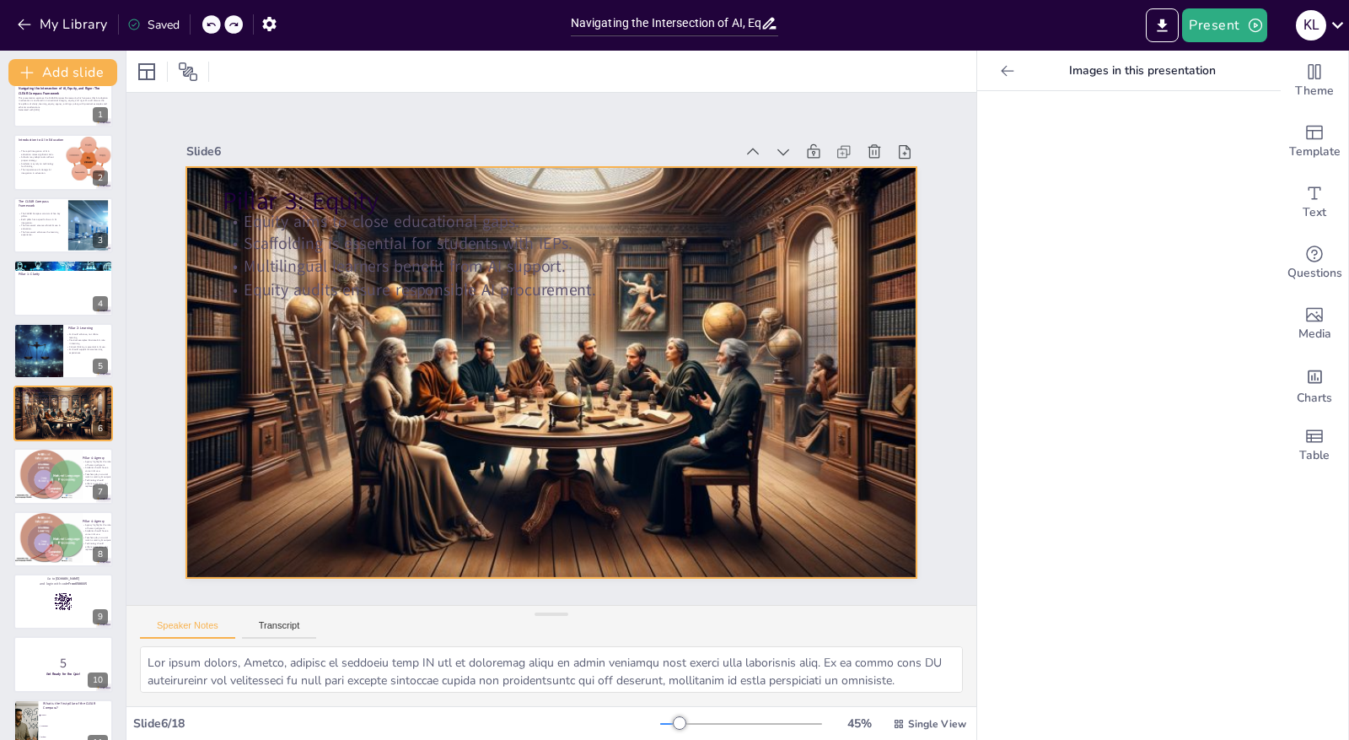
click at [682, 421] on div at bounding box center [551, 372] width 730 height 417
click at [1100, 326] on div at bounding box center [1129, 415] width 304 height 648
click at [999, 66] on icon at bounding box center [1007, 70] width 17 height 17
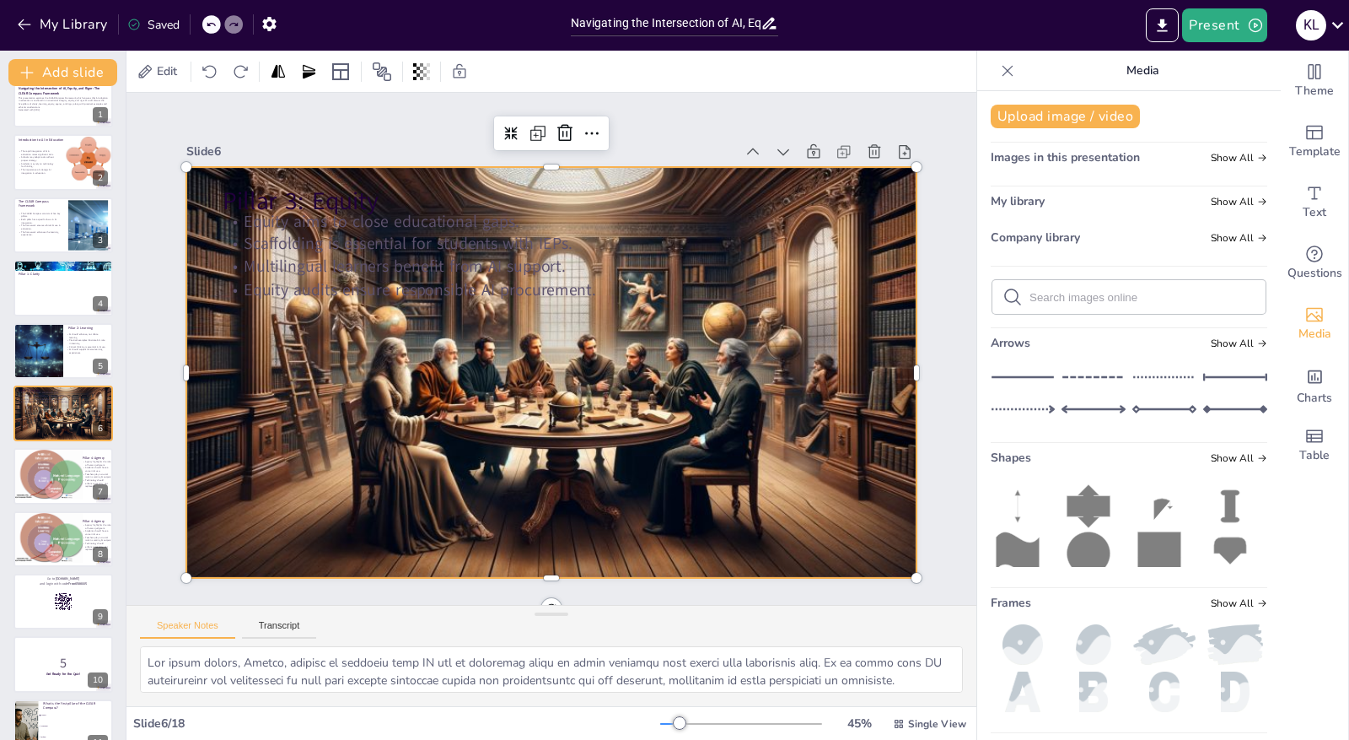
click at [416, 503] on div at bounding box center [549, 372] width 770 height 492
click at [1223, 206] on span "Show All" at bounding box center [1239, 202] width 56 height 12
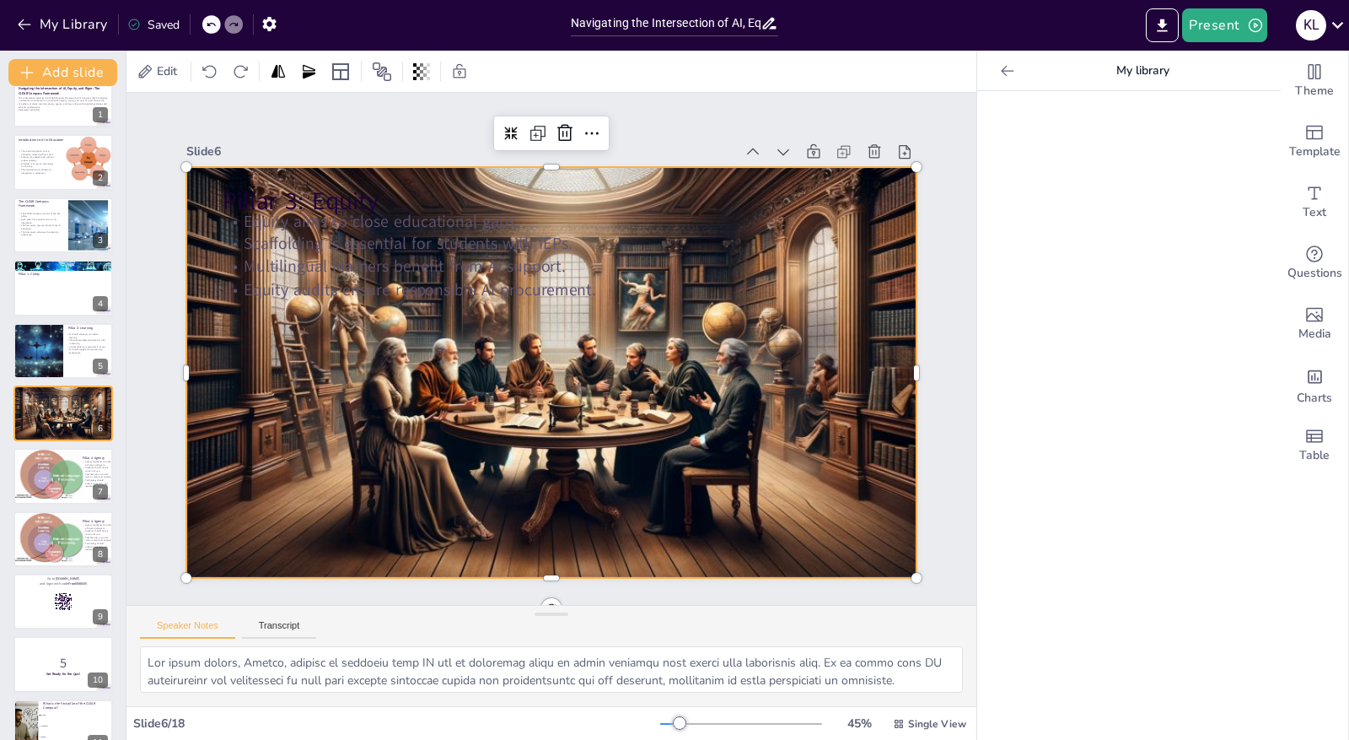
click at [999, 64] on icon at bounding box center [1007, 70] width 17 height 17
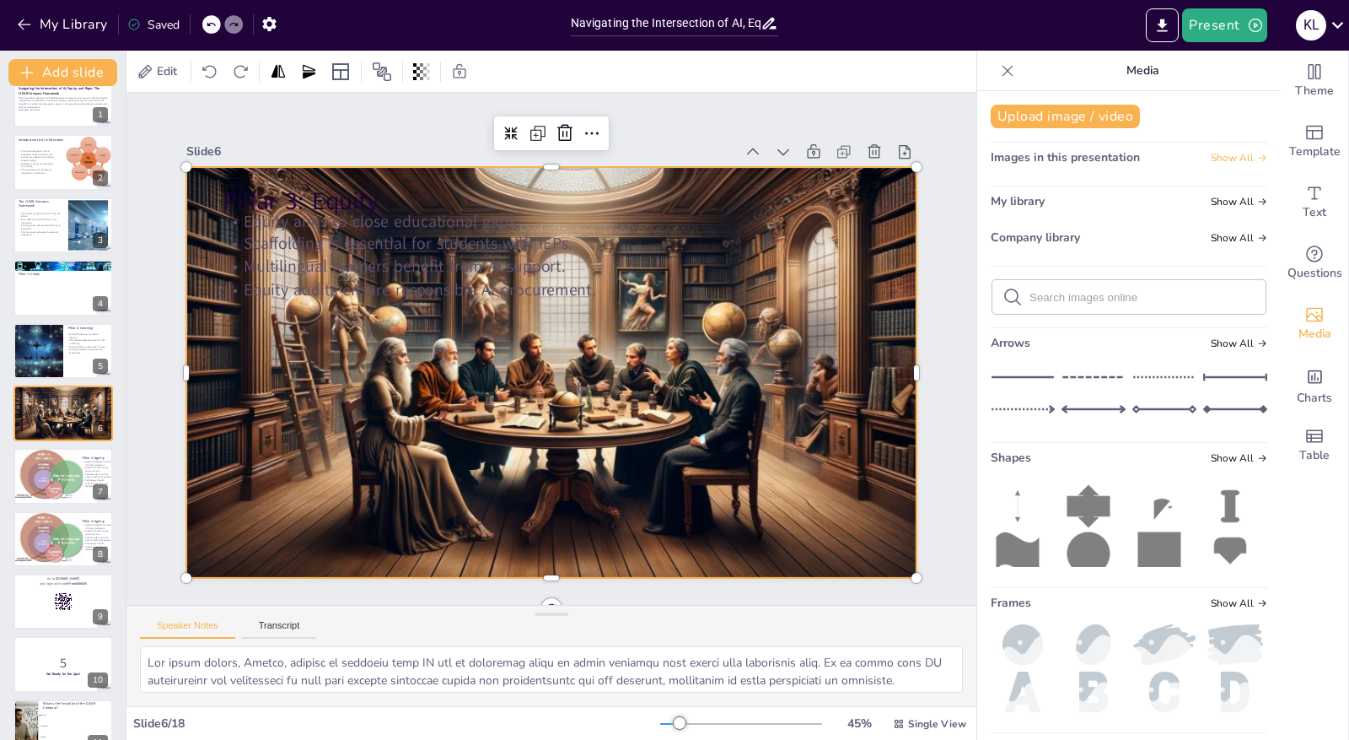
click at [1211, 153] on span "Show All" at bounding box center [1239, 158] width 56 height 12
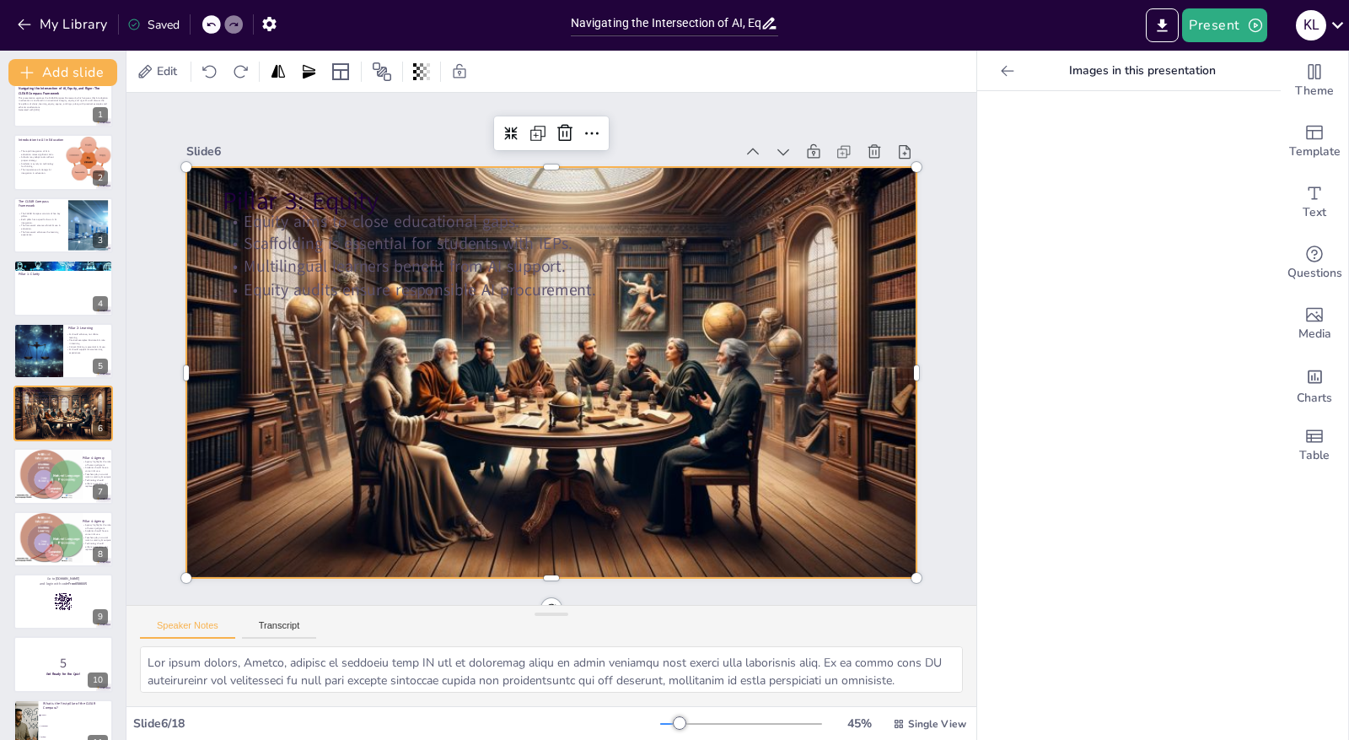
click at [1067, 70] on p "Images in this presentation" at bounding box center [1142, 71] width 243 height 40
click at [999, 69] on icon at bounding box center [1007, 70] width 17 height 17
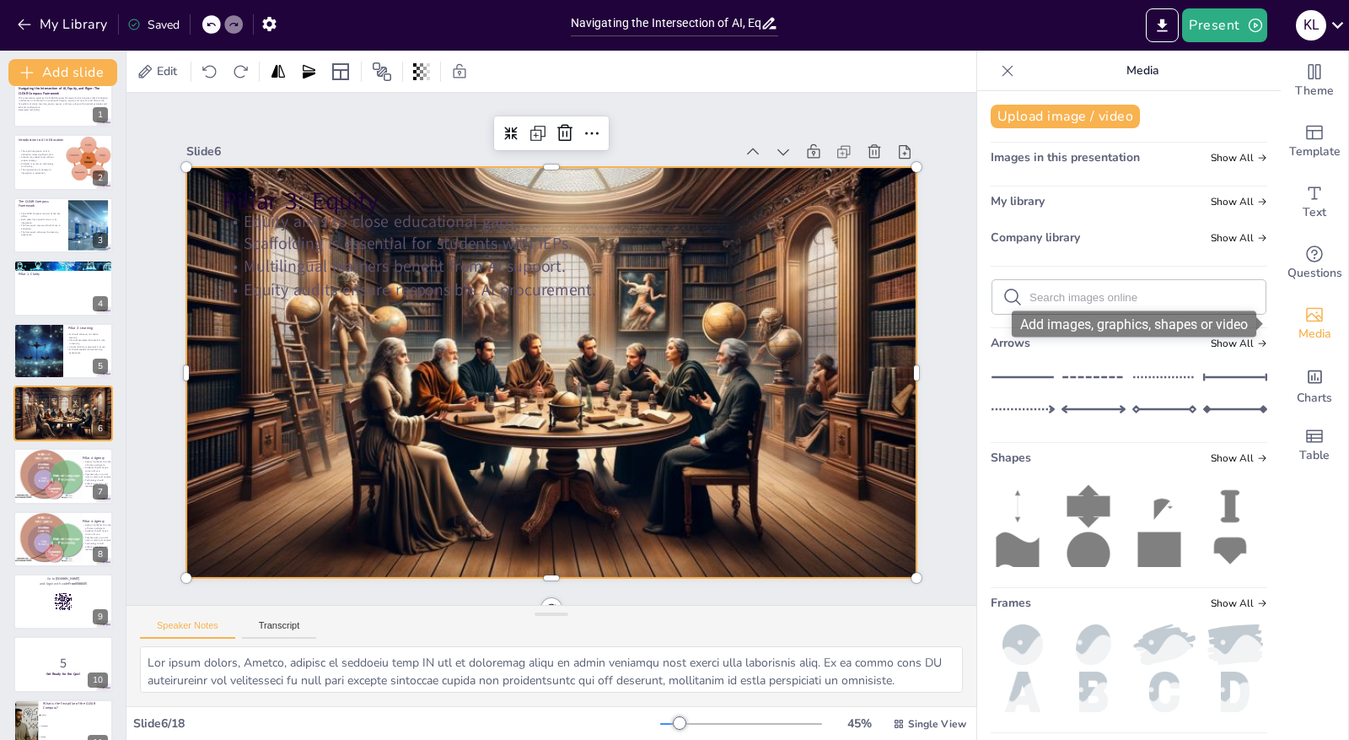
drag, startPoint x: 1265, startPoint y: 200, endPoint x: 1294, endPoint y: 309, distance: 113.5
click at [1294, 309] on body "My Library Saved Navigating the Intersection of AI, Equity, and Rigor: The CLEA…" at bounding box center [674, 370] width 1349 height 740
drag, startPoint x: 1266, startPoint y: 417, endPoint x: 1218, endPoint y: 98, distance: 322.3
click at [1218, 98] on div "Upload image / video Images in this presentation Show All My library Show All C…" at bounding box center [1129, 415] width 304 height 648
click at [1214, 164] on span "Show All" at bounding box center [1239, 158] width 56 height 12
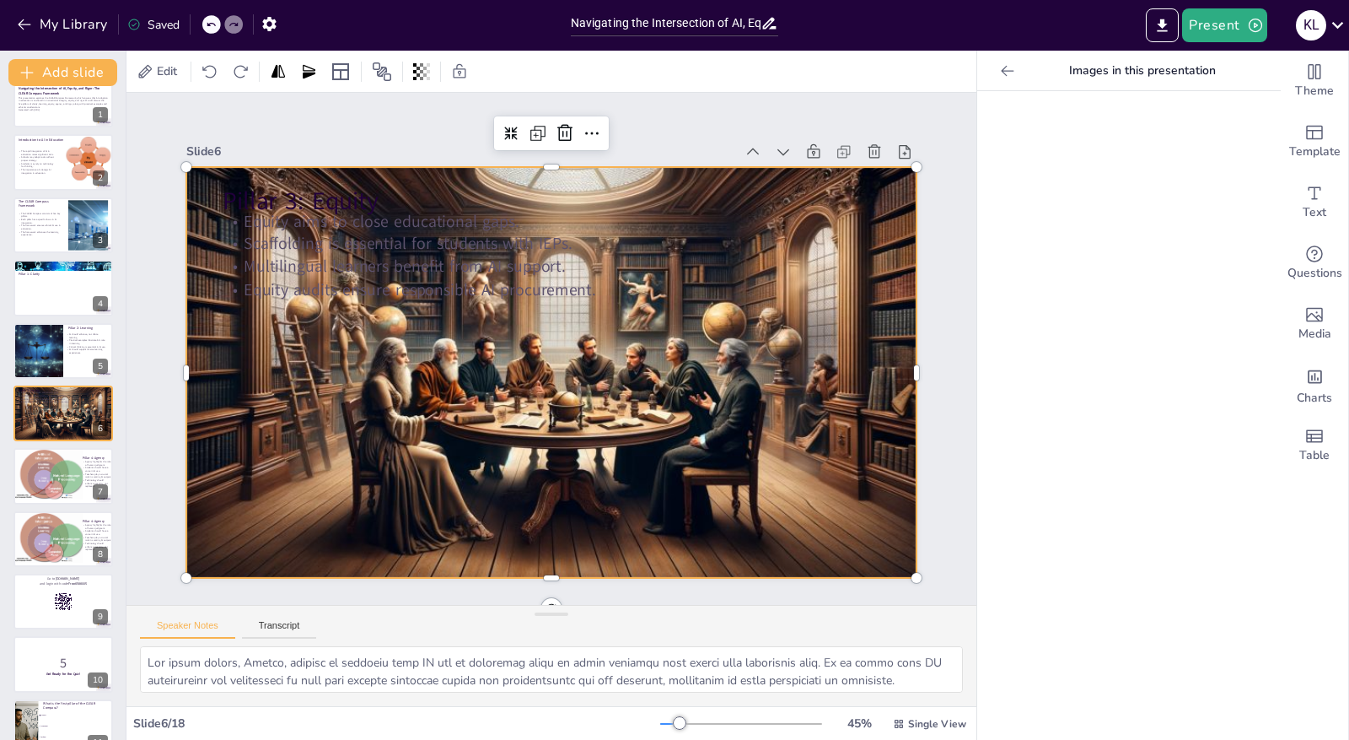
click at [873, 239] on div at bounding box center [546, 372] width 801 height 560
click at [50, 455] on div at bounding box center [48, 474] width 73 height 51
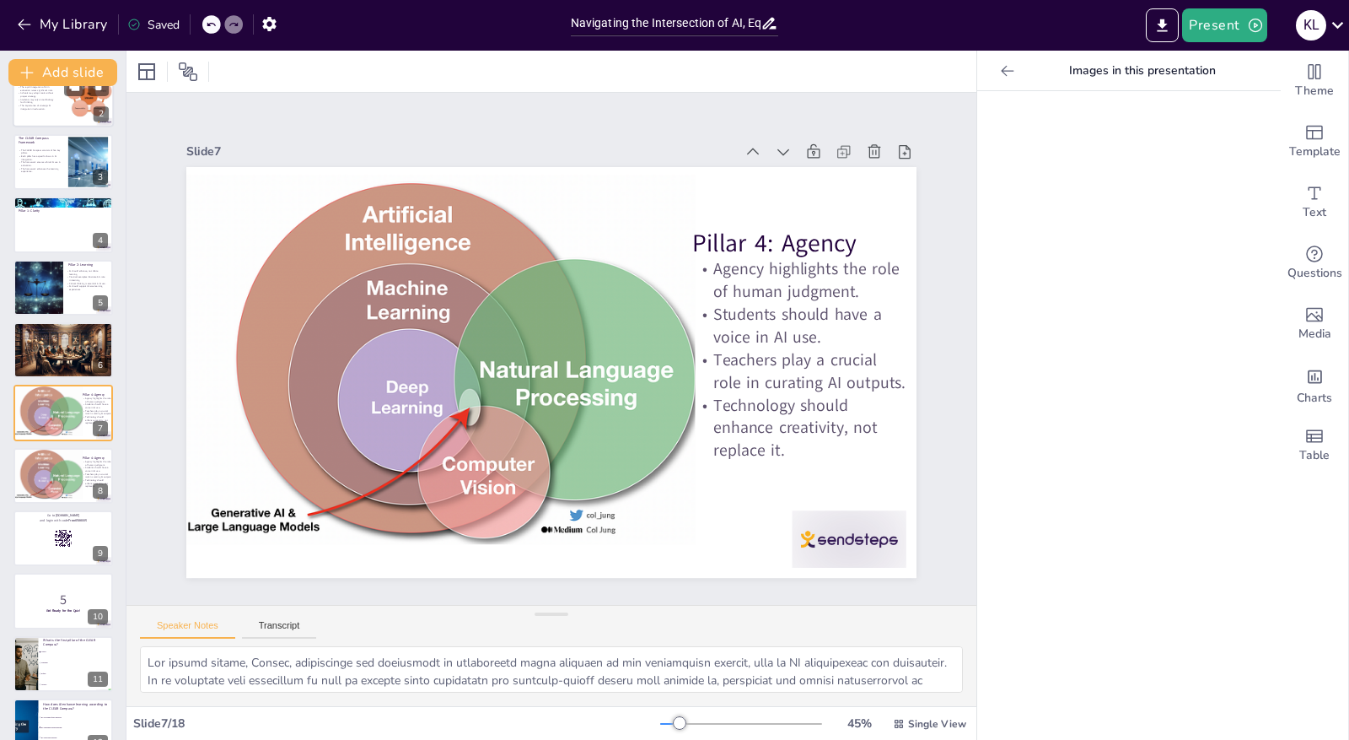
click at [67, 106] on div at bounding box center [89, 96] width 48 height 46
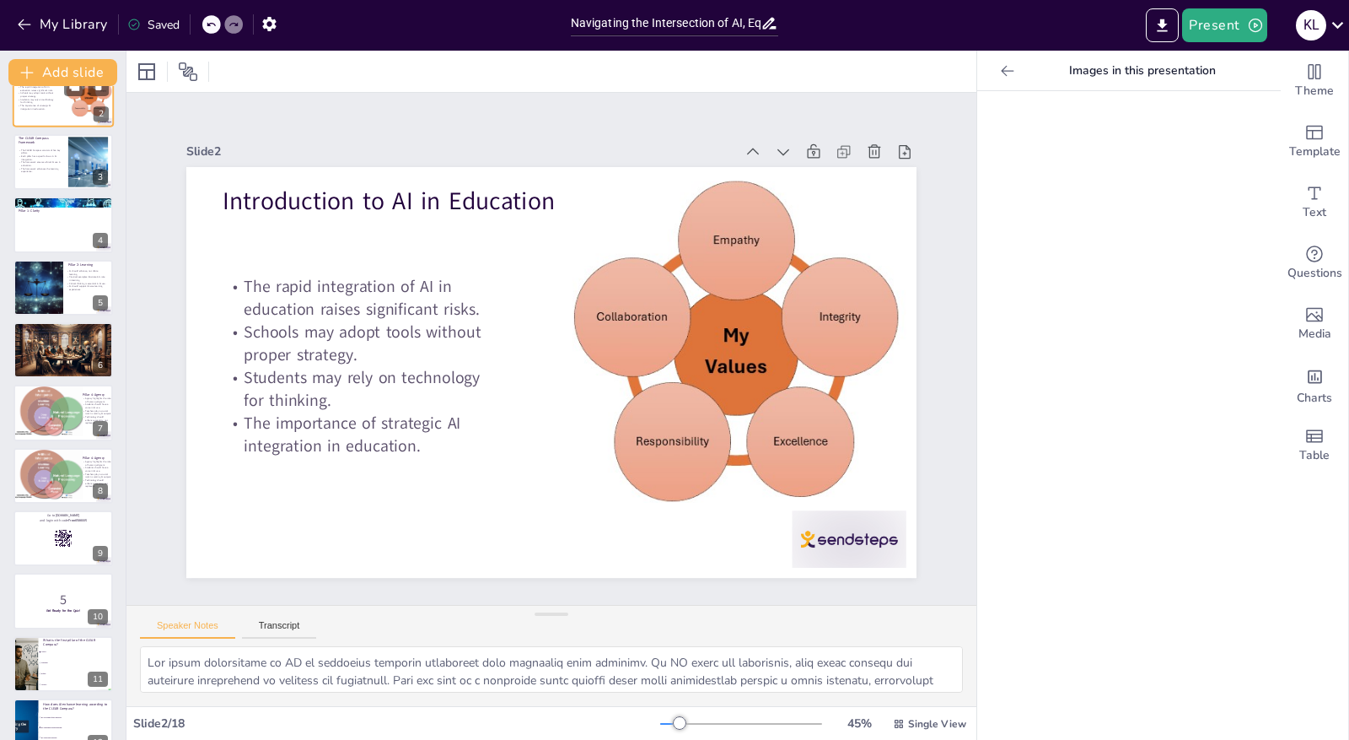
scroll to position [0, 0]
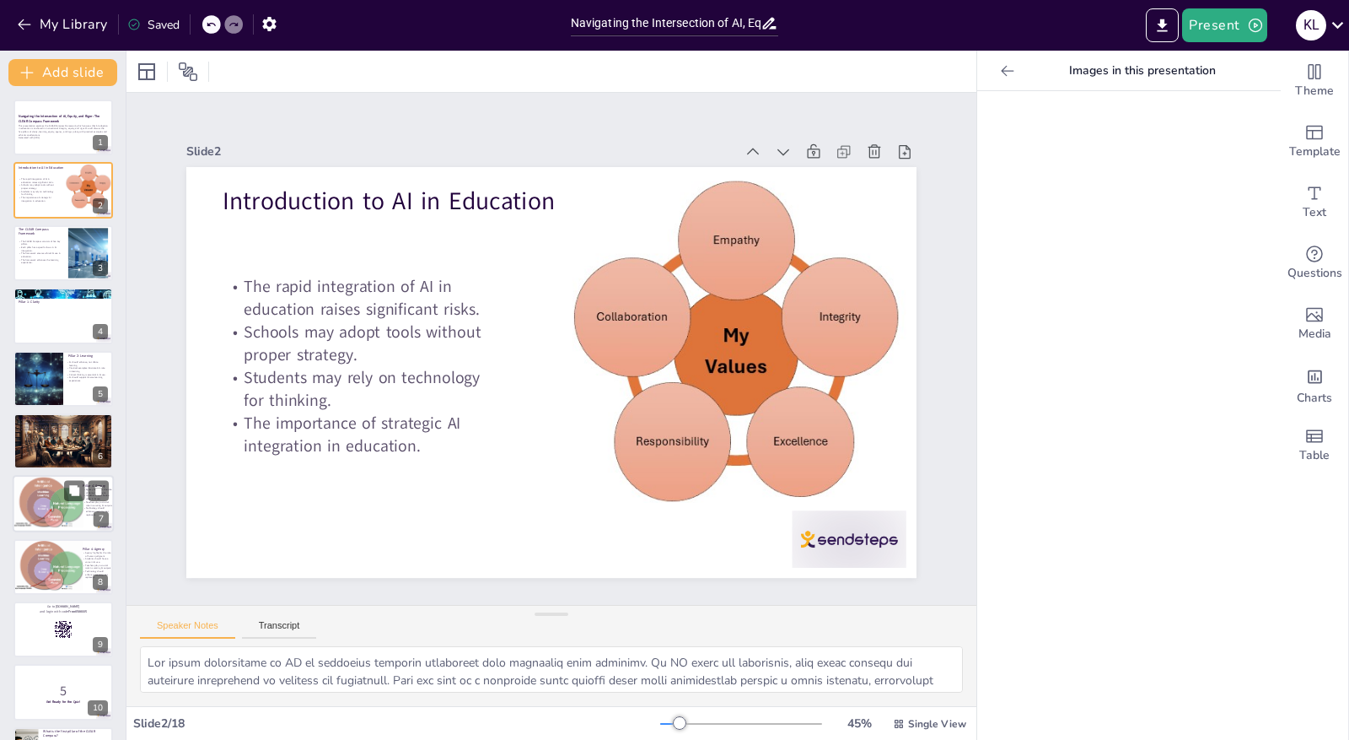
click at [40, 511] on div at bounding box center [48, 501] width 73 height 51
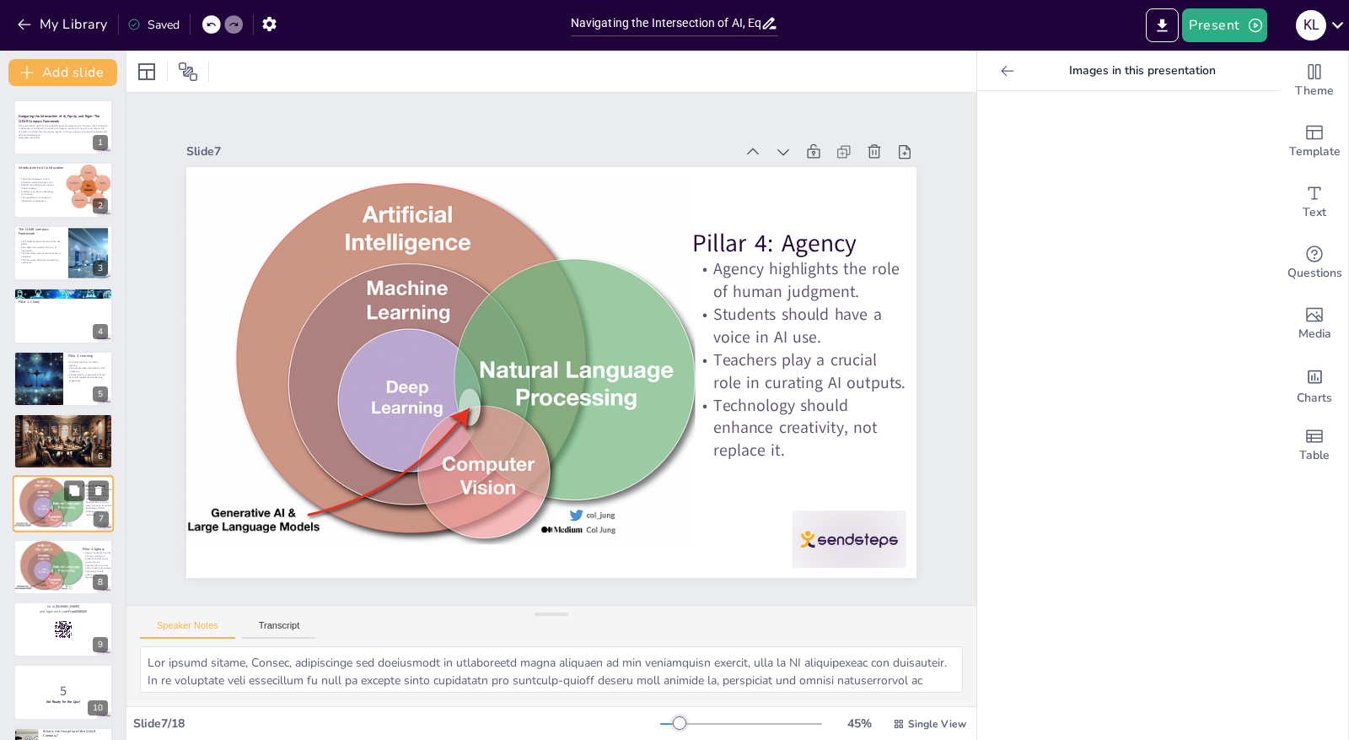
scroll to position [91, 0]
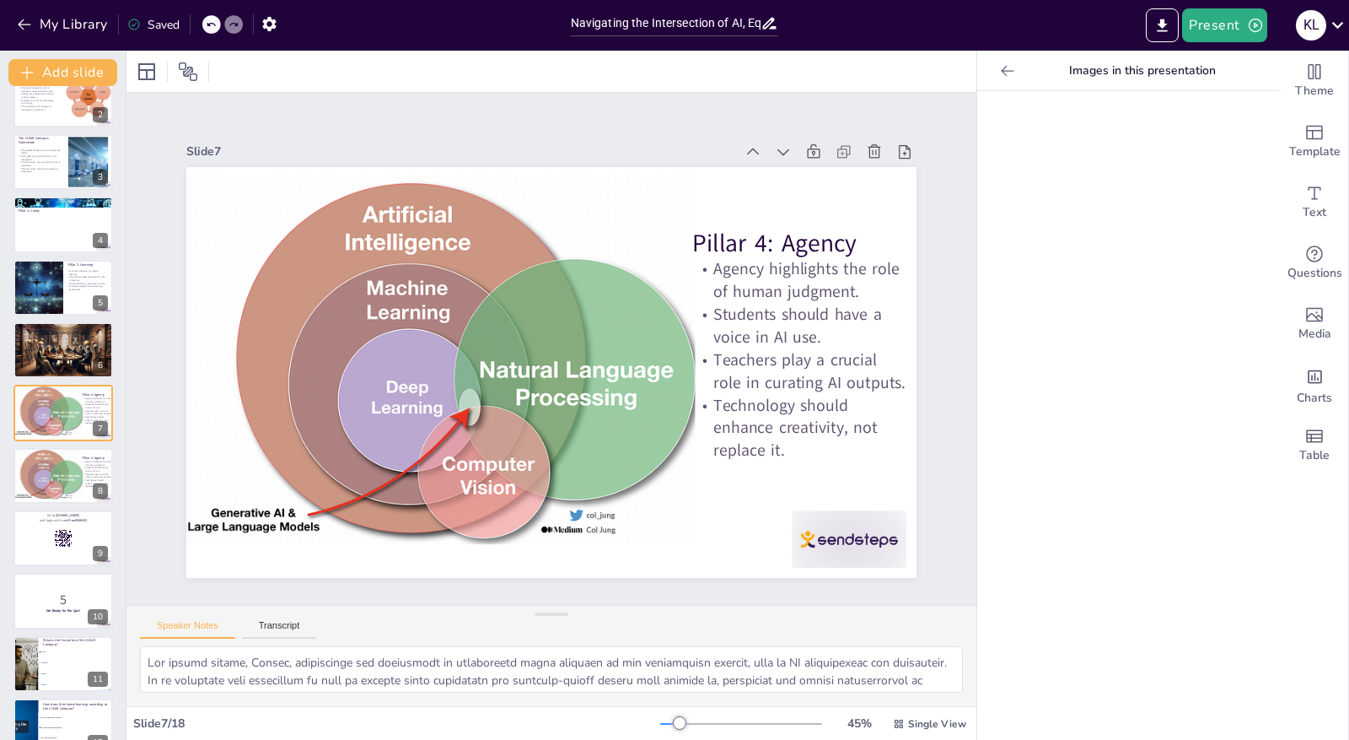
click at [999, 72] on icon at bounding box center [1007, 70] width 17 height 17
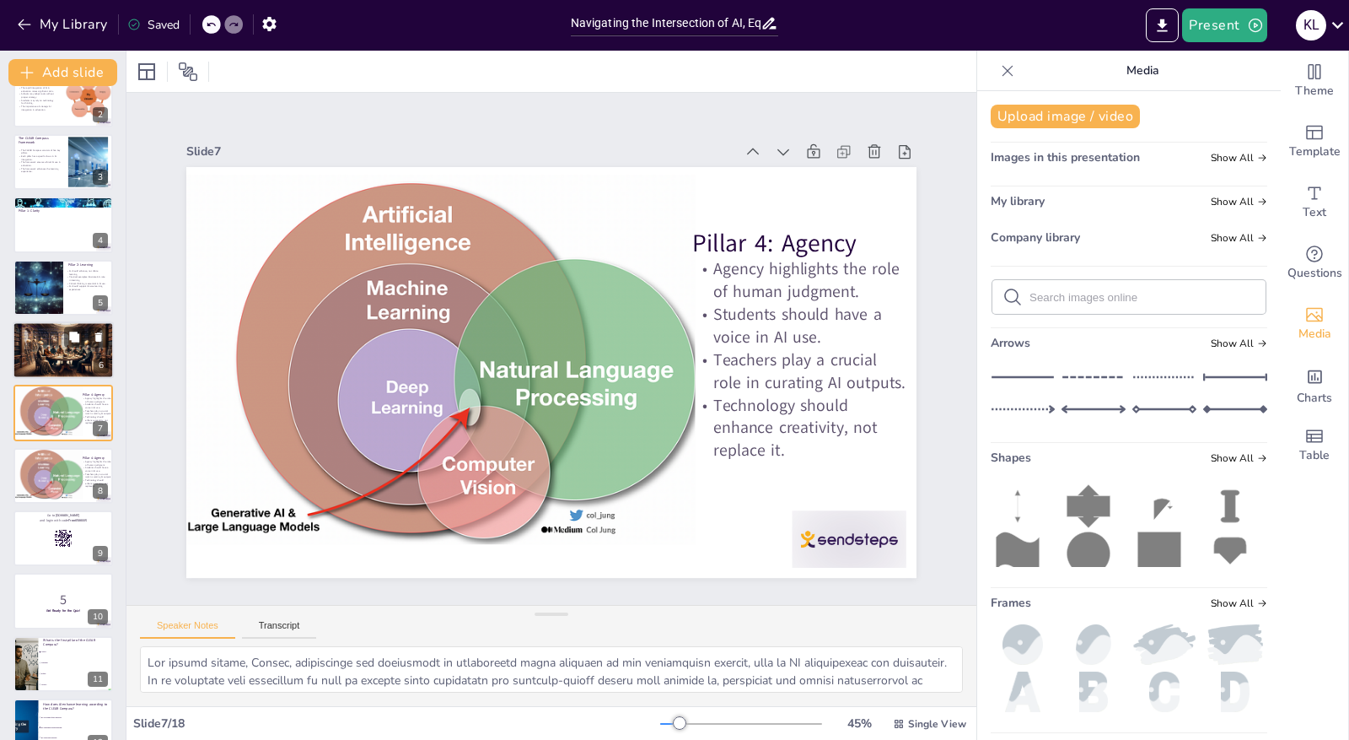
click at [62, 359] on div at bounding box center [63, 350] width 101 height 58
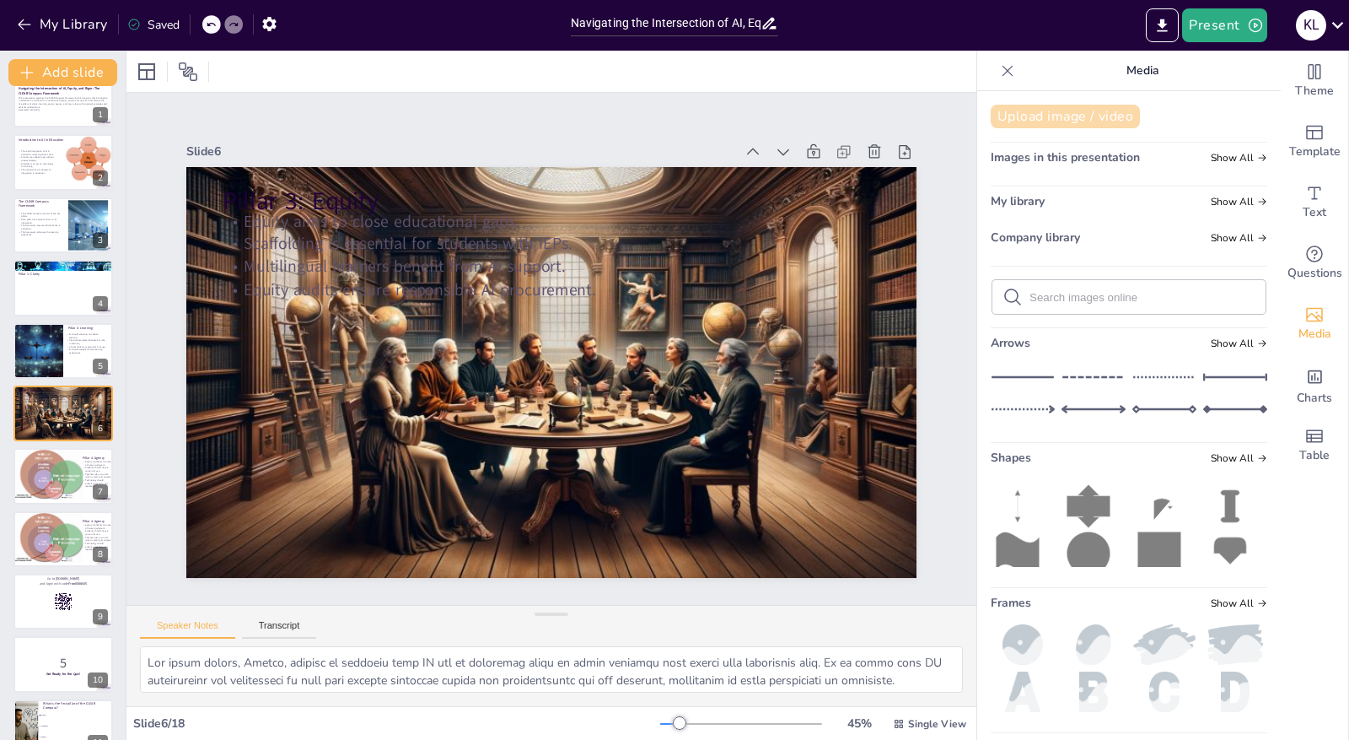
click at [1053, 116] on button "Upload image / video" at bounding box center [1065, 117] width 149 height 24
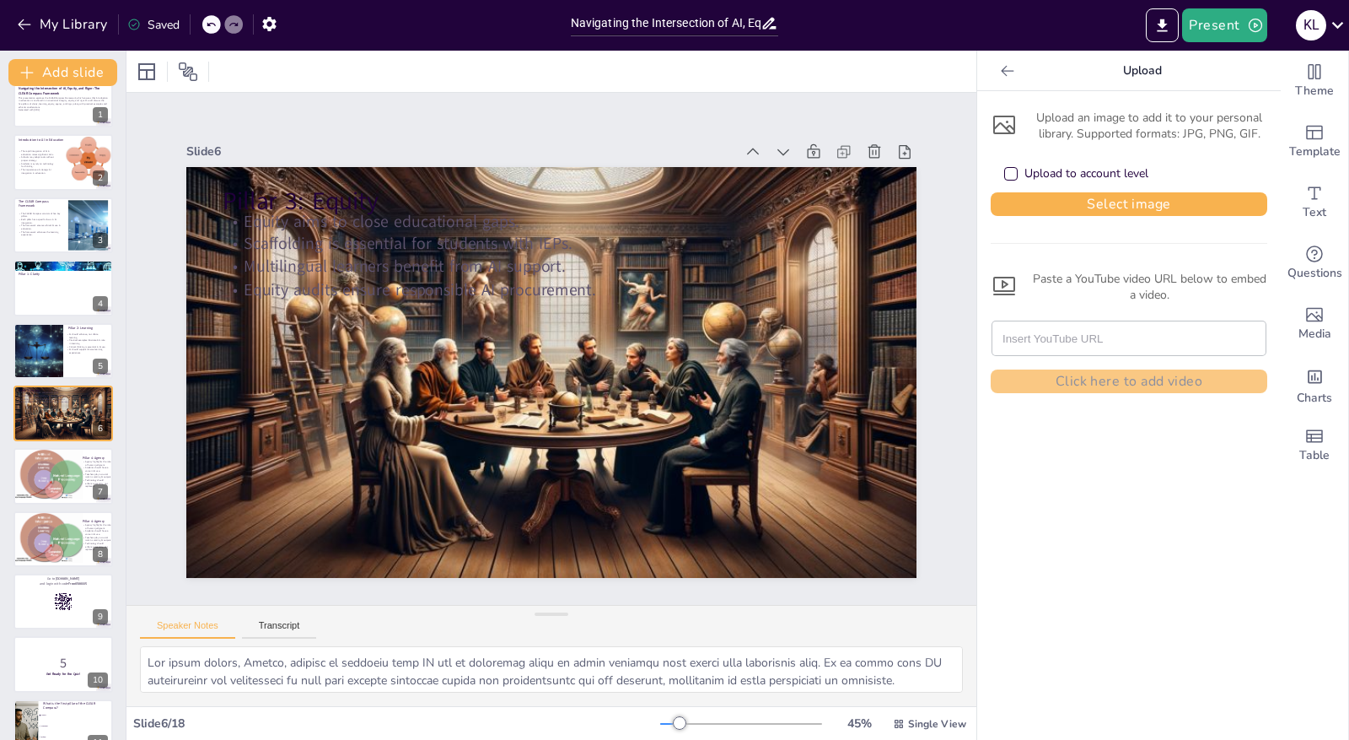
click at [1056, 126] on div "Upload an image to add it to your personal library. Supported formats: JPG, PNG…" at bounding box center [1129, 126] width 277 height 32
click at [999, 64] on icon at bounding box center [1007, 70] width 17 height 17
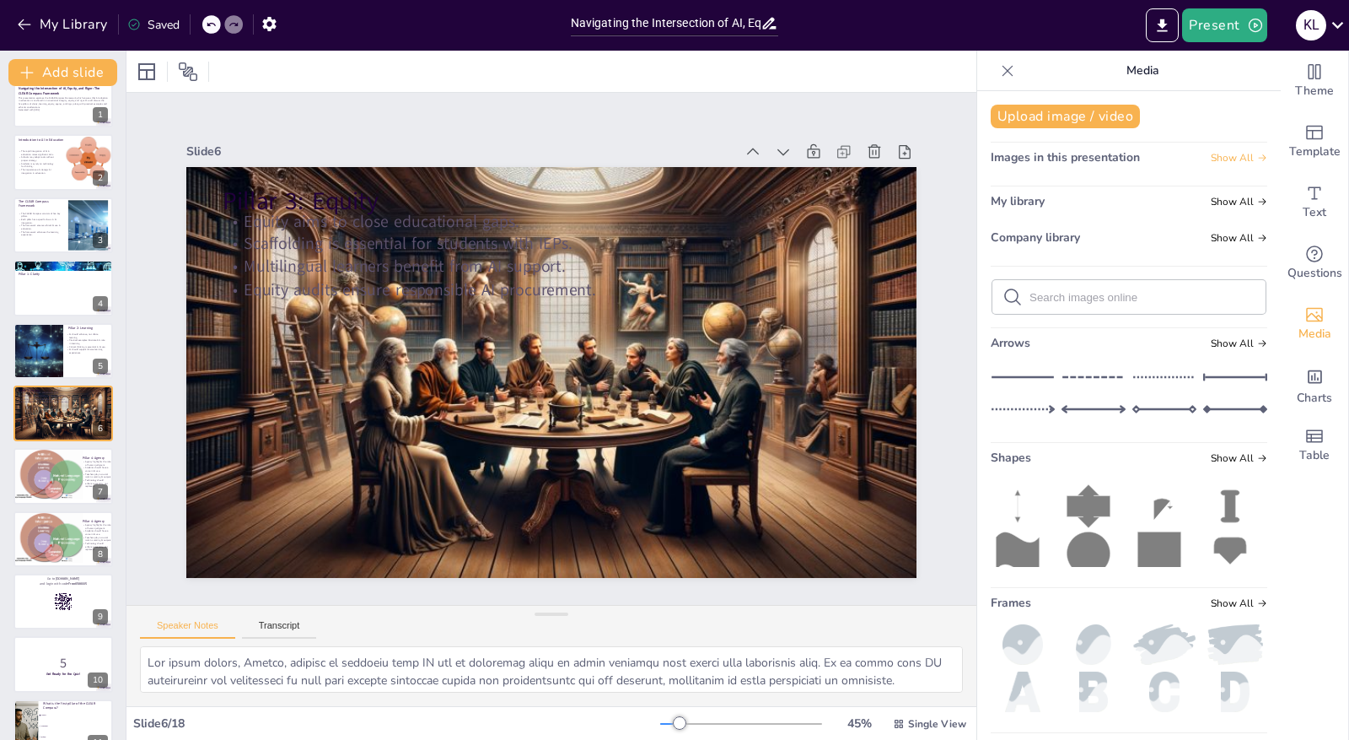
click at [1218, 158] on span "Show All" at bounding box center [1239, 158] width 56 height 12
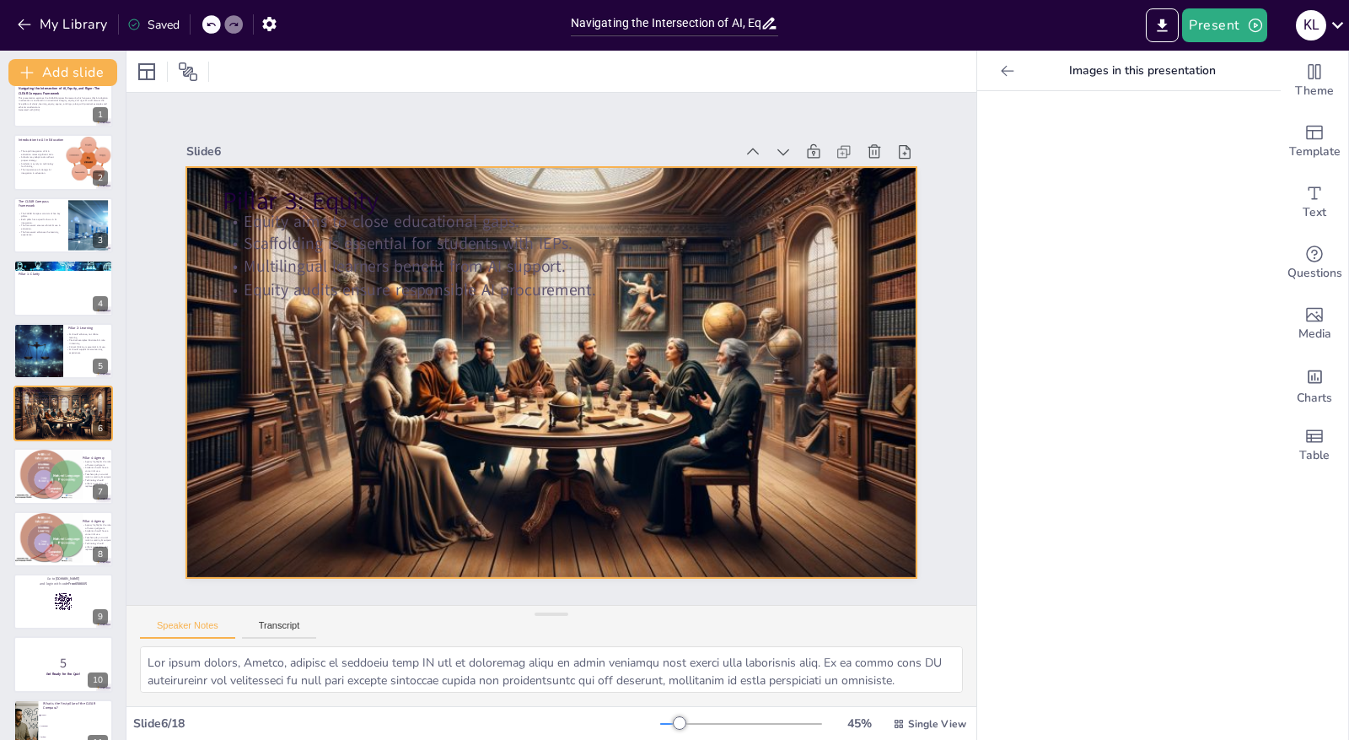
click at [862, 219] on div "Pillar 3: Equity Equity aims to close educational gaps. Scaffolding is essentia…" at bounding box center [543, 371] width 821 height 616
click at [885, 187] on div at bounding box center [549, 371] width 770 height 491
click at [999, 78] on icon at bounding box center [1007, 70] width 17 height 17
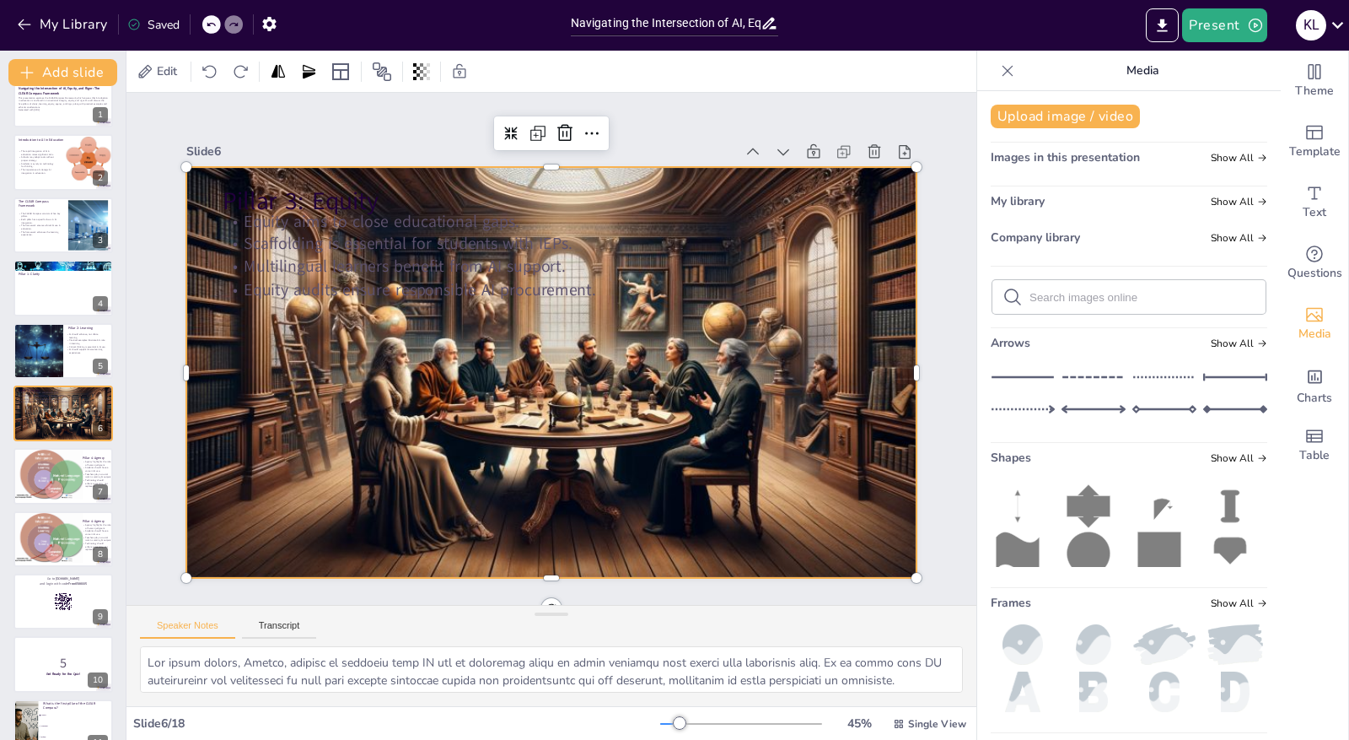
click at [996, 153] on span "Images in this presentation" at bounding box center [1065, 157] width 149 height 16
click at [1231, 156] on span "Show All" at bounding box center [1239, 158] width 56 height 12
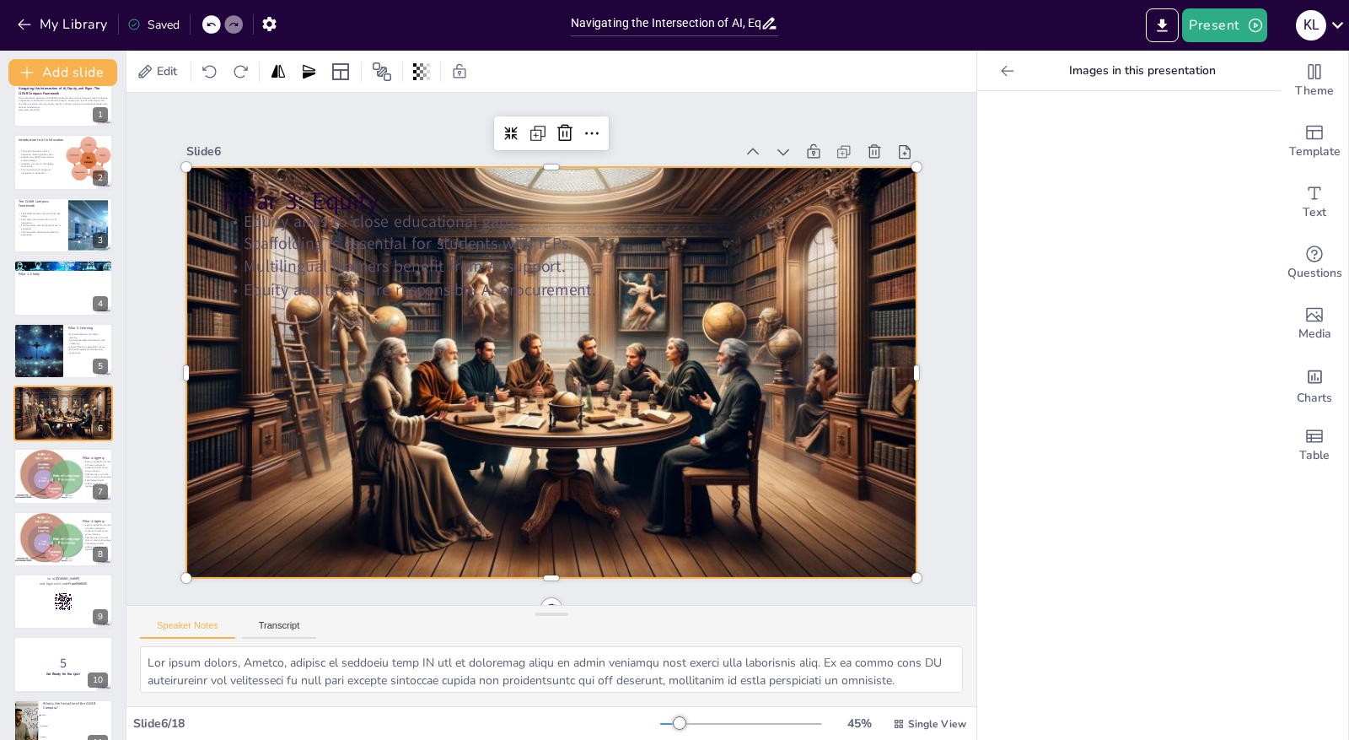
click at [999, 71] on icon at bounding box center [1007, 70] width 17 height 17
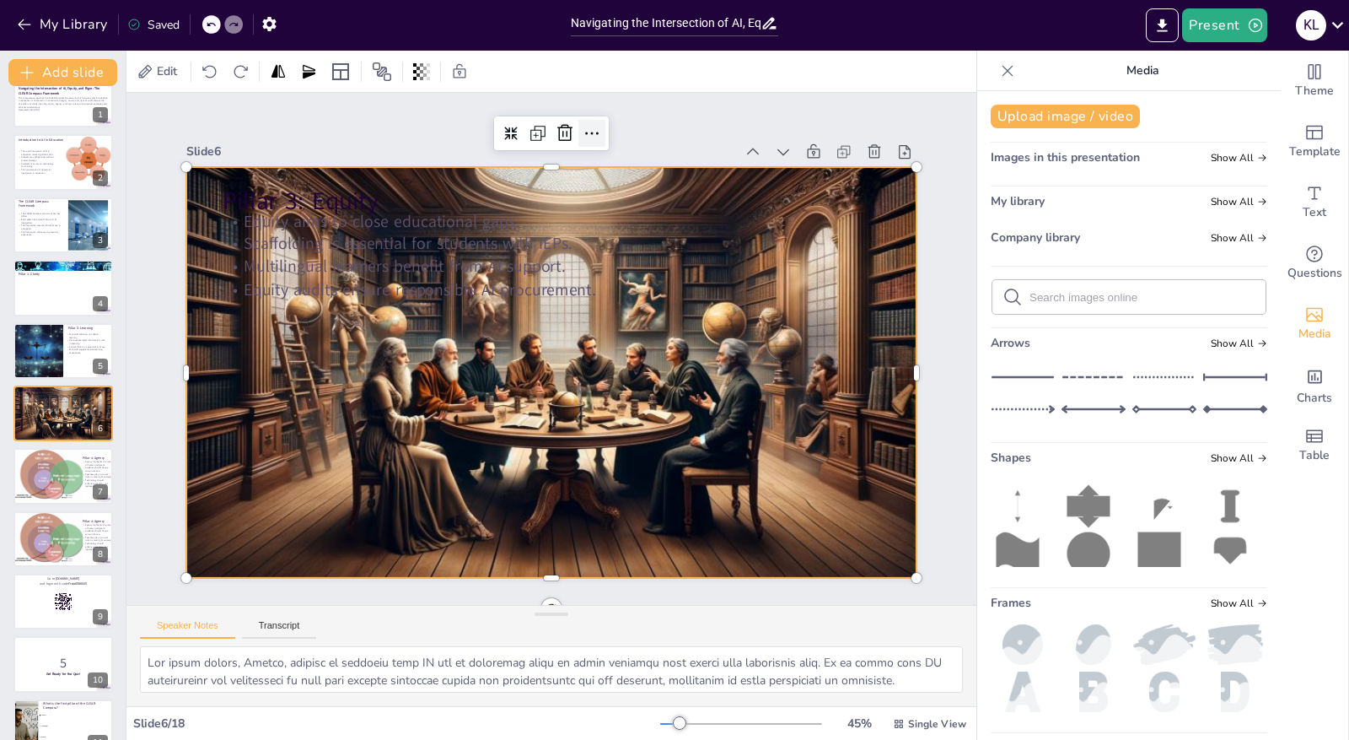
click at [586, 127] on icon at bounding box center [592, 133] width 20 height 20
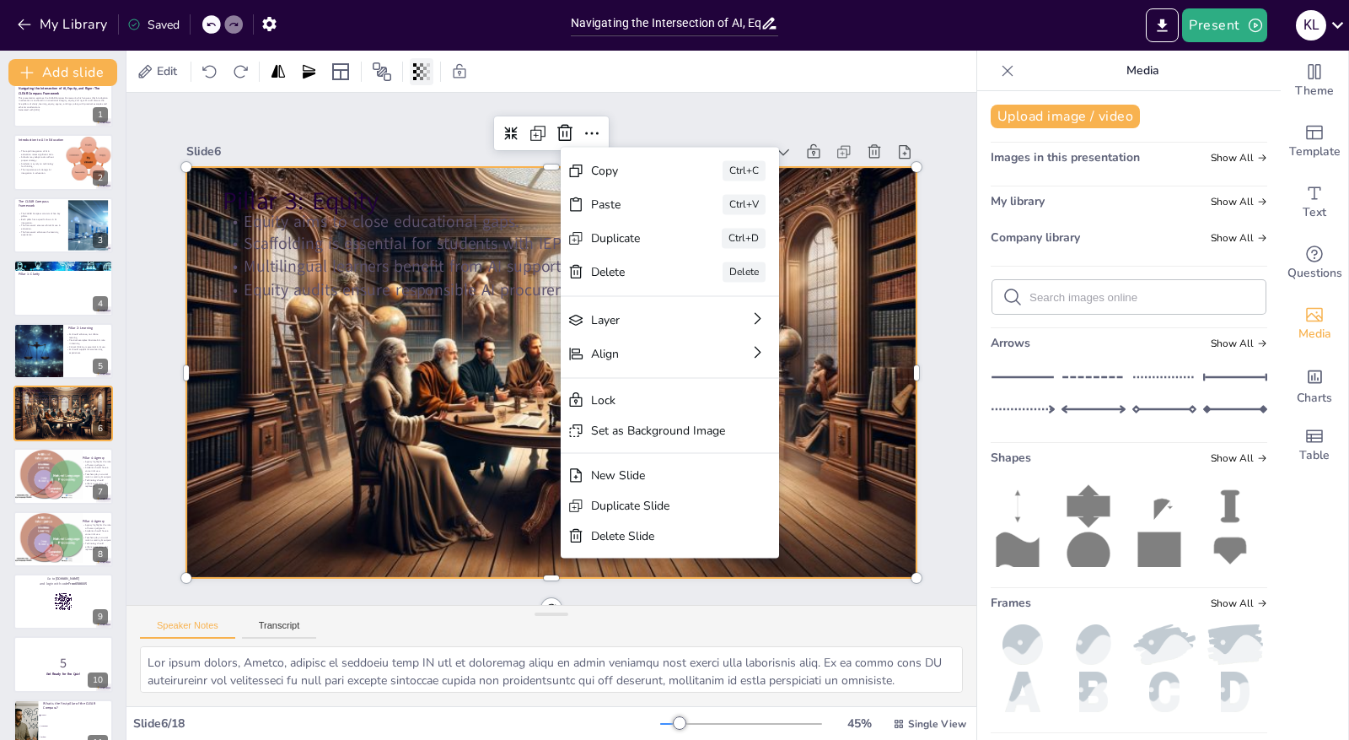
click at [428, 71] on icon at bounding box center [428, 71] width 3 height 17
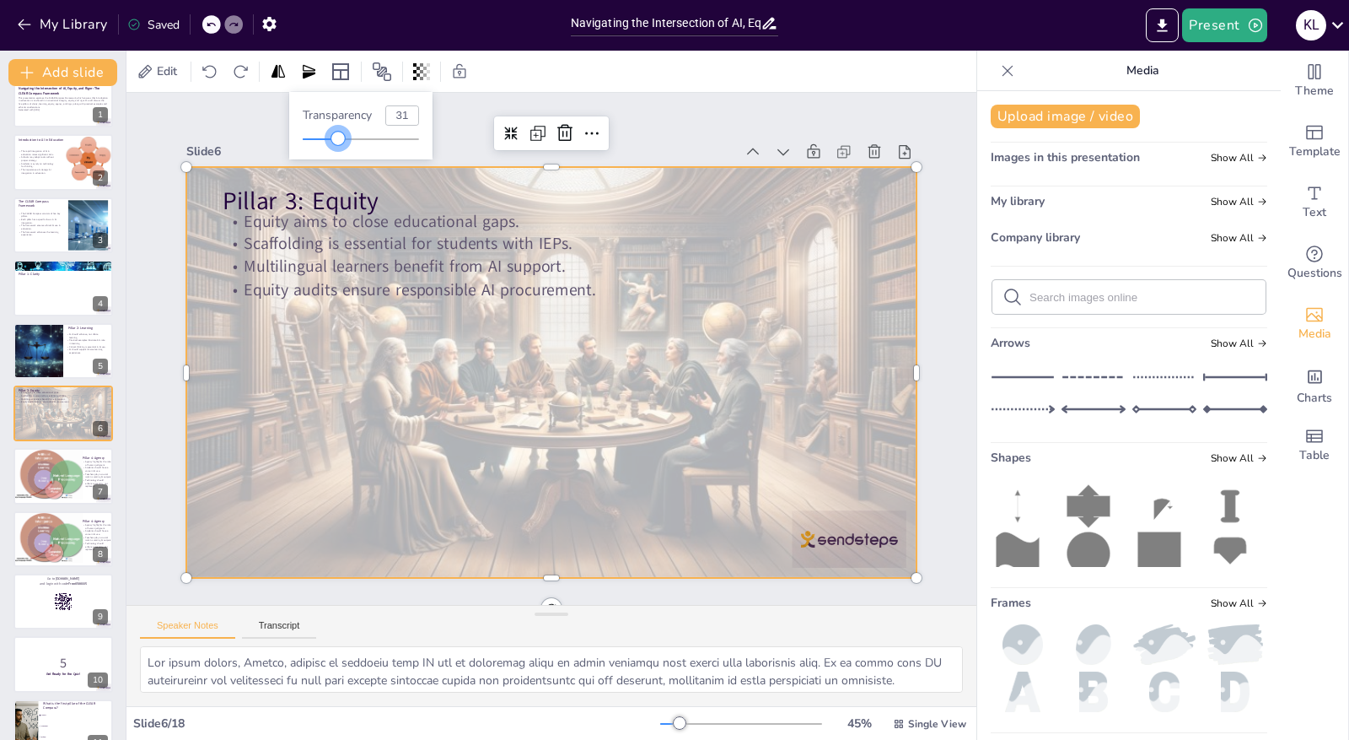
drag, startPoint x: 422, startPoint y: 141, endPoint x: 339, endPoint y: 148, distance: 82.9
click at [339, 148] on div "Transparency 31" at bounding box center [360, 125] width 143 height 67
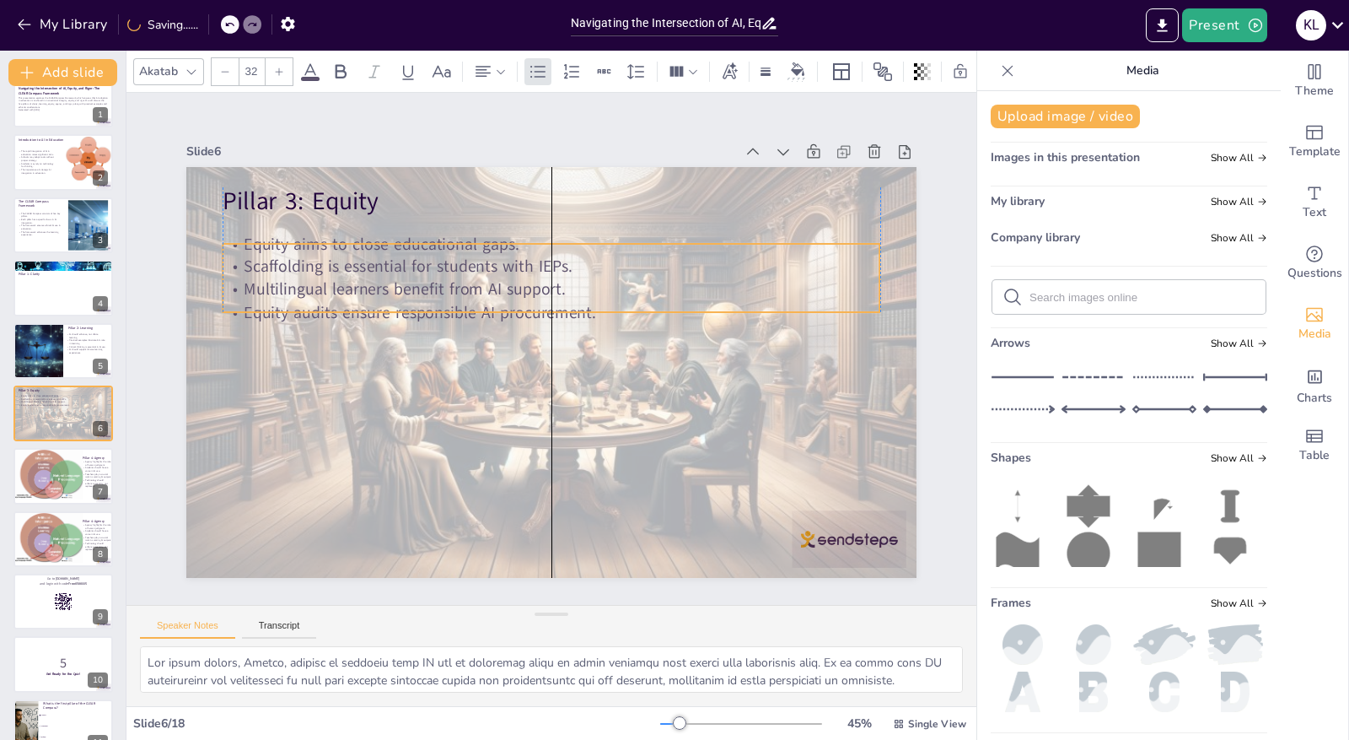
drag, startPoint x: 457, startPoint y: 240, endPoint x: 456, endPoint y: 263, distance: 22.8
click at [456, 263] on p "Scaffolding is essential for students with IEPs." at bounding box center [551, 267] width 657 height 23
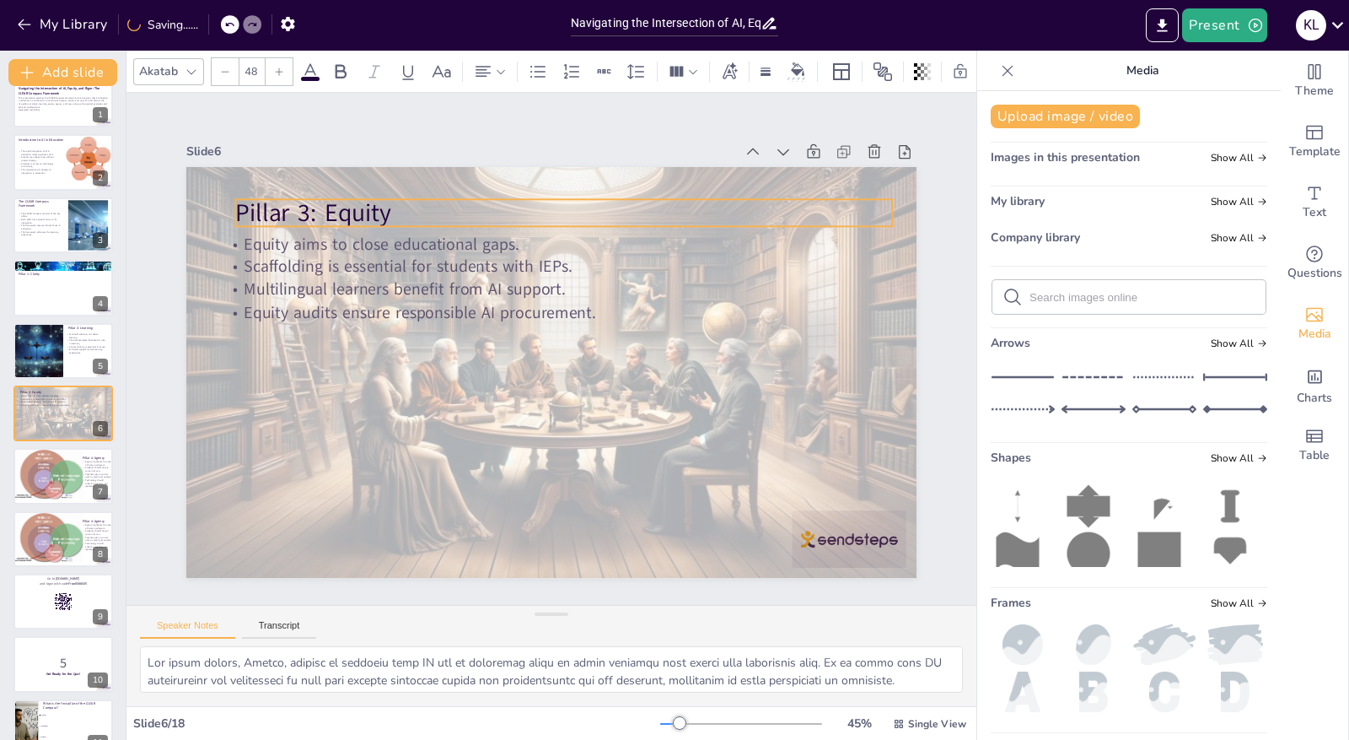
drag, startPoint x: 336, startPoint y: 194, endPoint x: 348, endPoint y: 206, distance: 17.3
click at [348, 206] on p "Pillar 3: Equity" at bounding box center [563, 213] width 657 height 34
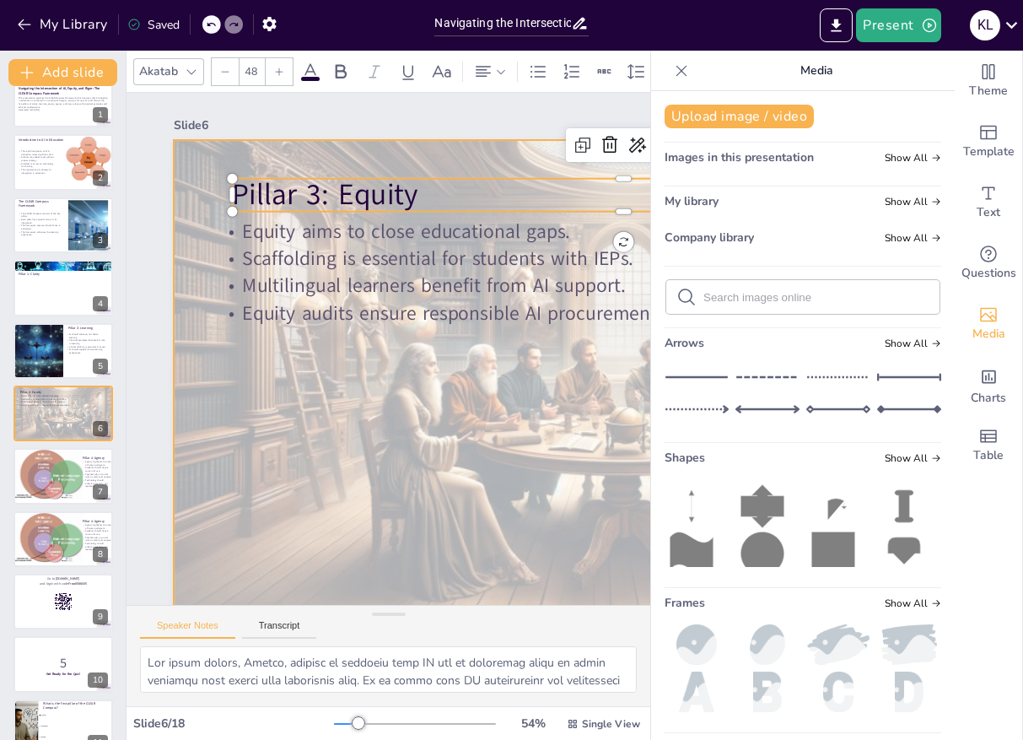
click at [434, 483] on div at bounding box center [603, 407] width 917 height 584
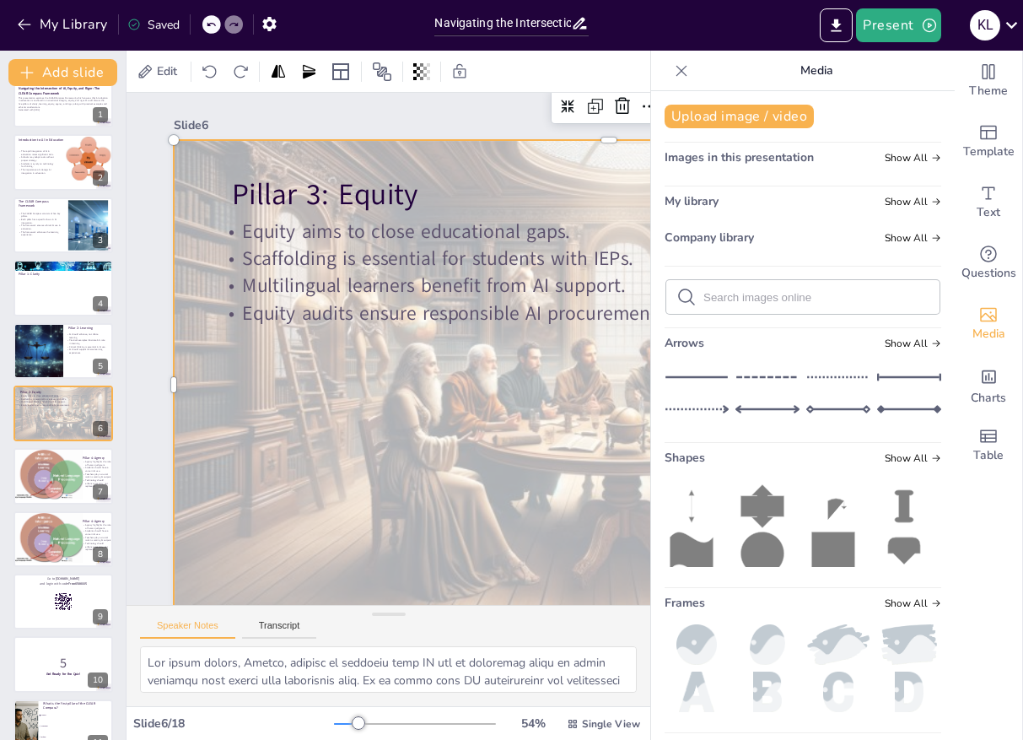
click at [532, 432] on div at bounding box center [603, 407] width 917 height 585
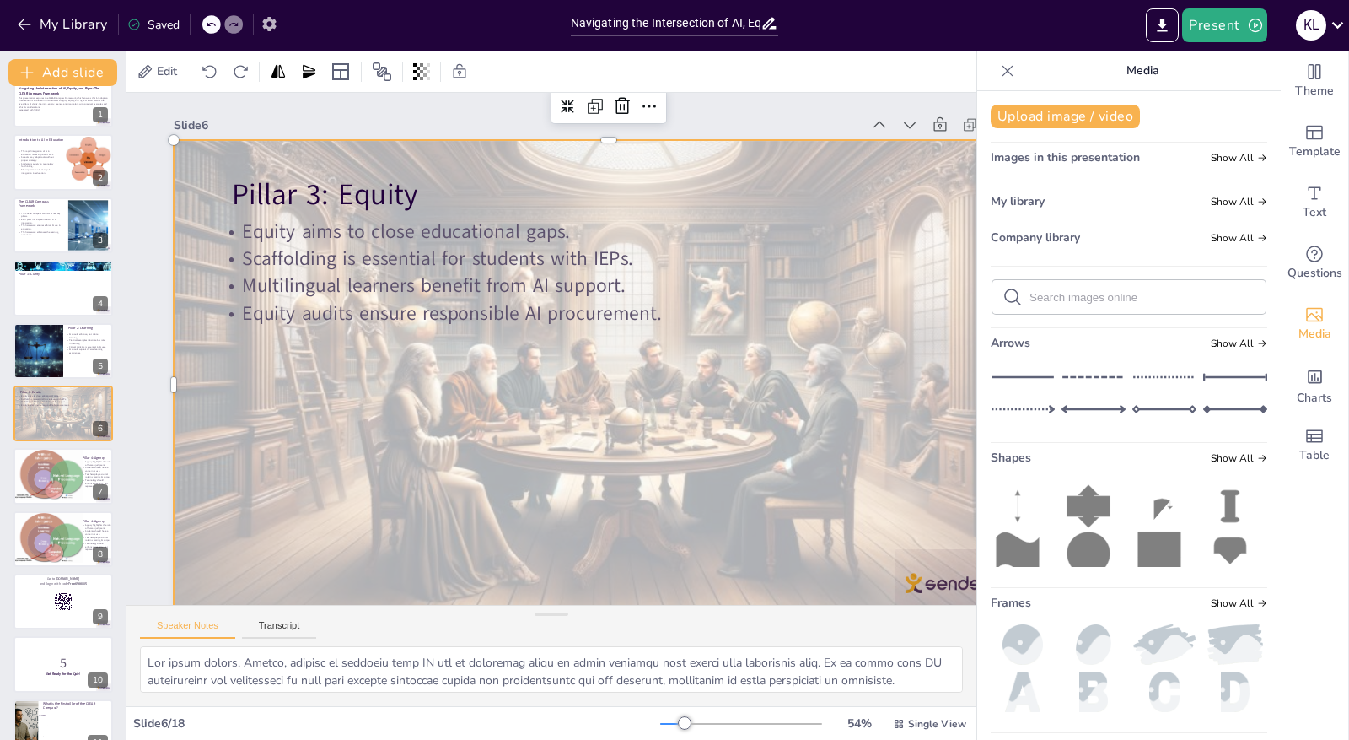
click at [274, 30] on icon "button" at bounding box center [270, 24] width 18 height 18
click at [520, 380] on div at bounding box center [608, 384] width 869 height 497
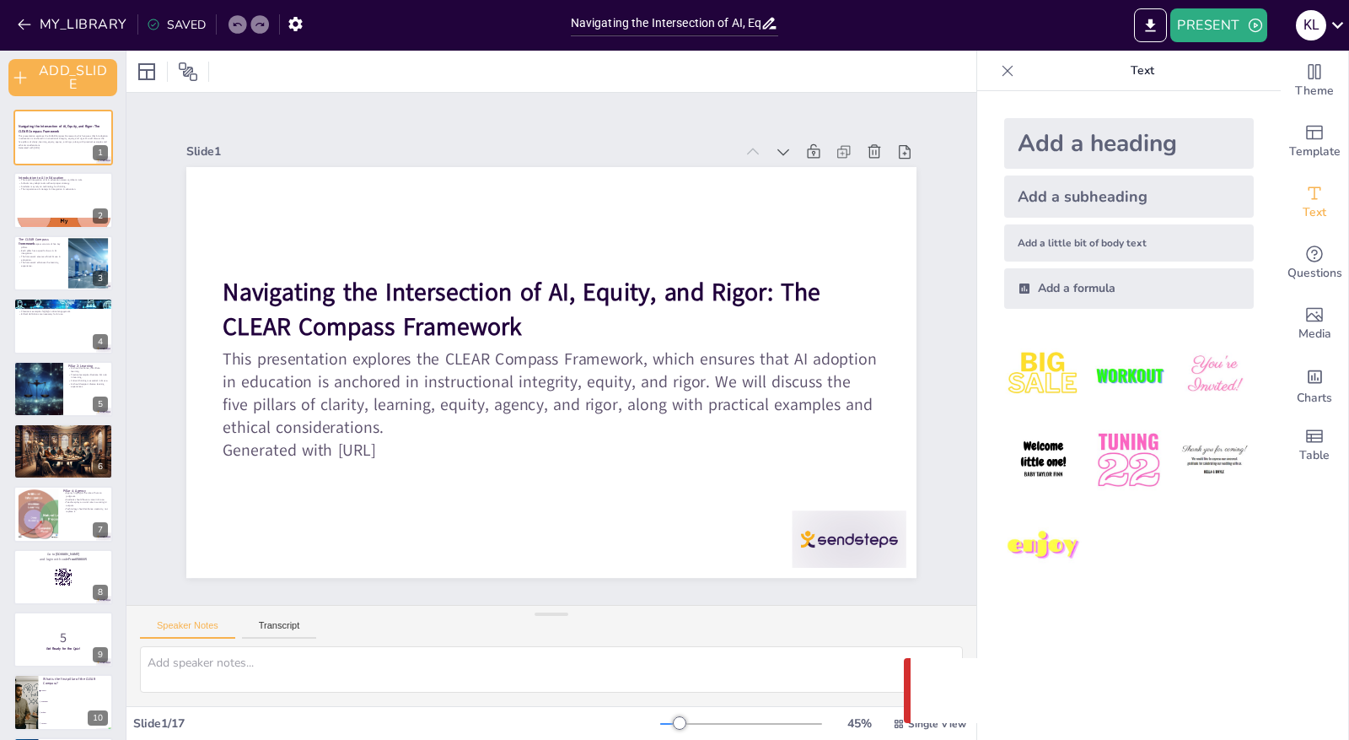
checkbox input "true"
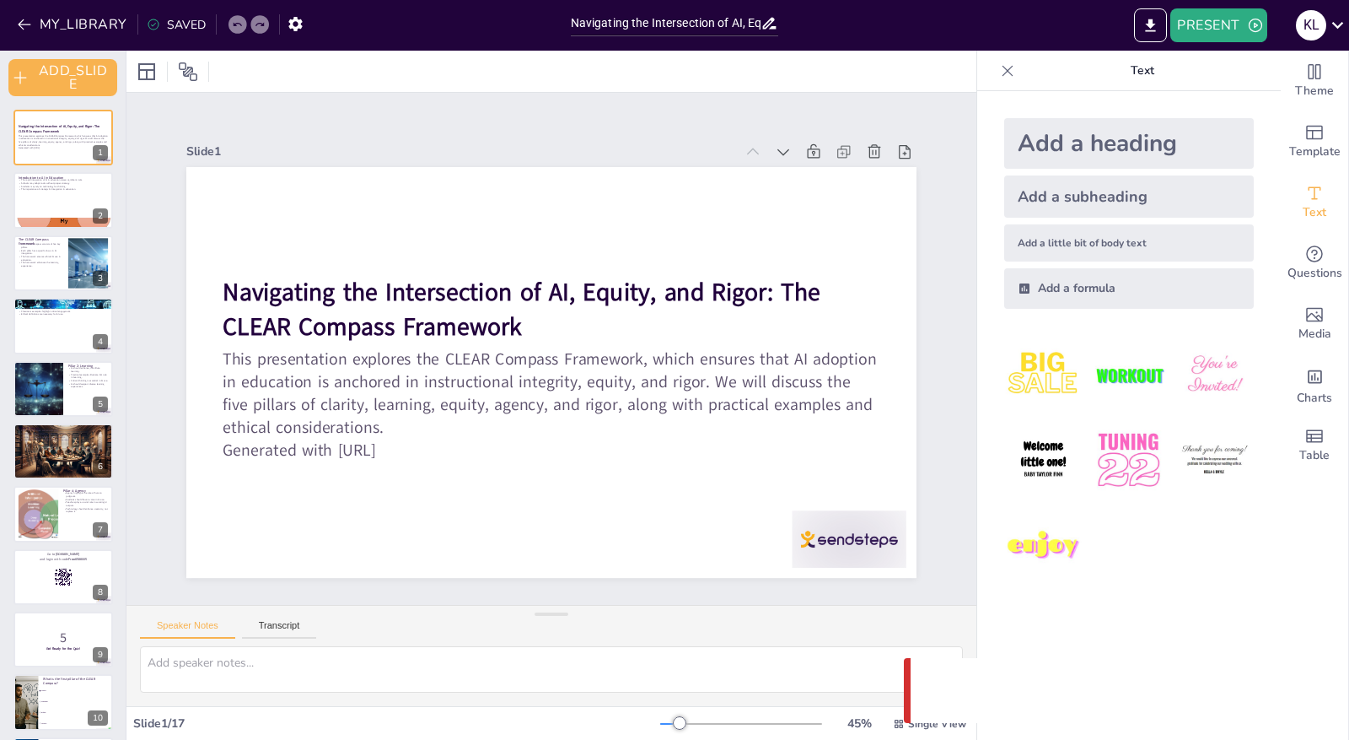
checkbox input "true"
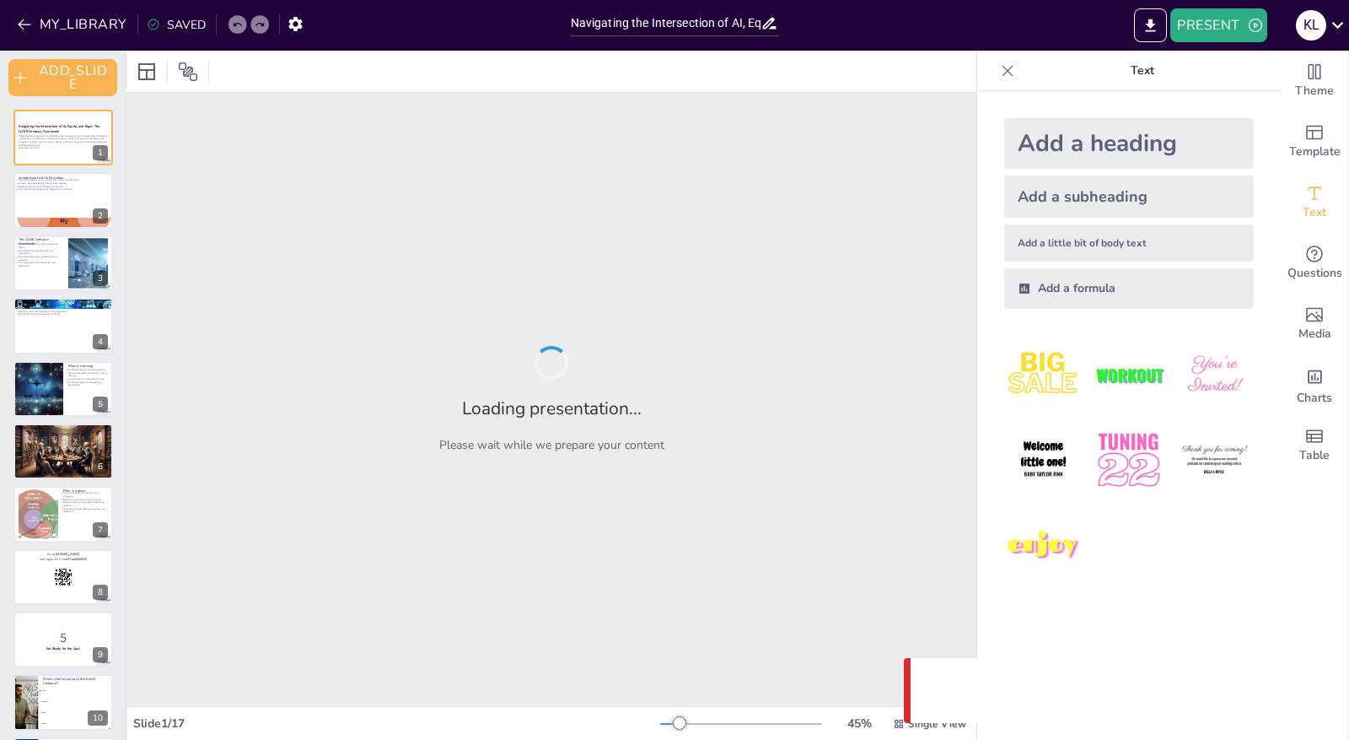
checkbox input "true"
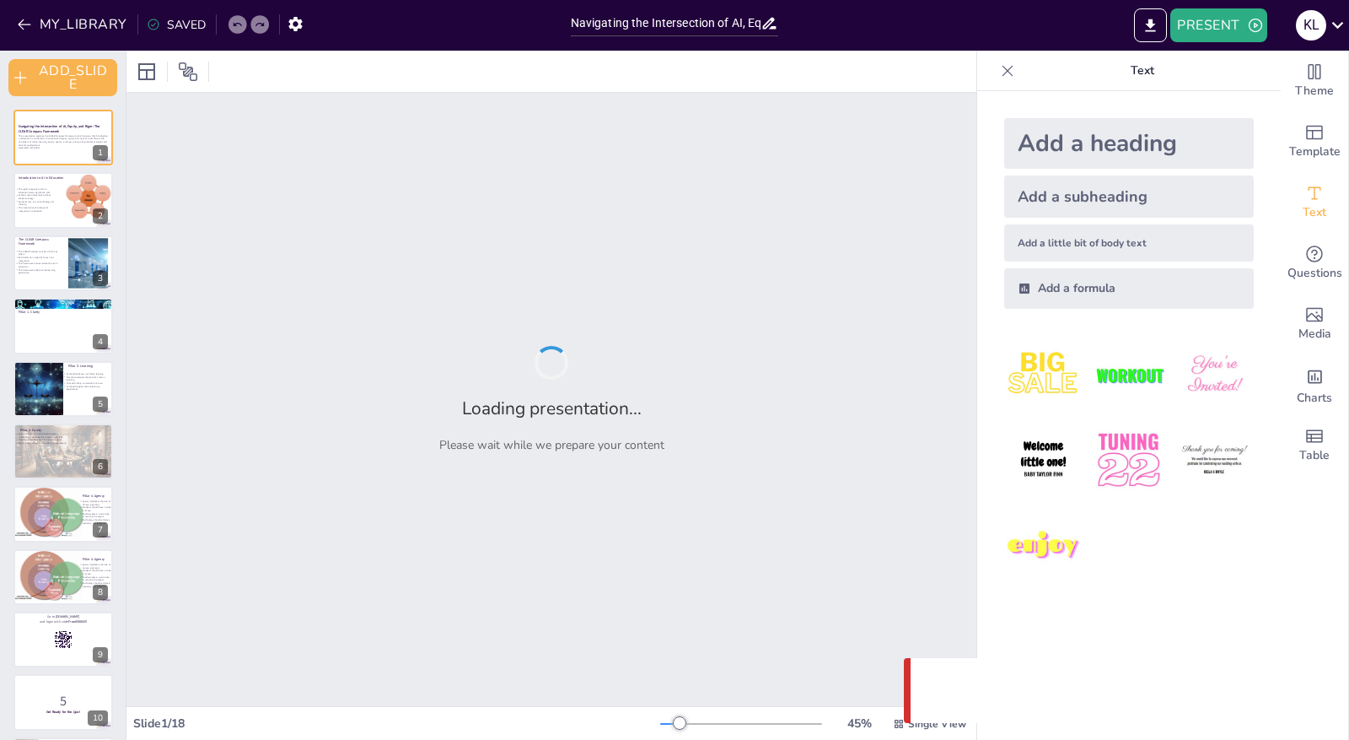
checkbox input "true"
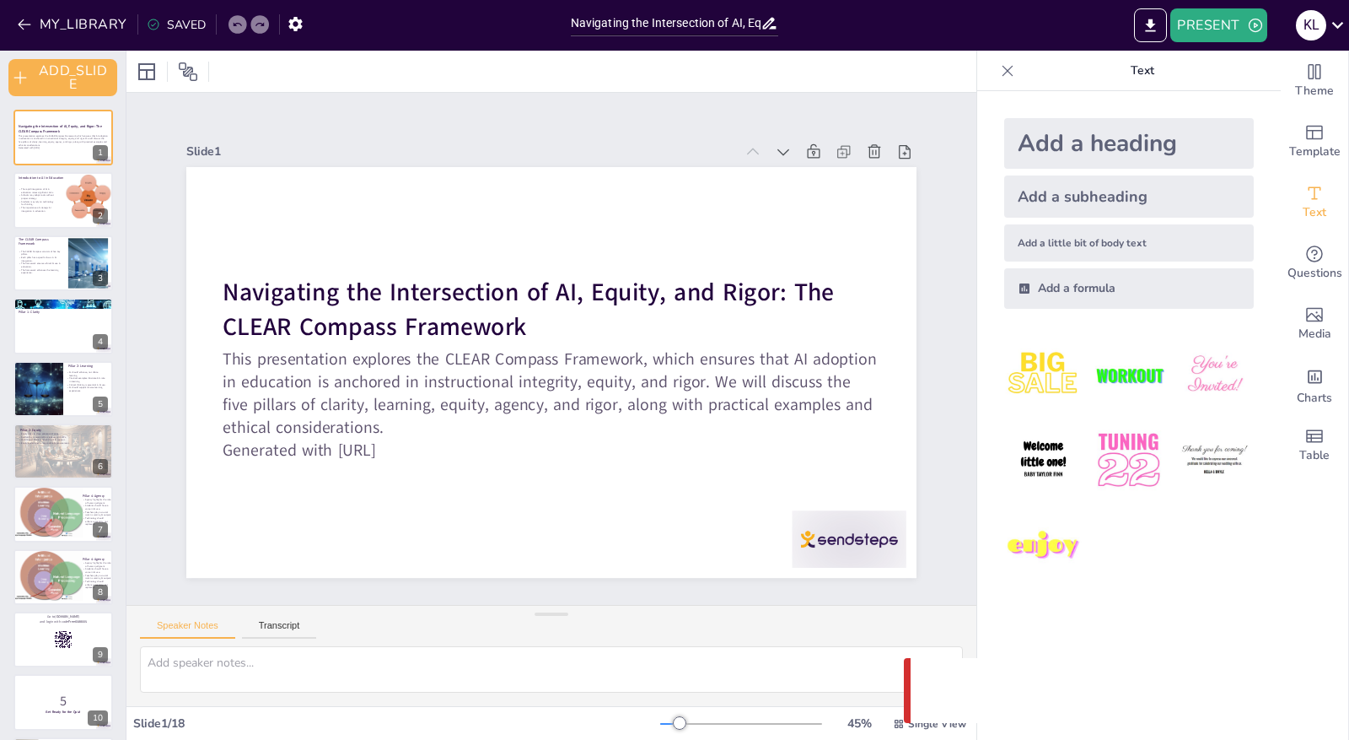
checkbox input "true"
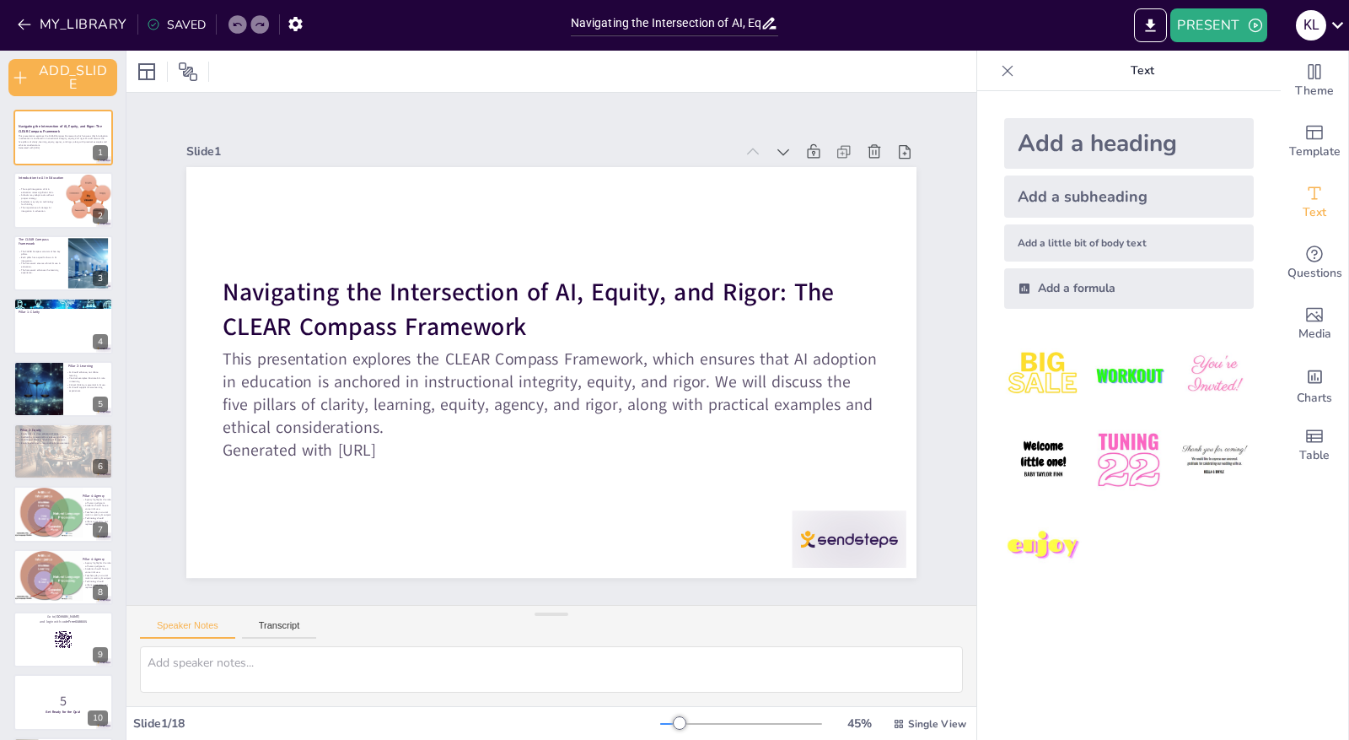
checkbox input "true"
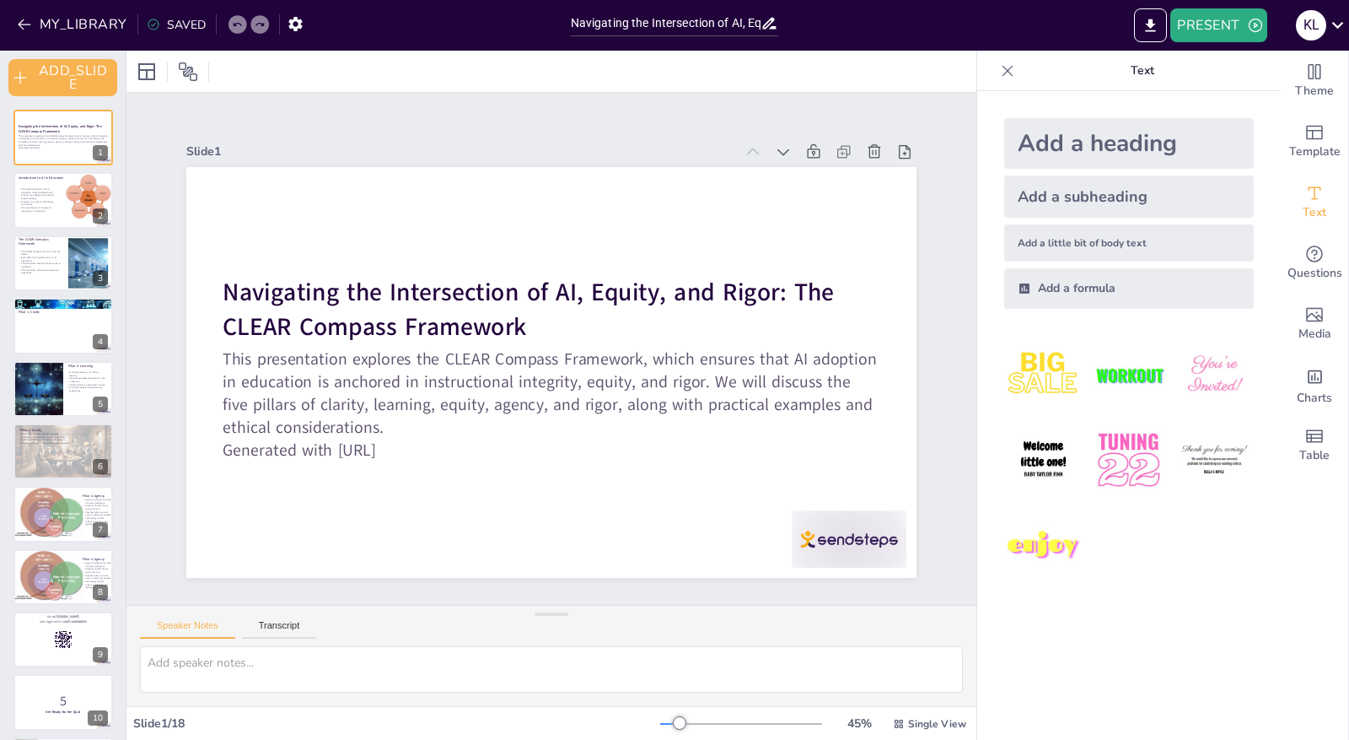
checkbox input "true"
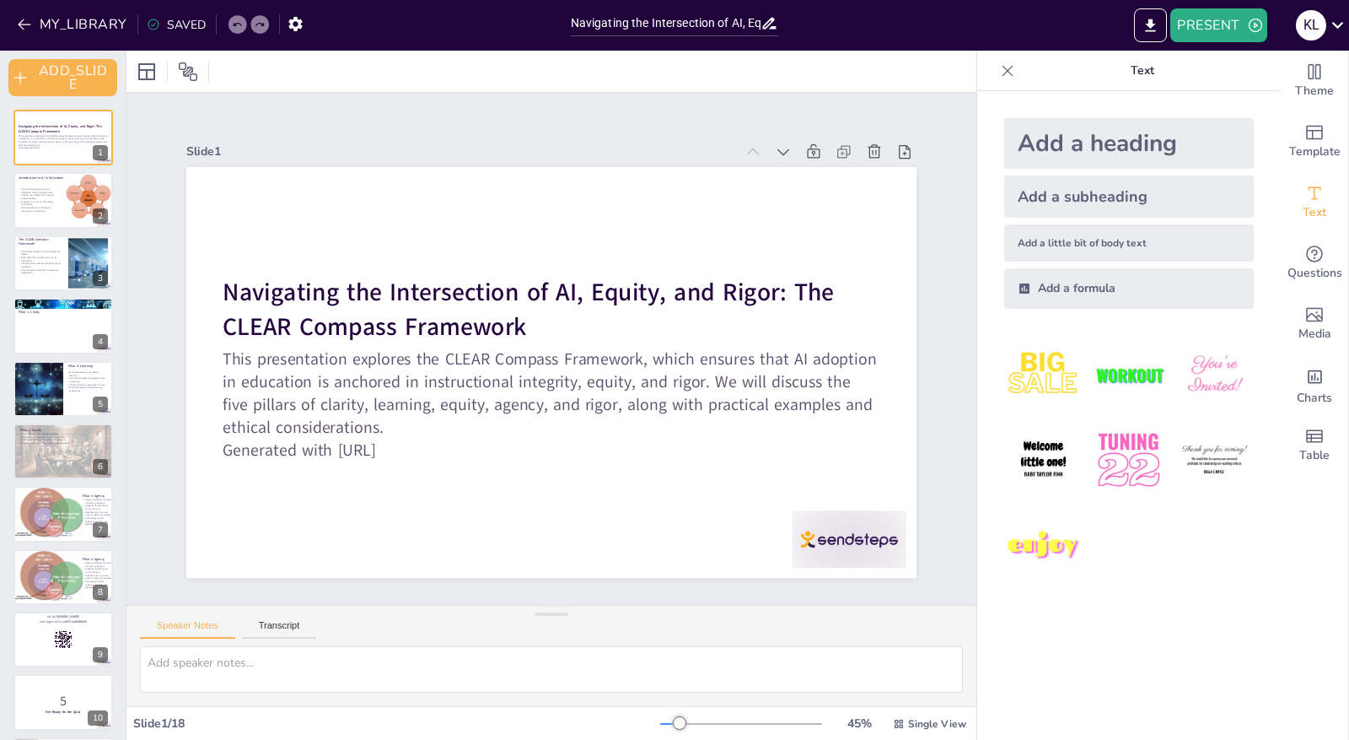
checkbox input "true"
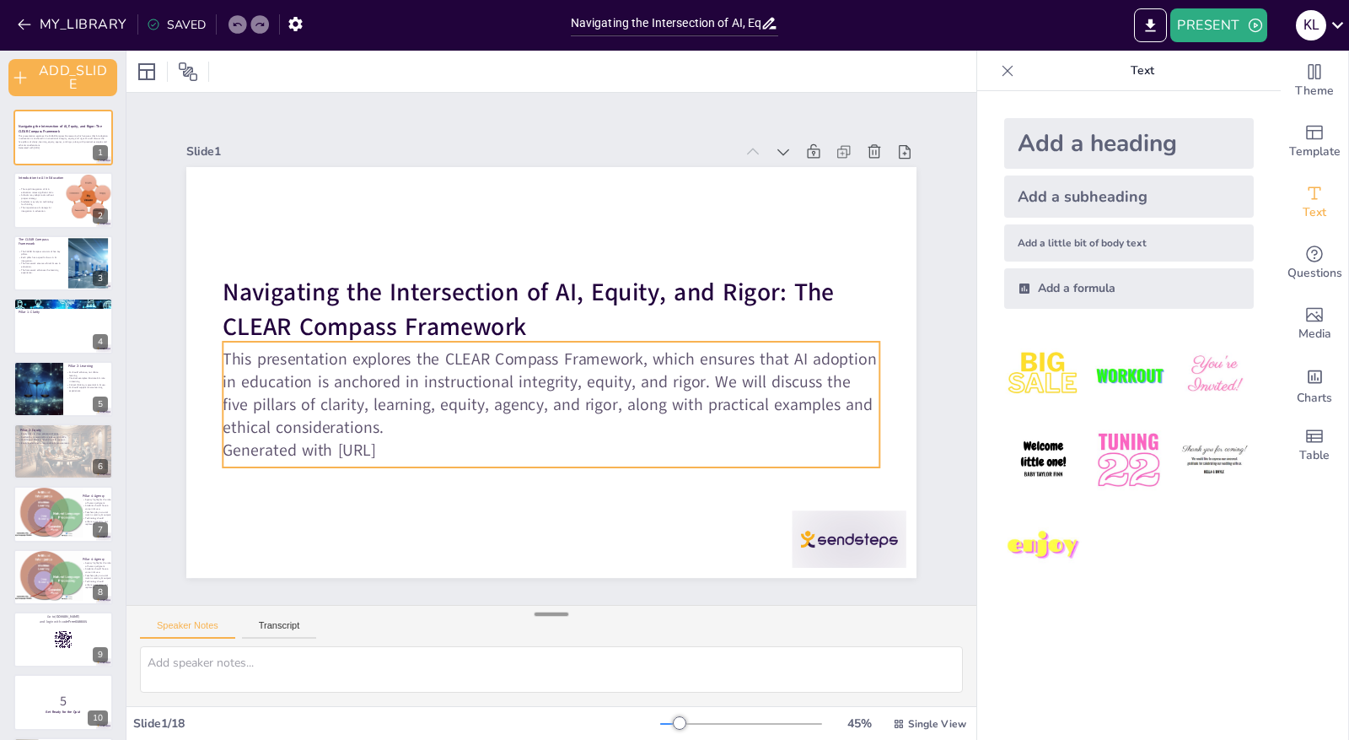
checkbox input "true"
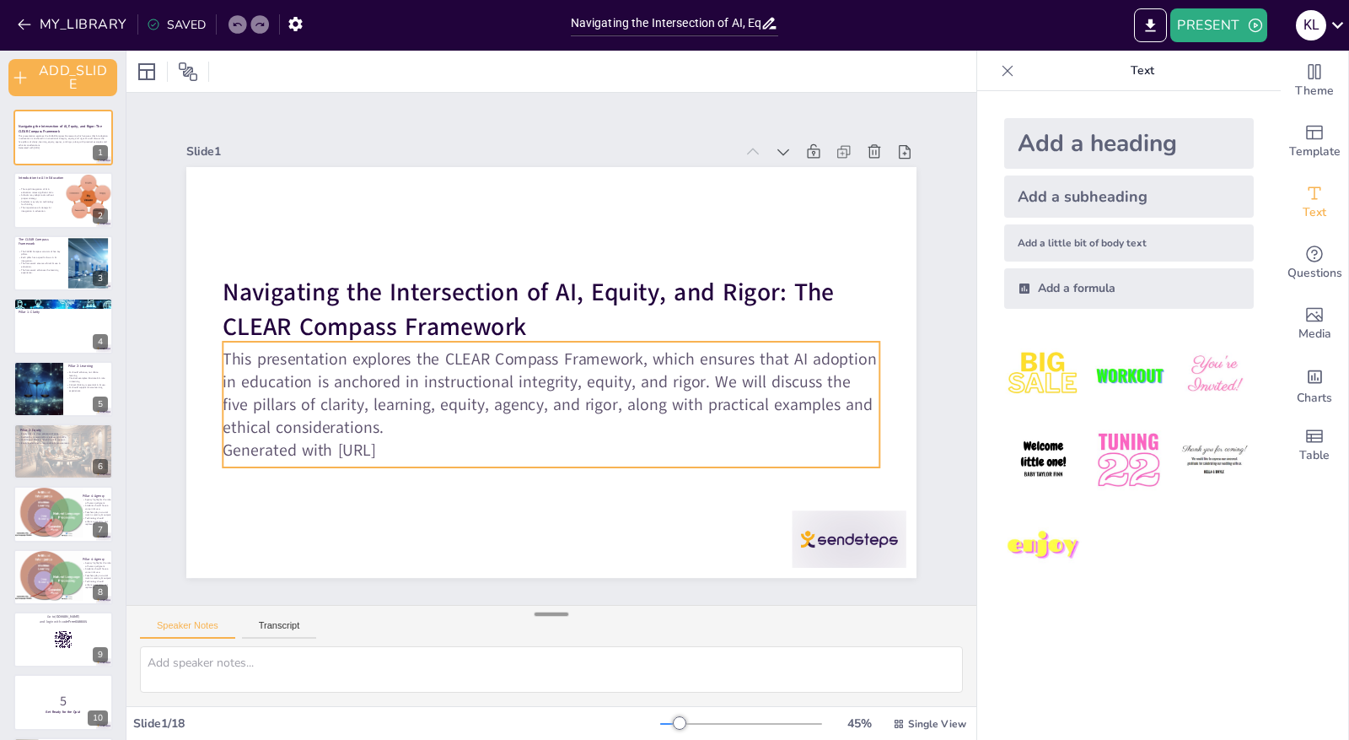
checkbox input "true"
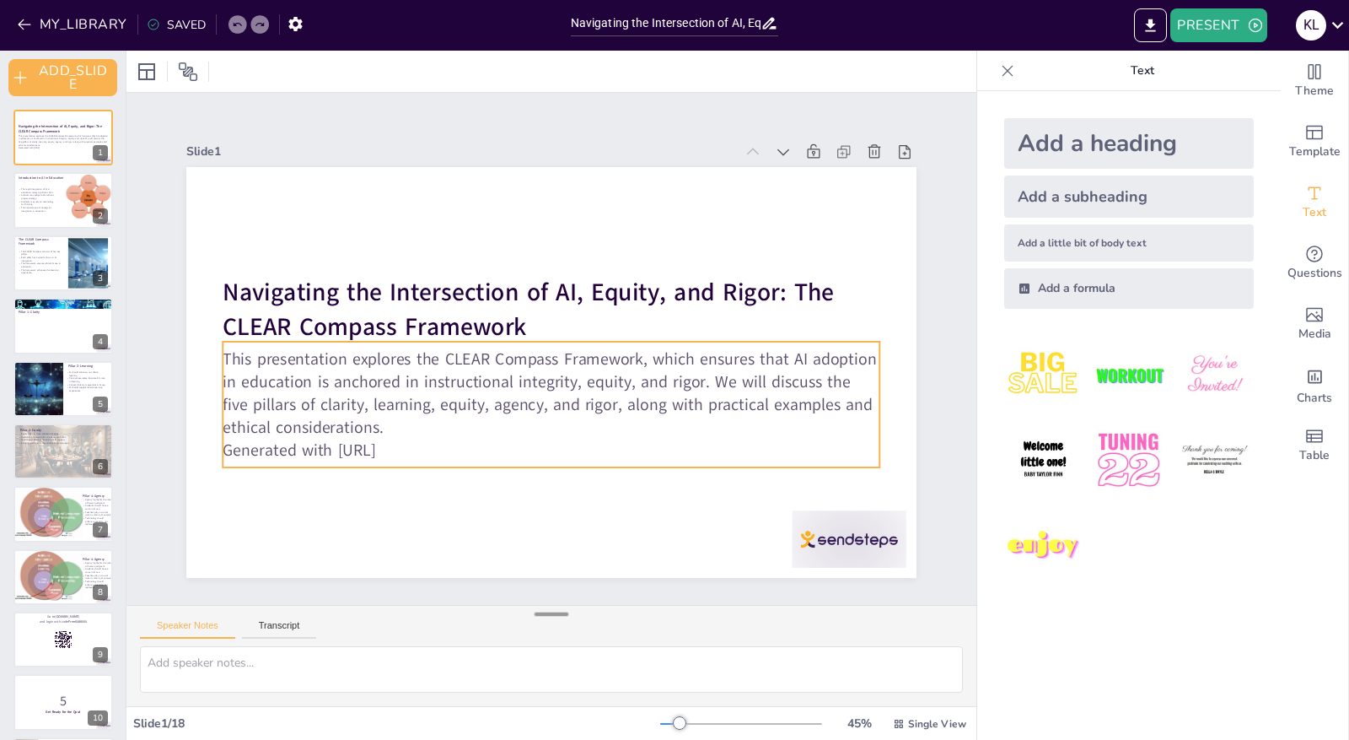
checkbox input "true"
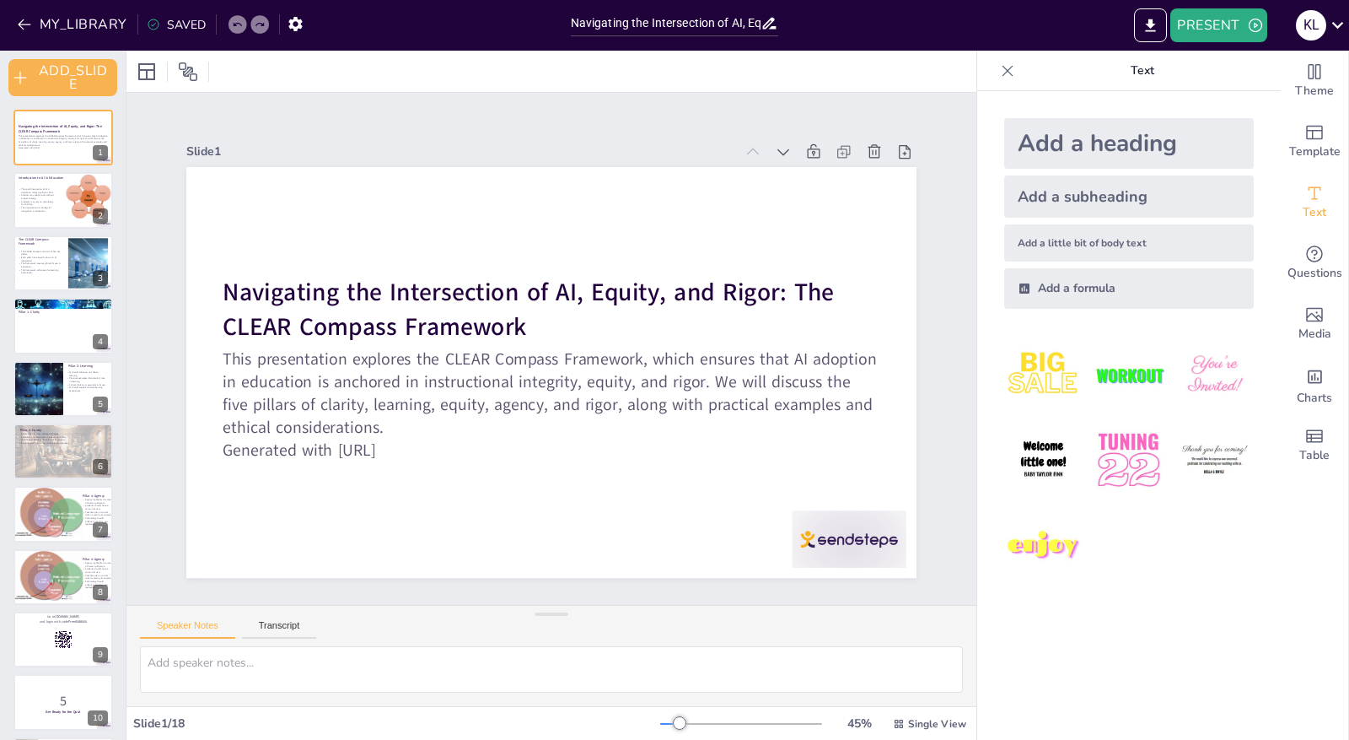
checkbox input "true"
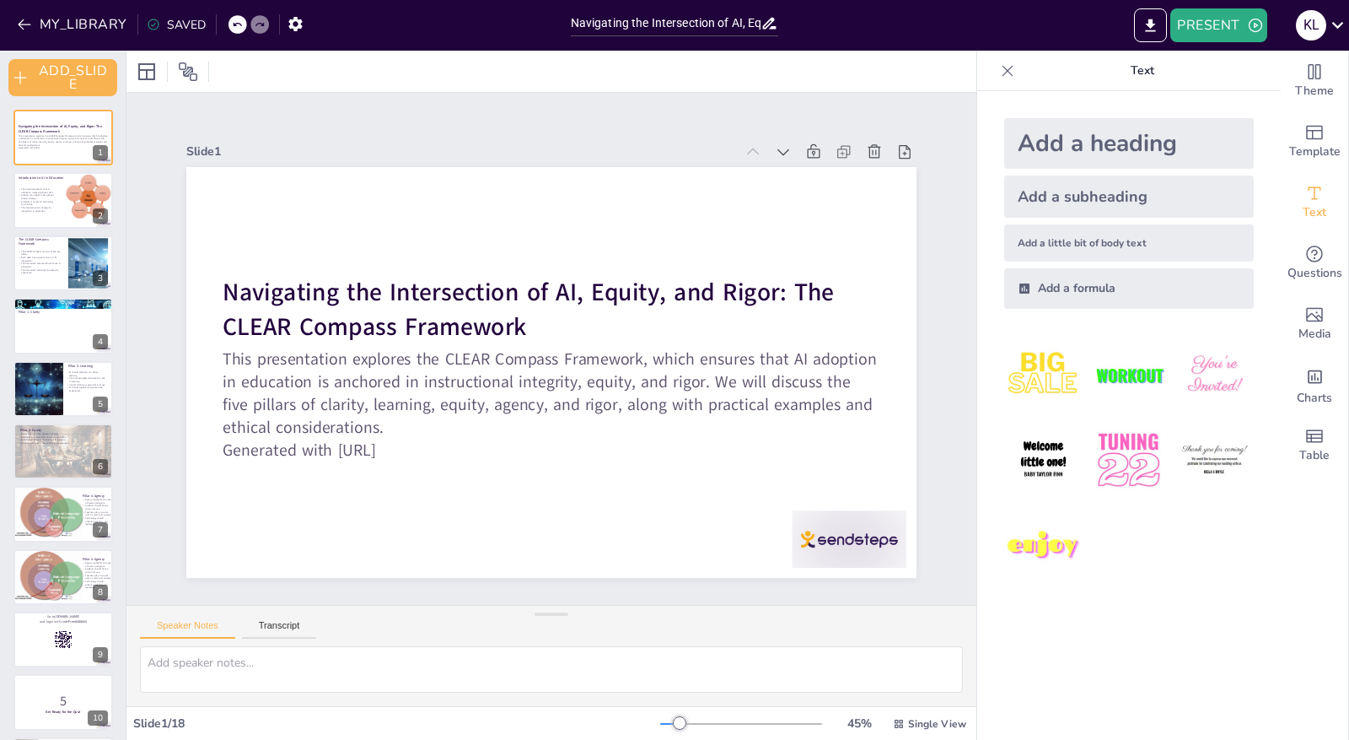
checkbox input "true"
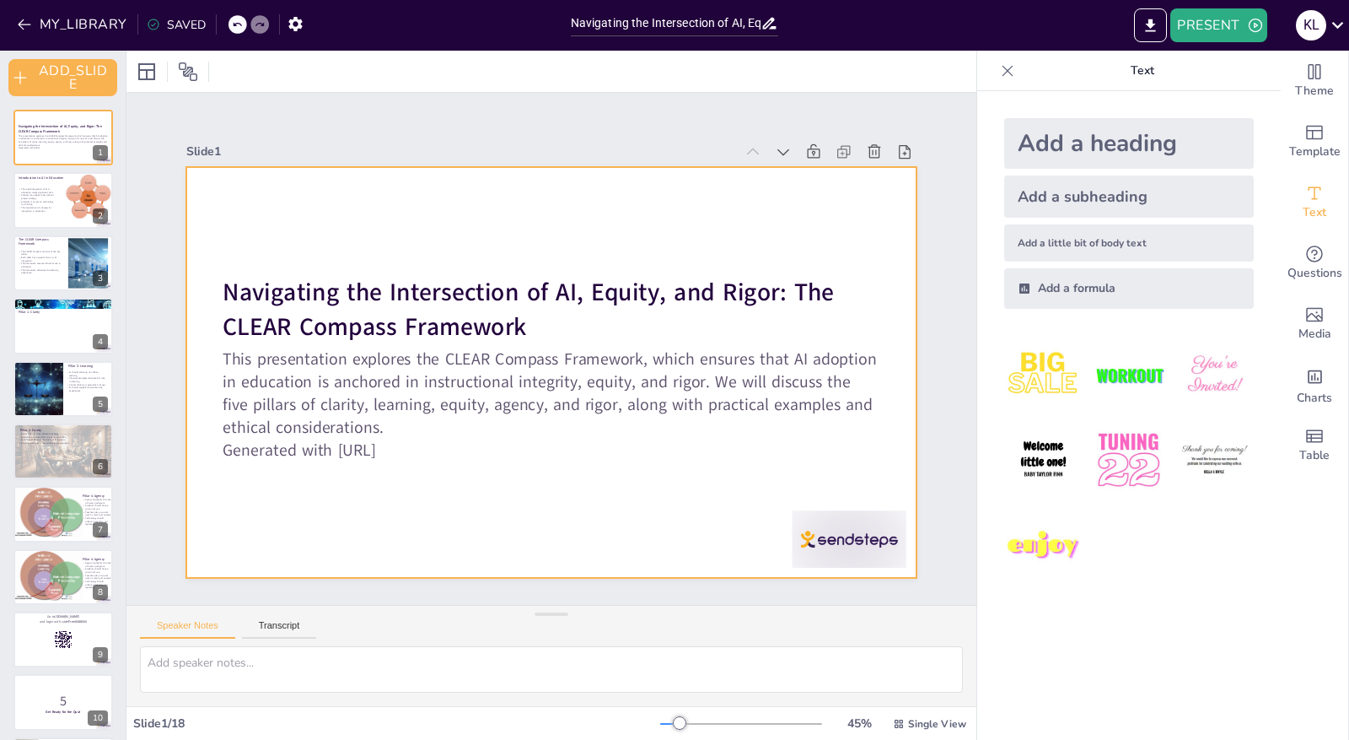
checkbox input "true"
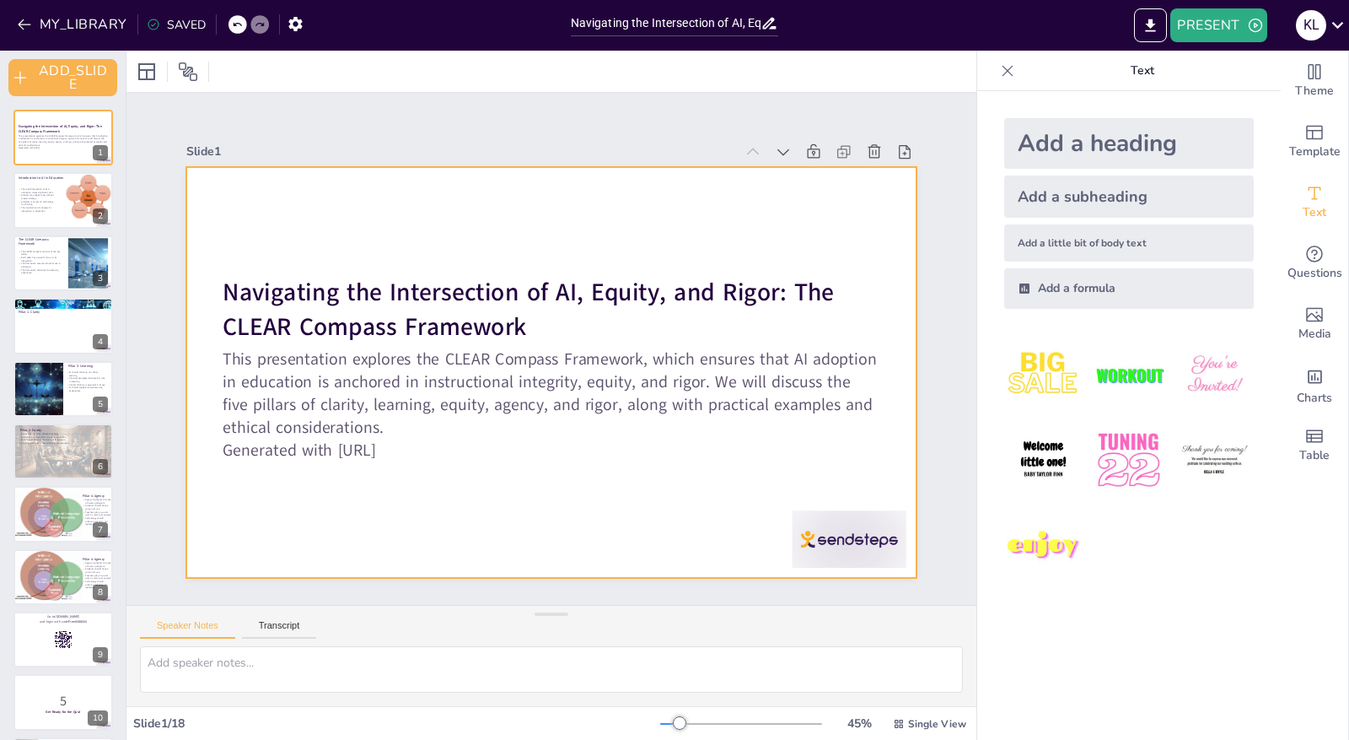
checkbox input "true"
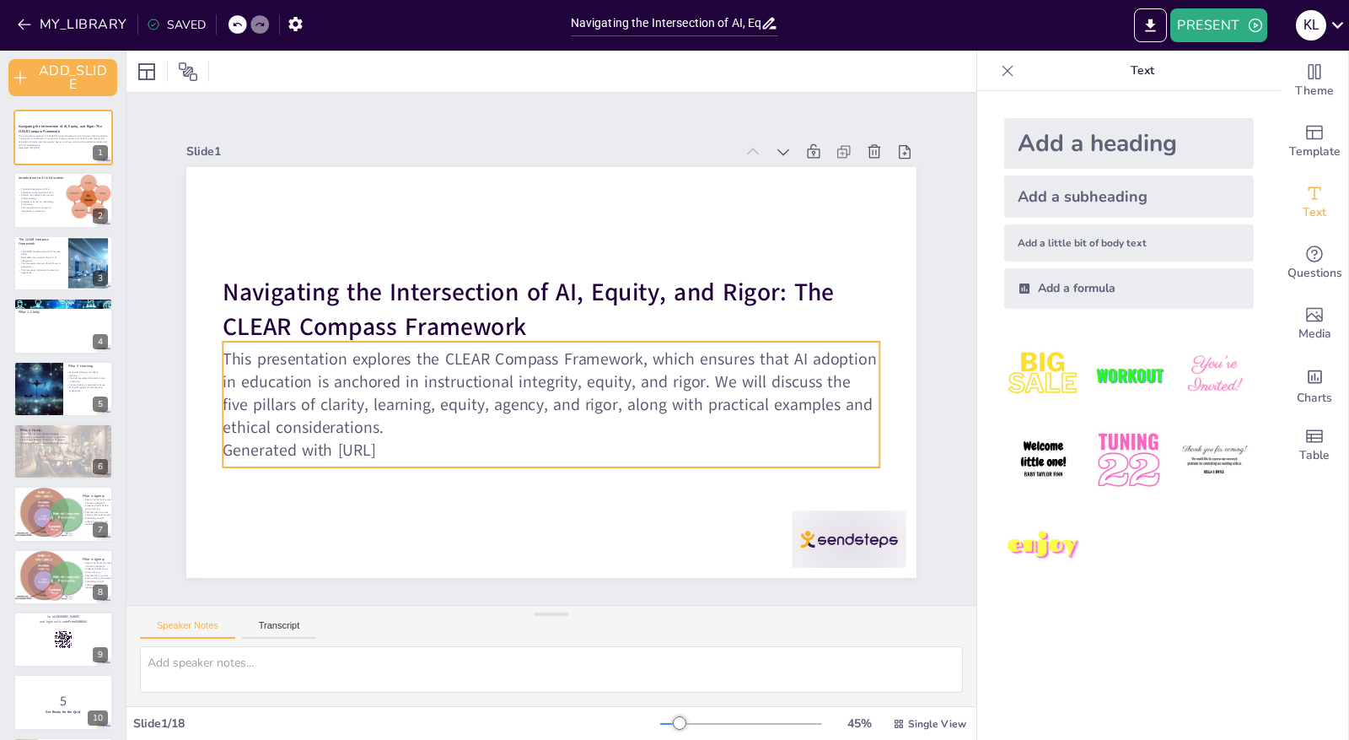
checkbox input "true"
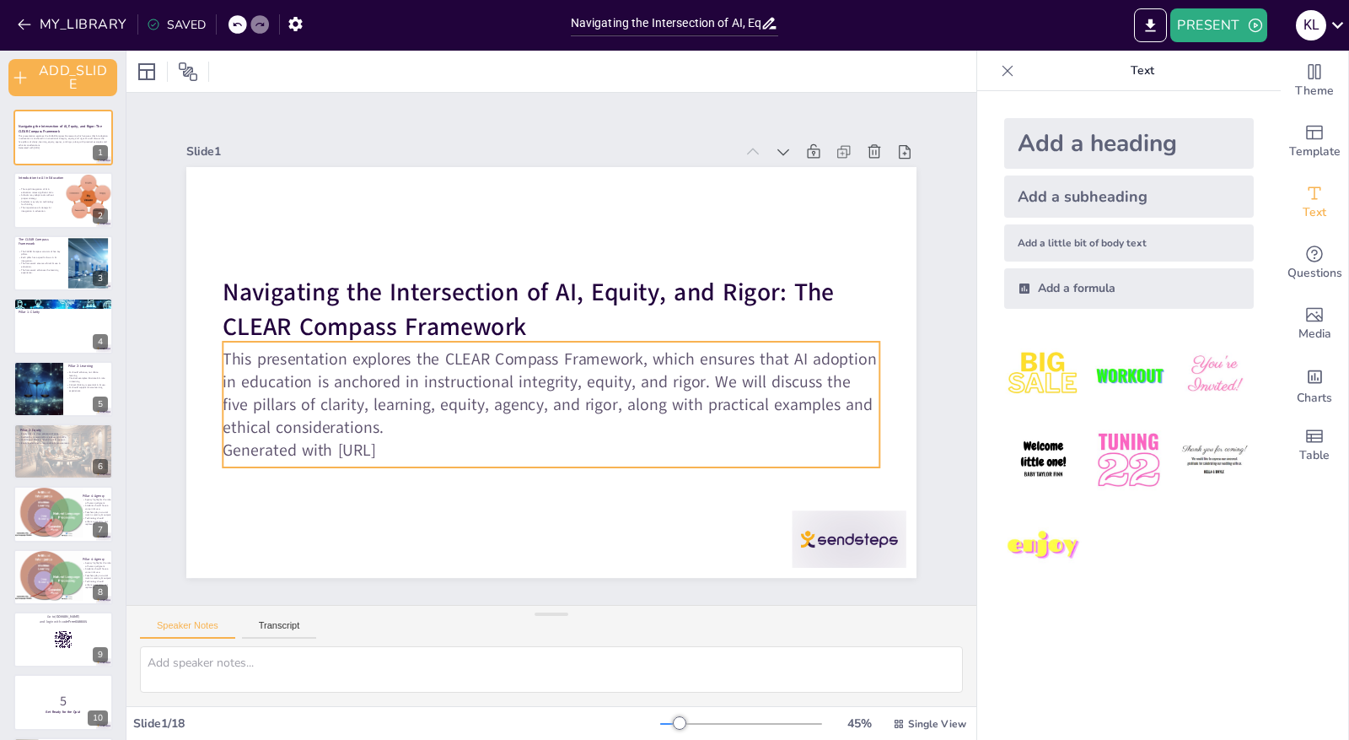
checkbox input "true"
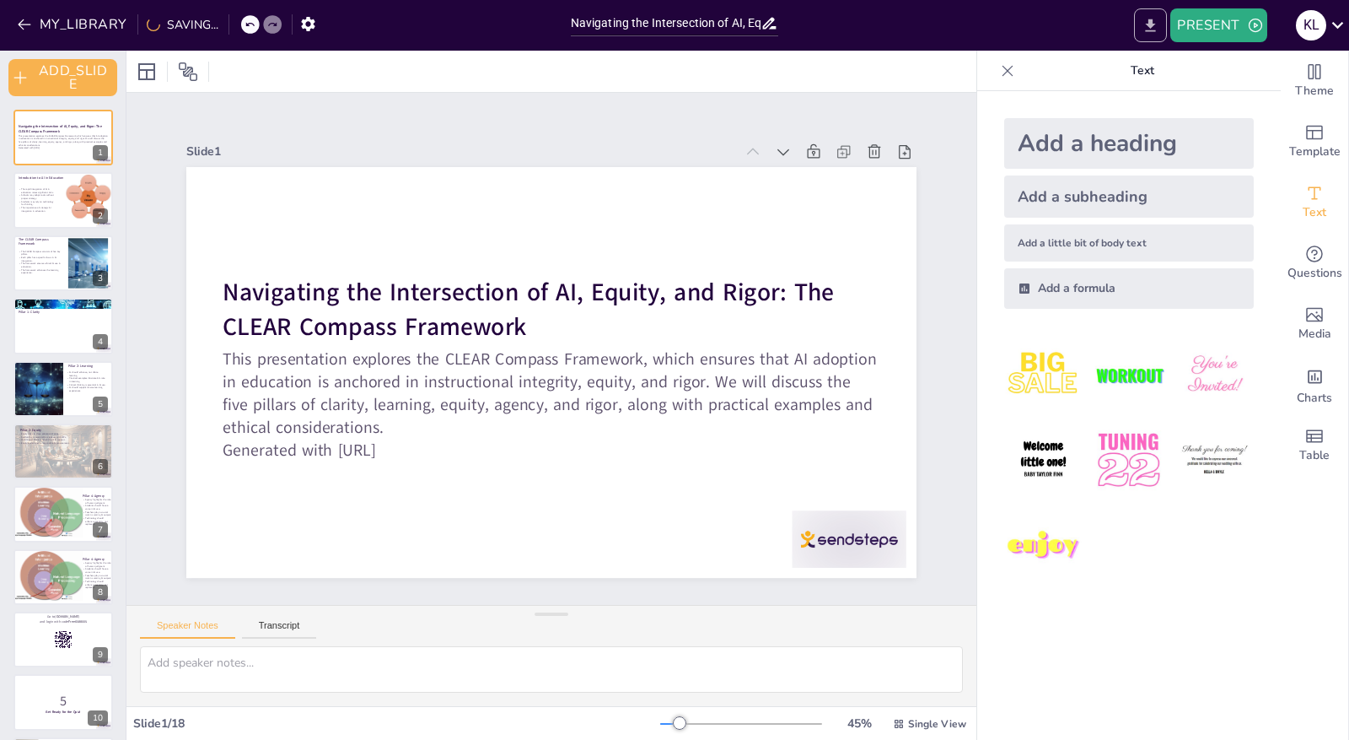
checkbox input "true"
